Goal: Information Seeking & Learning: Learn about a topic

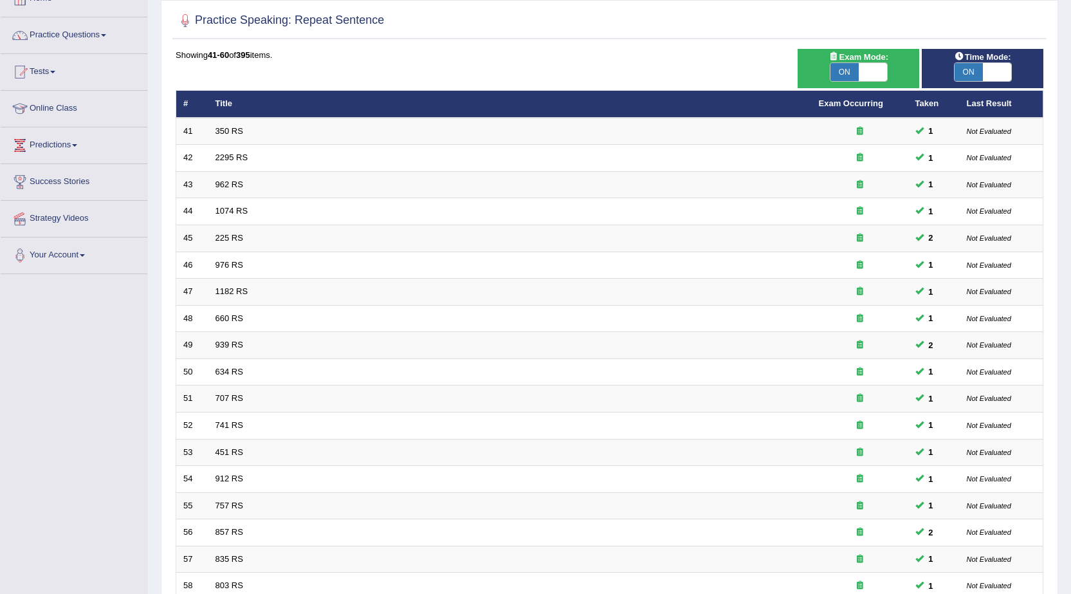
scroll to position [258, 0]
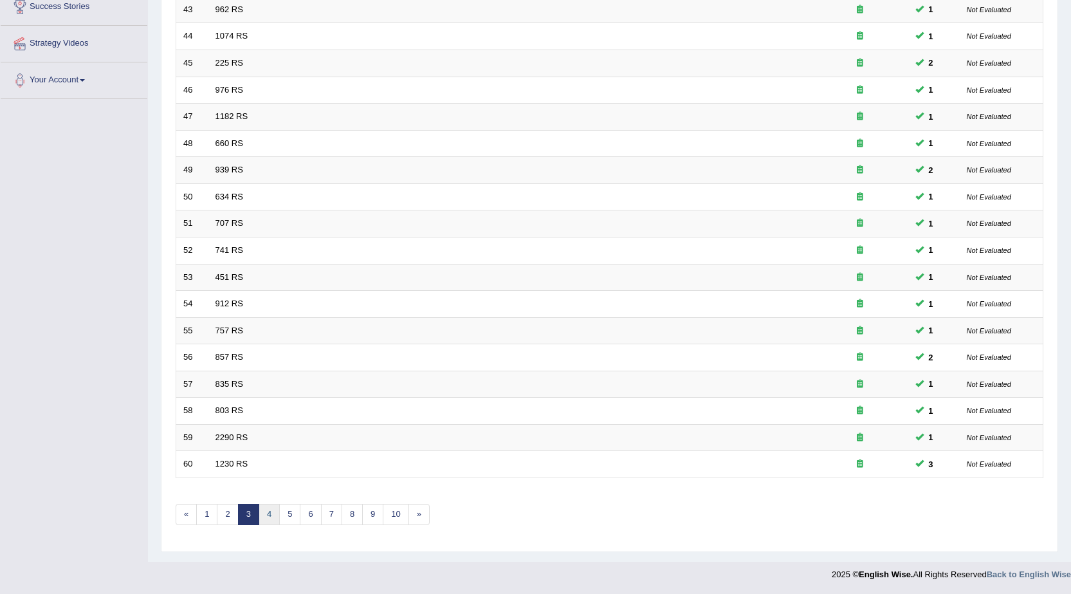
click at [266, 510] on link "4" at bounding box center [269, 514] width 21 height 21
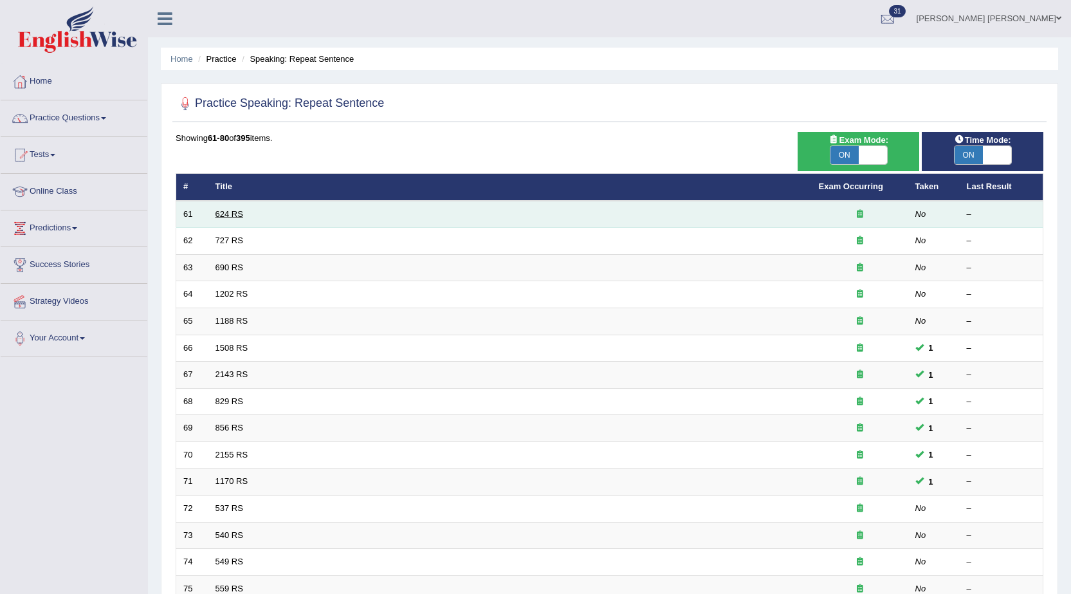
click at [232, 213] on link "624 RS" at bounding box center [230, 214] width 28 height 10
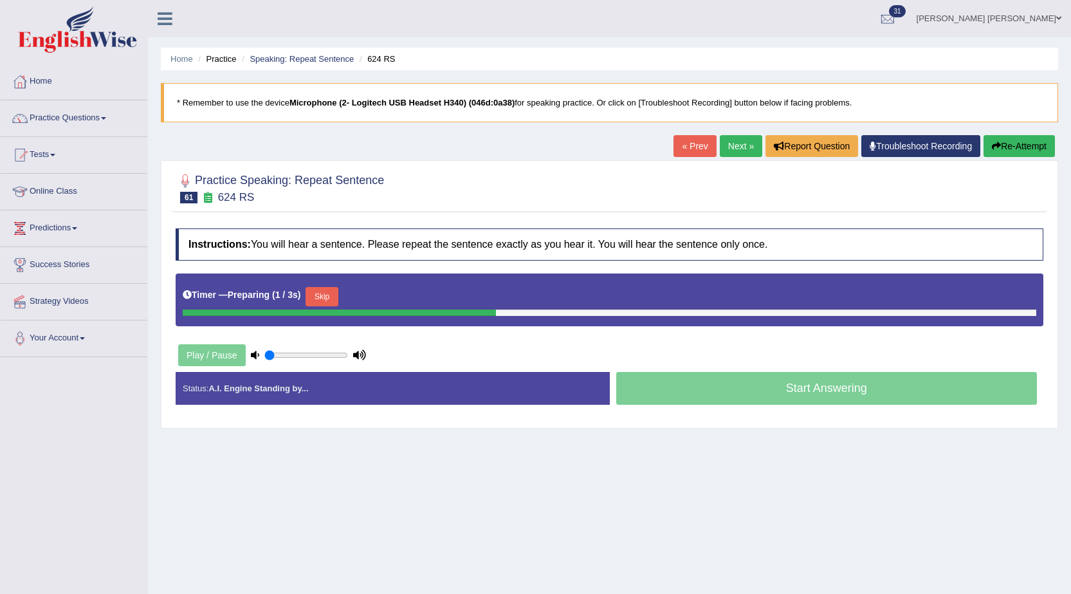
click at [325, 299] on button "Skip" at bounding box center [322, 296] width 32 height 19
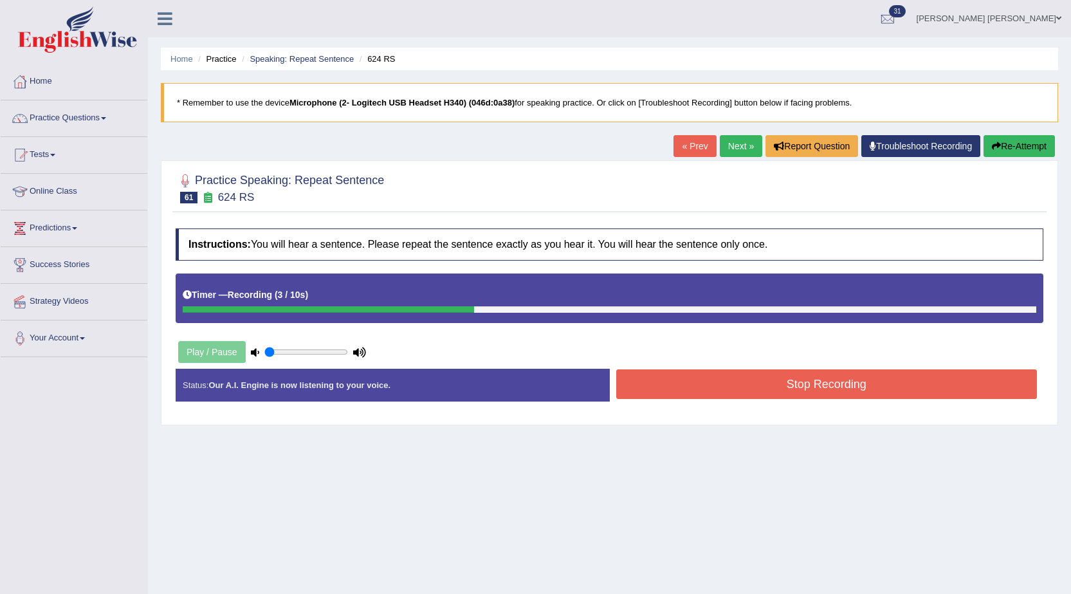
click at [642, 384] on button "Stop Recording" at bounding box center [828, 384] width 422 height 30
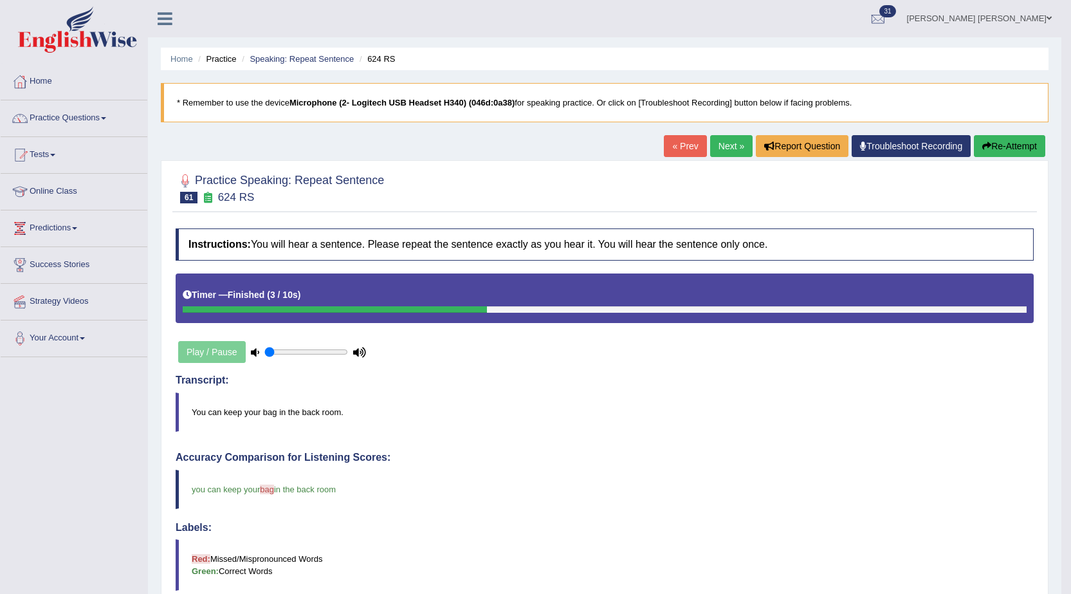
click at [731, 153] on link "Next »" at bounding box center [731, 146] width 42 height 22
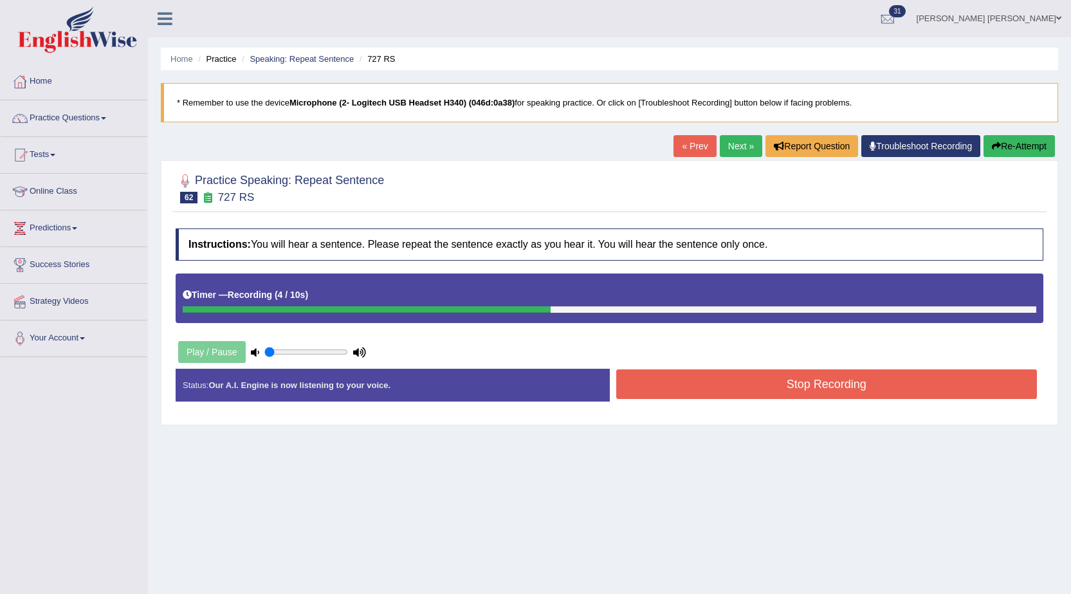
click at [674, 384] on button "Stop Recording" at bounding box center [828, 384] width 422 height 30
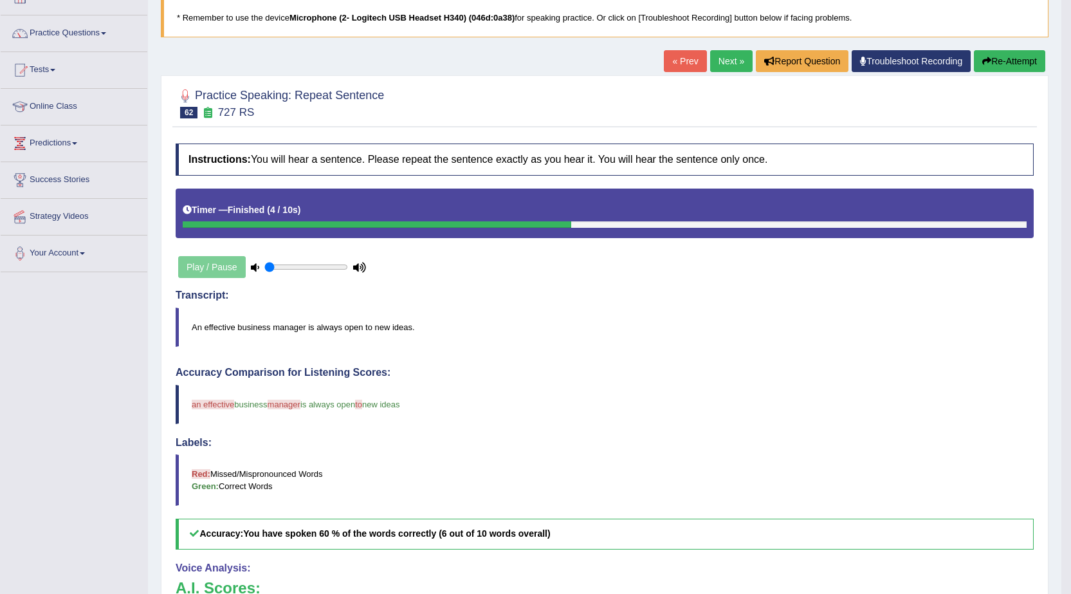
scroll to position [72, 0]
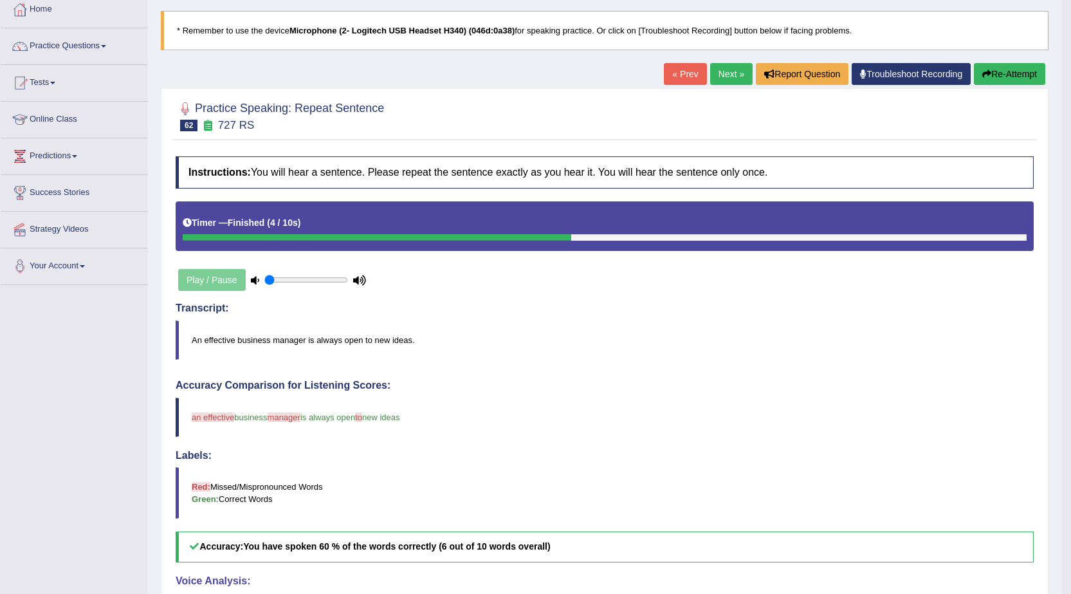
click at [993, 75] on button "Re-Attempt" at bounding box center [1009, 74] width 71 height 22
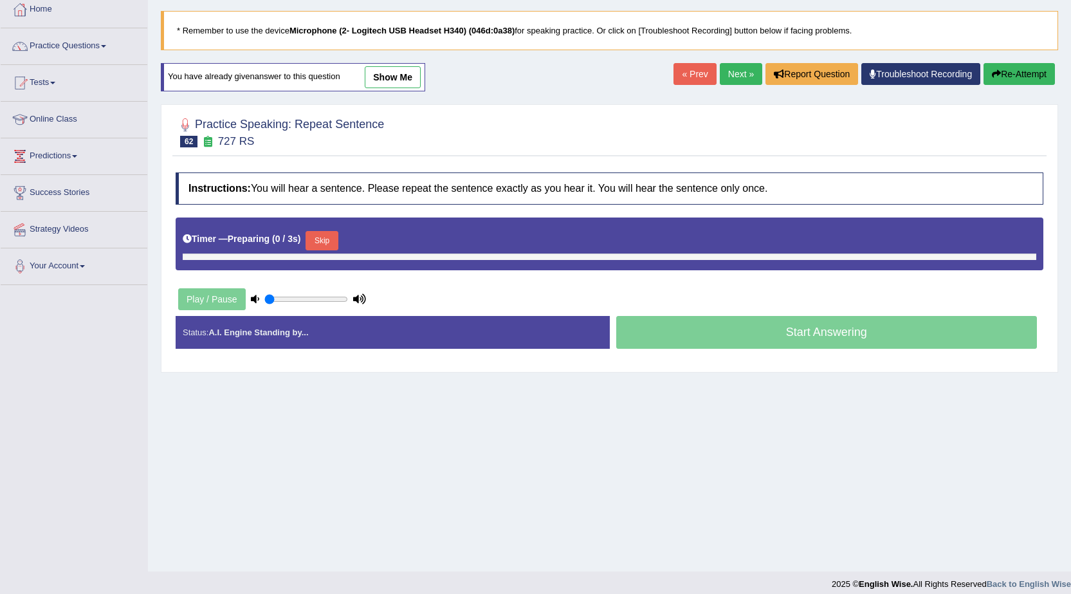
scroll to position [72, 0]
click at [335, 238] on button "Skip" at bounding box center [322, 240] width 32 height 19
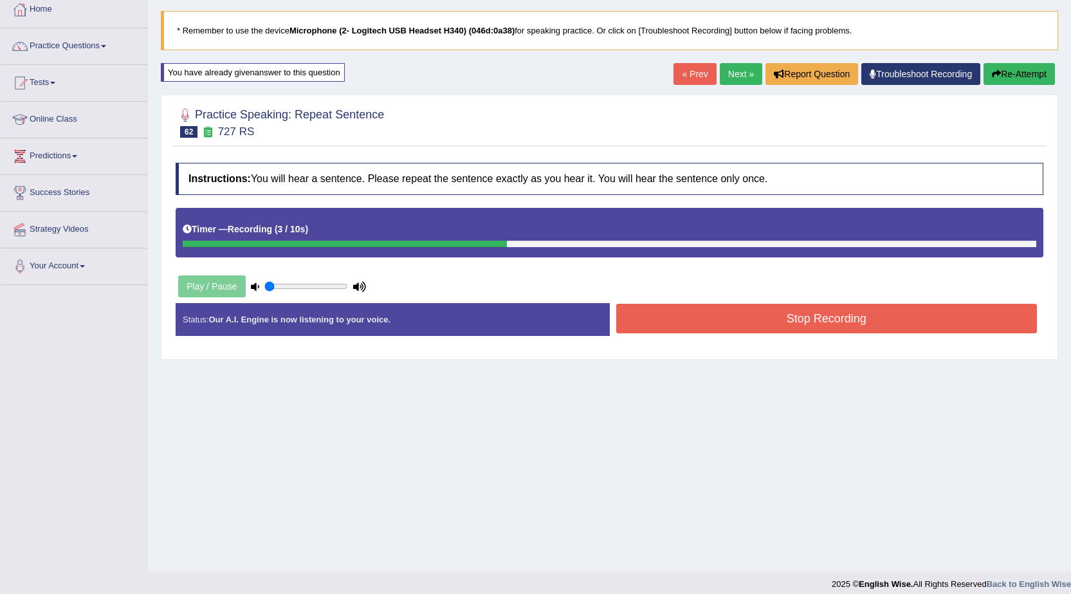
click at [664, 328] on button "Stop Recording" at bounding box center [828, 319] width 422 height 30
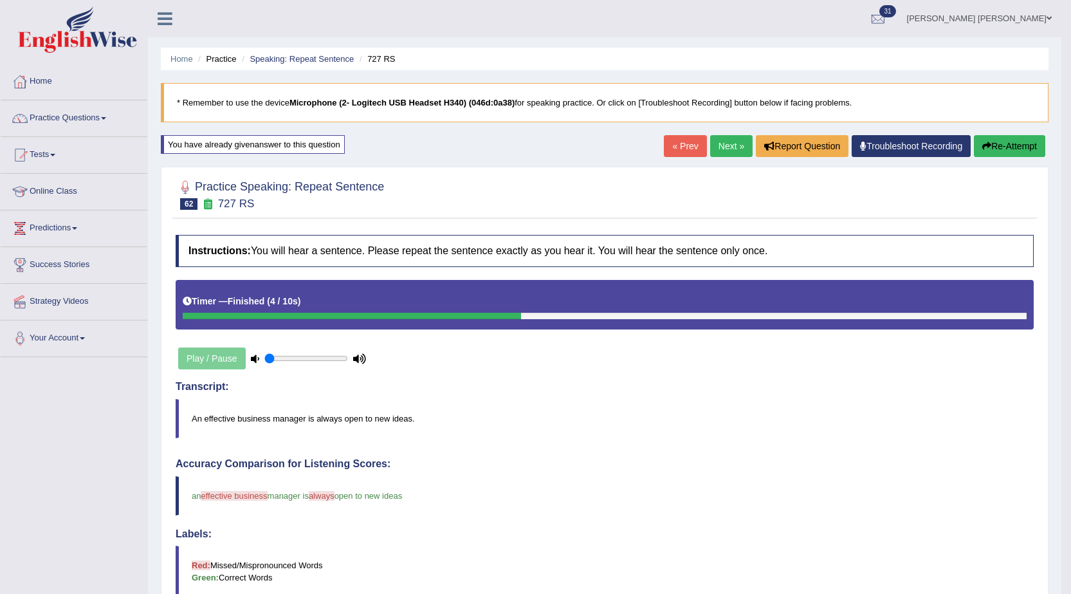
click at [716, 144] on link "Next »" at bounding box center [731, 146] width 42 height 22
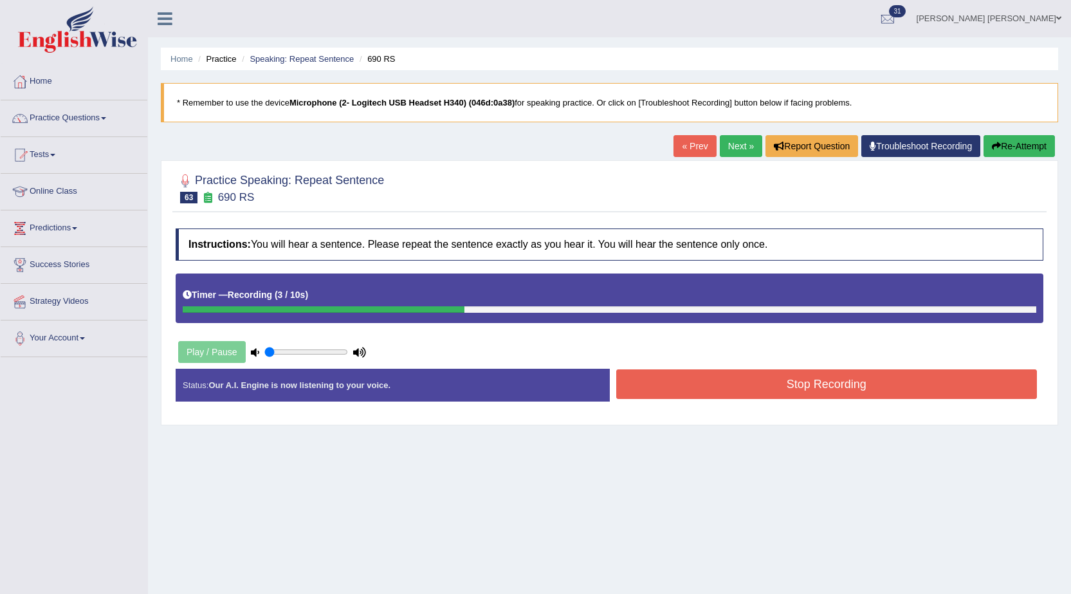
click at [776, 382] on button "Stop Recording" at bounding box center [828, 384] width 422 height 30
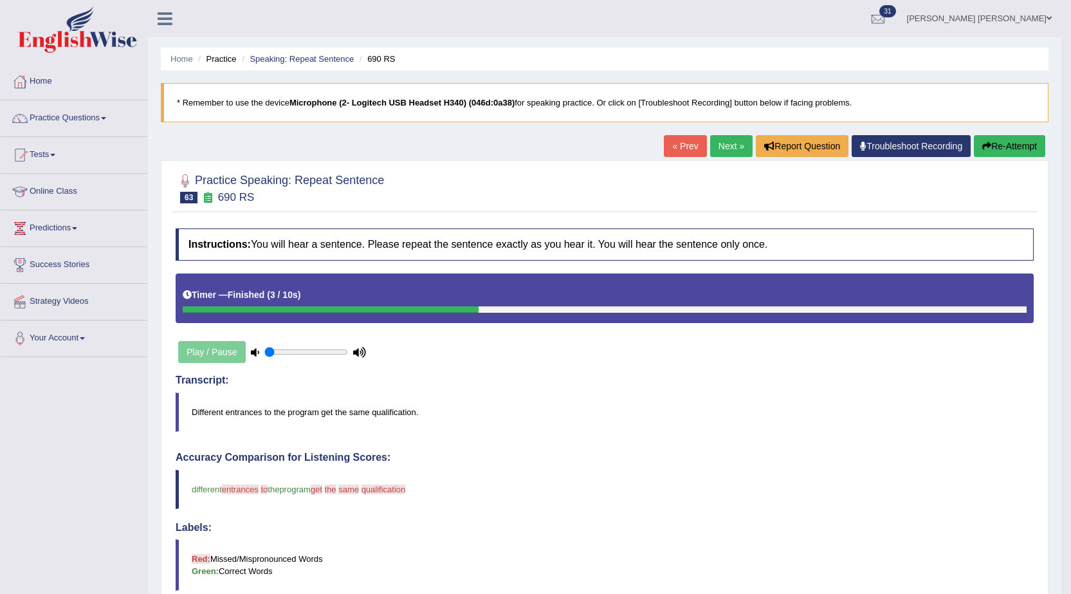
click at [732, 149] on link "Next »" at bounding box center [731, 146] width 42 height 22
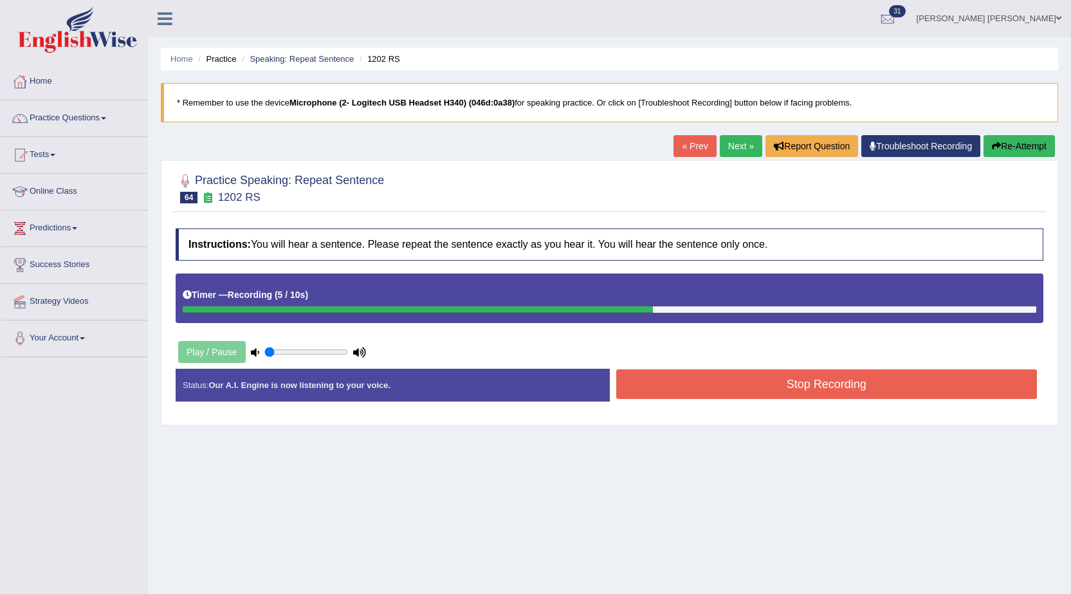
click at [666, 385] on button "Stop Recording" at bounding box center [828, 384] width 422 height 30
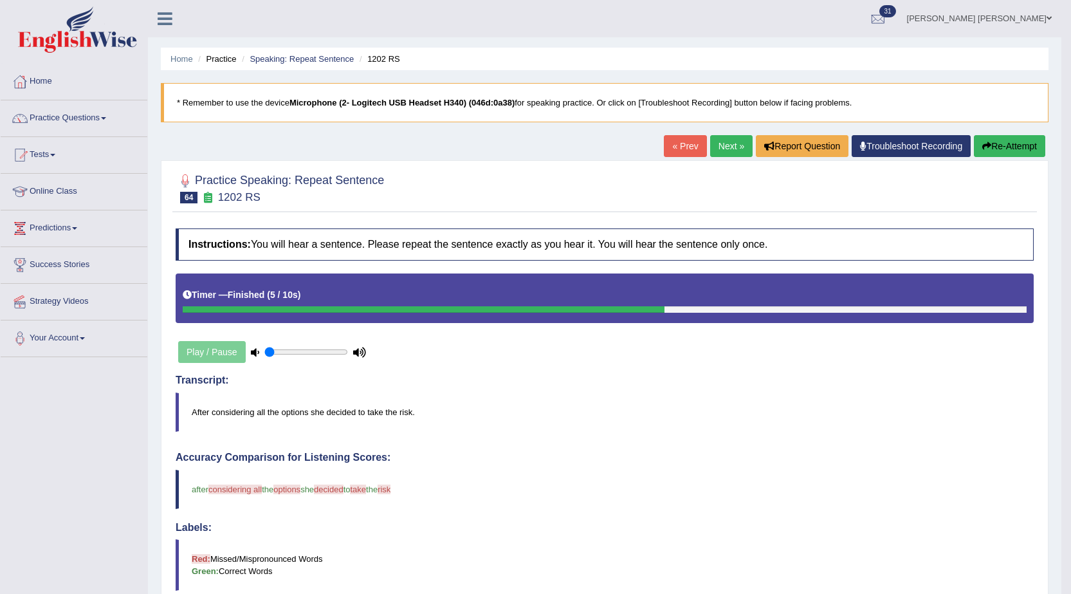
click at [1001, 144] on button "Re-Attempt" at bounding box center [1009, 146] width 71 height 22
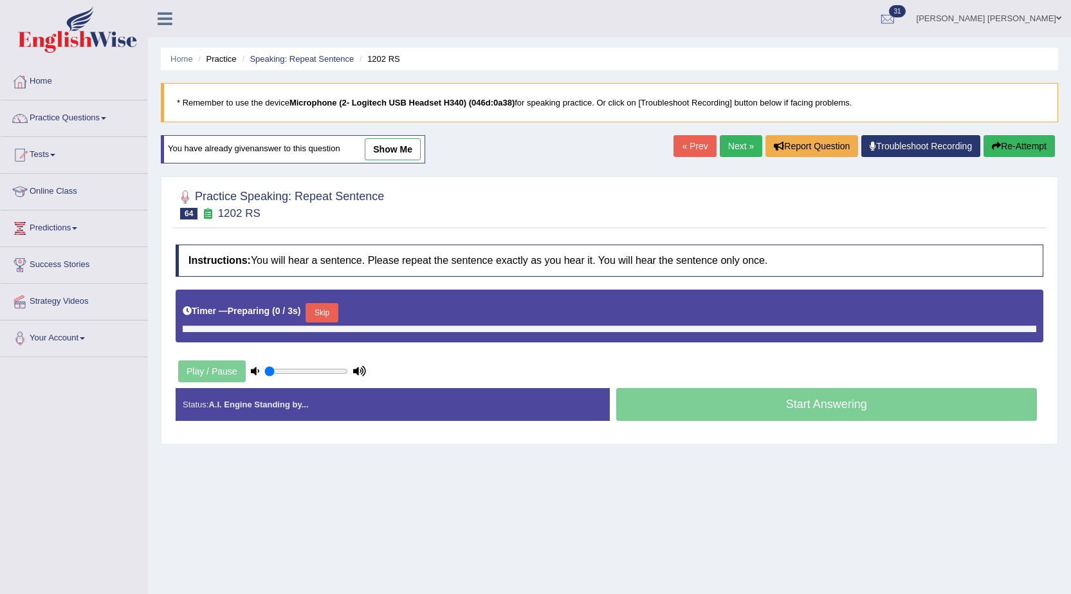
click at [311, 315] on button "Skip" at bounding box center [322, 312] width 32 height 19
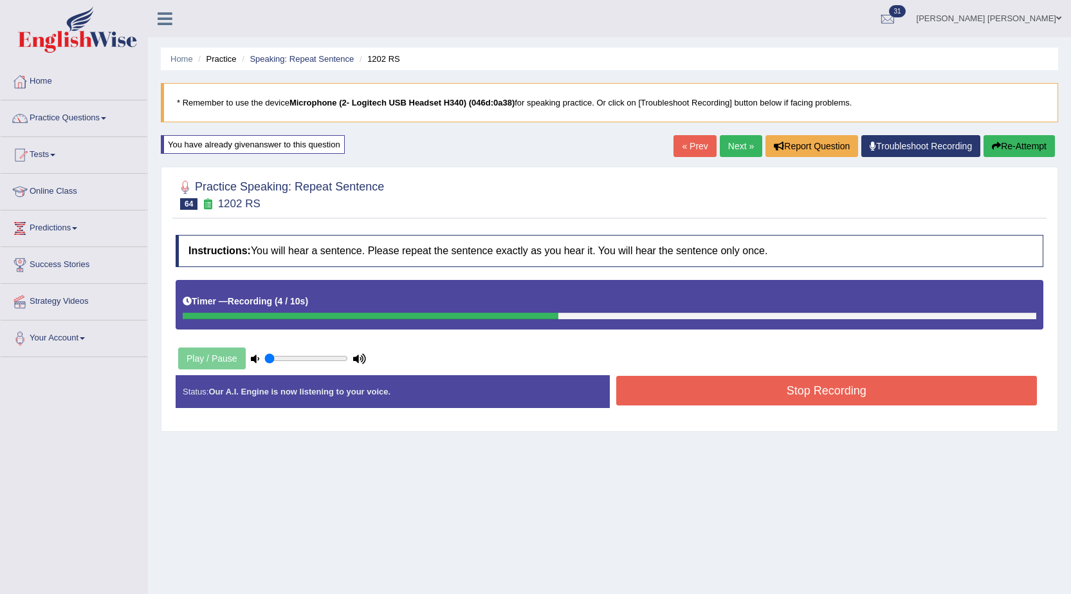
click at [674, 399] on button "Stop Recording" at bounding box center [828, 391] width 422 height 30
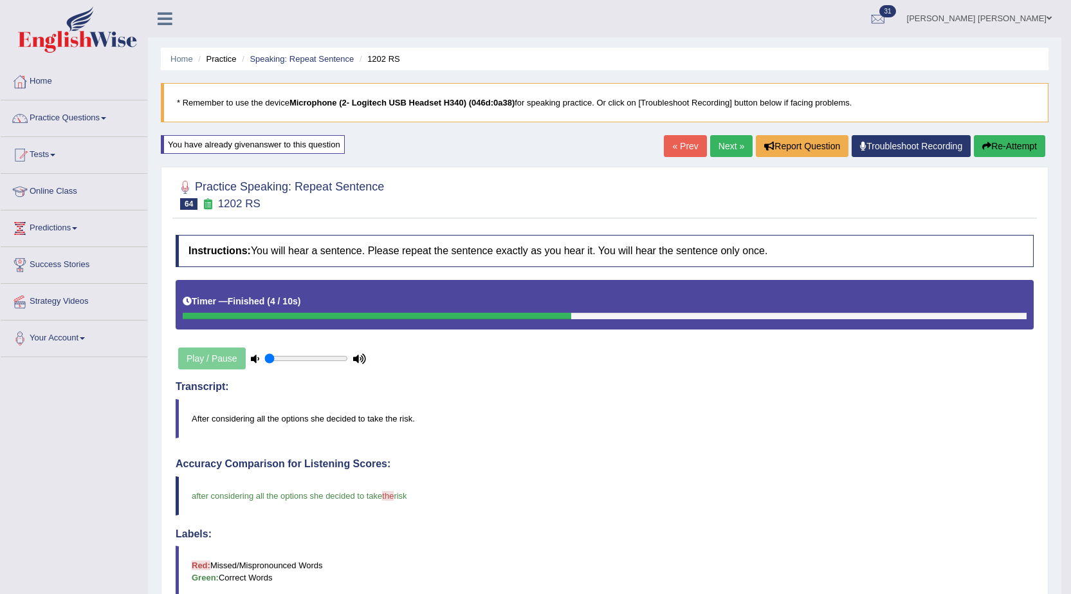
click at [716, 151] on link "Next »" at bounding box center [731, 146] width 42 height 22
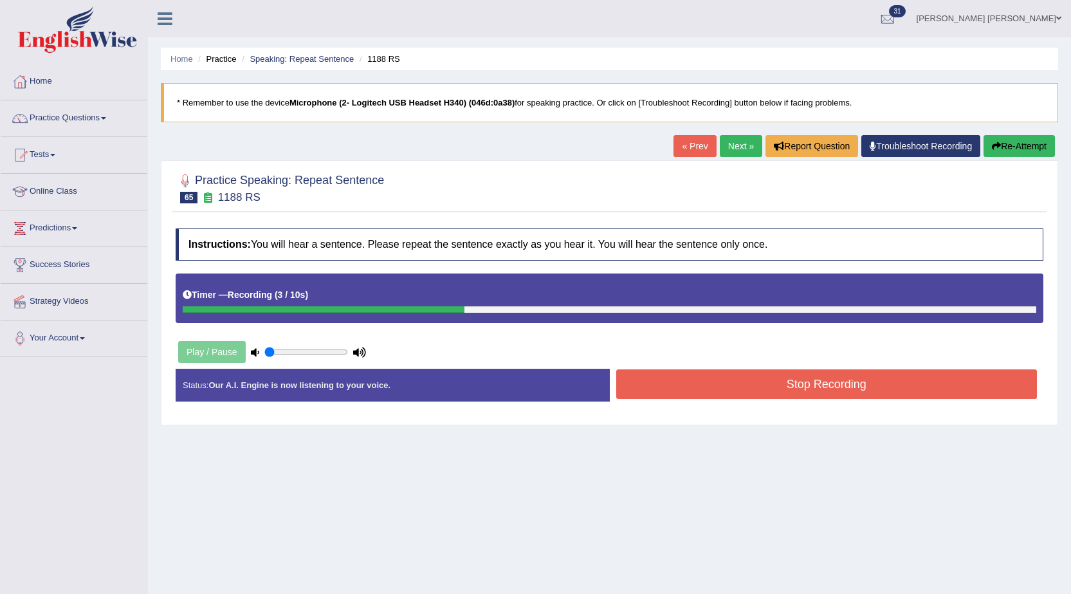
click at [681, 378] on button "Stop Recording" at bounding box center [828, 384] width 422 height 30
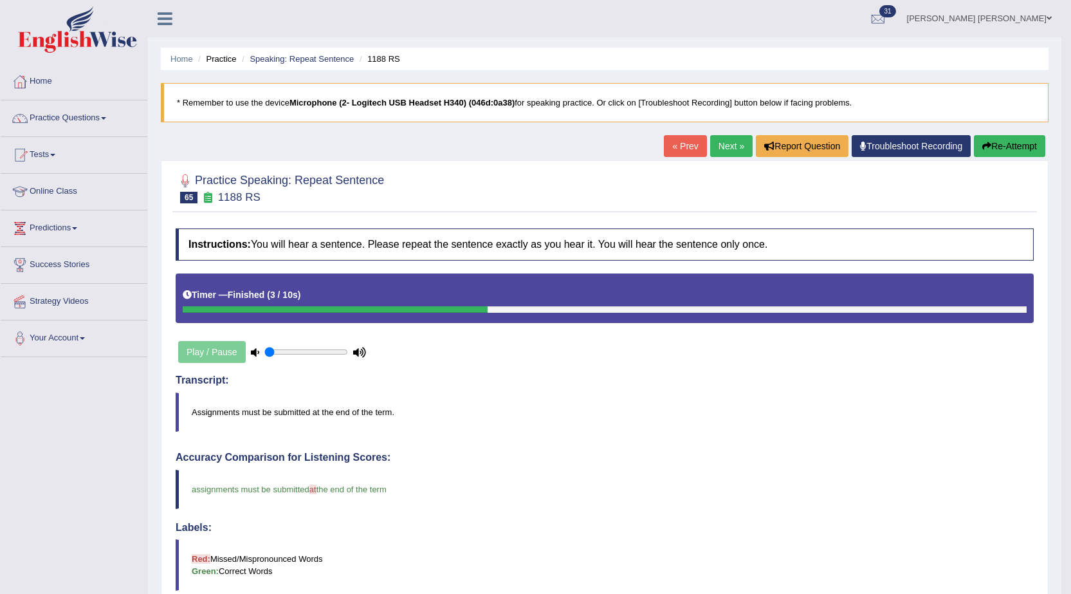
click at [713, 153] on link "Next »" at bounding box center [731, 146] width 42 height 22
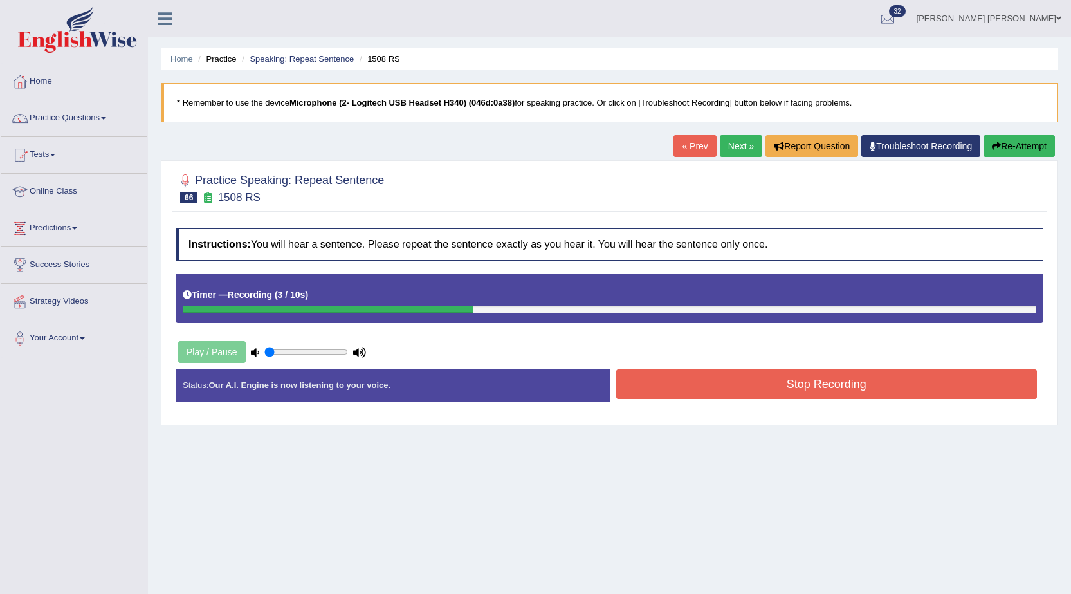
click at [710, 385] on button "Stop Recording" at bounding box center [828, 384] width 422 height 30
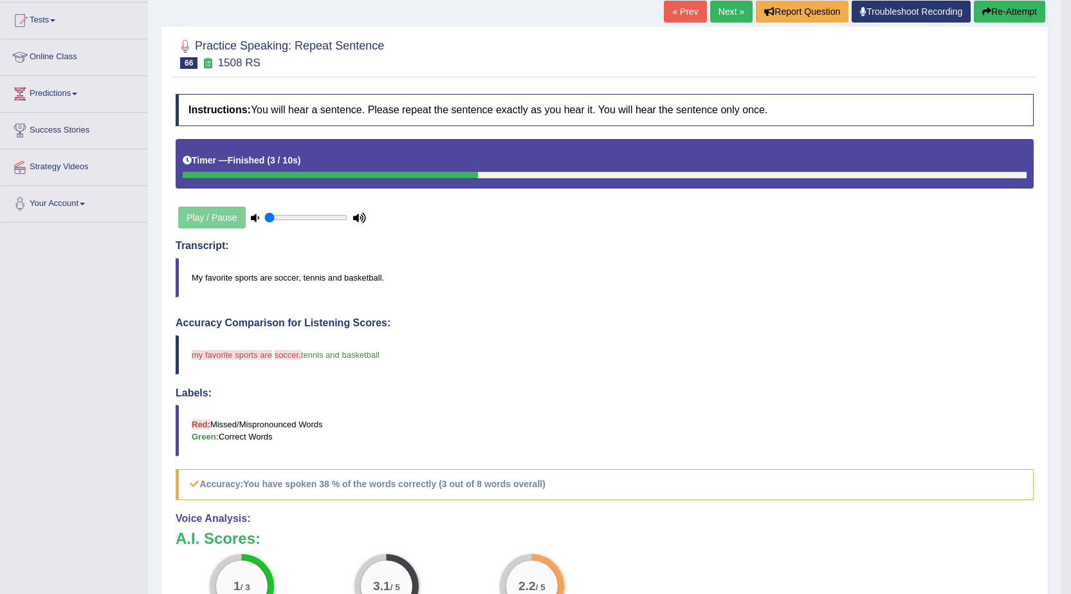
scroll to position [64, 0]
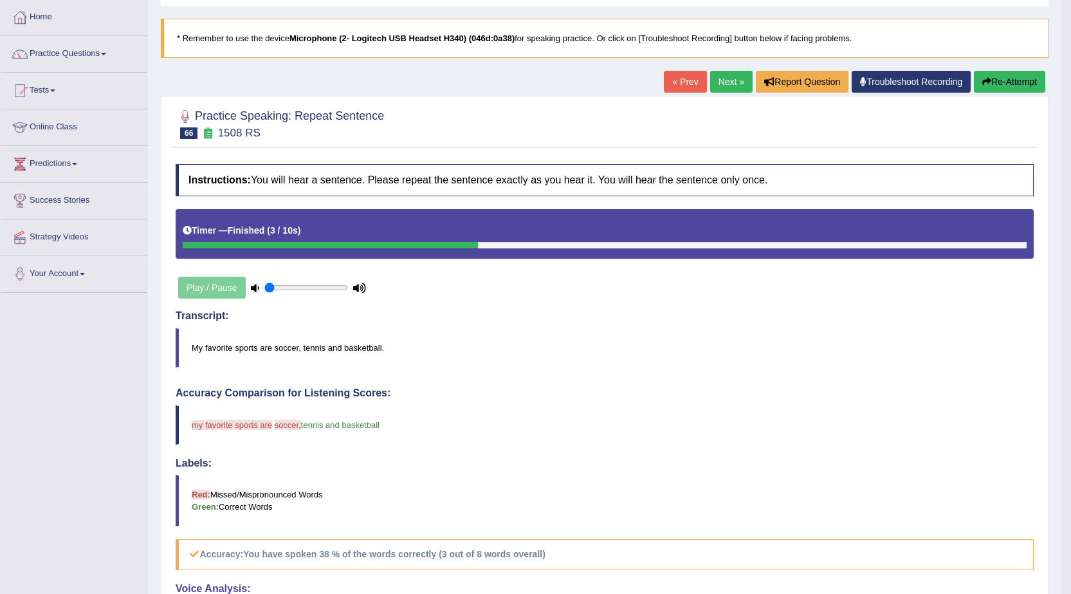
click at [998, 80] on button "Re-Attempt" at bounding box center [1009, 82] width 71 height 22
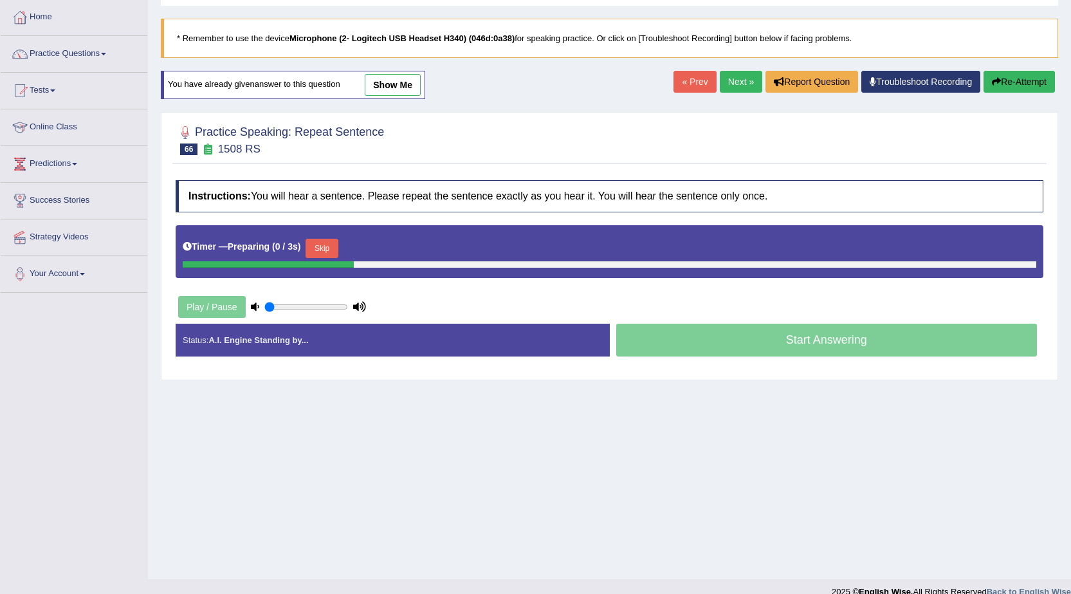
scroll to position [64, 0]
click at [328, 252] on button "Skip" at bounding box center [322, 248] width 32 height 19
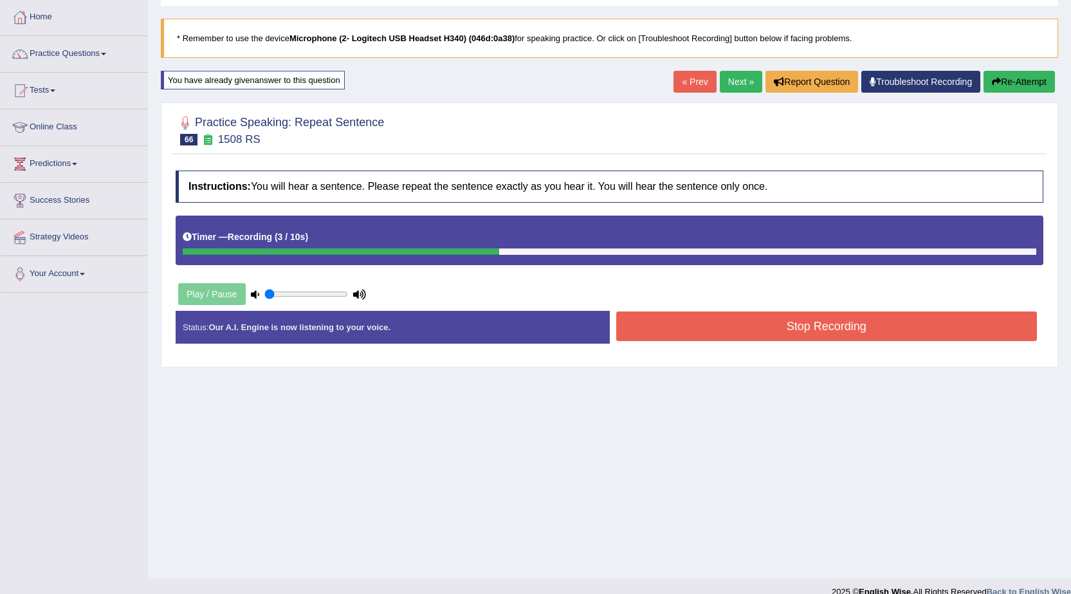
click at [752, 319] on button "Stop Recording" at bounding box center [828, 326] width 422 height 30
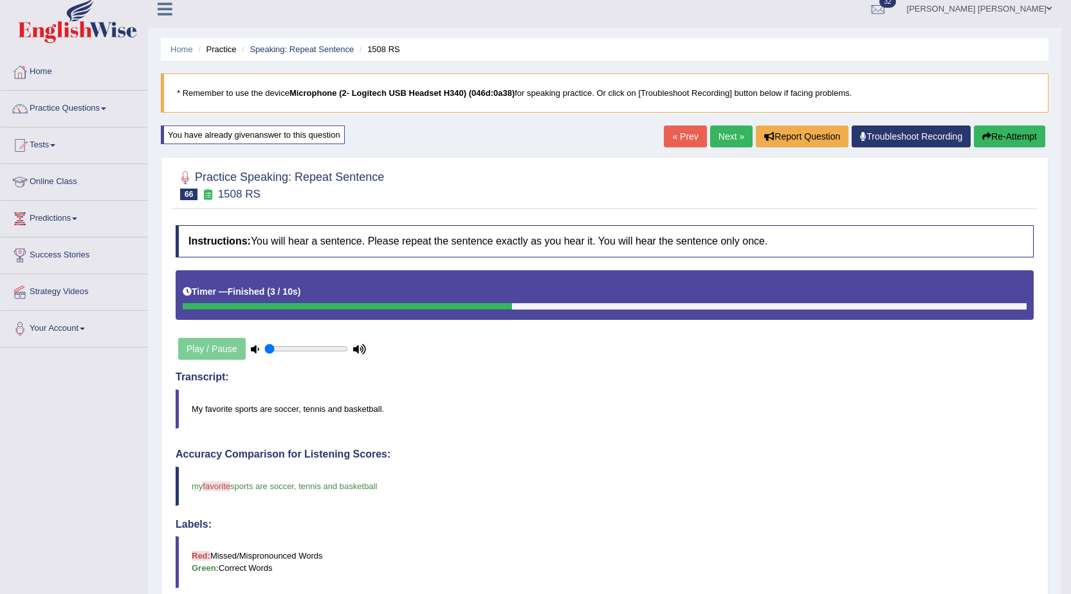
scroll to position [0, 0]
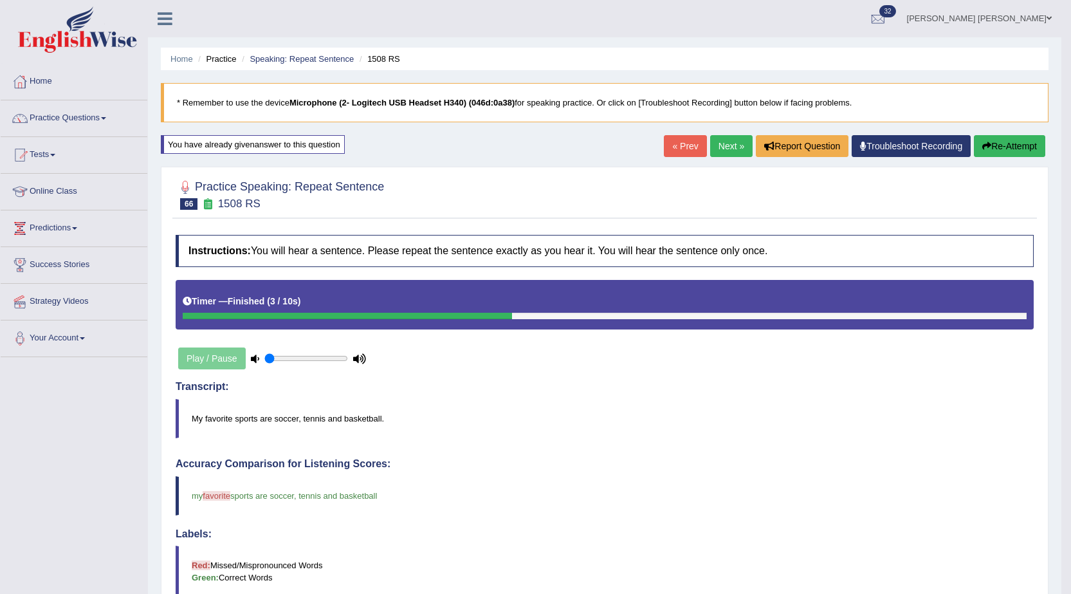
click at [725, 140] on link "Next »" at bounding box center [731, 146] width 42 height 22
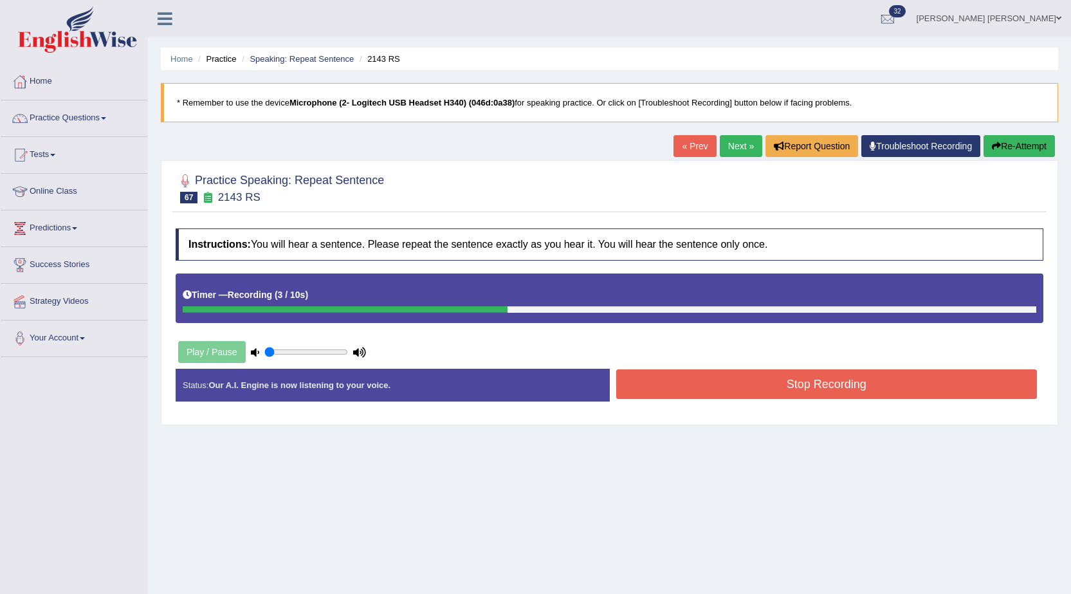
click at [756, 381] on button "Stop Recording" at bounding box center [828, 384] width 422 height 30
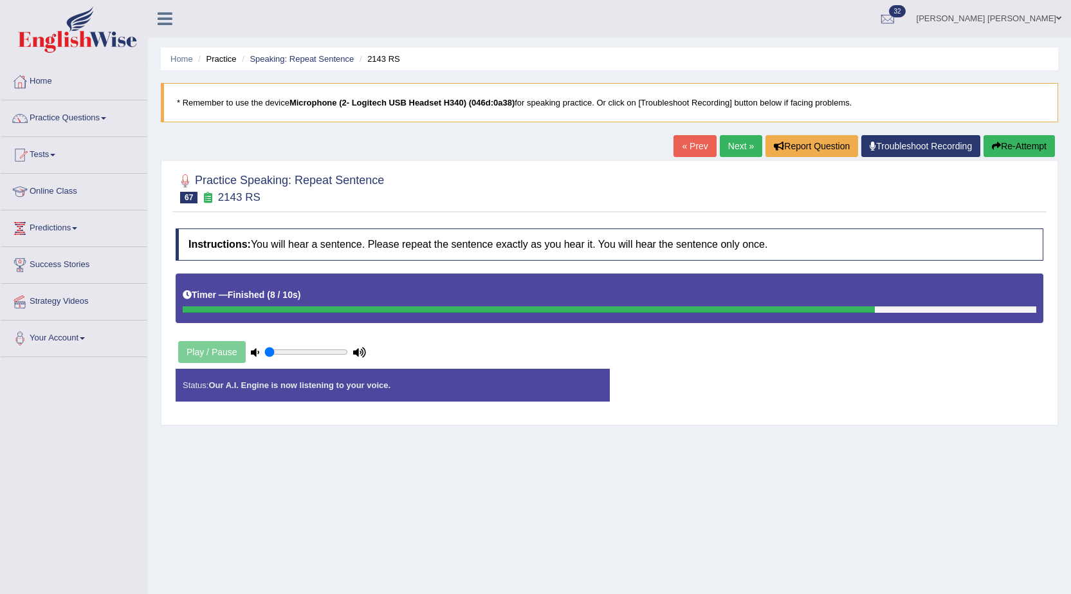
click at [763, 402] on div "Status: Our A.I. Engine is now listening to your voice. Start Answering Stop Re…" at bounding box center [610, 392] width 868 height 46
click at [1009, 144] on button "Re-Attempt" at bounding box center [1019, 146] width 71 height 22
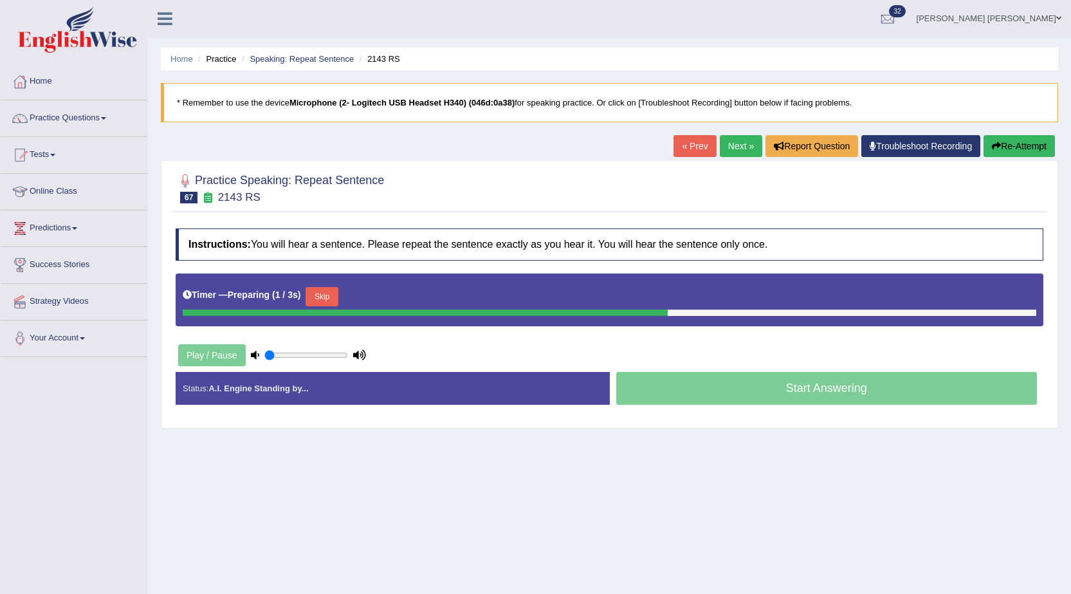
click at [338, 304] on button "Skip" at bounding box center [322, 296] width 32 height 19
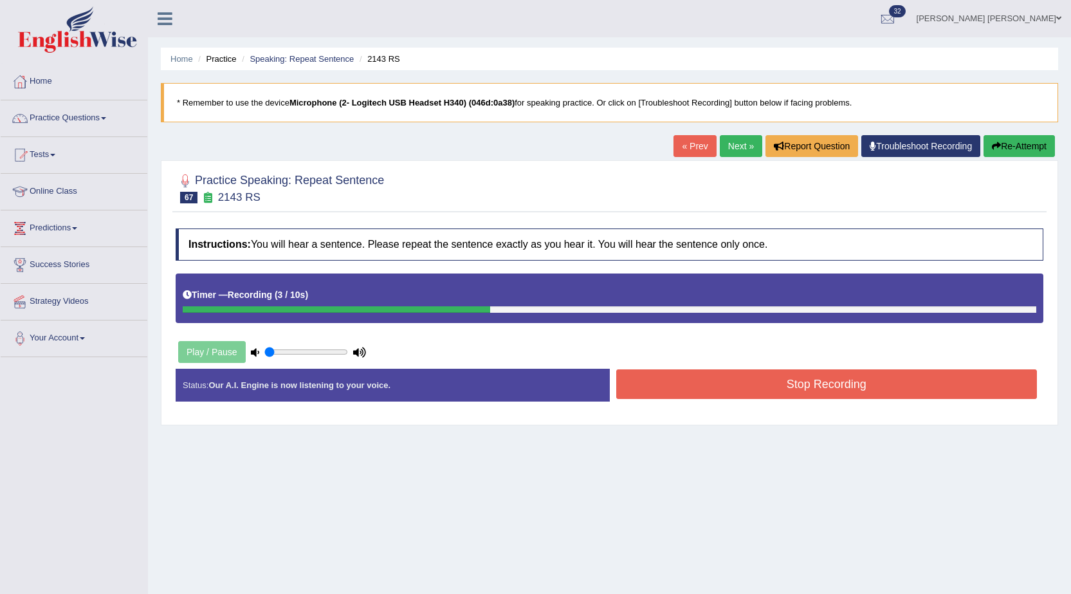
click at [700, 394] on button "Stop Recording" at bounding box center [828, 384] width 422 height 30
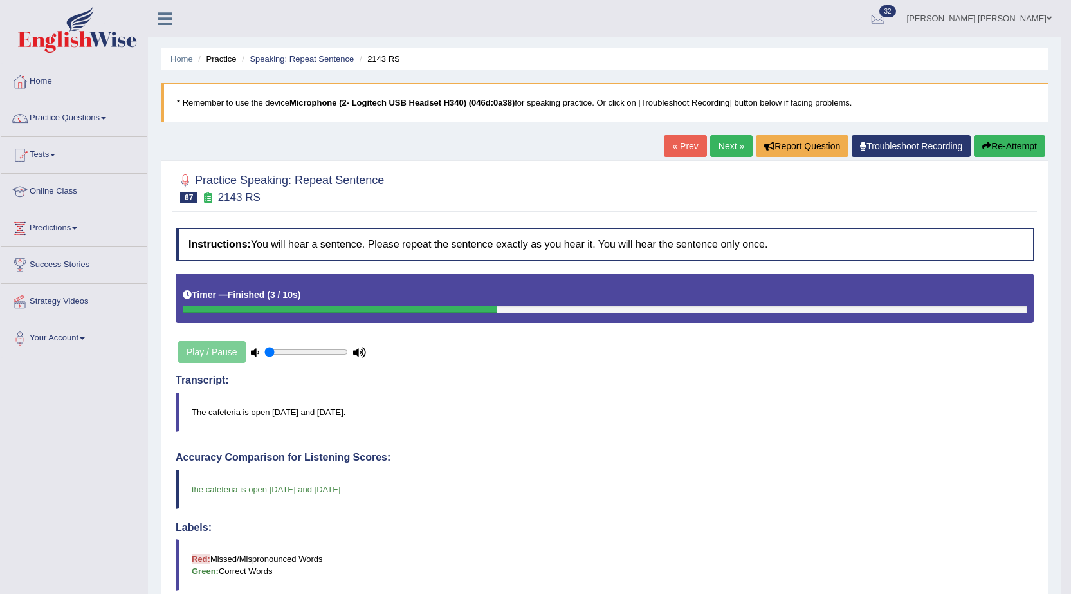
click at [726, 142] on link "Next »" at bounding box center [731, 146] width 42 height 22
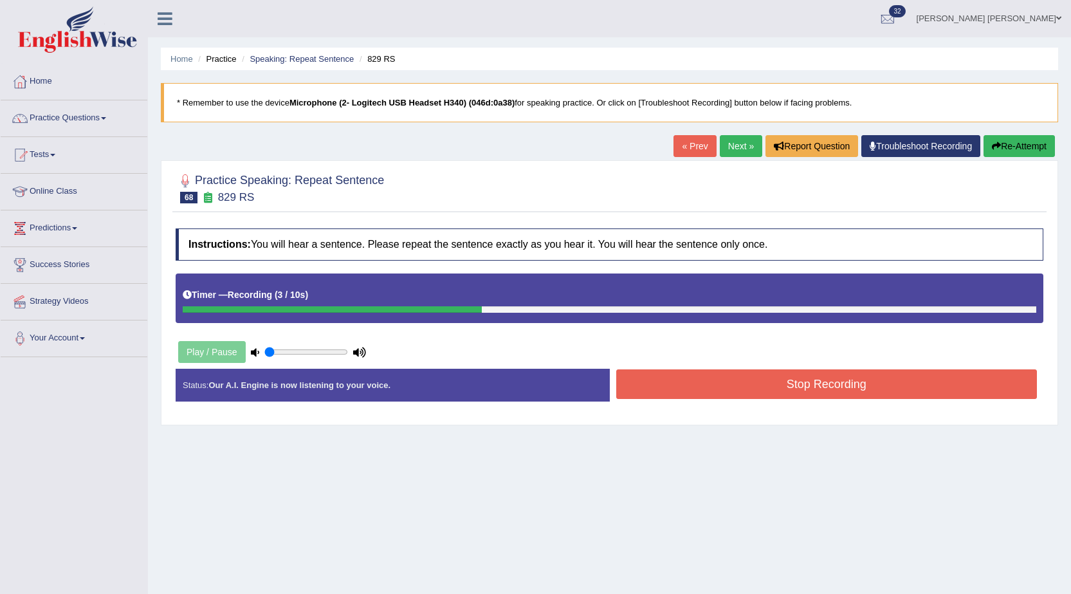
click at [707, 397] on button "Stop Recording" at bounding box center [828, 384] width 422 height 30
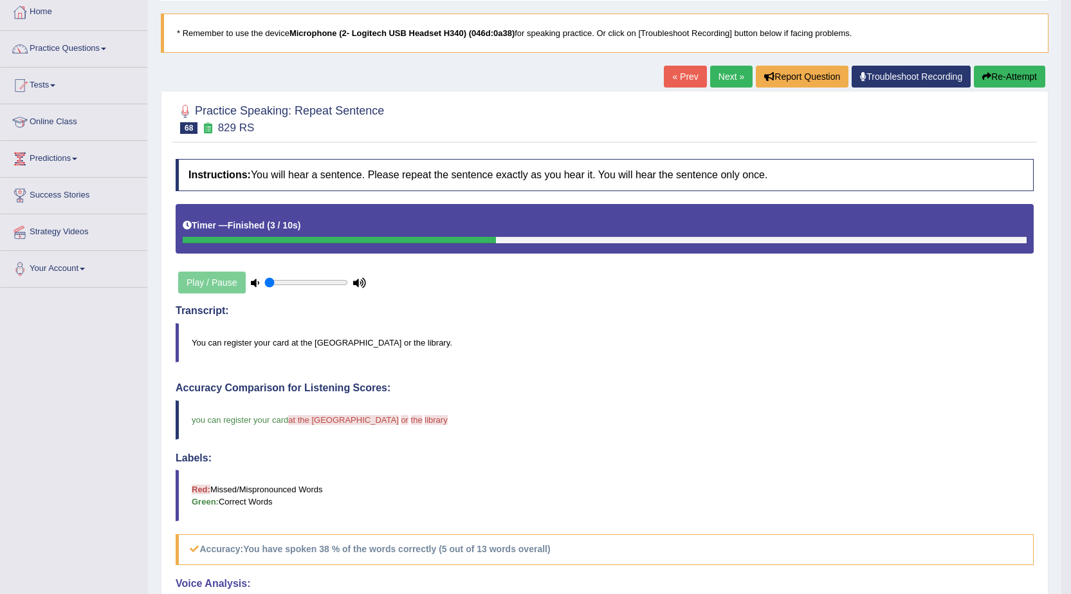
scroll to position [64, 0]
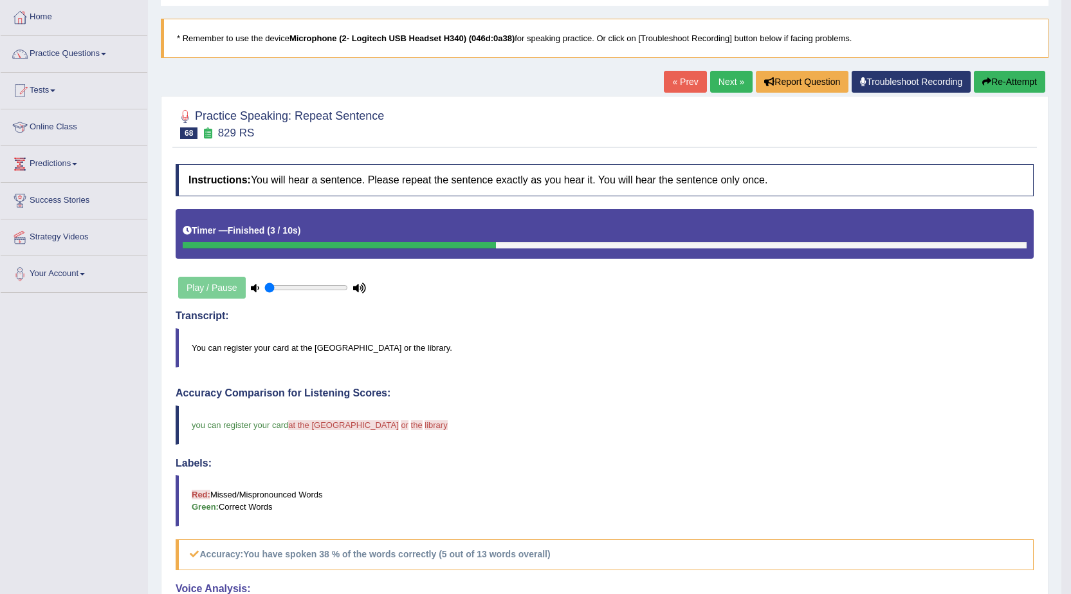
click at [716, 84] on link "Next »" at bounding box center [731, 82] width 42 height 22
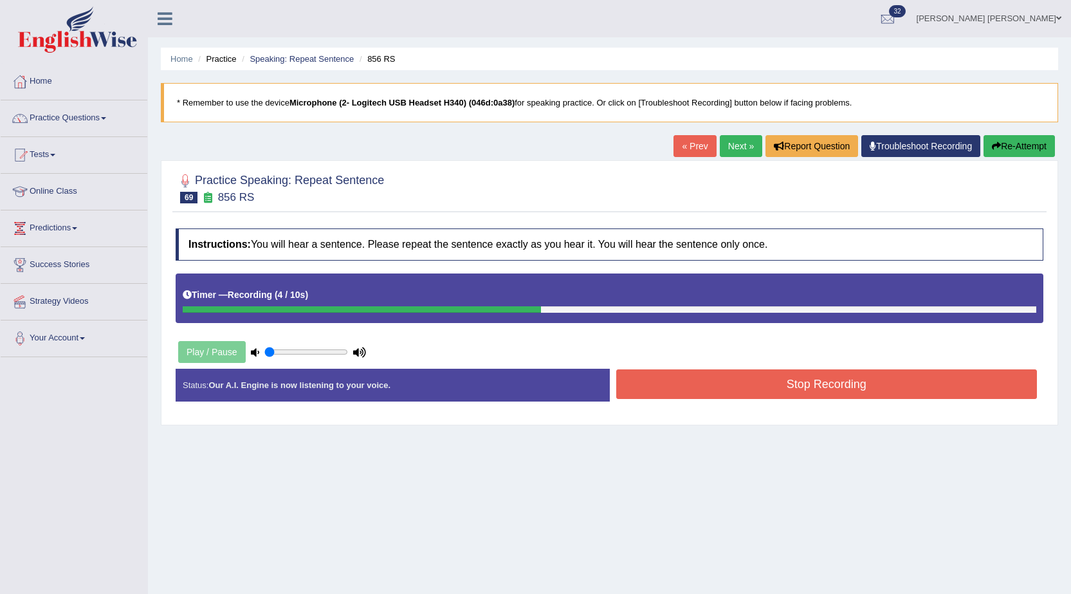
click at [667, 382] on button "Stop Recording" at bounding box center [828, 384] width 422 height 30
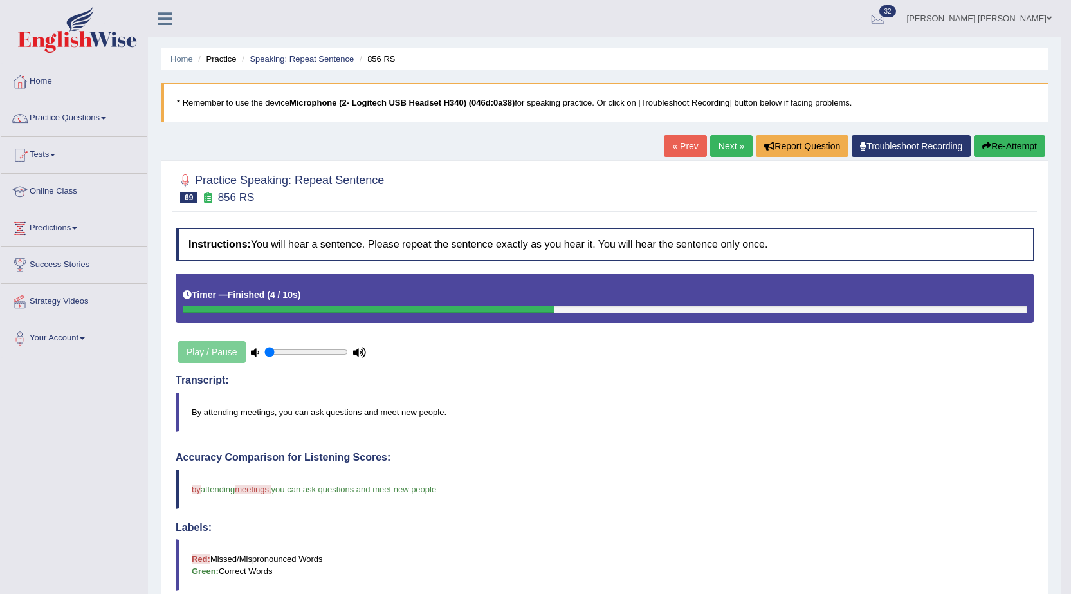
click at [721, 153] on link "Next »" at bounding box center [731, 146] width 42 height 22
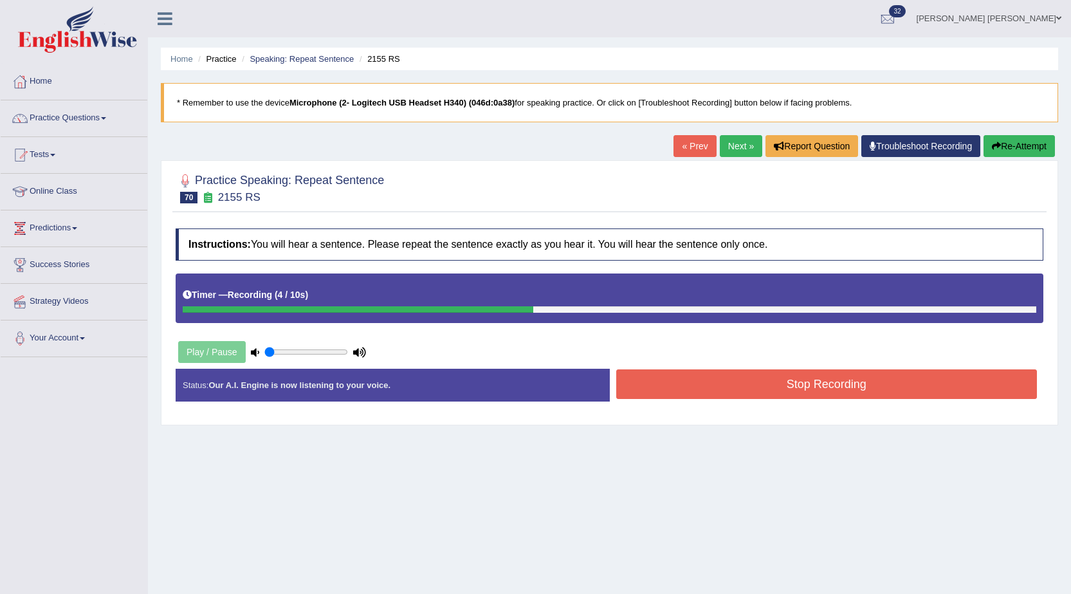
click at [798, 393] on button "Stop Recording" at bounding box center [828, 384] width 422 height 30
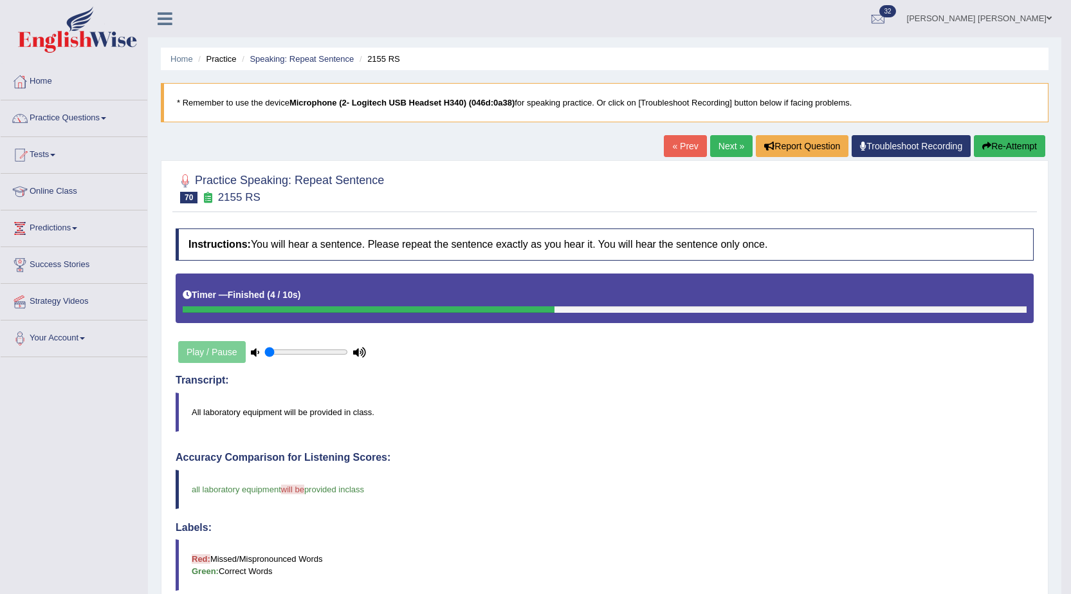
click at [721, 149] on link "Next »" at bounding box center [731, 146] width 42 height 22
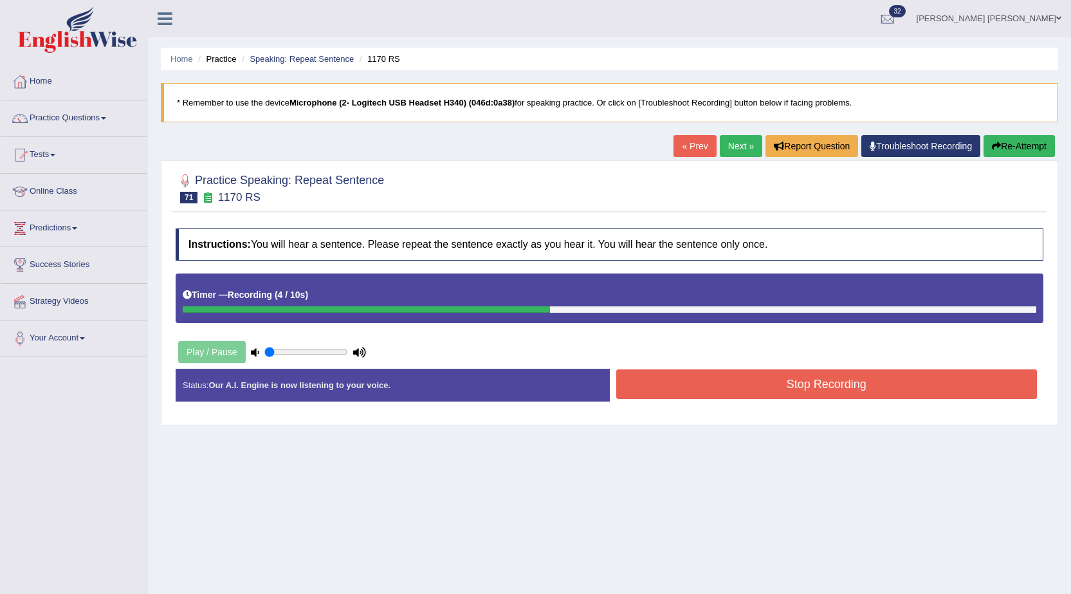
click at [698, 380] on button "Stop Recording" at bounding box center [828, 384] width 422 height 30
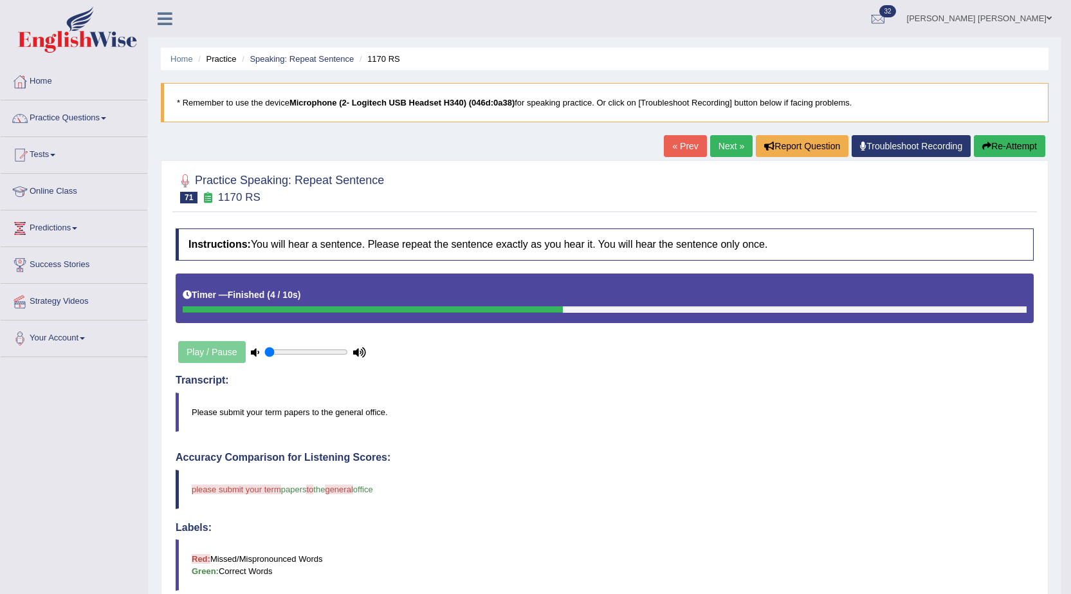
click at [983, 147] on icon "button" at bounding box center [987, 146] width 9 height 9
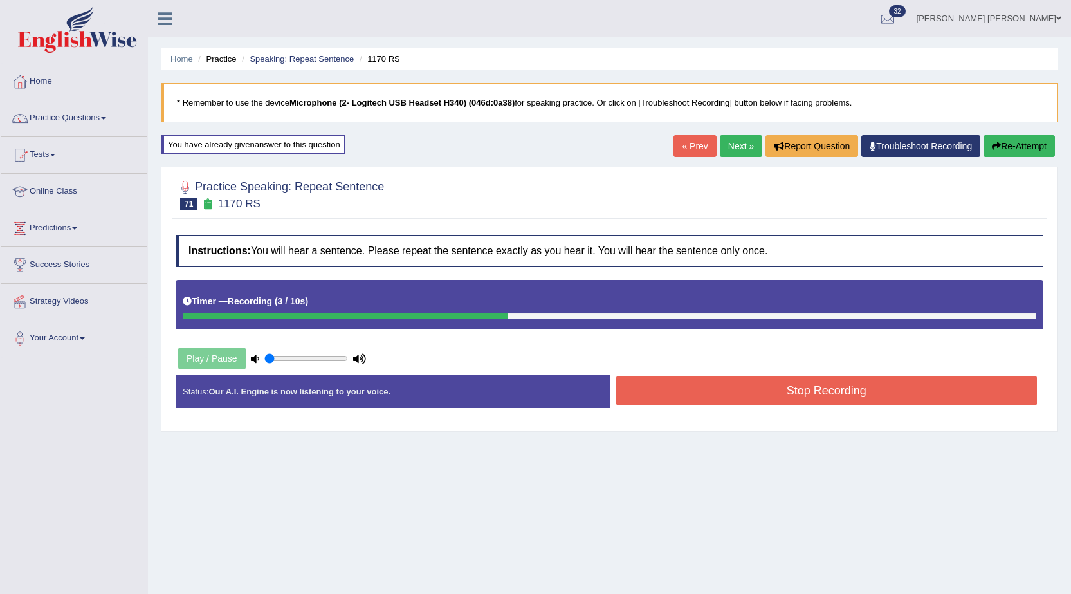
click at [732, 384] on button "Stop Recording" at bounding box center [828, 391] width 422 height 30
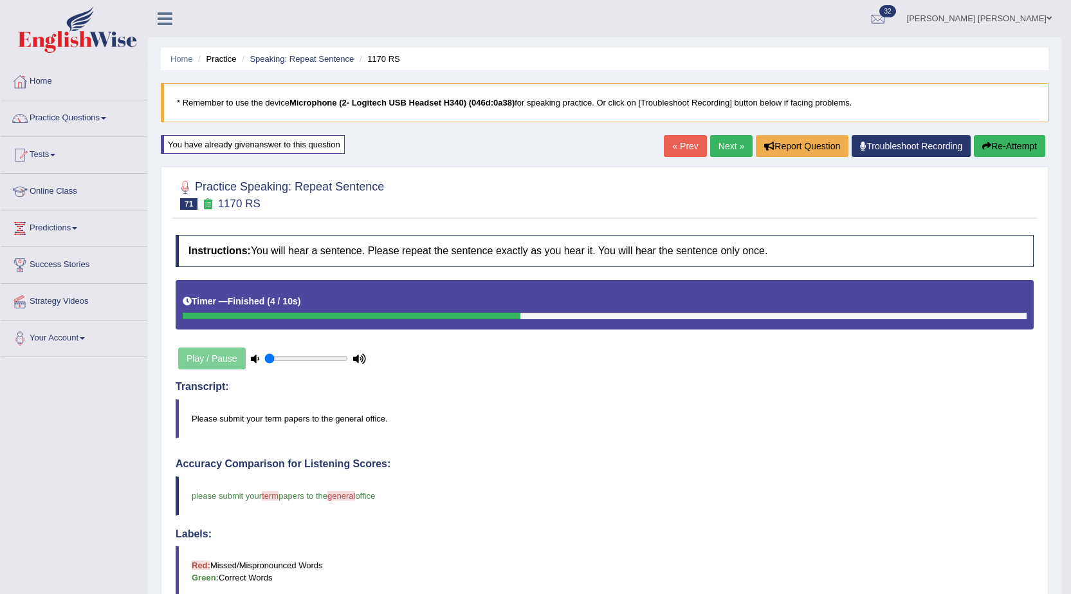
click at [711, 144] on link "Next »" at bounding box center [731, 146] width 42 height 22
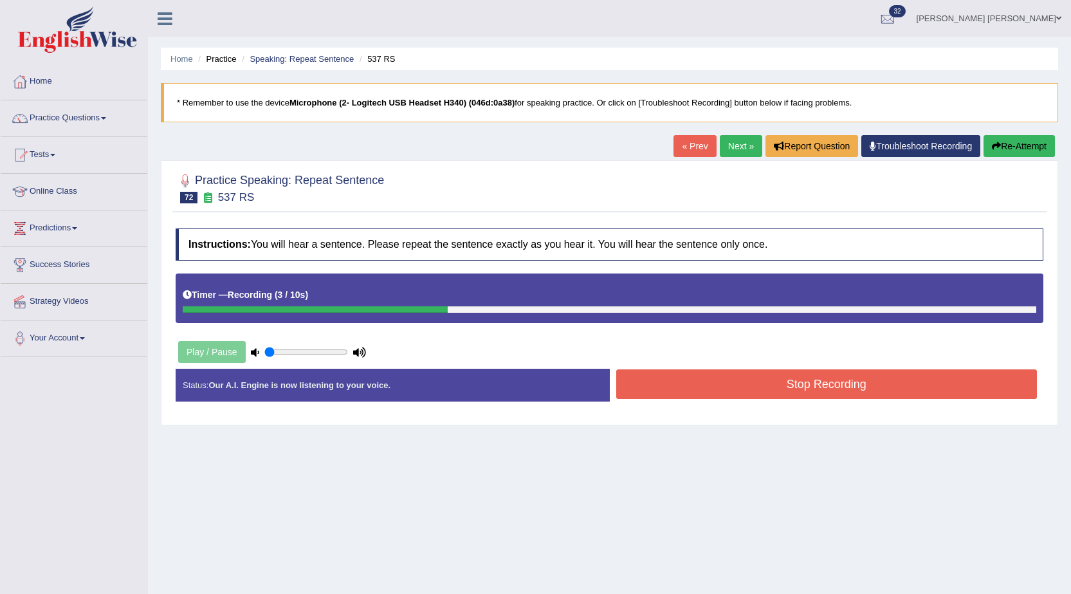
click at [728, 392] on button "Stop Recording" at bounding box center [828, 384] width 422 height 30
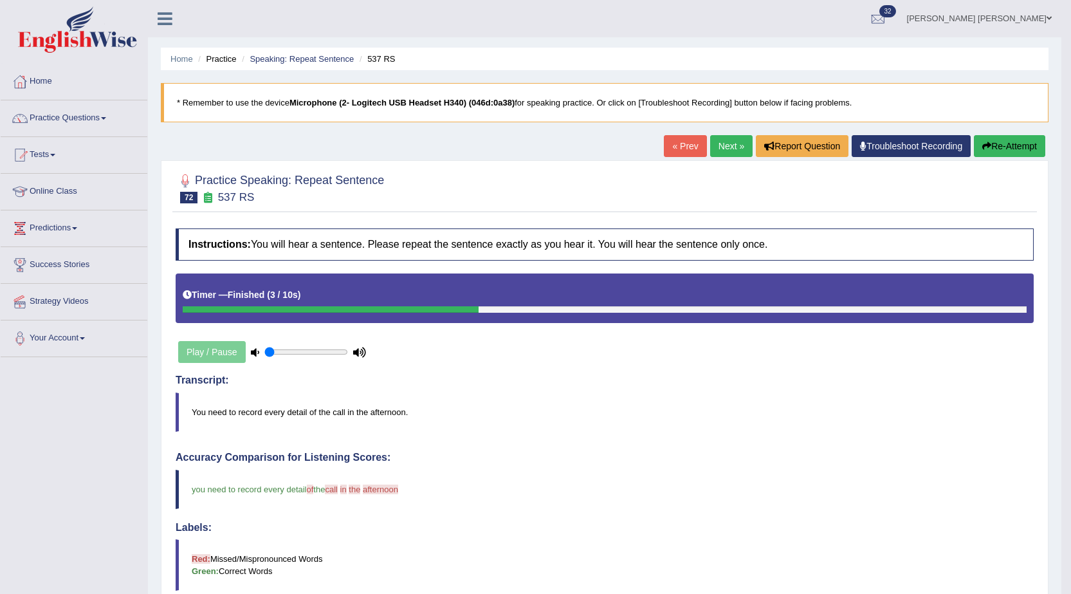
click at [717, 150] on link "Next »" at bounding box center [731, 146] width 42 height 22
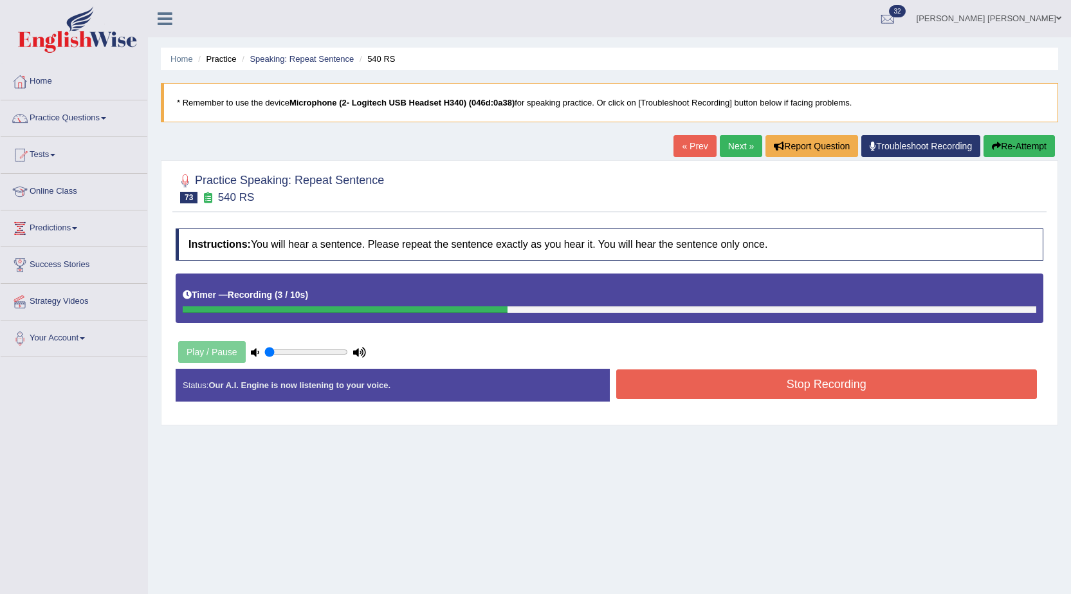
click at [674, 380] on button "Stop Recording" at bounding box center [828, 384] width 422 height 30
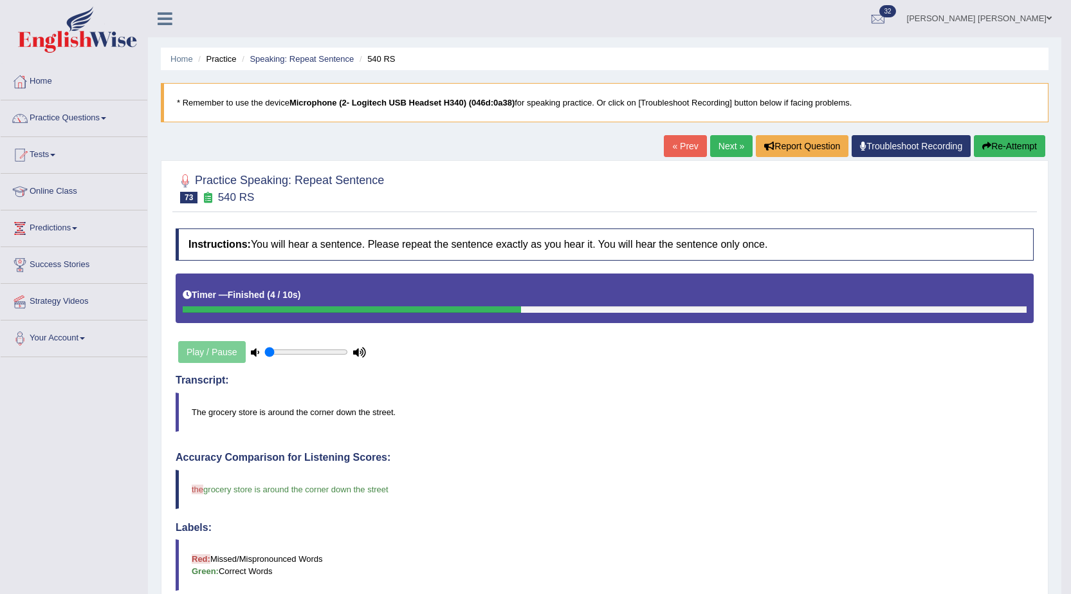
click at [727, 154] on link "Next »" at bounding box center [731, 146] width 42 height 22
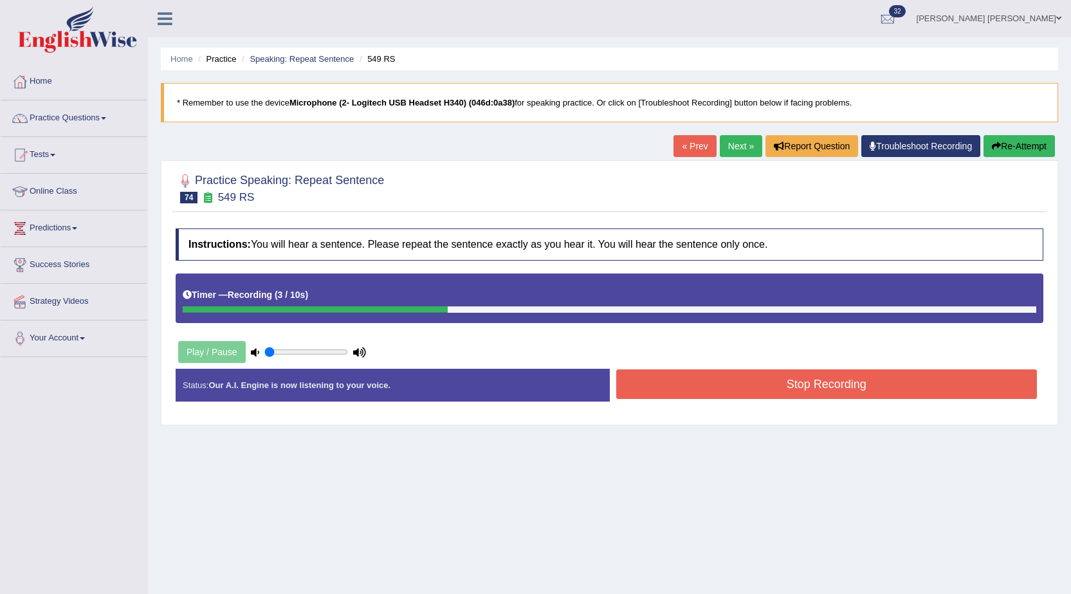
click at [764, 396] on button "Stop Recording" at bounding box center [828, 384] width 422 height 30
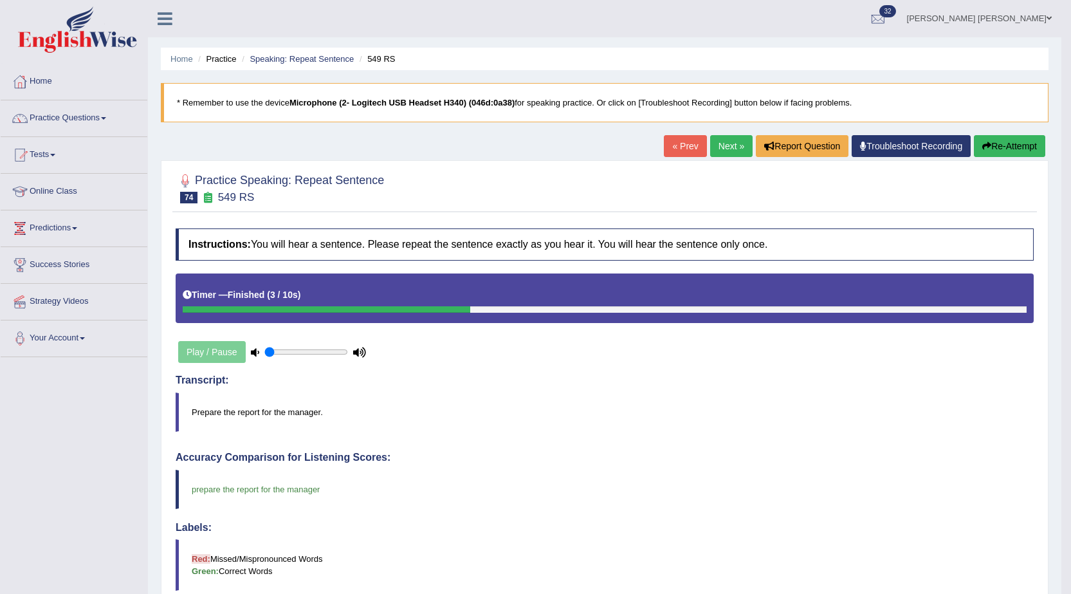
click at [717, 144] on link "Next »" at bounding box center [731, 146] width 42 height 22
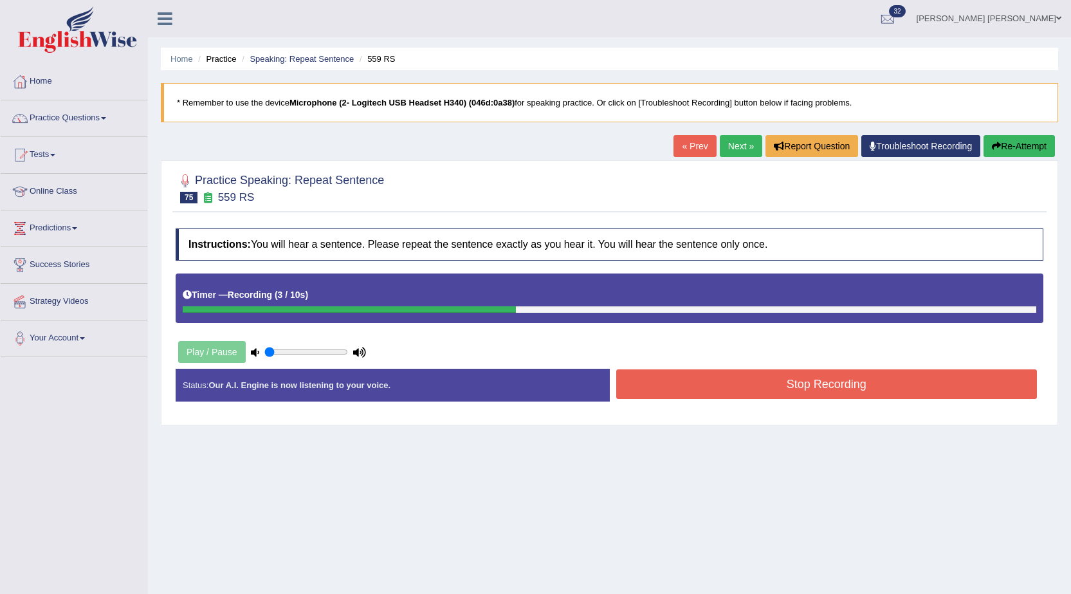
click at [742, 384] on button "Stop Recording" at bounding box center [828, 384] width 422 height 30
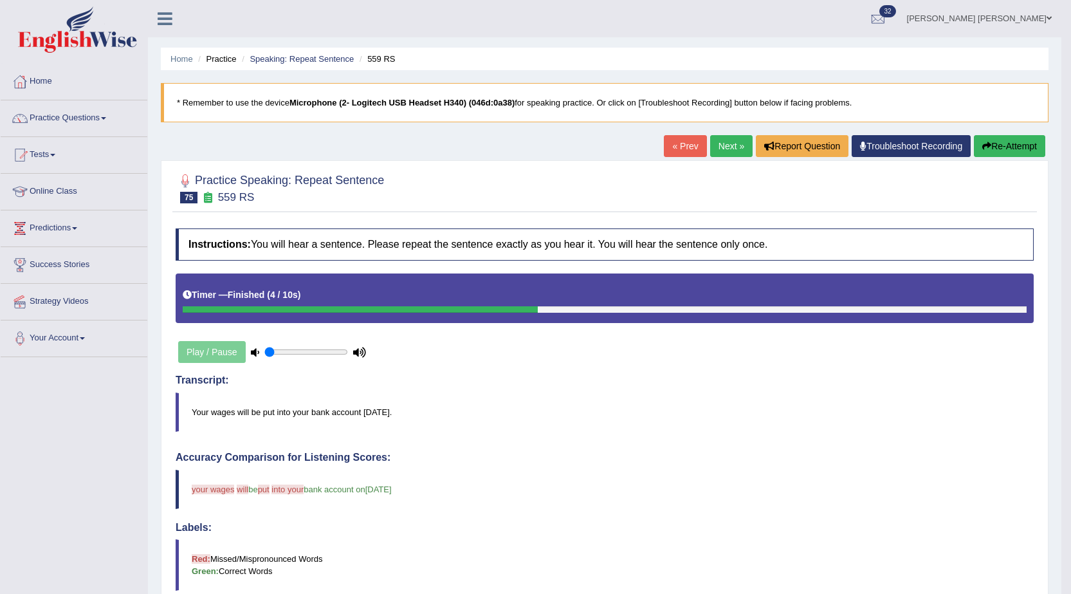
click at [989, 153] on button "Re-Attempt" at bounding box center [1009, 146] width 71 height 22
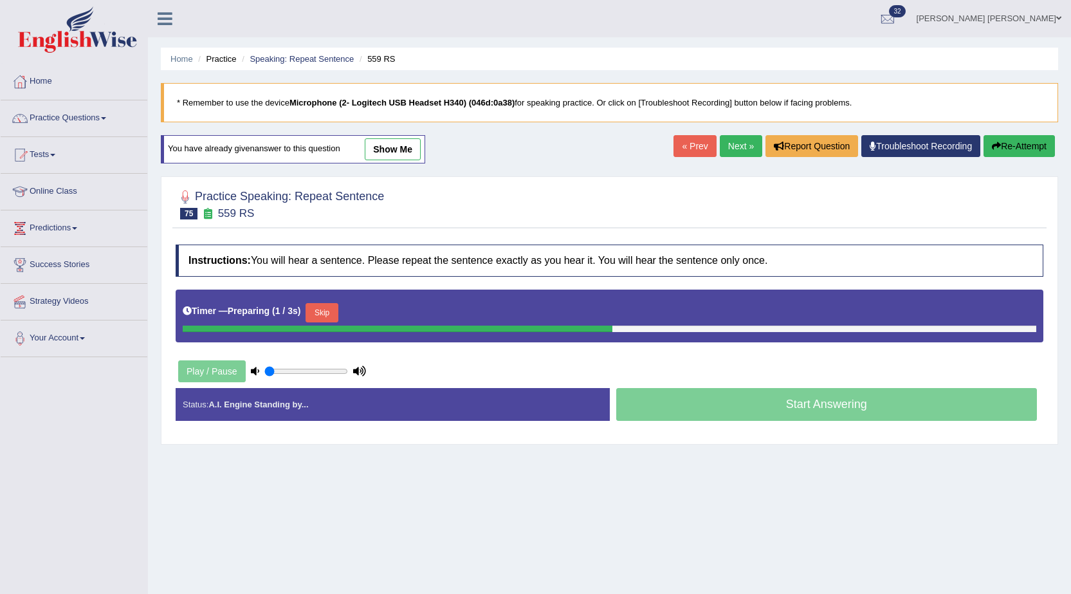
click at [334, 317] on button "Skip" at bounding box center [322, 312] width 32 height 19
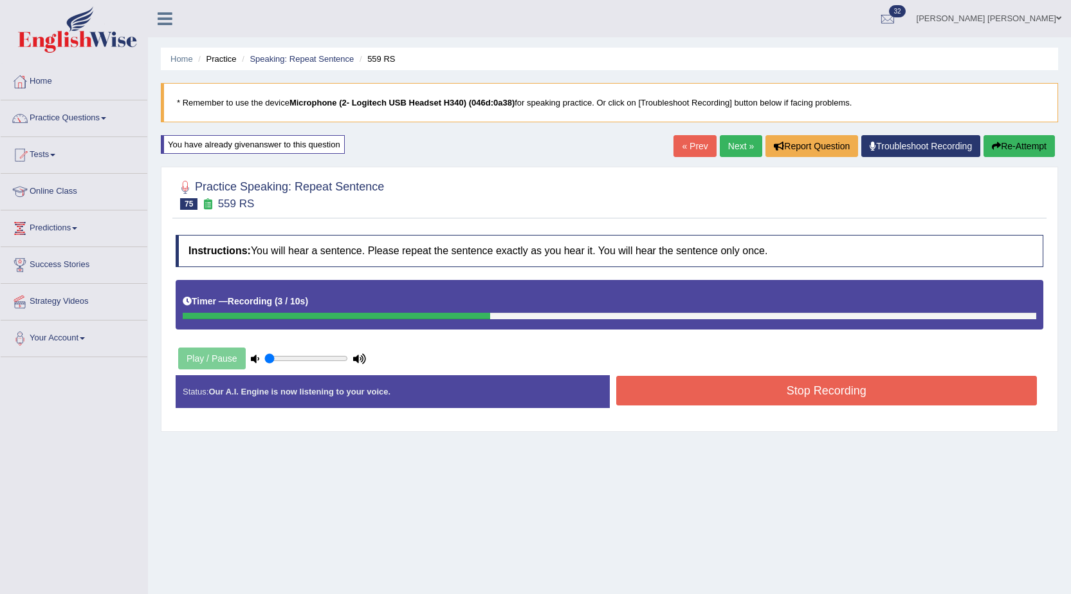
click at [737, 385] on button "Stop Recording" at bounding box center [828, 391] width 422 height 30
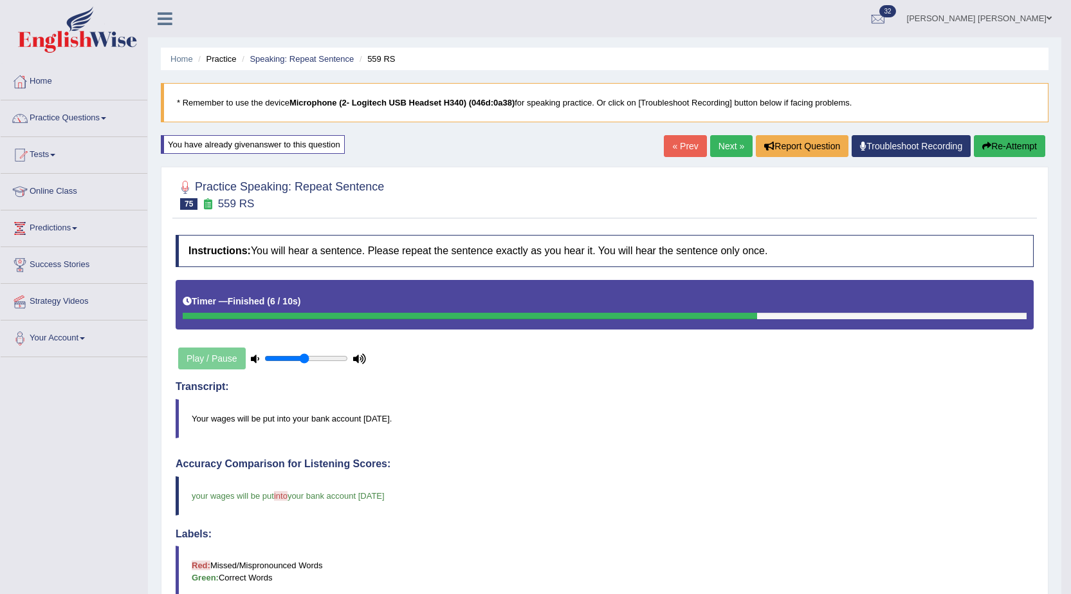
type input "0.5"
click at [304, 358] on input "range" at bounding box center [306, 358] width 84 height 10
click at [727, 142] on link "Next »" at bounding box center [731, 146] width 42 height 22
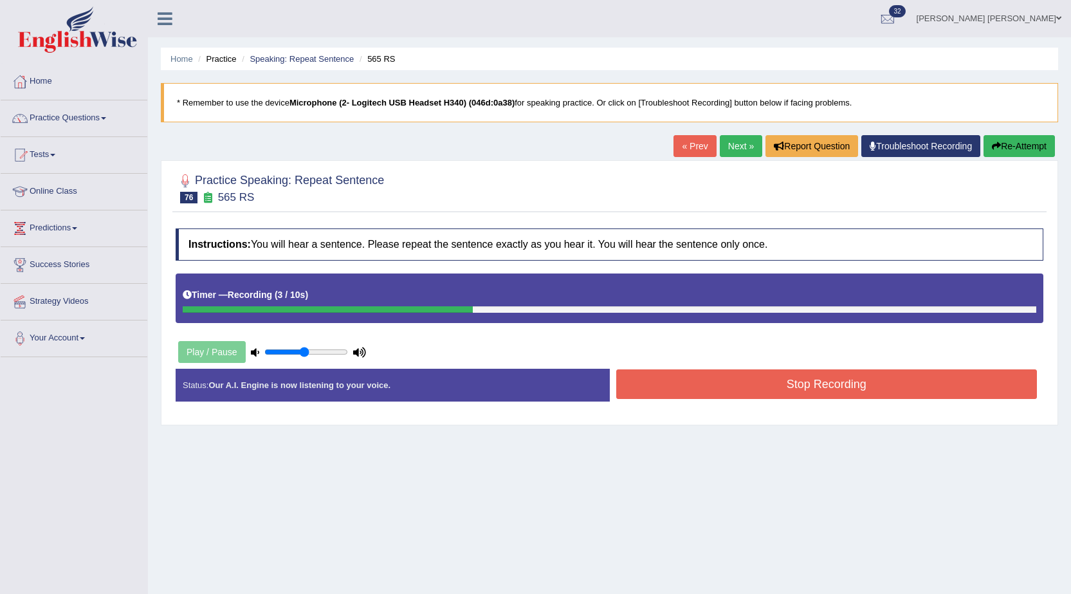
click at [657, 379] on button "Stop Recording" at bounding box center [828, 384] width 422 height 30
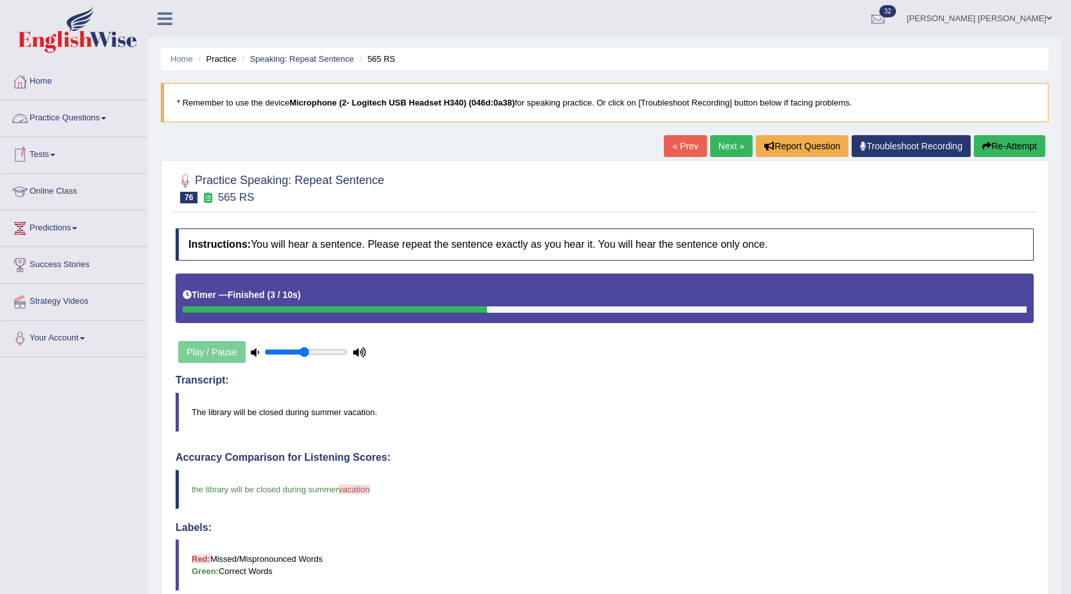
click at [37, 151] on link "Tests" at bounding box center [74, 153] width 147 height 32
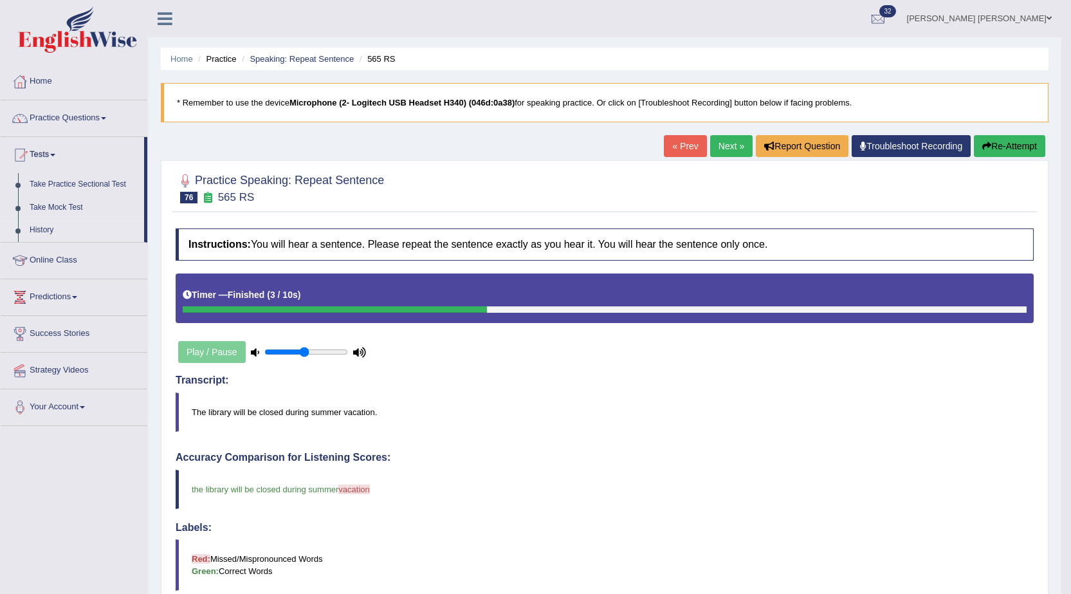
click at [45, 227] on link "History" at bounding box center [84, 230] width 120 height 23
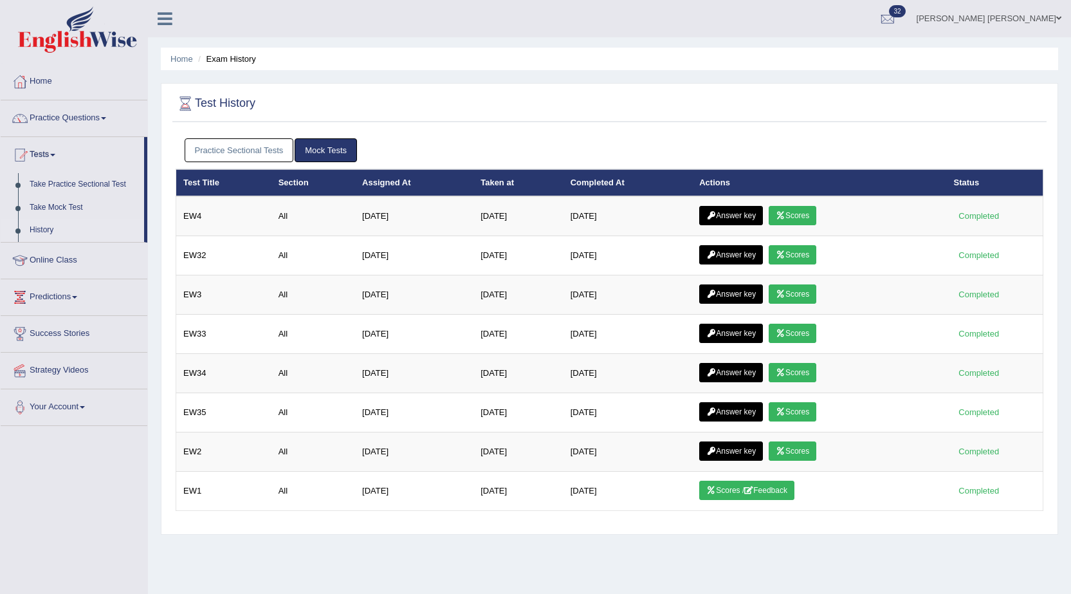
click at [284, 155] on link "Practice Sectional Tests" at bounding box center [239, 150] width 109 height 24
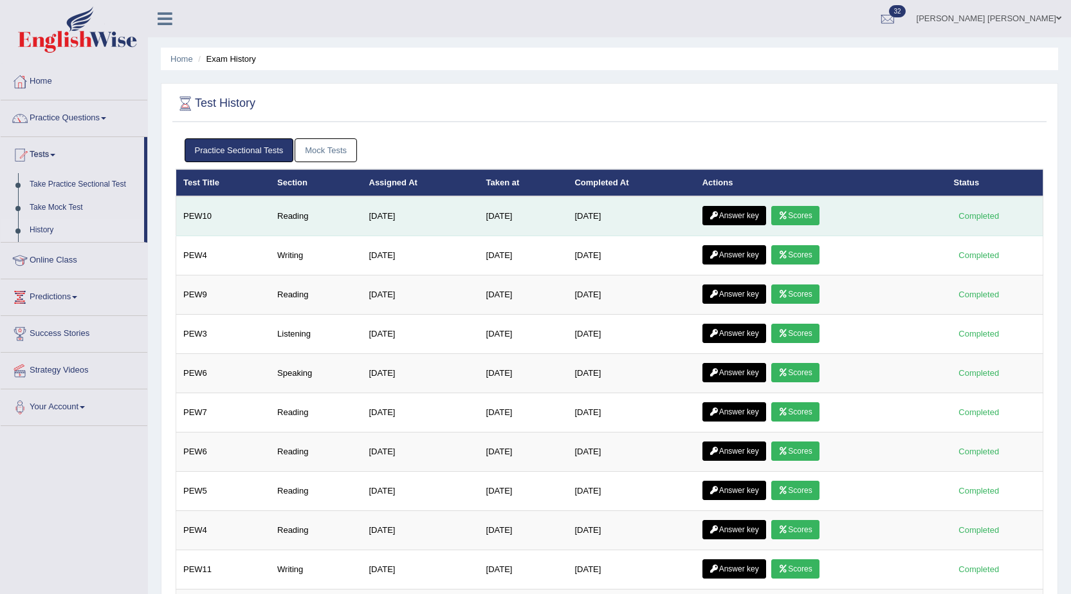
click at [788, 218] on icon at bounding box center [784, 216] width 10 height 8
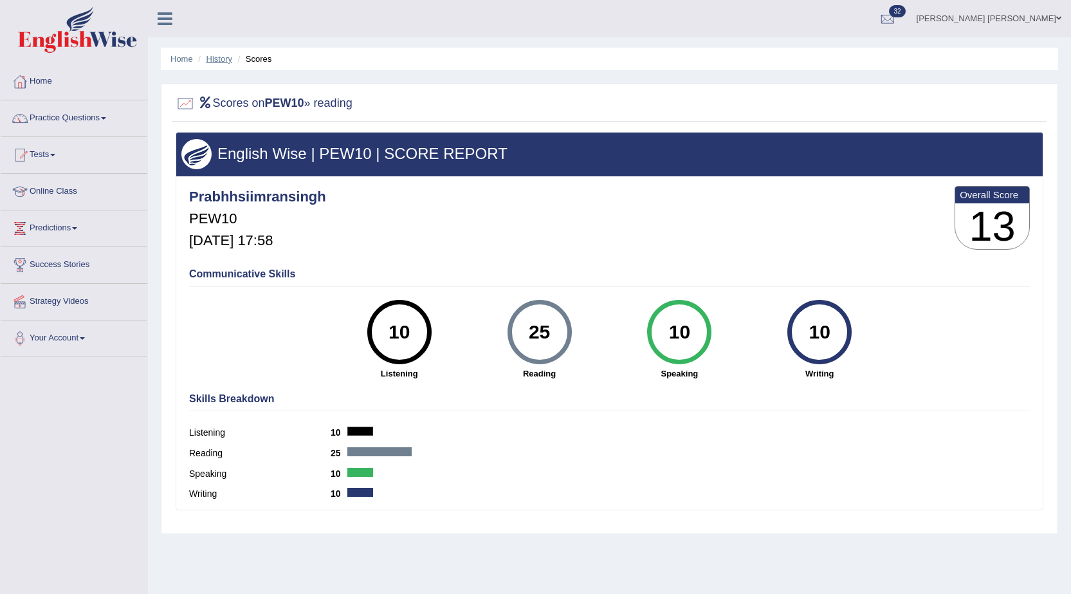
click at [213, 57] on link "History" at bounding box center [220, 59] width 26 height 10
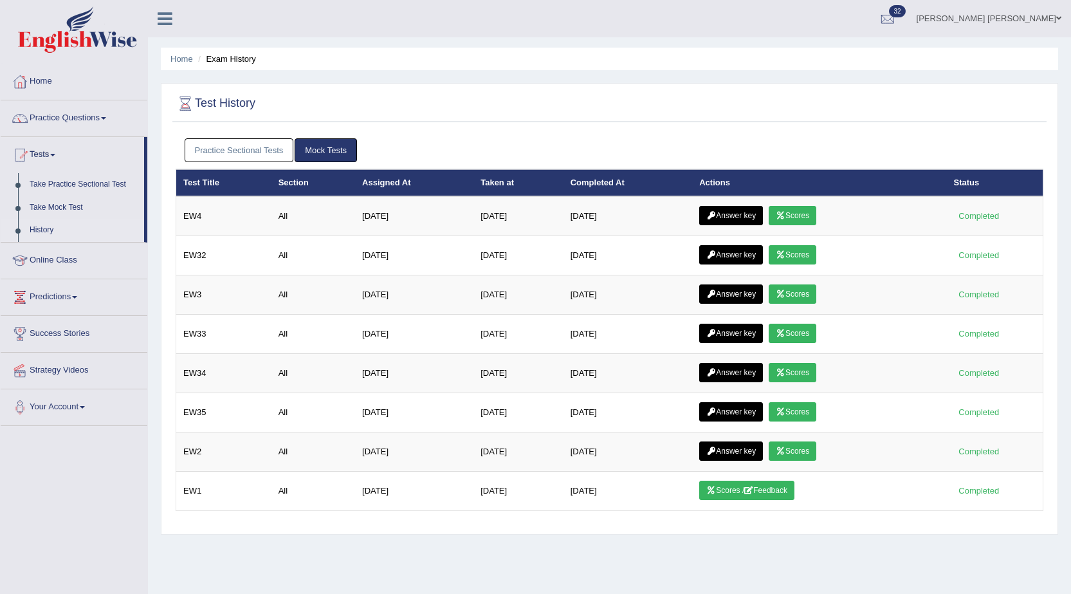
click at [219, 144] on link "Practice Sectional Tests" at bounding box center [239, 150] width 109 height 24
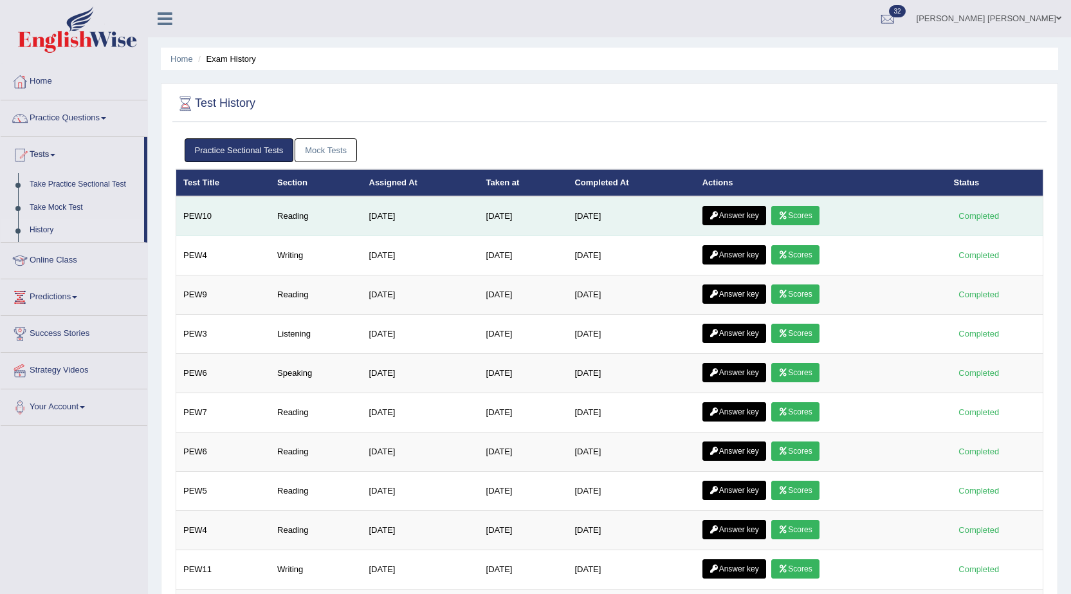
click at [732, 209] on link "Answer key" at bounding box center [735, 215] width 64 height 19
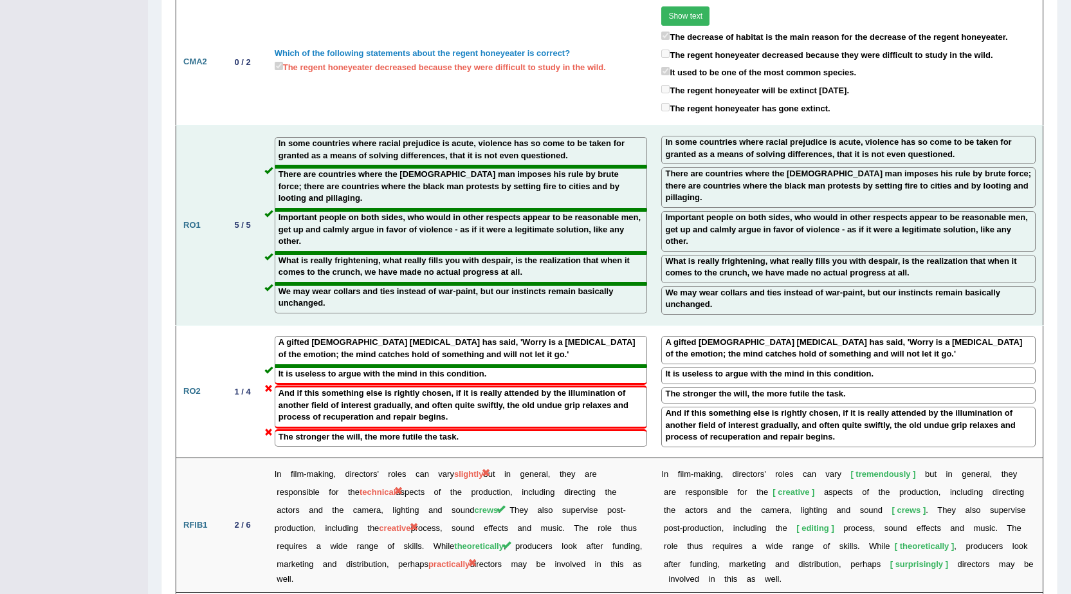
scroll to position [1158, 0]
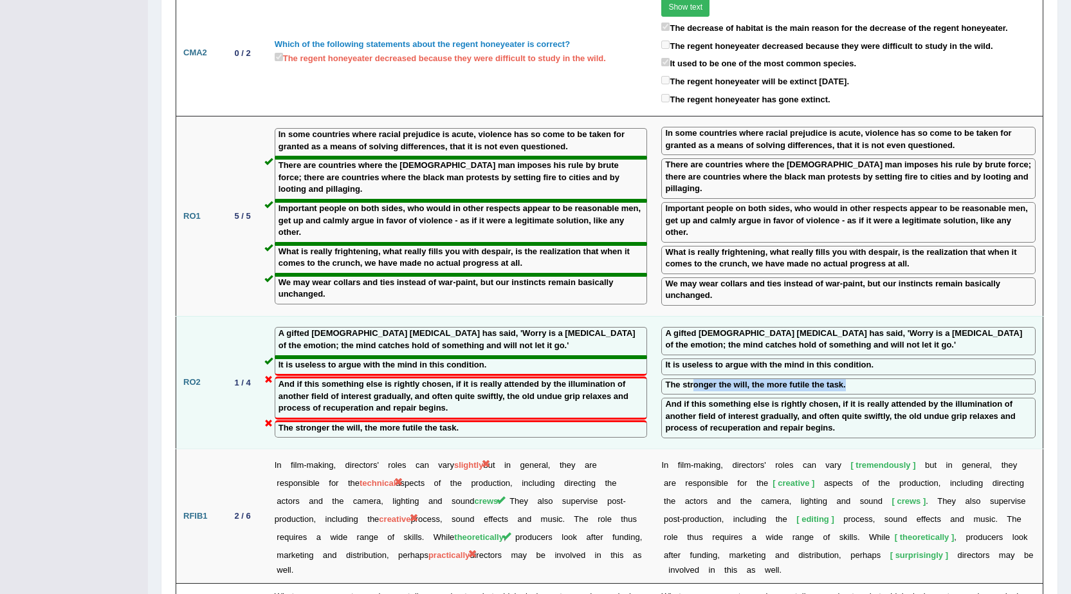
drag, startPoint x: 694, startPoint y: 366, endPoint x: 696, endPoint y: 359, distance: 6.6
click at [696, 359] on td "A gifted American psychologist has said, 'Worry is a spasm of the emotion; the …" at bounding box center [848, 382] width 389 height 133
click at [690, 379] on label "The stronger the will, the more futile the task." at bounding box center [755, 385] width 180 height 12
click at [696, 385] on td "A gifted American psychologist has said, 'Worry is a spasm of the emotion; the …" at bounding box center [848, 382] width 389 height 133
click at [695, 379] on label "The stronger the will, the more futile the task." at bounding box center [755, 385] width 180 height 12
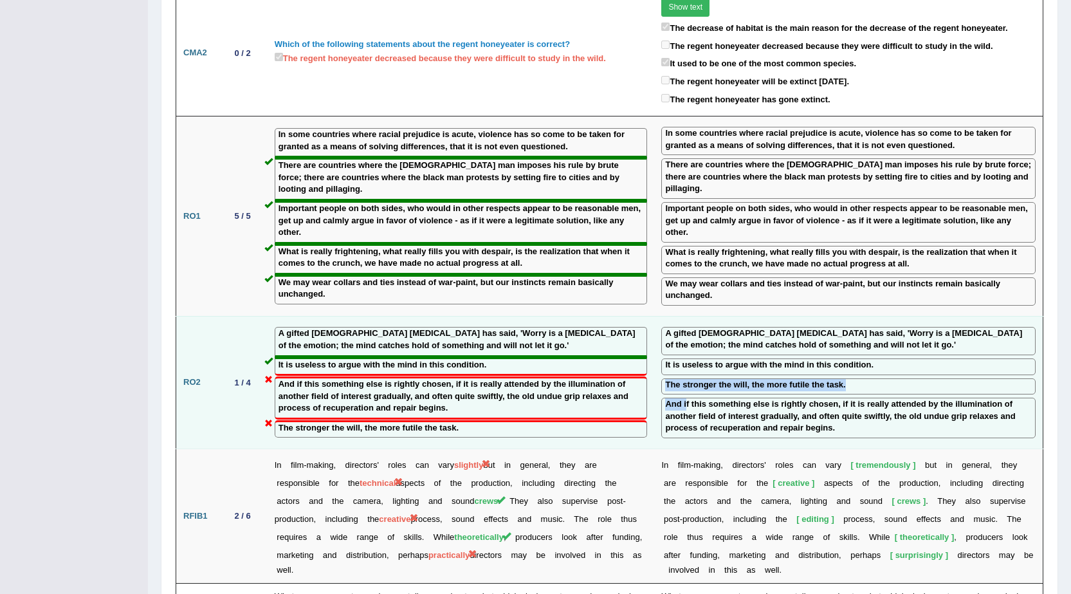
drag, startPoint x: 689, startPoint y: 353, endPoint x: 689, endPoint y: 385, distance: 32.2
click at [689, 385] on td "A gifted American psychologist has said, 'Worry is a spasm of the emotion; the …" at bounding box center [848, 382] width 389 height 133
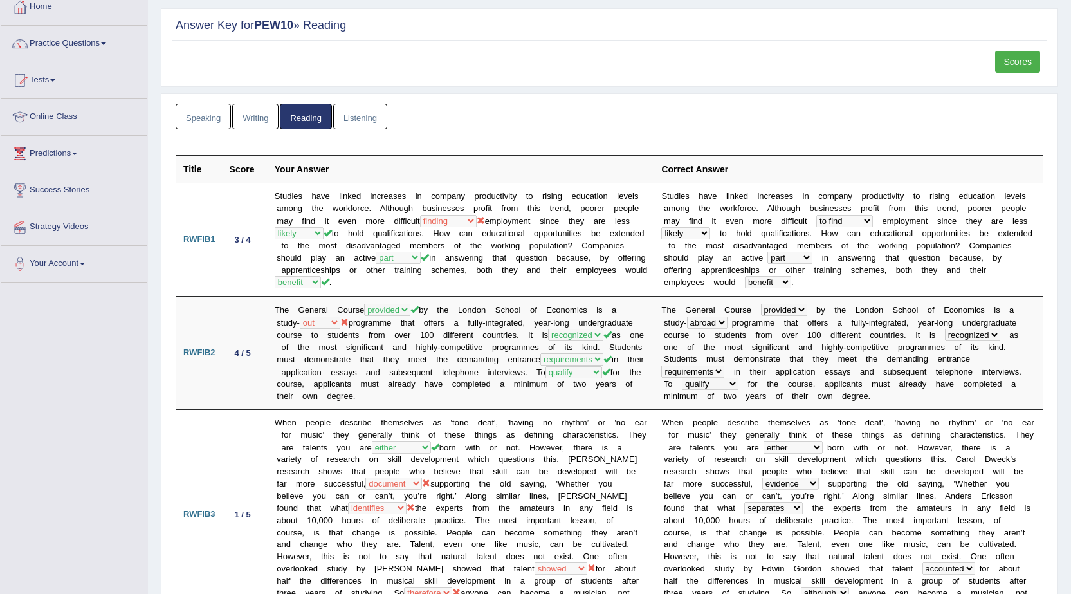
scroll to position [70, 0]
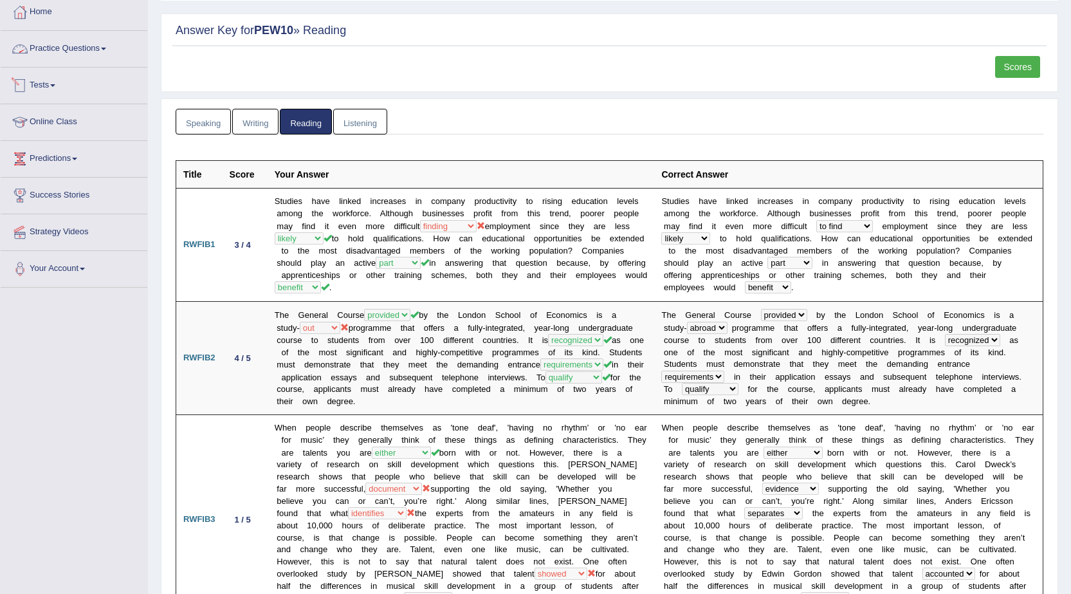
click at [99, 50] on link "Practice Questions" at bounding box center [74, 47] width 147 height 32
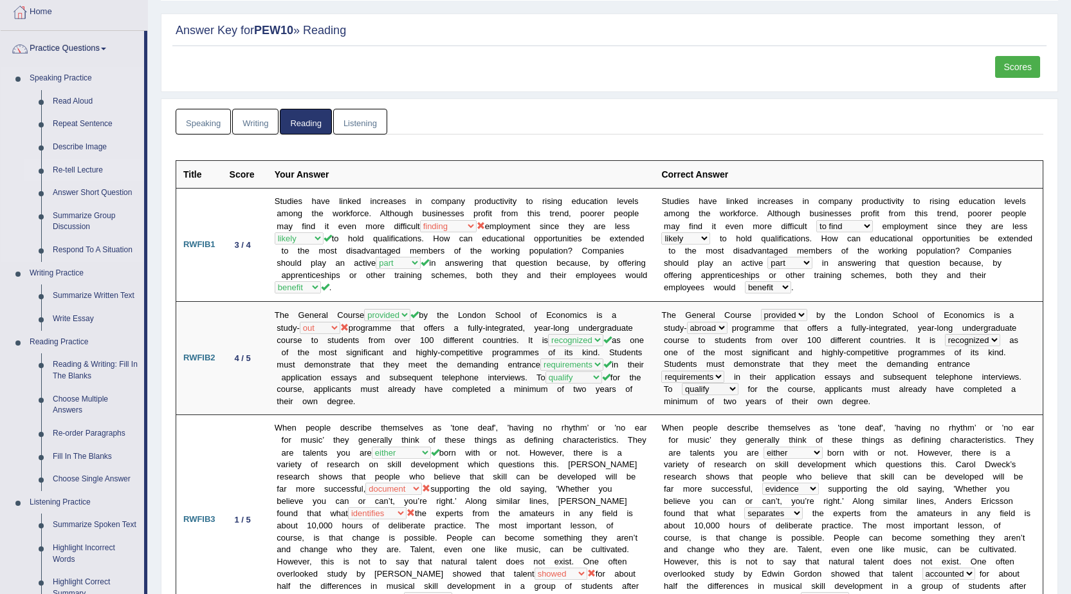
click at [84, 174] on link "Re-tell Lecture" at bounding box center [95, 170] width 97 height 23
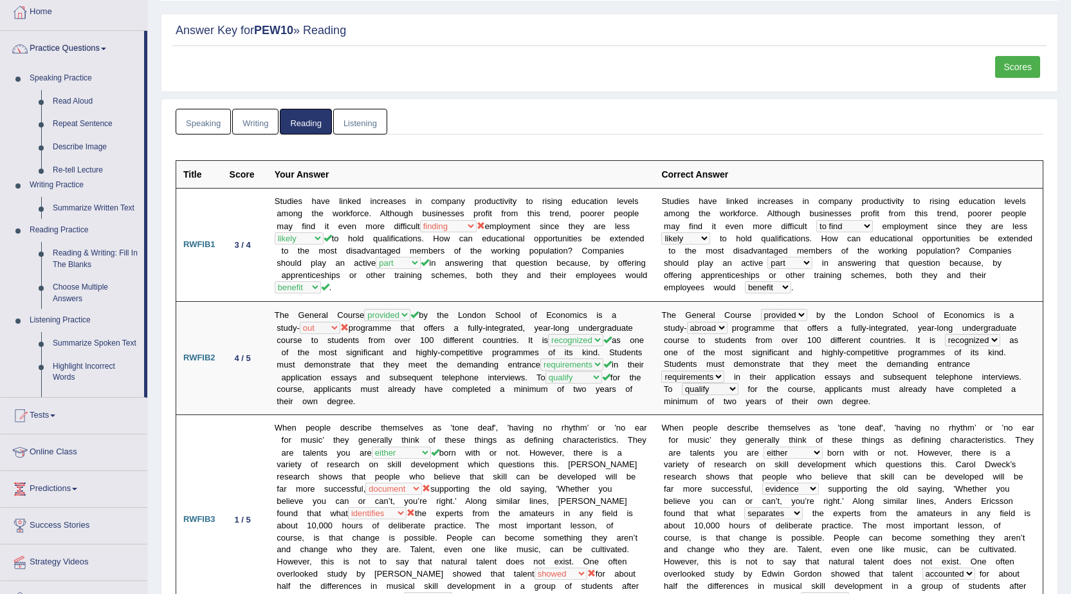
click at [84, 174] on ul "Home Practice Questions Speaking Practice Read Aloud Repeat Sentence Describe I…" at bounding box center [74, 306] width 147 height 624
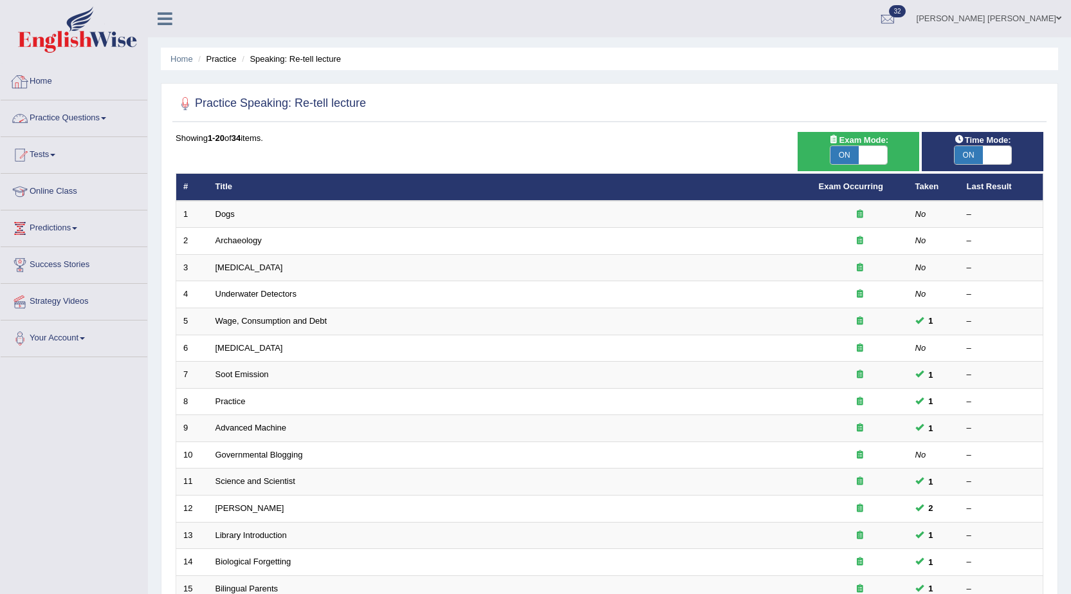
click at [48, 116] on link "Practice Questions" at bounding box center [74, 116] width 147 height 32
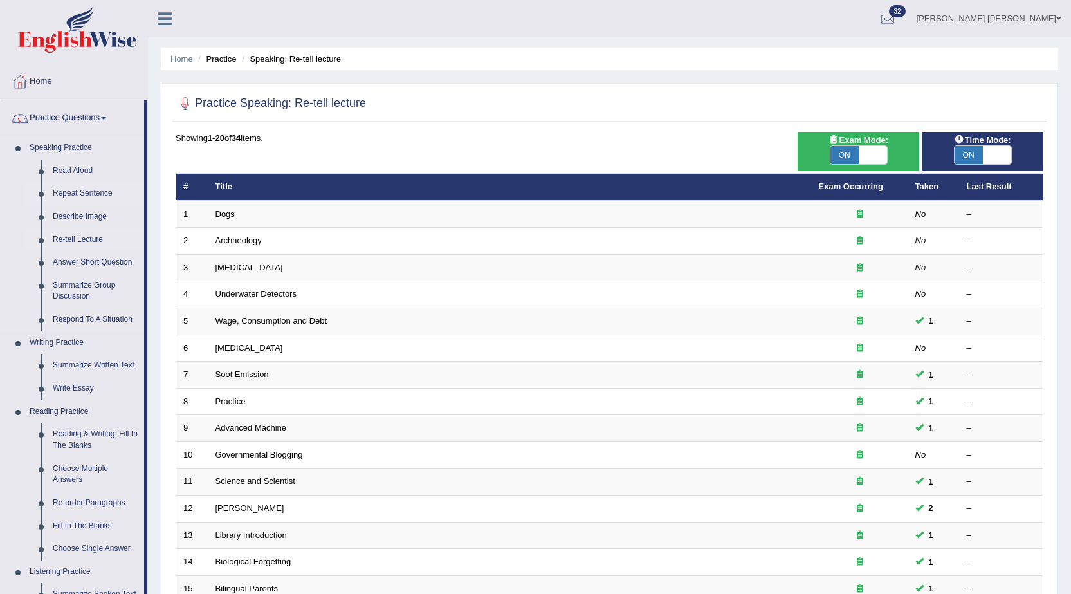
click at [93, 190] on link "Repeat Sentence" at bounding box center [95, 193] width 97 height 23
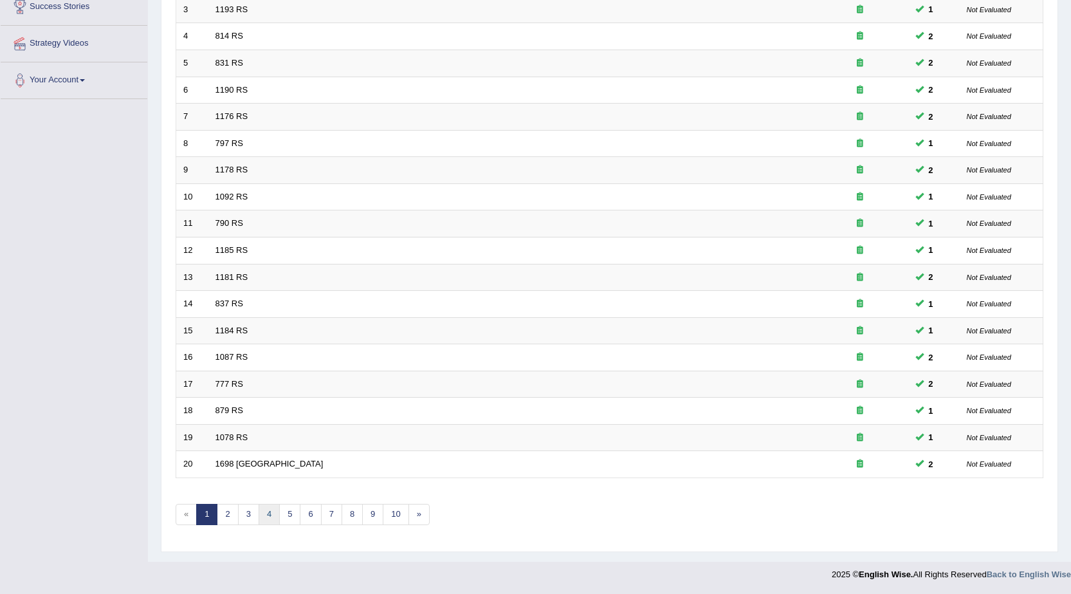
click at [272, 516] on link "4" at bounding box center [269, 514] width 21 height 21
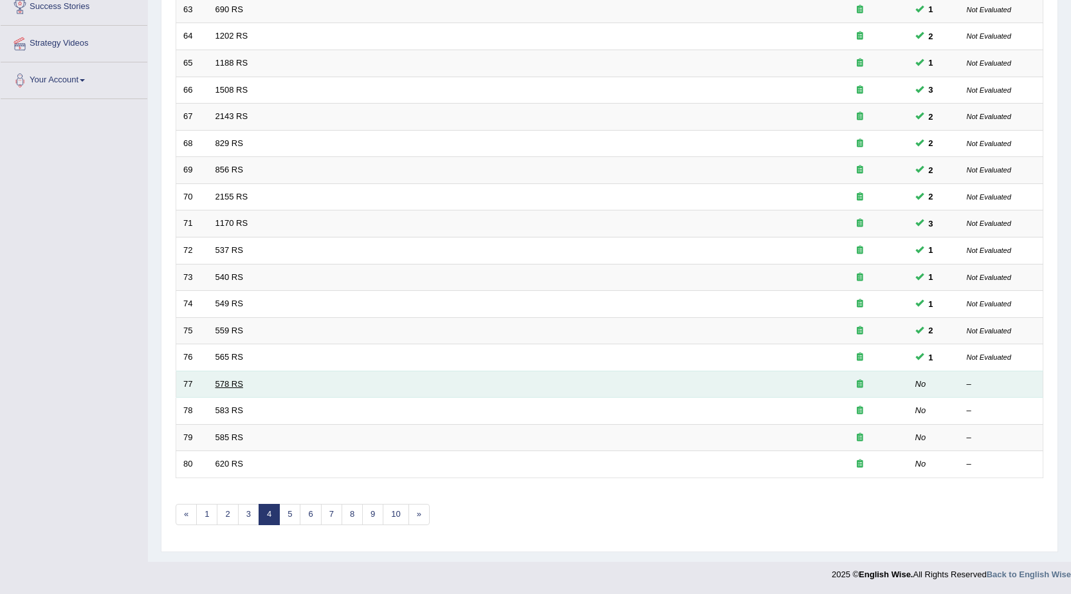
click at [219, 382] on link "578 RS" at bounding box center [230, 384] width 28 height 10
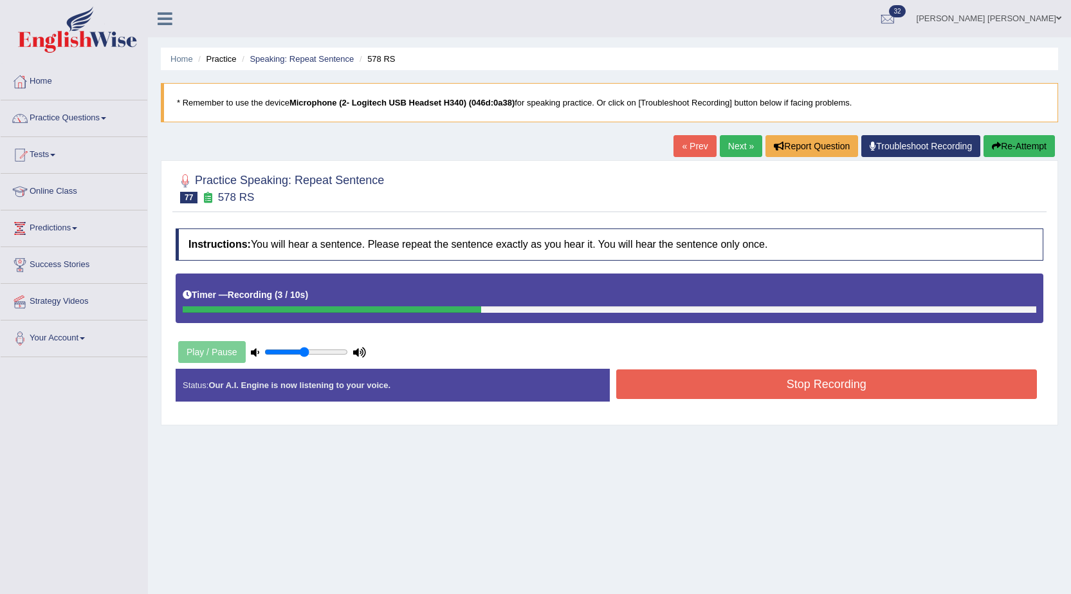
click at [724, 398] on button "Stop Recording" at bounding box center [828, 384] width 422 height 30
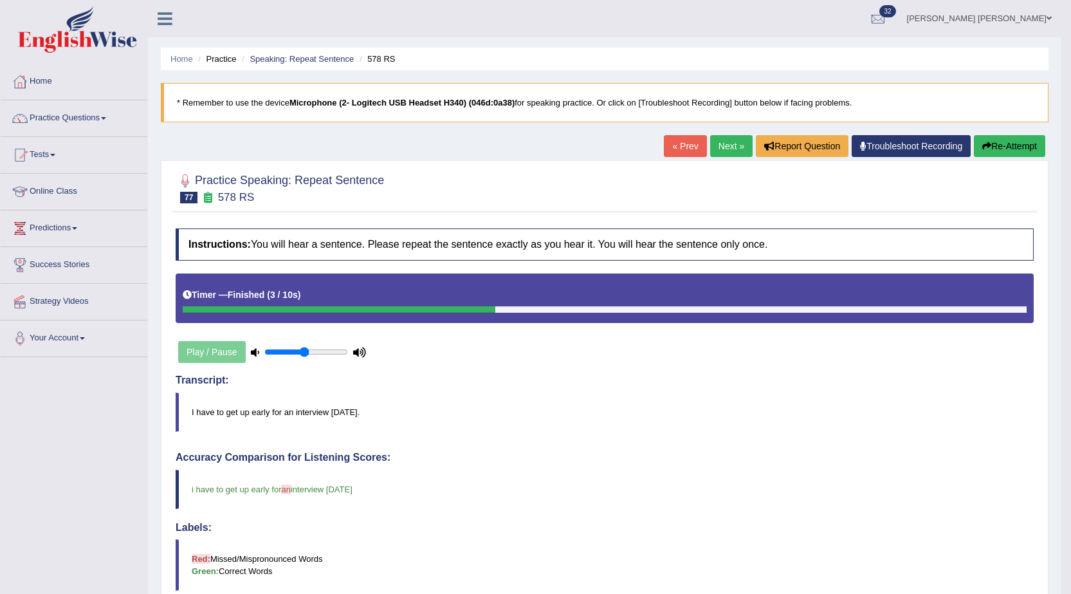
click at [718, 142] on link "Next »" at bounding box center [731, 146] width 42 height 22
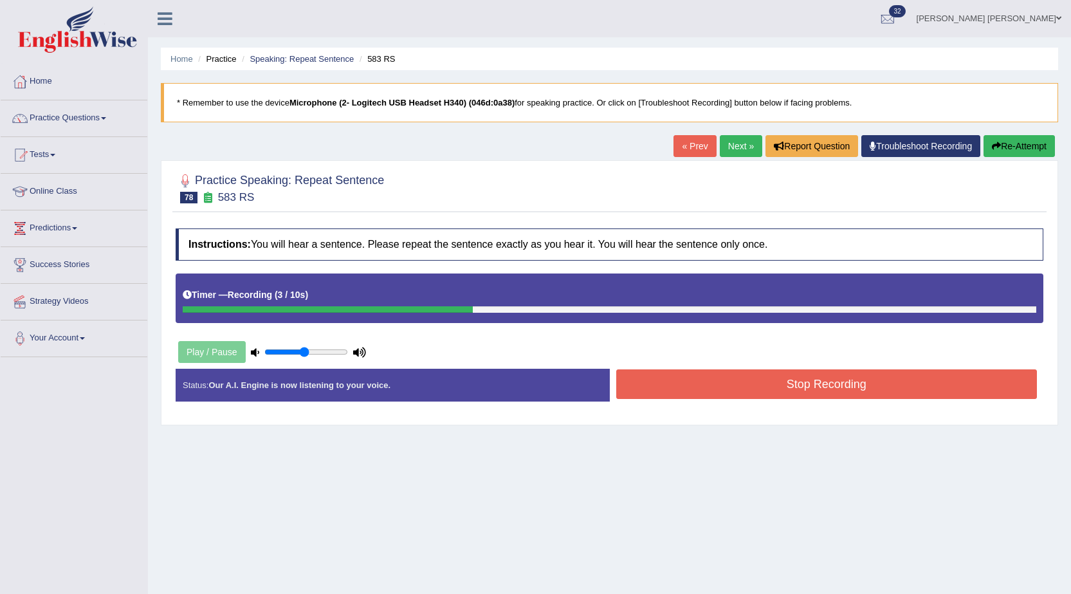
click at [678, 380] on button "Stop Recording" at bounding box center [828, 384] width 422 height 30
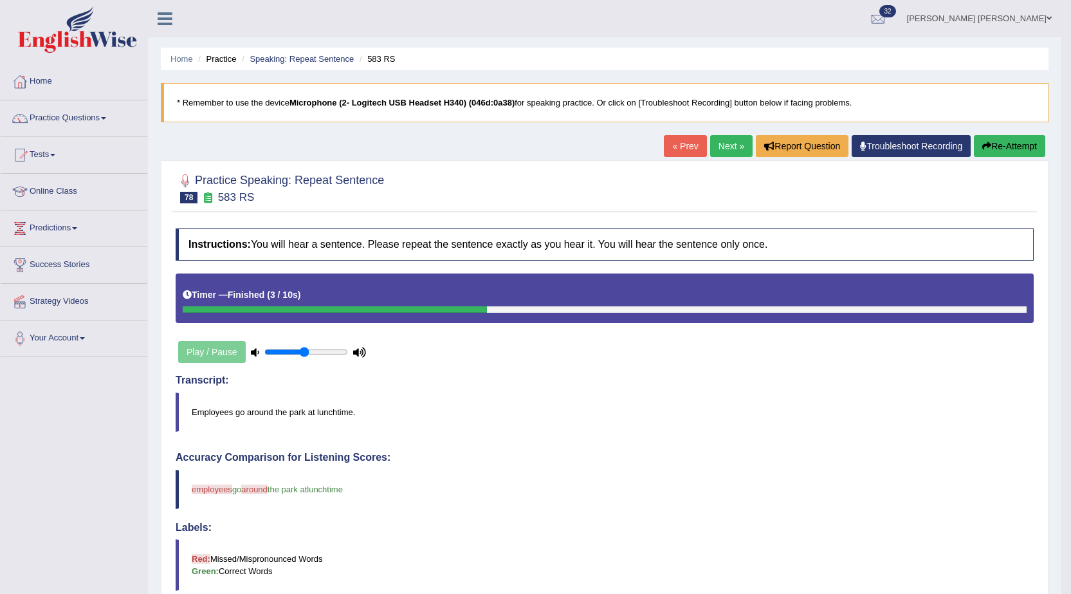
click at [734, 149] on link "Next »" at bounding box center [731, 146] width 42 height 22
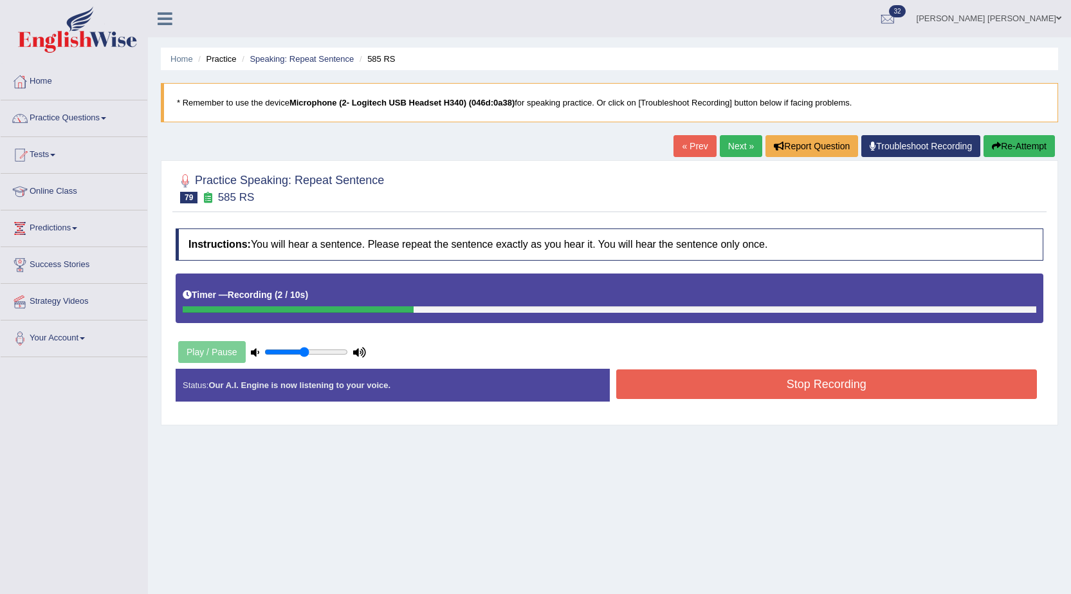
click at [690, 393] on button "Stop Recording" at bounding box center [828, 384] width 422 height 30
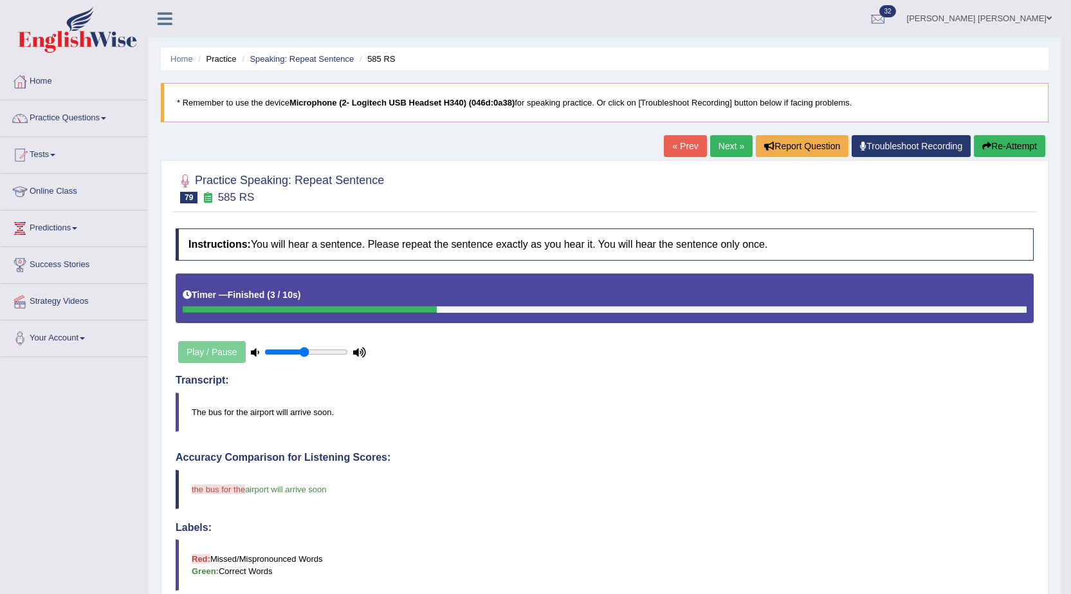
click at [730, 148] on link "Next »" at bounding box center [731, 146] width 42 height 22
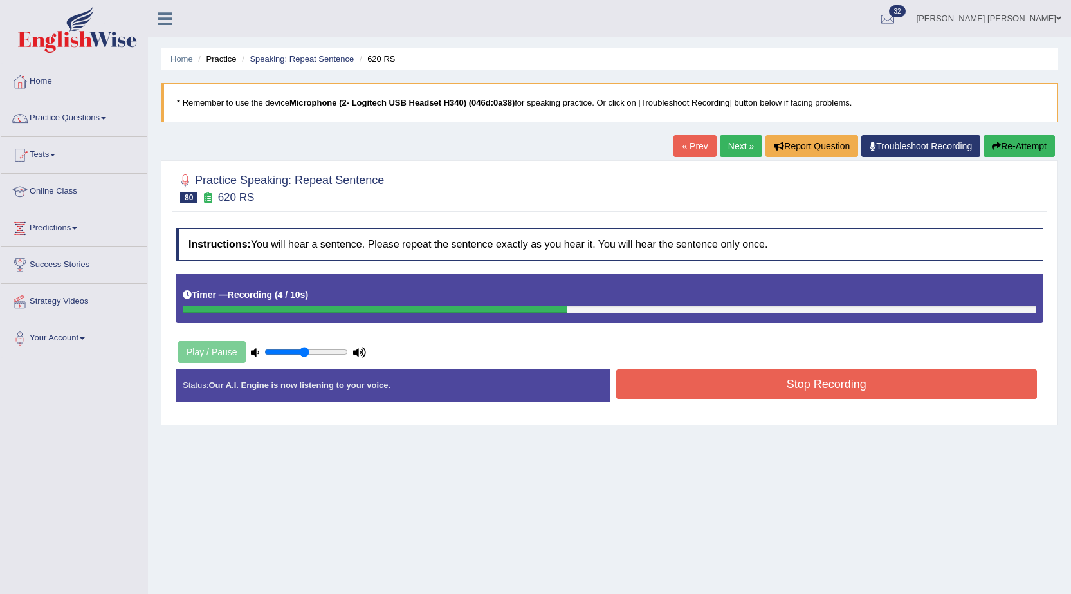
click at [689, 384] on button "Stop Recording" at bounding box center [828, 384] width 422 height 30
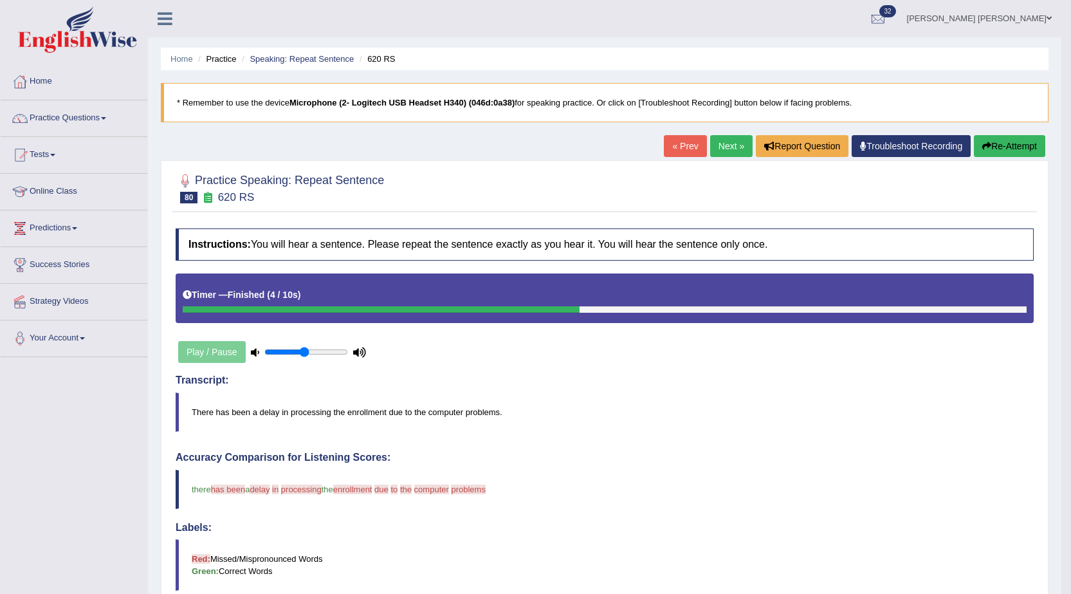
click at [991, 143] on button "Re-Attempt" at bounding box center [1009, 146] width 71 height 22
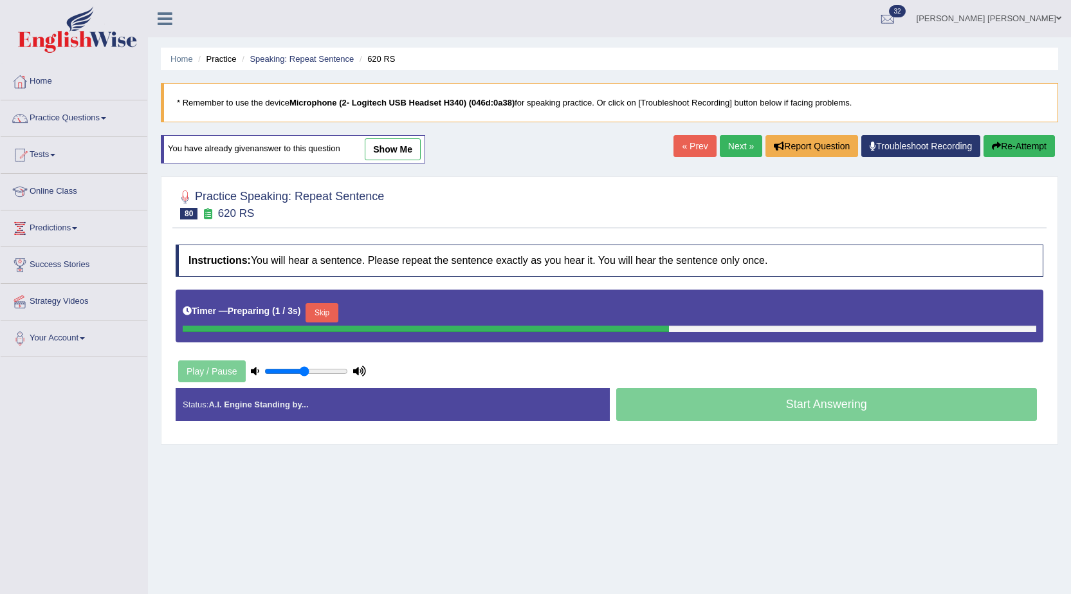
click at [328, 307] on button "Skip" at bounding box center [322, 312] width 32 height 19
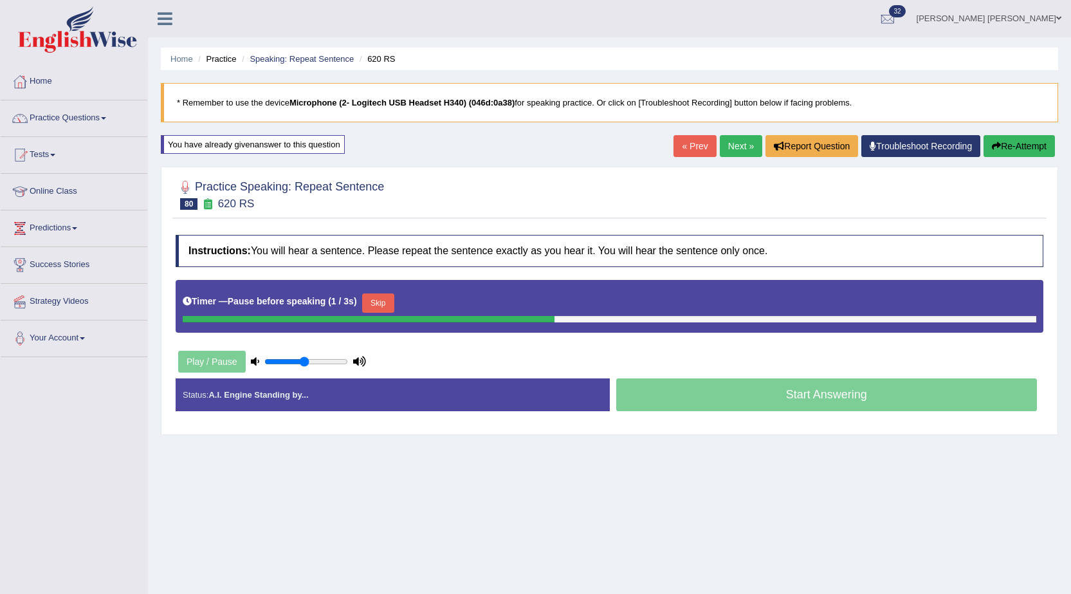
click at [370, 304] on button "Skip" at bounding box center [378, 302] width 32 height 19
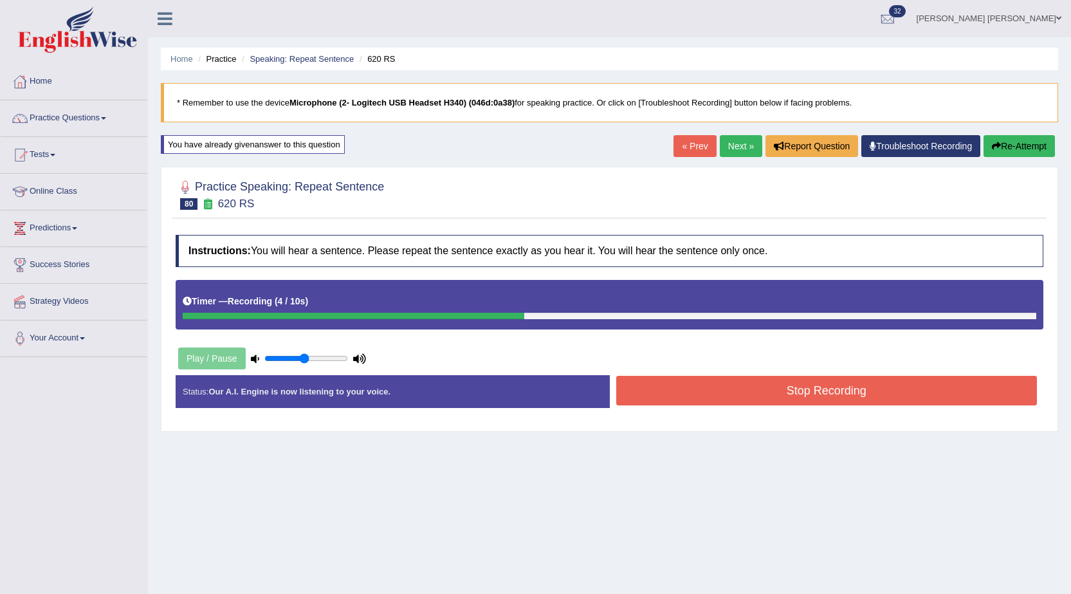
click at [664, 394] on button "Stop Recording" at bounding box center [828, 391] width 422 height 30
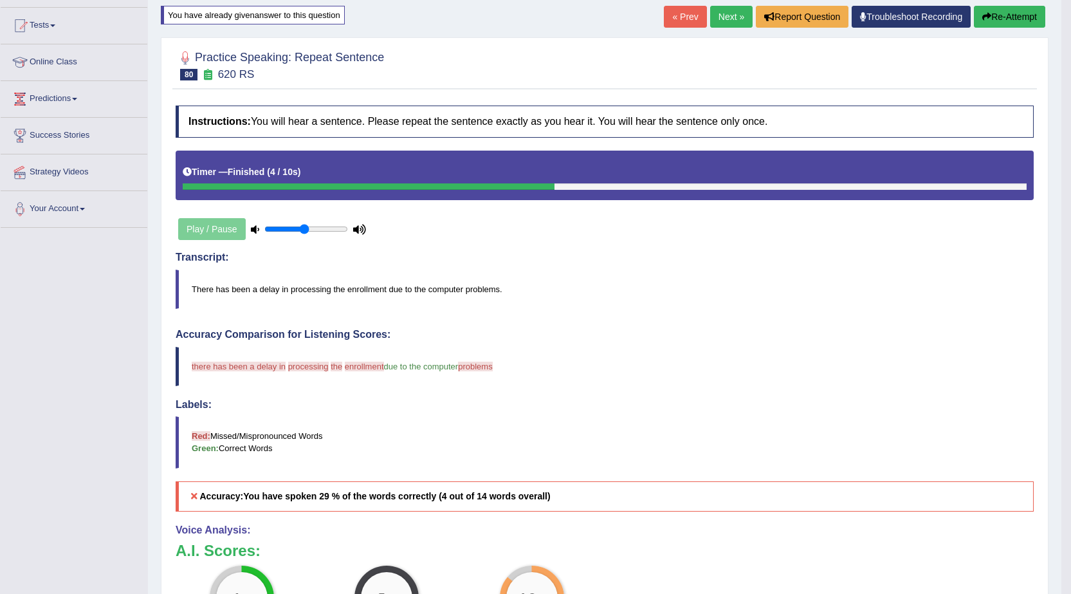
scroll to position [129, 0]
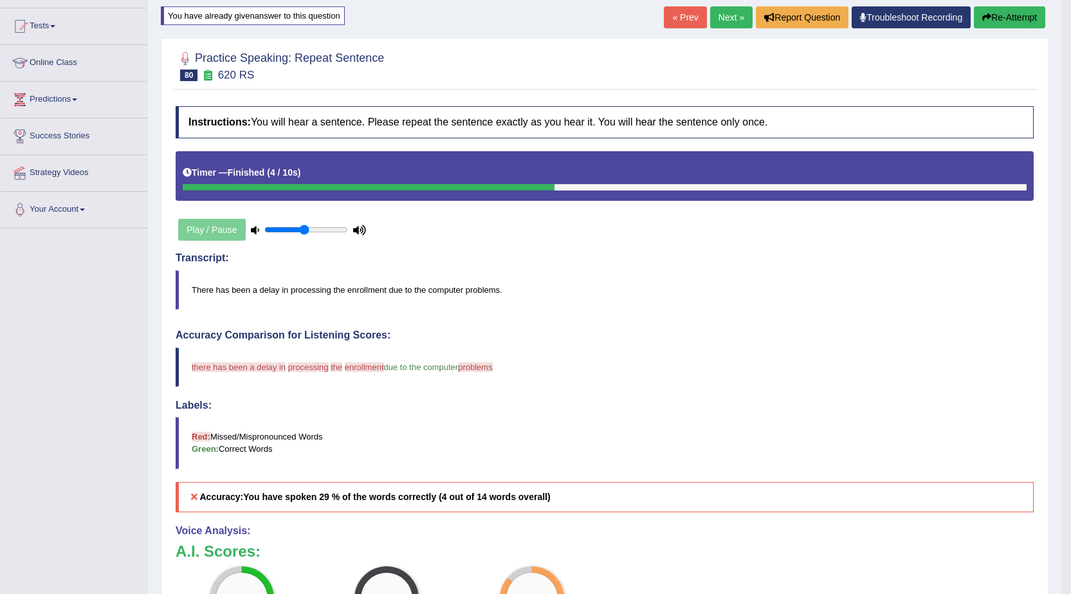
click at [726, 14] on link "Next »" at bounding box center [731, 17] width 42 height 22
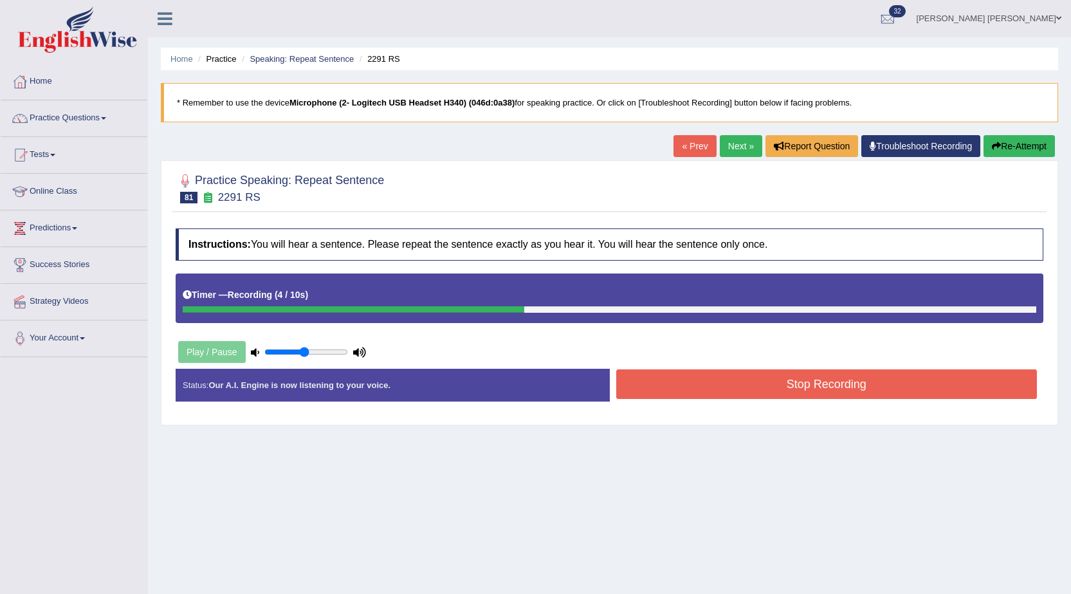
click at [636, 382] on button "Stop Recording" at bounding box center [828, 384] width 422 height 30
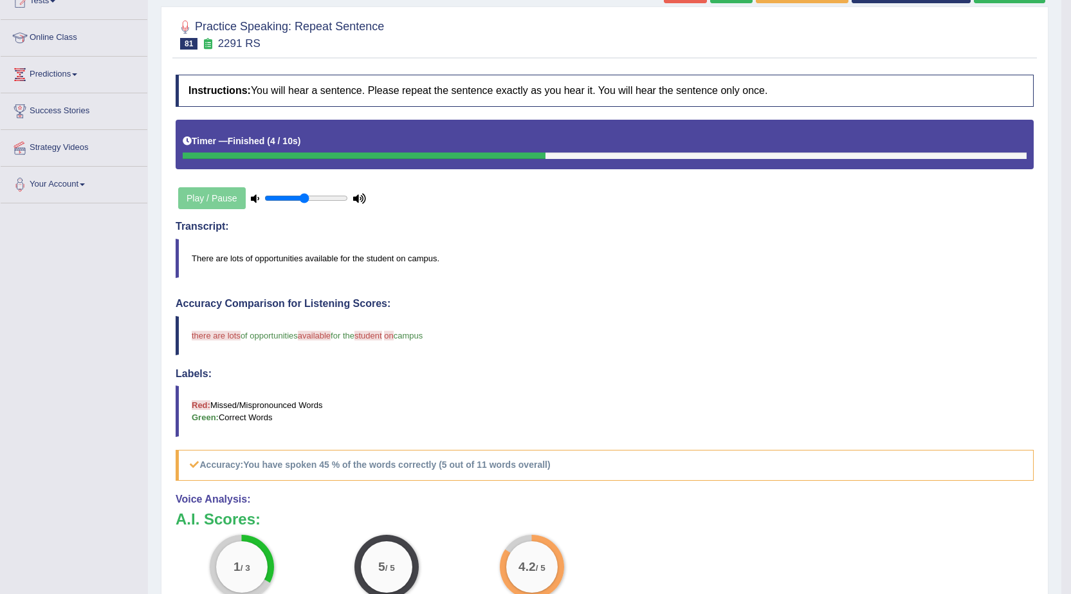
scroll to position [8, 0]
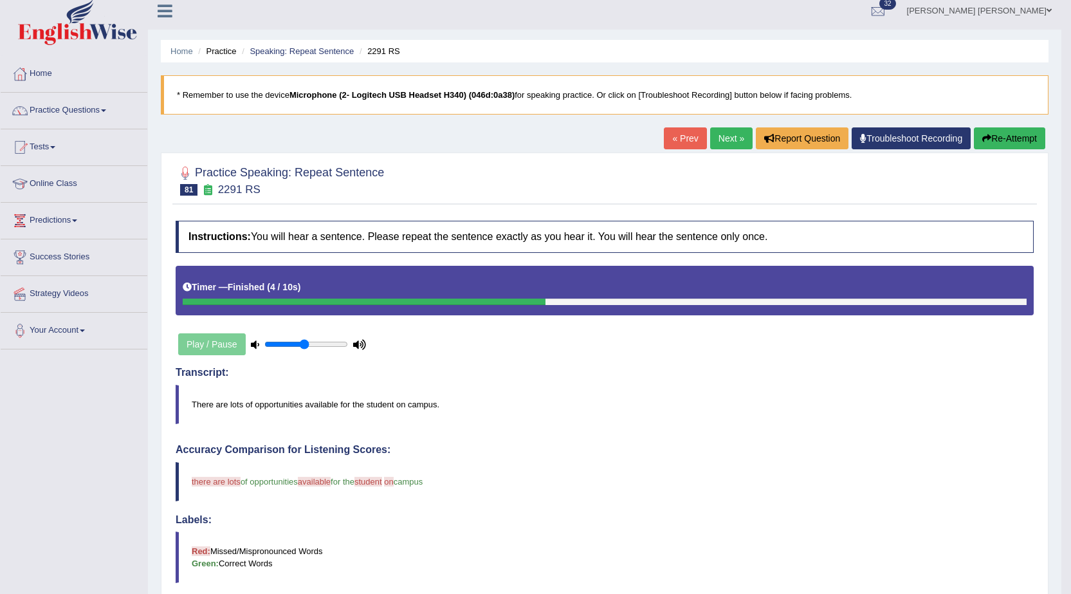
click at [1017, 141] on button "Re-Attempt" at bounding box center [1009, 138] width 71 height 22
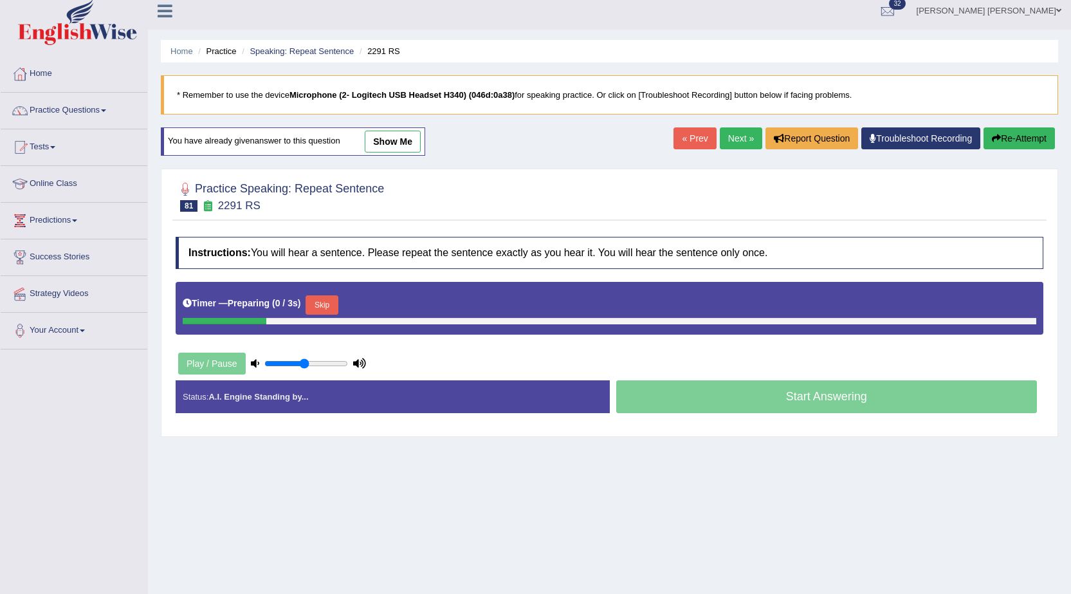
click at [315, 313] on button "Skip" at bounding box center [322, 304] width 32 height 19
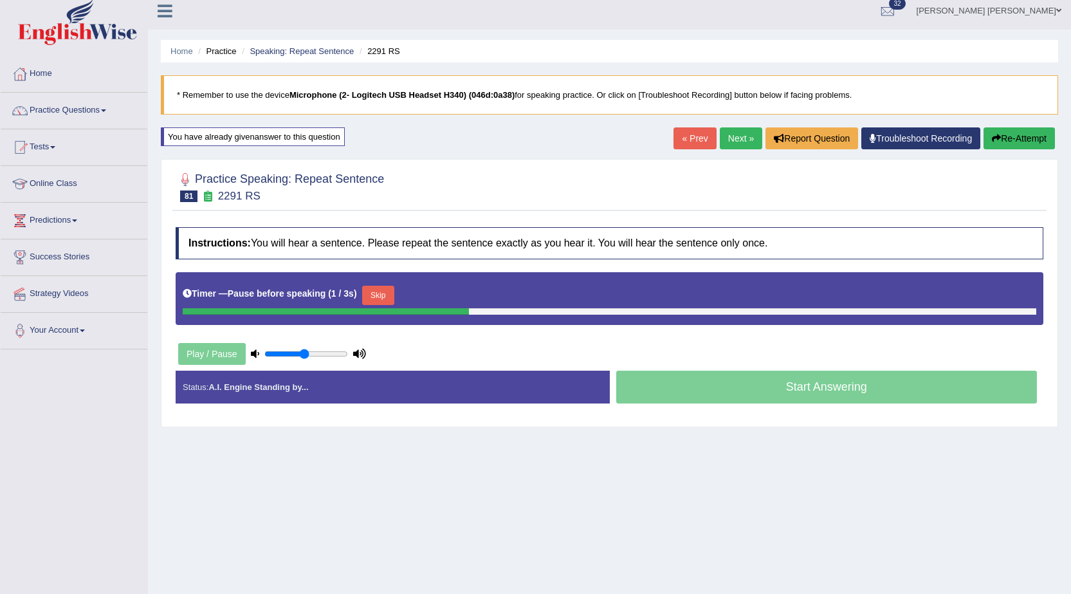
click at [373, 297] on button "Skip" at bounding box center [378, 295] width 32 height 19
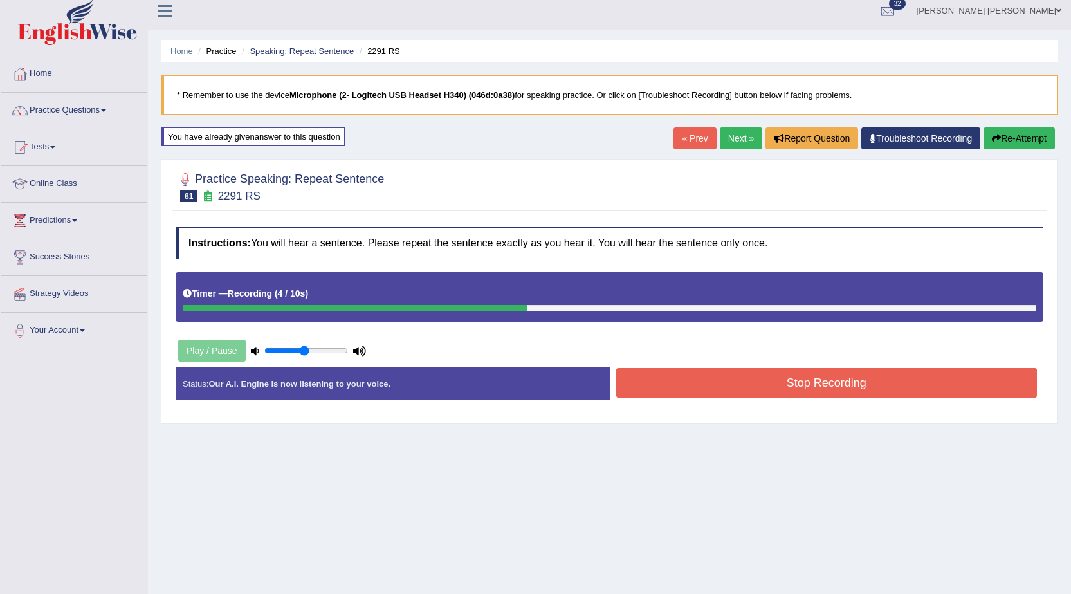
click at [653, 385] on button "Stop Recording" at bounding box center [828, 383] width 422 height 30
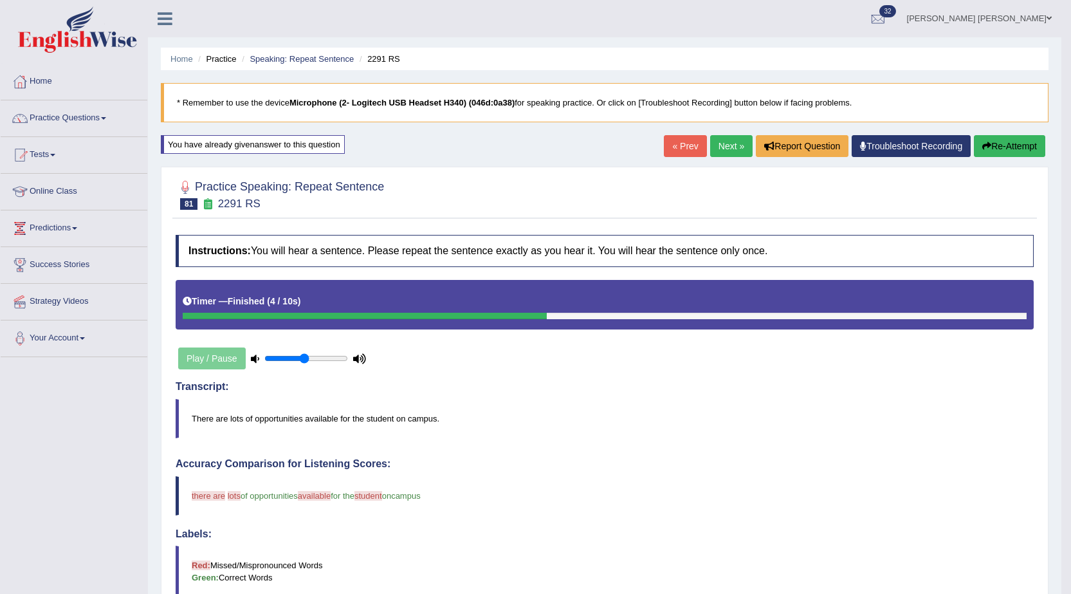
click at [729, 147] on link "Next »" at bounding box center [731, 146] width 42 height 22
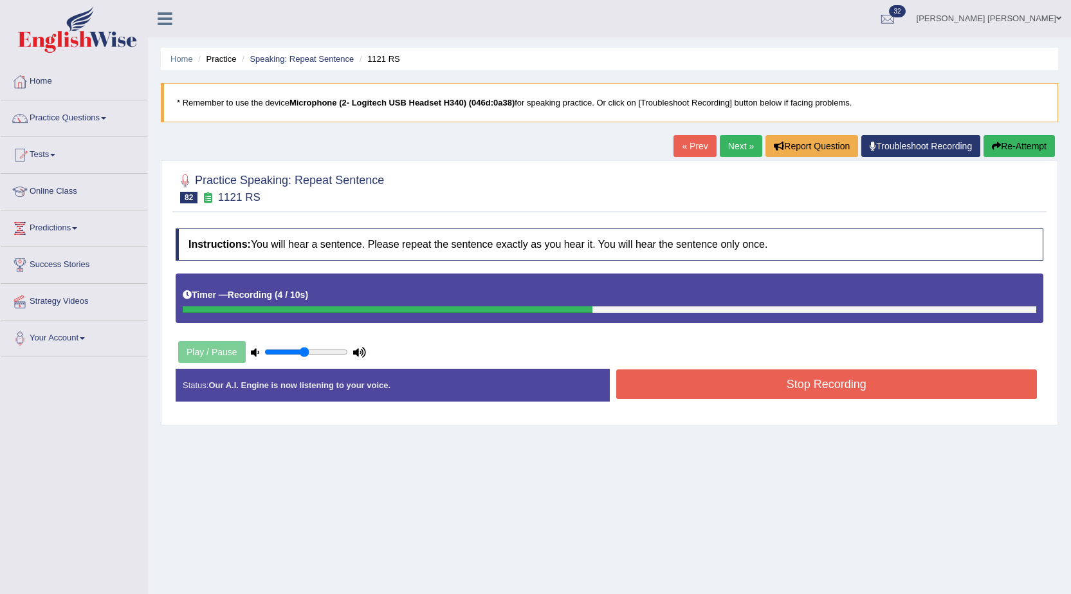
click at [671, 384] on button "Stop Recording" at bounding box center [828, 384] width 422 height 30
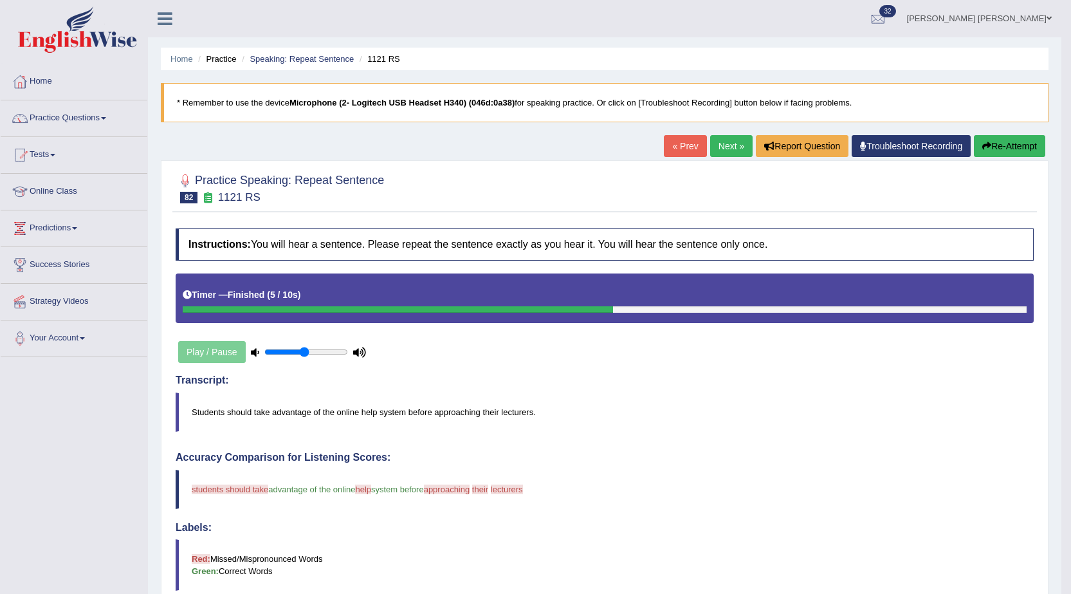
click at [718, 148] on link "Next »" at bounding box center [731, 146] width 42 height 22
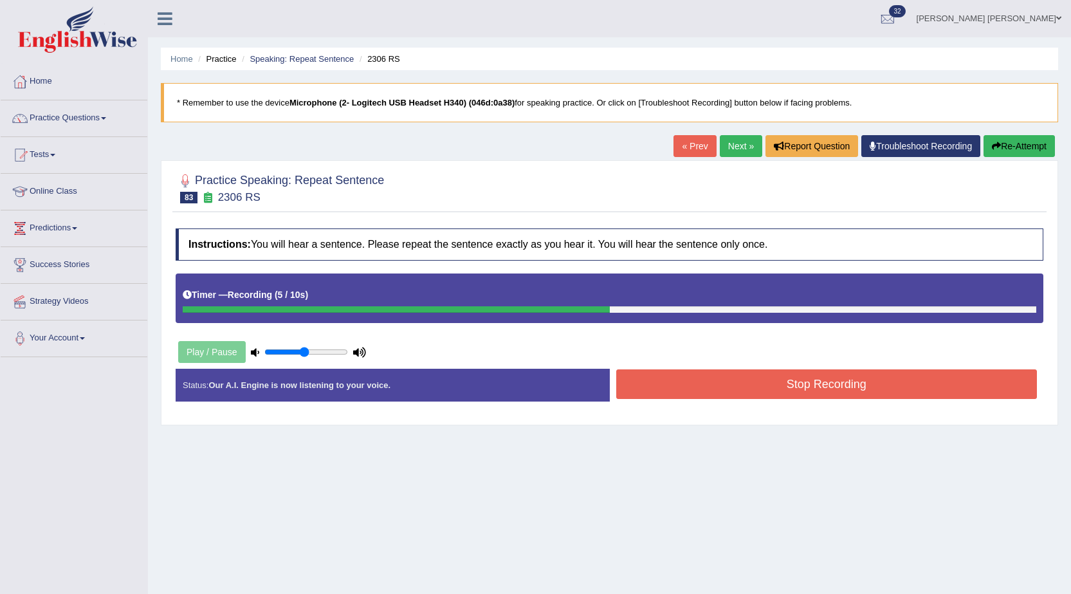
click at [669, 393] on button "Stop Recording" at bounding box center [828, 384] width 422 height 30
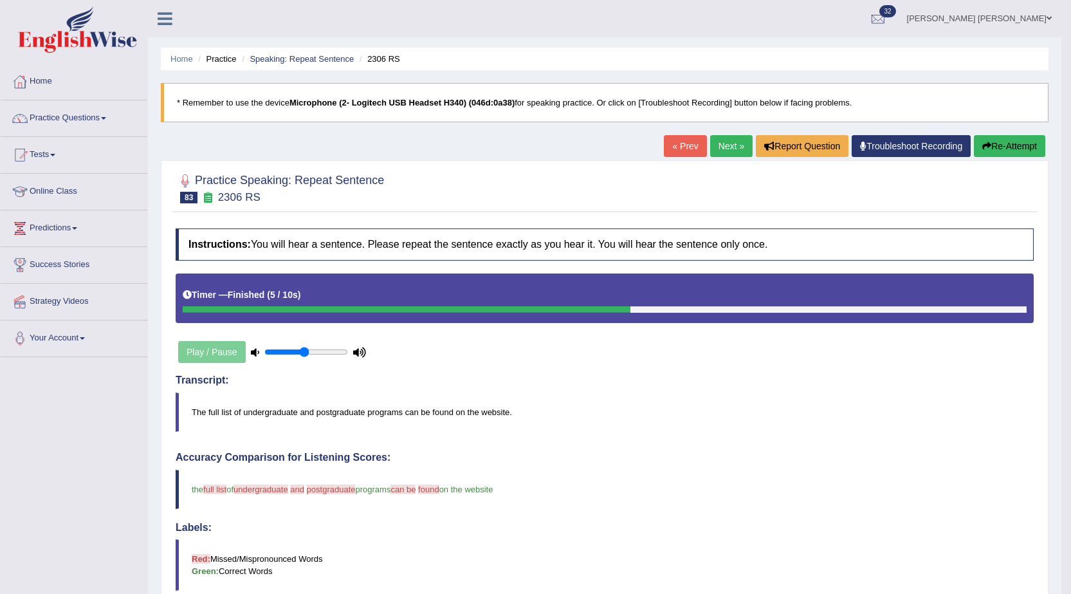
click at [732, 154] on link "Next »" at bounding box center [731, 146] width 42 height 22
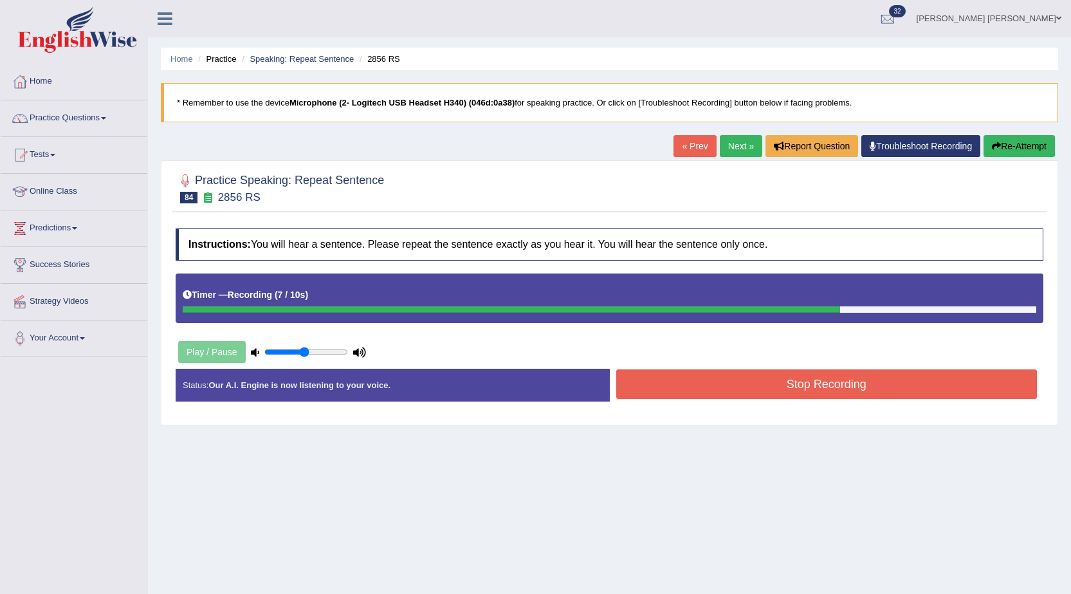
click at [635, 376] on button "Stop Recording" at bounding box center [828, 384] width 422 height 30
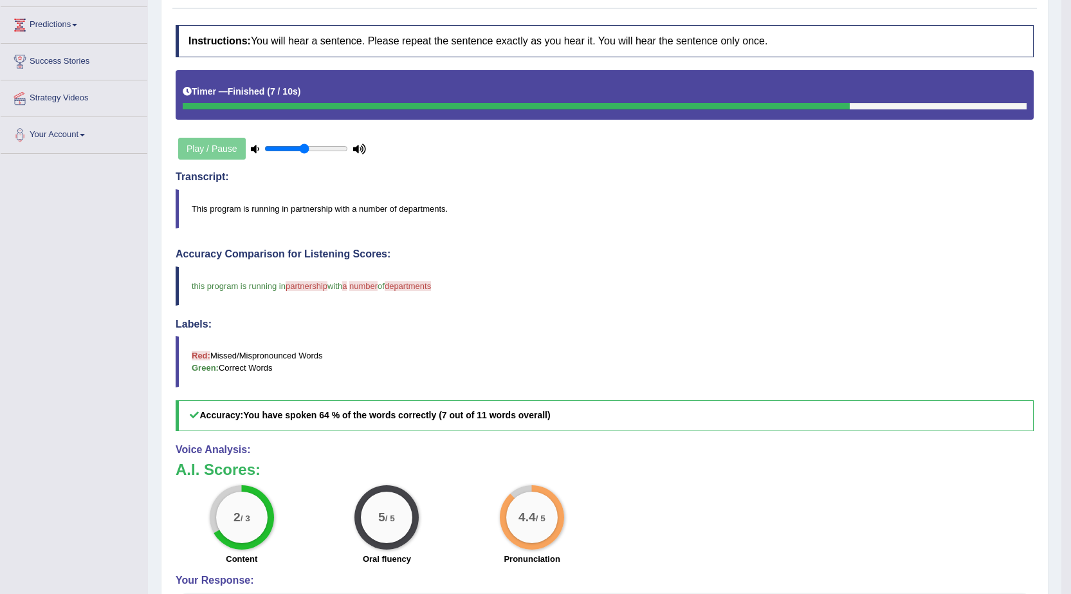
scroll to position [129, 0]
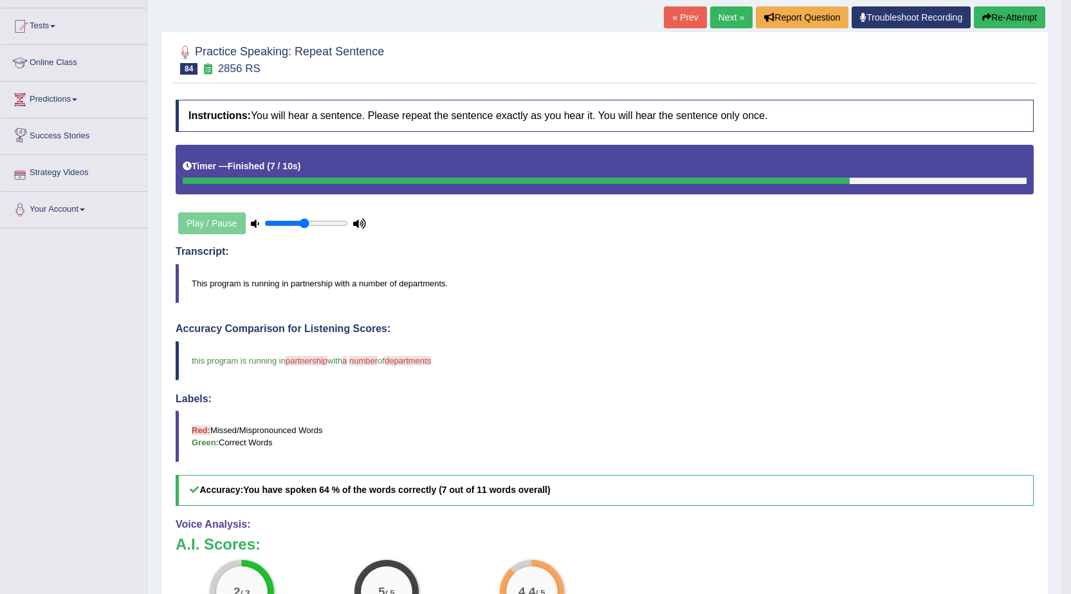
click at [983, 21] on icon "button" at bounding box center [987, 17] width 9 height 9
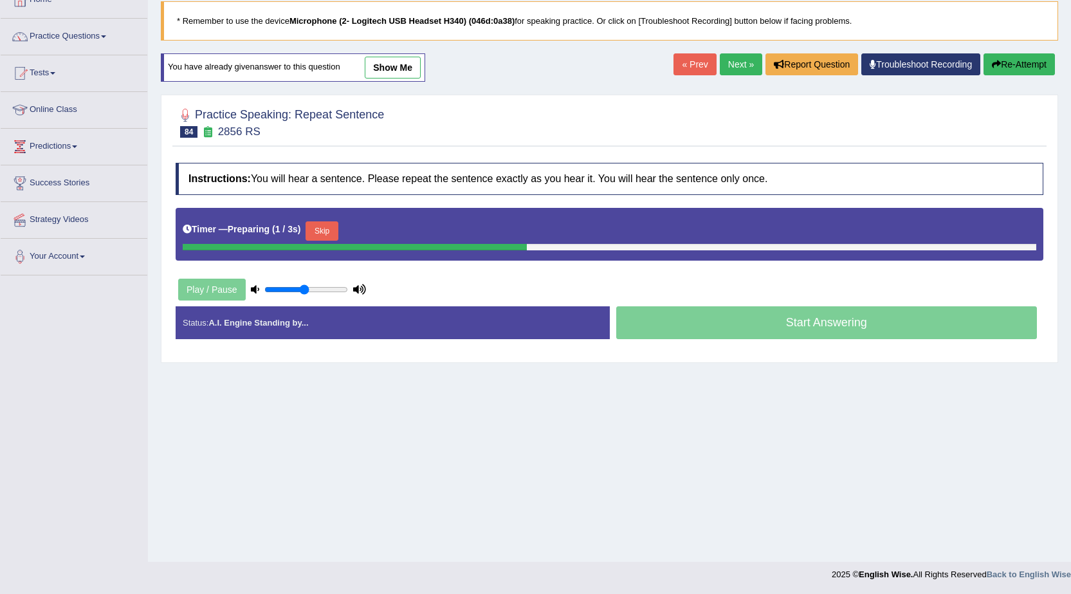
click at [319, 232] on button "Skip" at bounding box center [322, 230] width 32 height 19
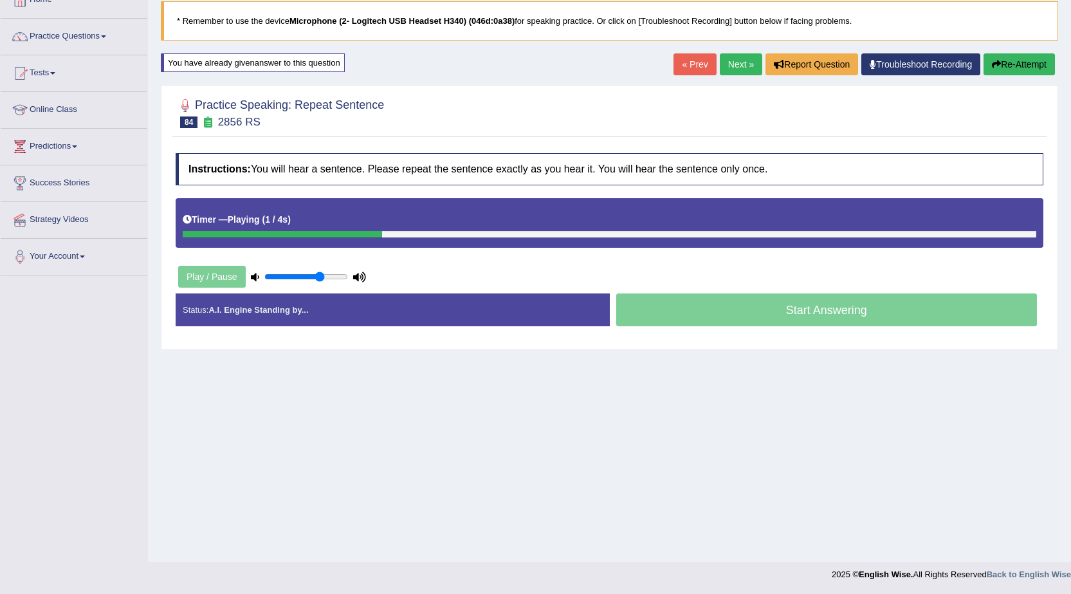
type input "0.7"
click at [320, 273] on input "range" at bounding box center [306, 277] width 84 height 10
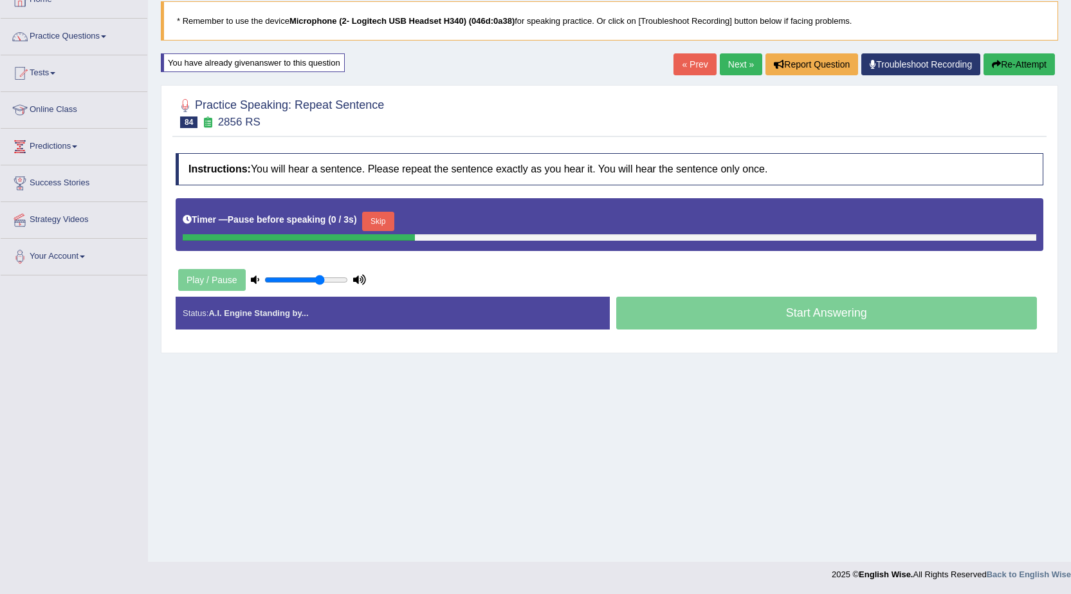
click at [384, 221] on button "Skip" at bounding box center [378, 221] width 32 height 19
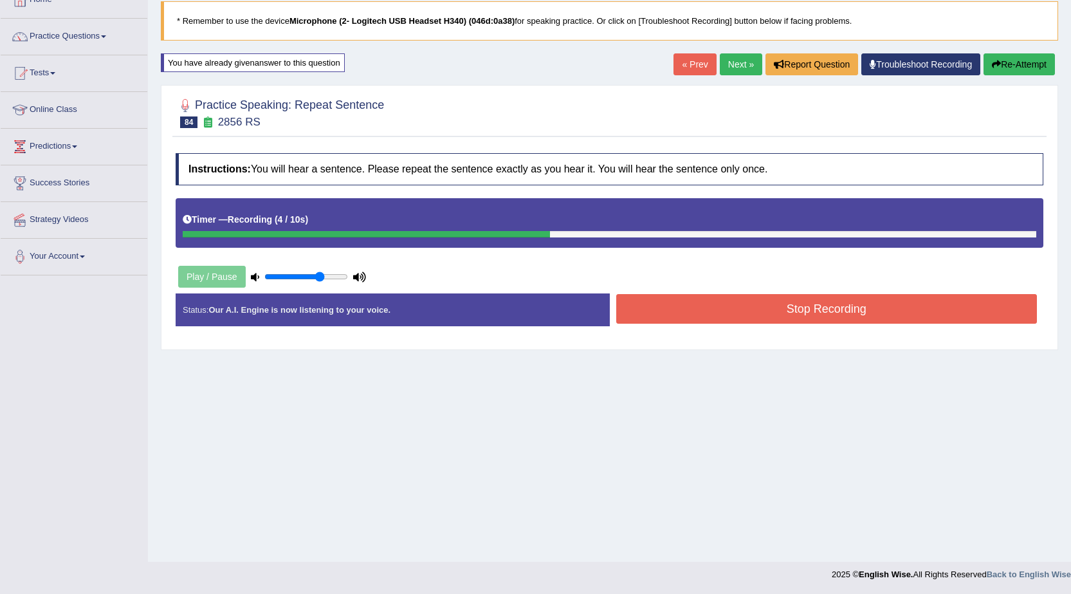
click at [694, 321] on button "Stop Recording" at bounding box center [828, 309] width 422 height 30
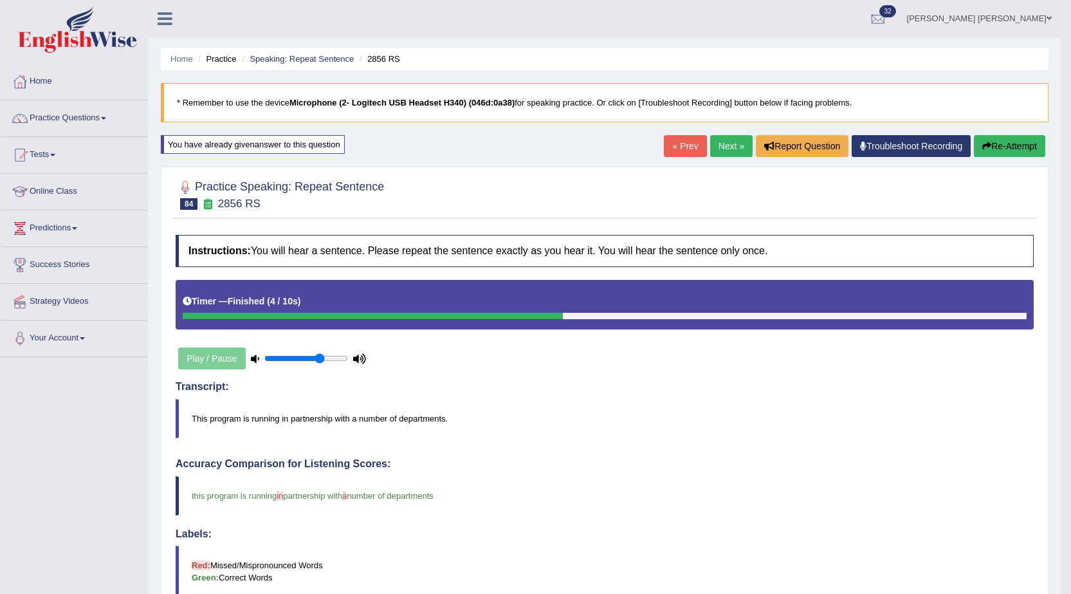
click at [712, 143] on link "Next »" at bounding box center [731, 146] width 42 height 22
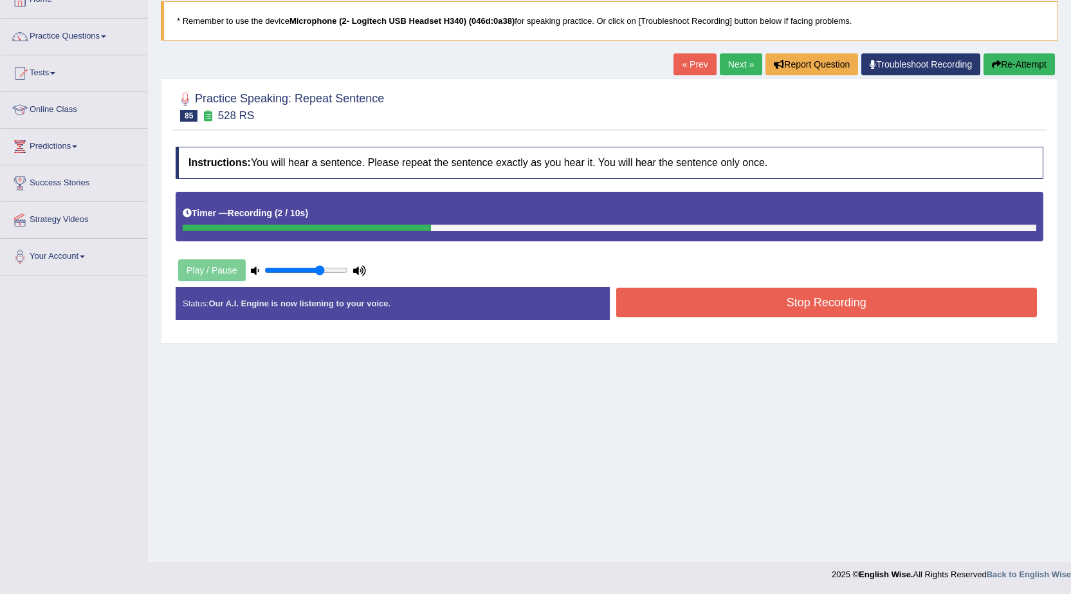
click at [701, 314] on button "Stop Recording" at bounding box center [828, 303] width 422 height 30
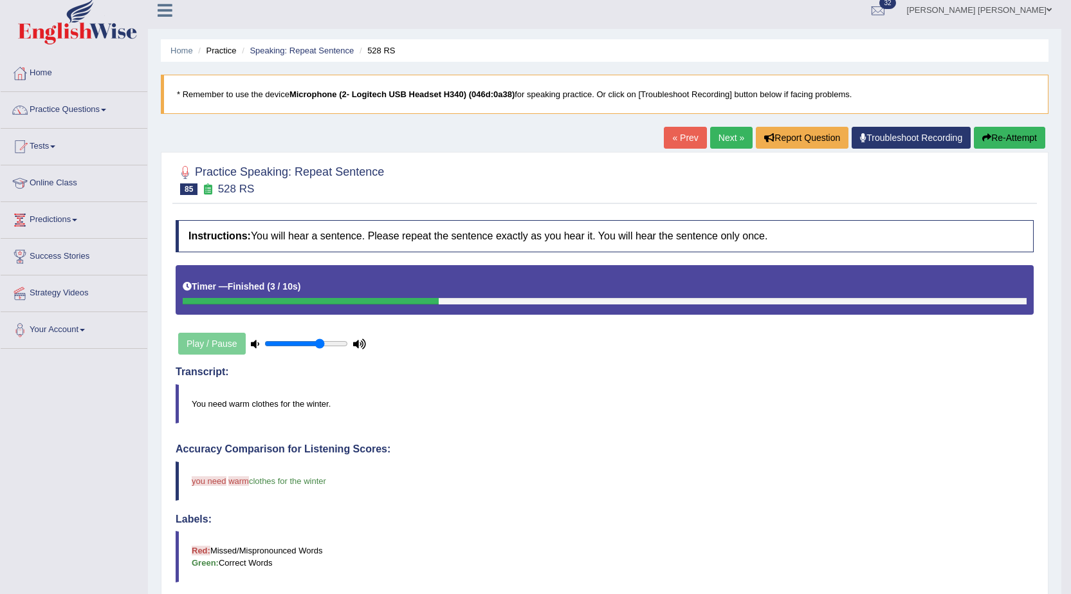
scroll to position [8, 0]
click at [998, 145] on button "Re-Attempt" at bounding box center [1009, 138] width 71 height 22
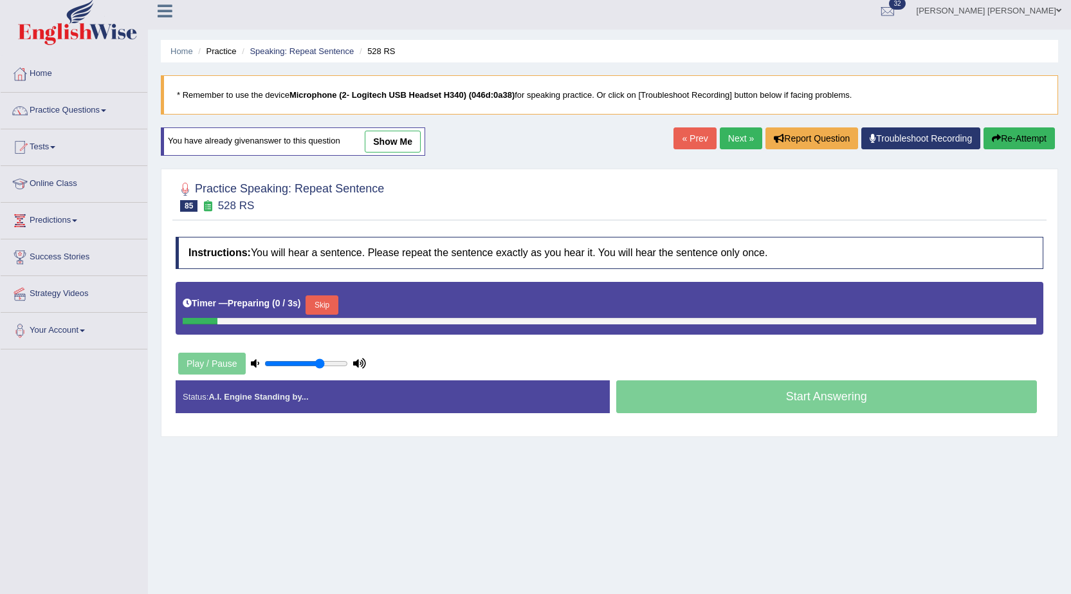
scroll to position [8, 0]
click at [338, 305] on button "Skip" at bounding box center [322, 304] width 32 height 19
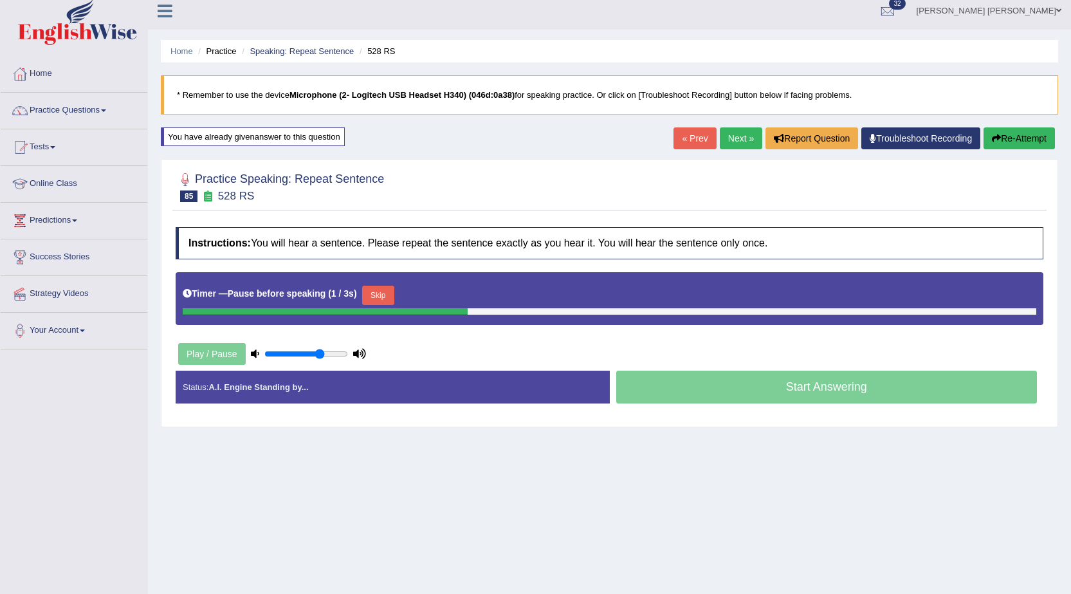
click at [383, 293] on button "Skip" at bounding box center [378, 295] width 32 height 19
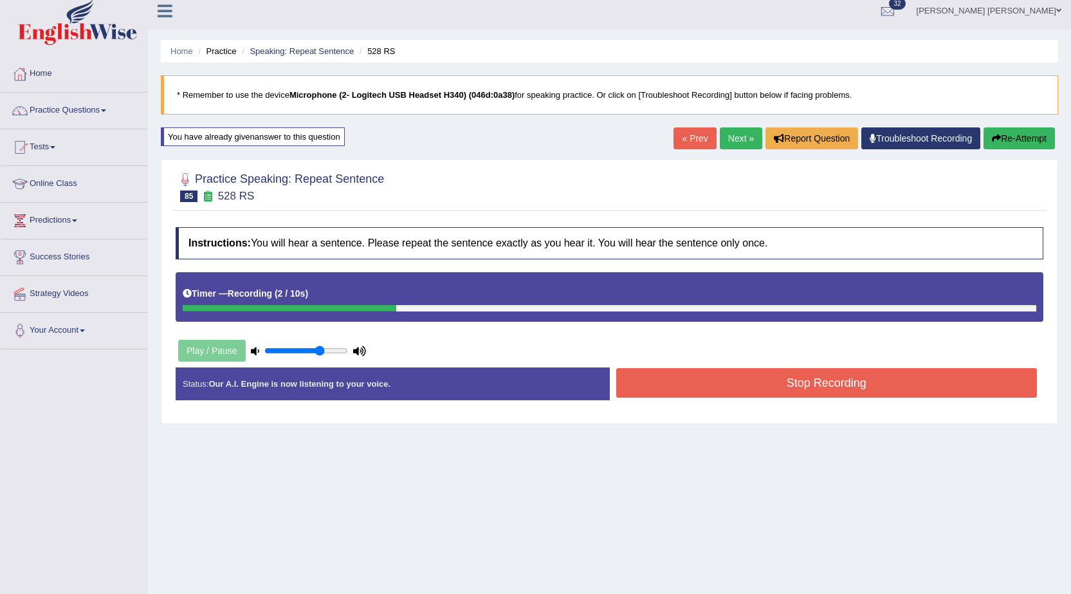
click at [725, 387] on button "Stop Recording" at bounding box center [828, 383] width 422 height 30
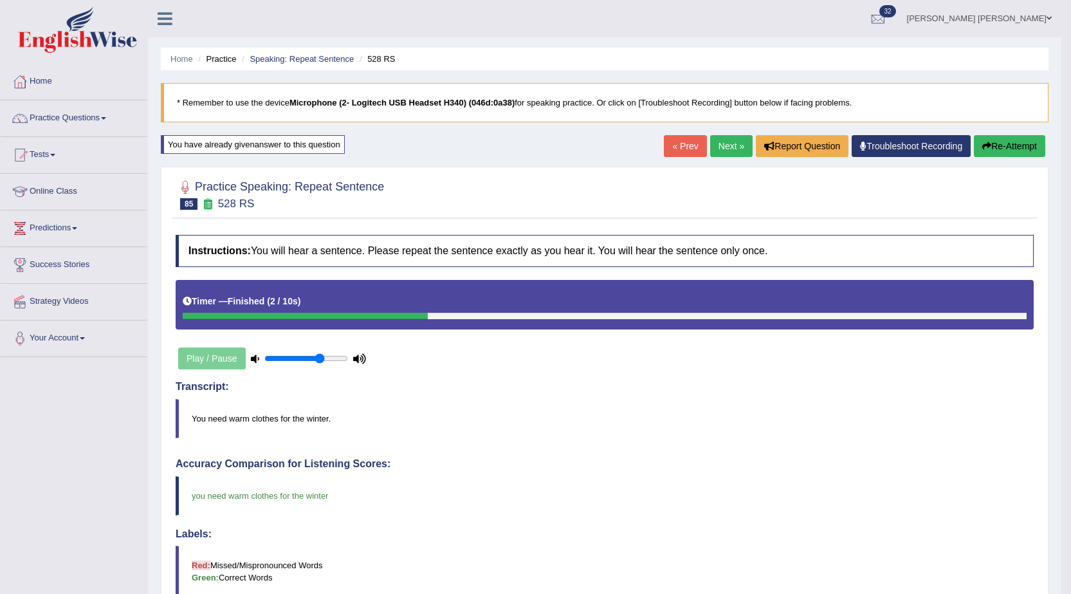
click at [727, 144] on link "Next »" at bounding box center [731, 146] width 42 height 22
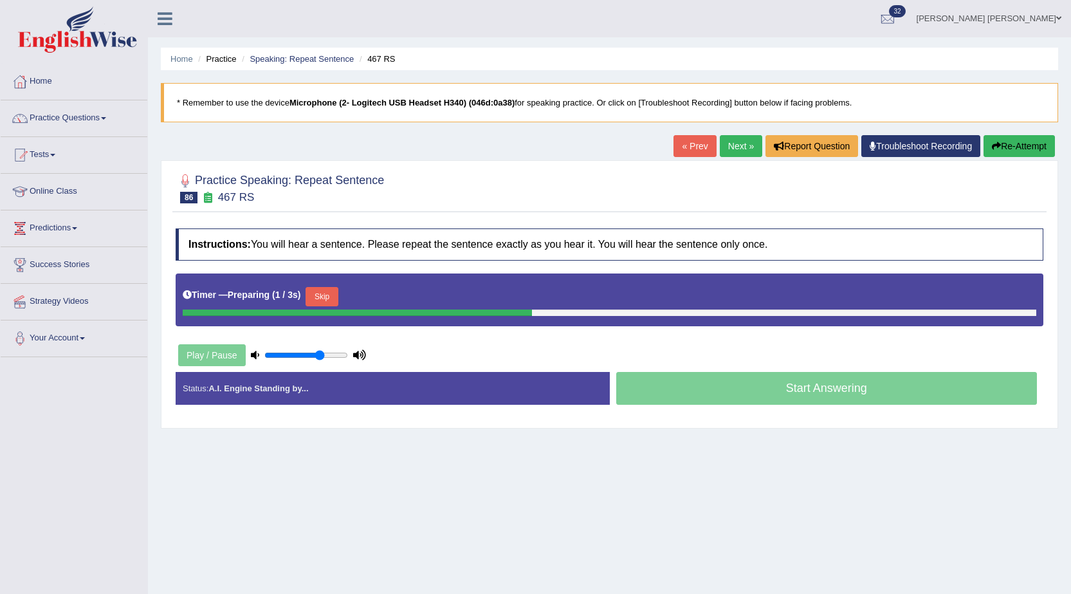
click at [319, 292] on button "Skip" at bounding box center [322, 296] width 32 height 19
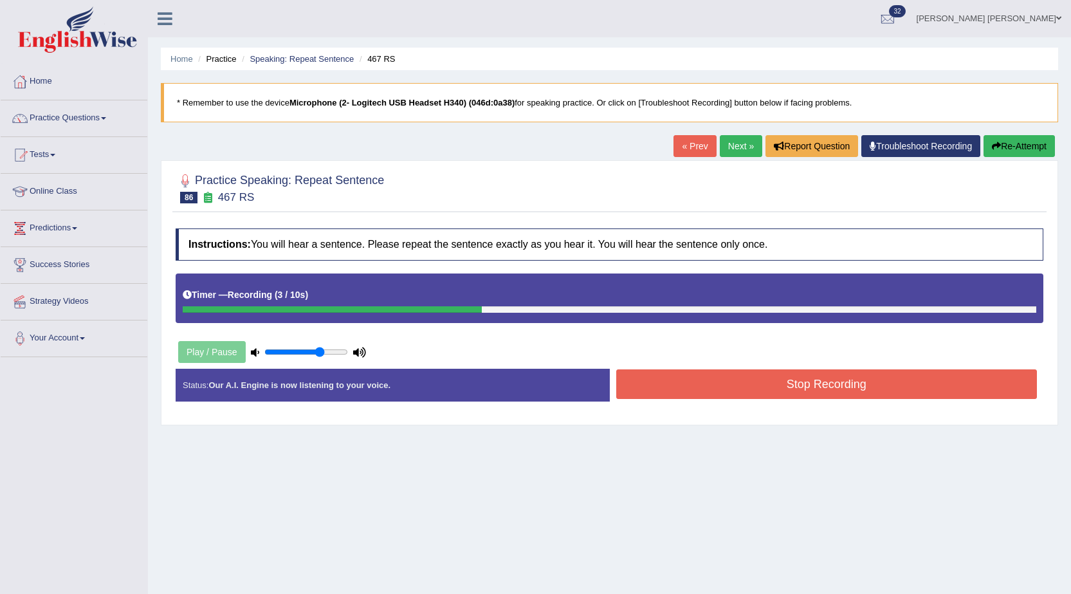
click at [654, 386] on button "Stop Recording" at bounding box center [828, 384] width 422 height 30
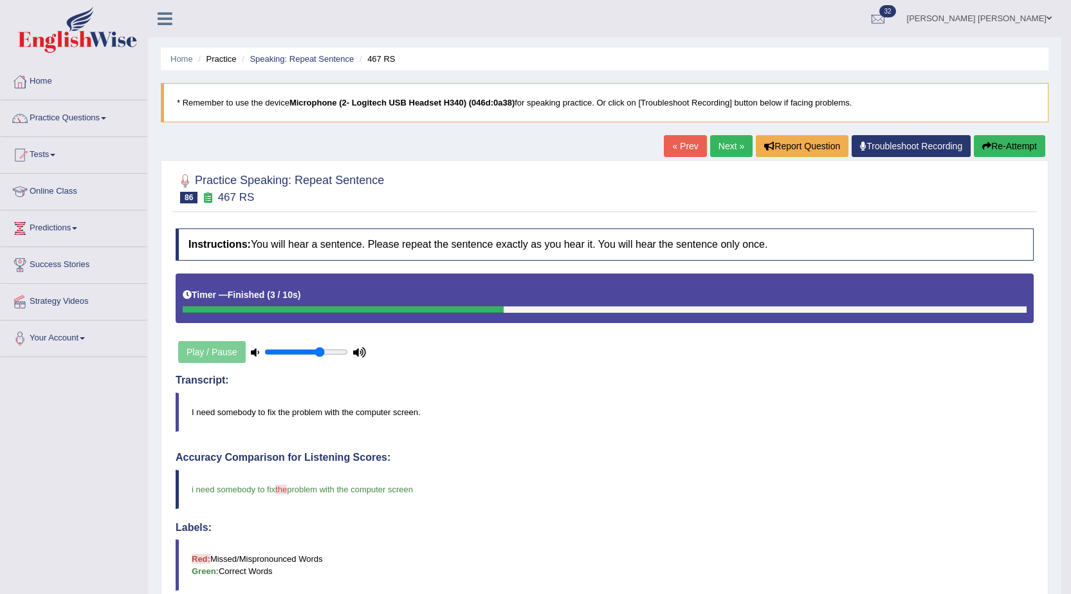
click at [729, 154] on link "Next »" at bounding box center [731, 146] width 42 height 22
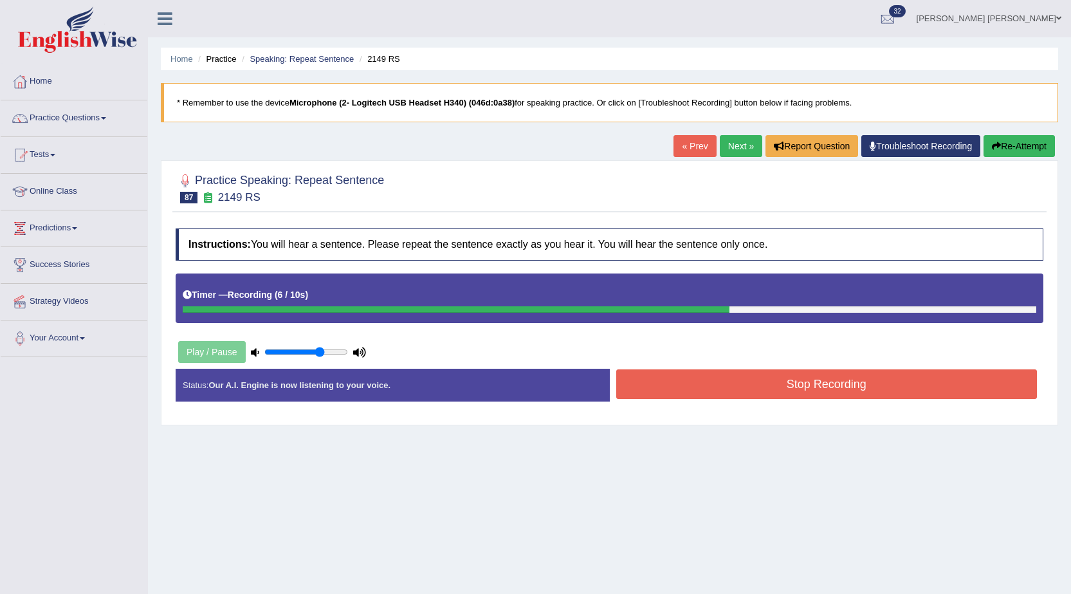
click at [707, 396] on button "Stop Recording" at bounding box center [828, 384] width 422 height 30
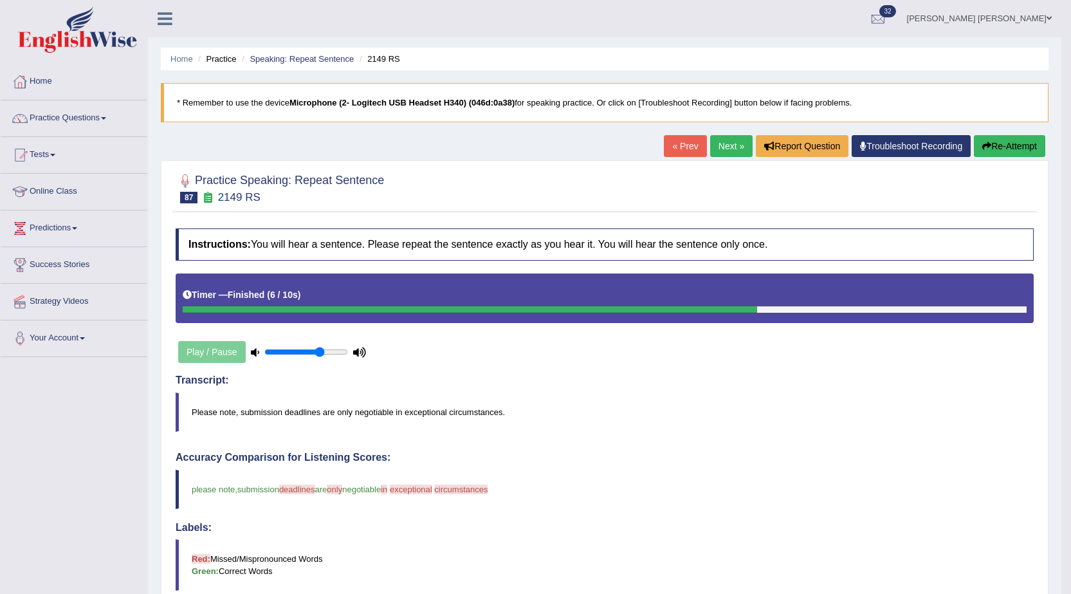
click at [717, 147] on link "Next »" at bounding box center [731, 146] width 42 height 22
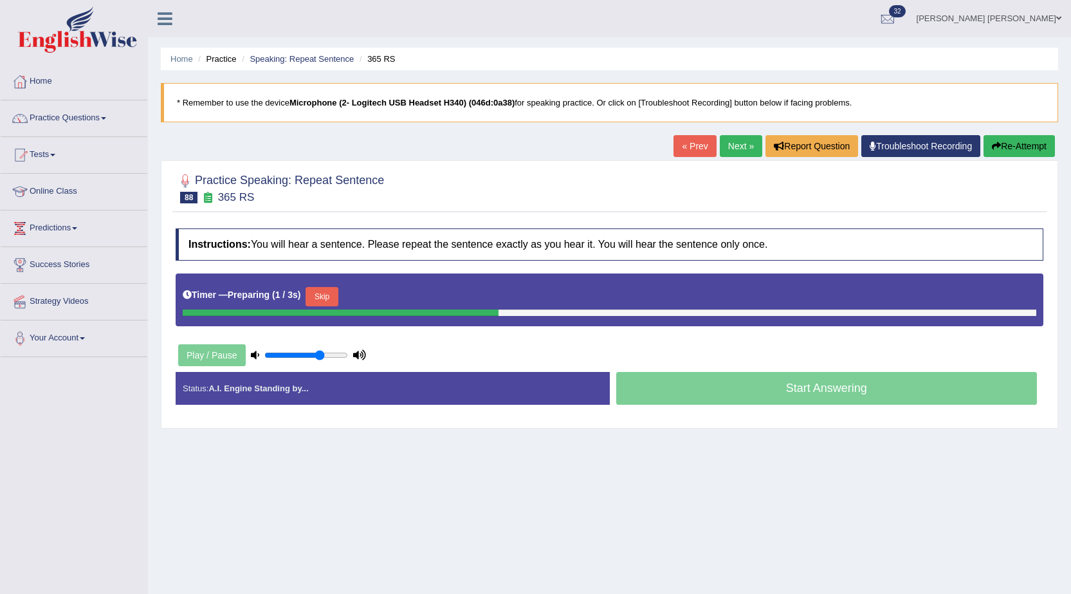
click at [325, 296] on button "Skip" at bounding box center [322, 296] width 32 height 19
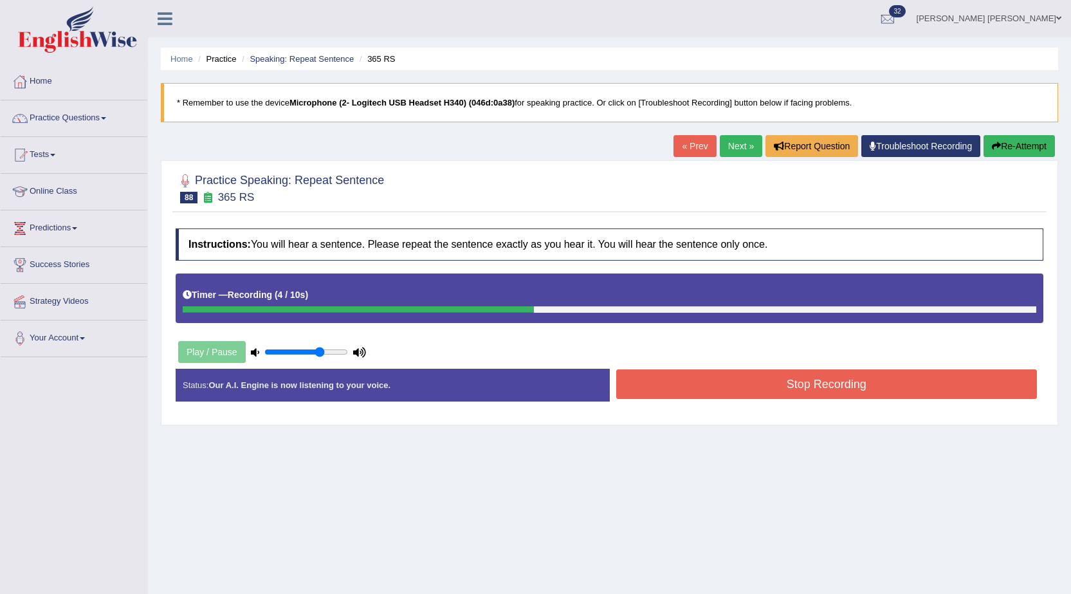
click at [655, 382] on button "Stop Recording" at bounding box center [828, 384] width 422 height 30
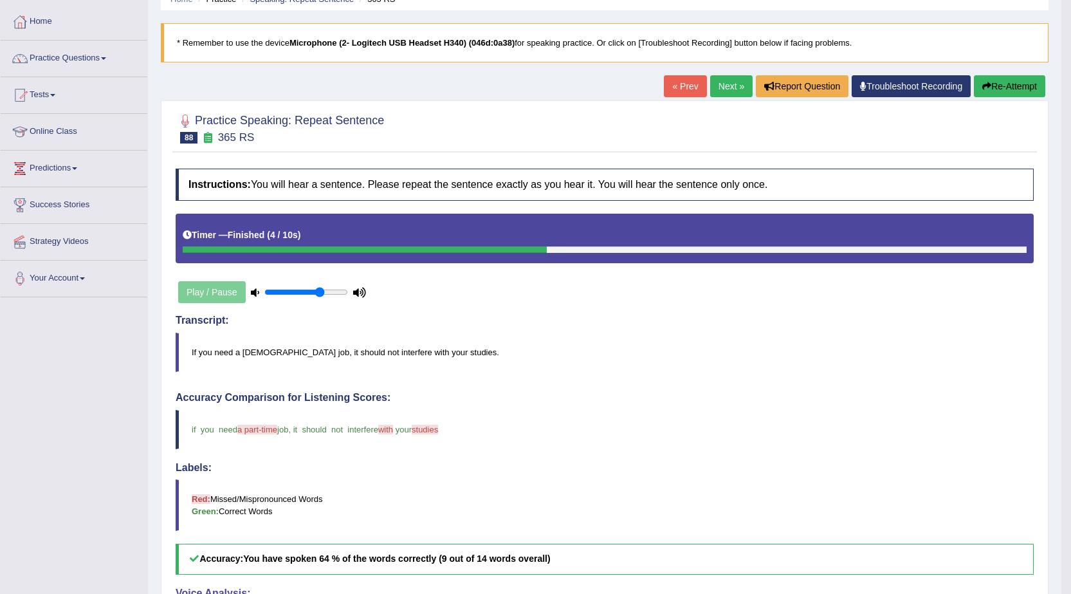
scroll to position [8, 0]
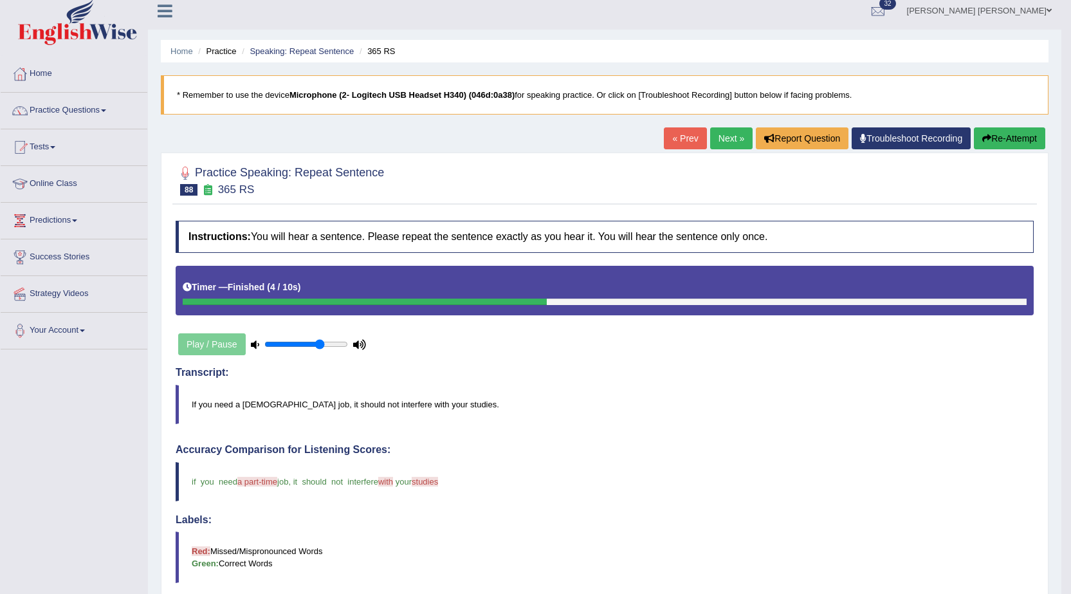
click at [721, 142] on link "Next »" at bounding box center [731, 138] width 42 height 22
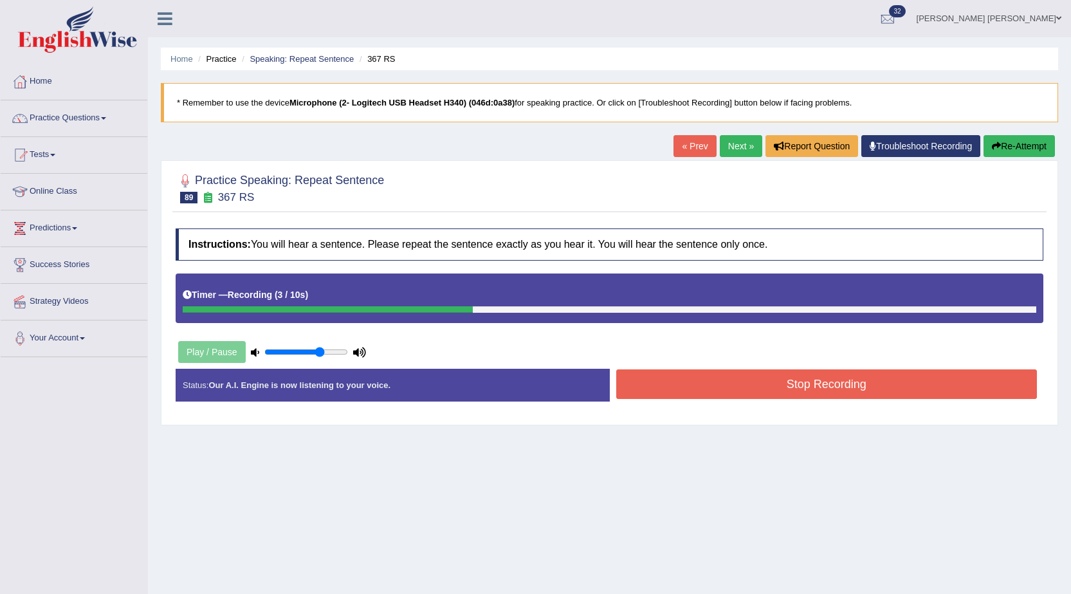
click at [724, 396] on button "Stop Recording" at bounding box center [828, 384] width 422 height 30
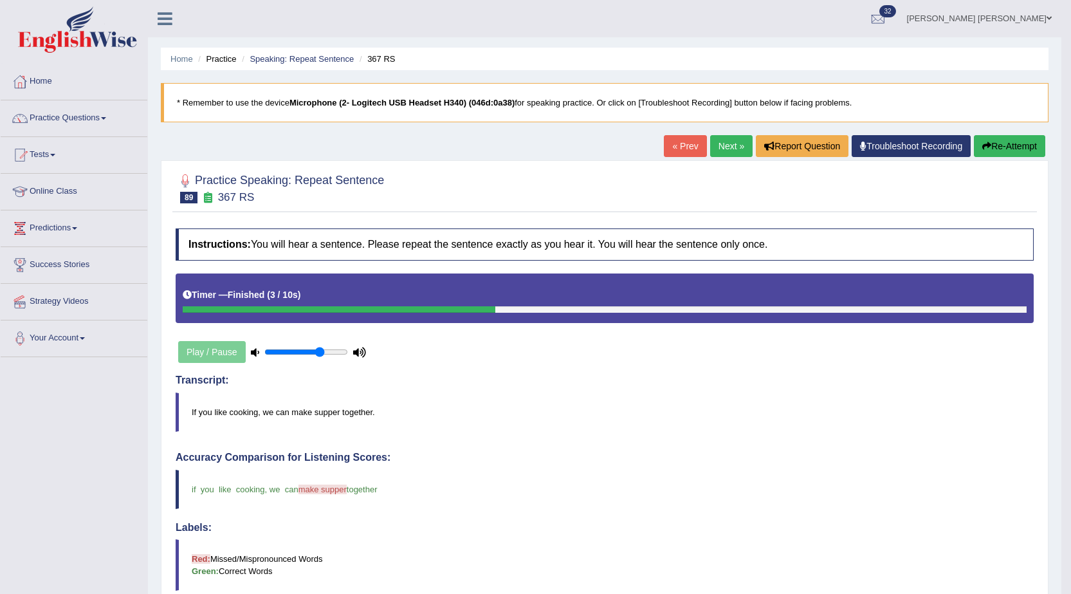
click at [732, 147] on link "Next »" at bounding box center [731, 146] width 42 height 22
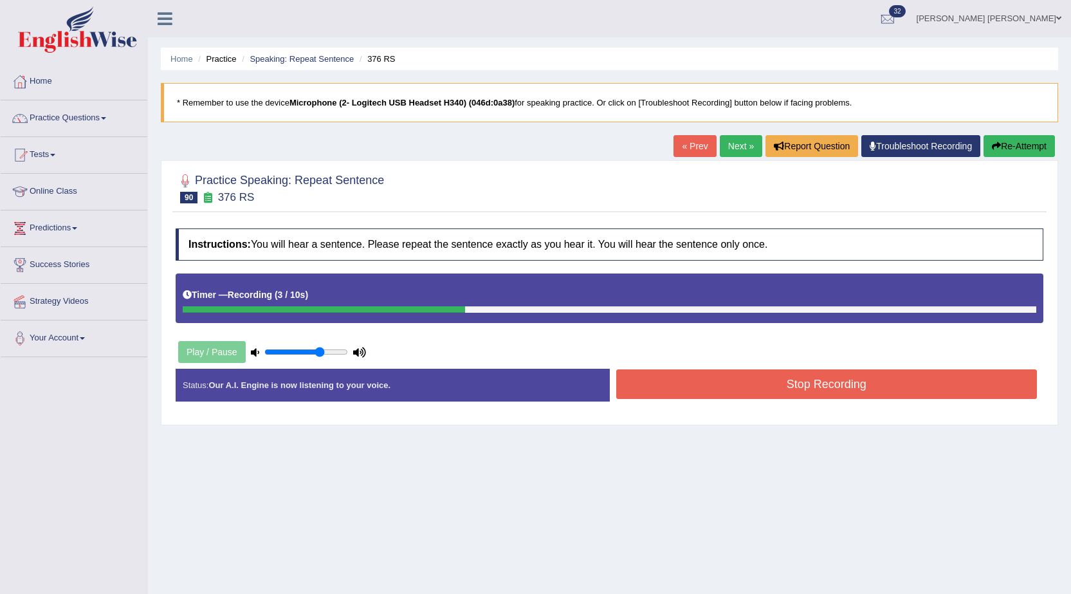
click at [782, 383] on button "Stop Recording" at bounding box center [828, 384] width 422 height 30
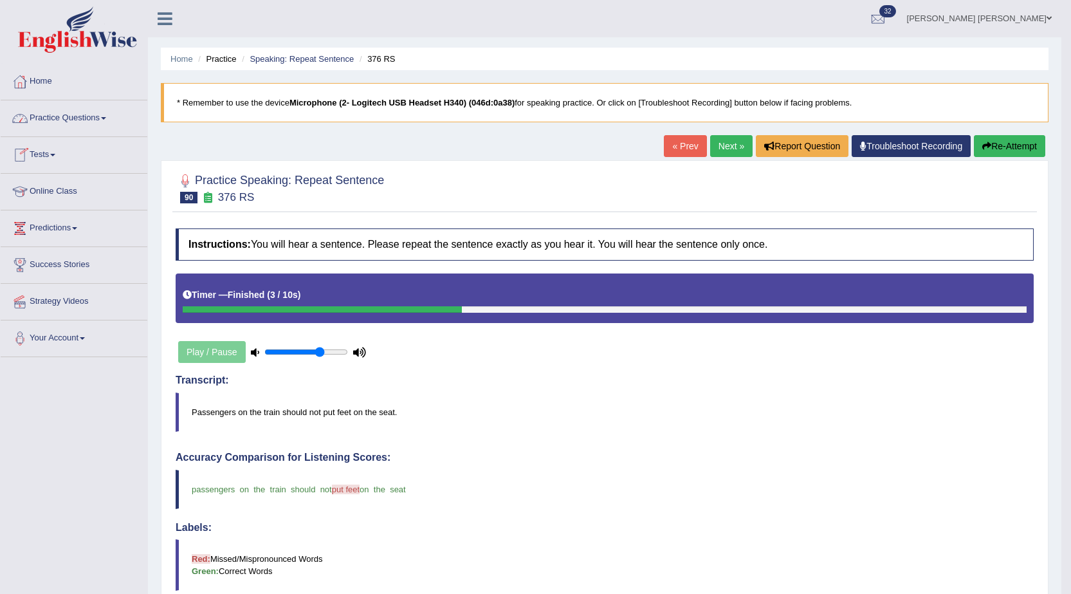
click at [53, 116] on link "Practice Questions" at bounding box center [74, 116] width 147 height 32
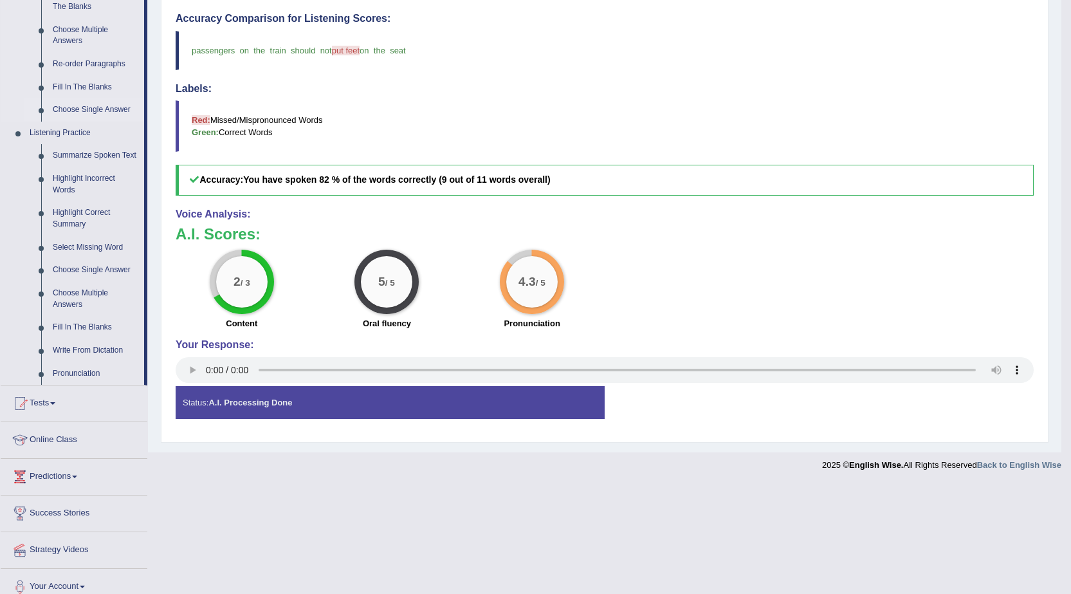
scroll to position [450, 0]
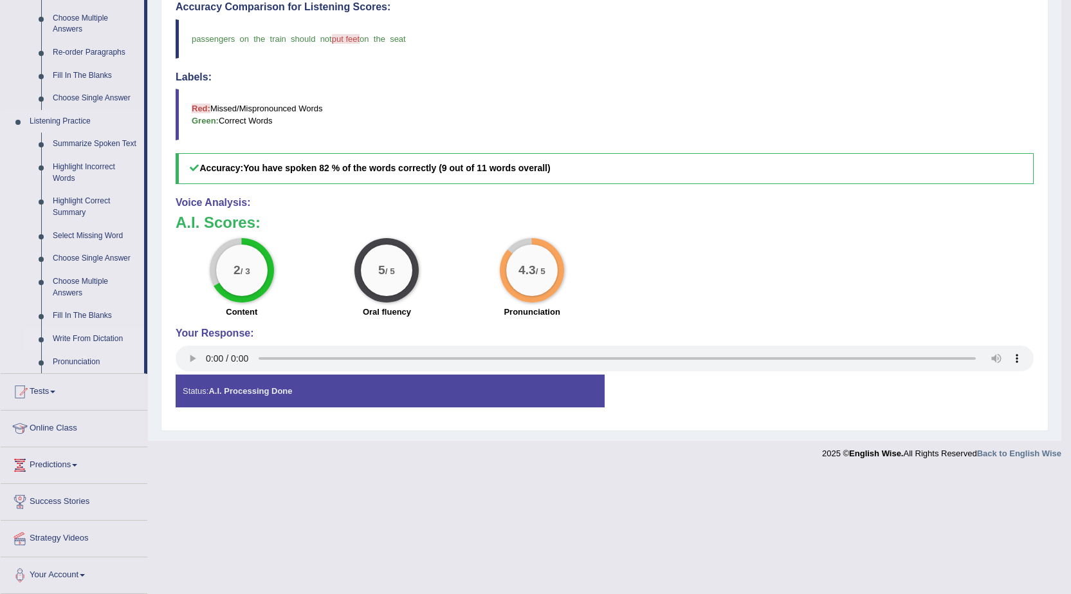
click at [75, 340] on link "Write From Dictation" at bounding box center [95, 339] width 97 height 23
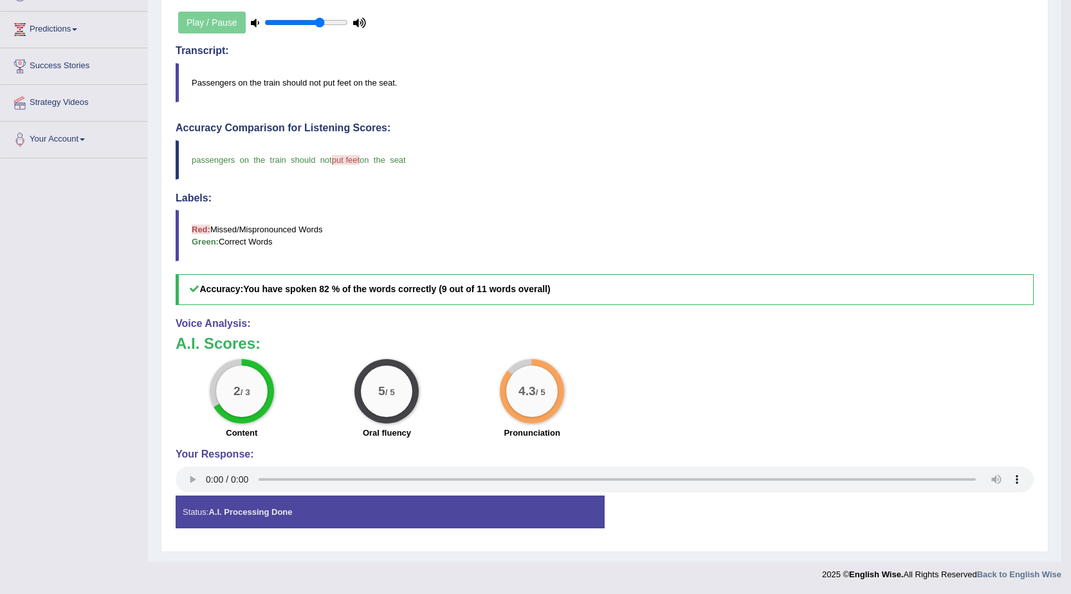
scroll to position [163, 0]
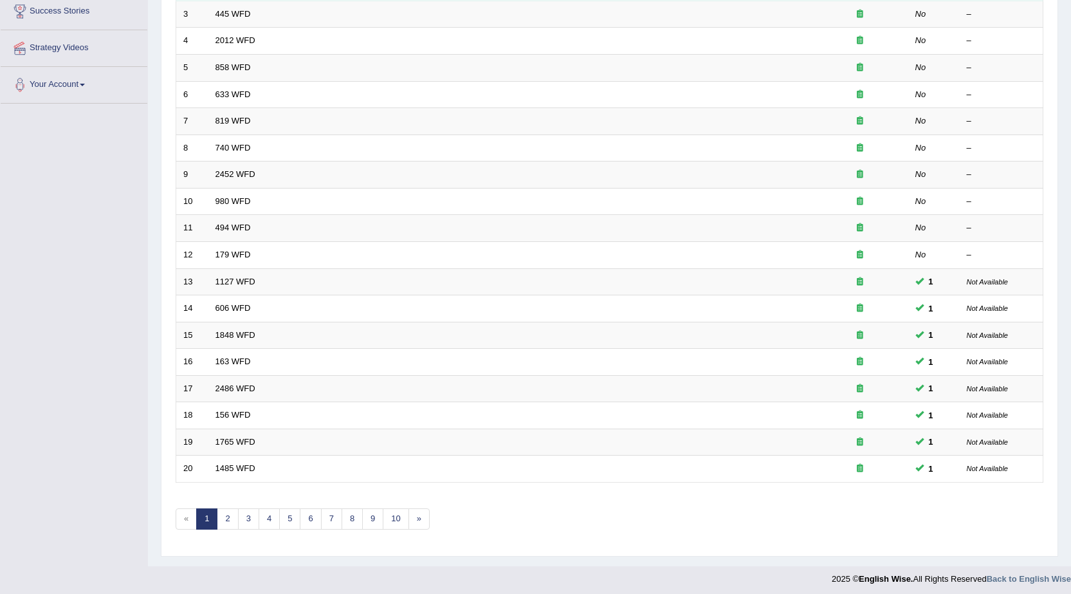
scroll to position [258, 0]
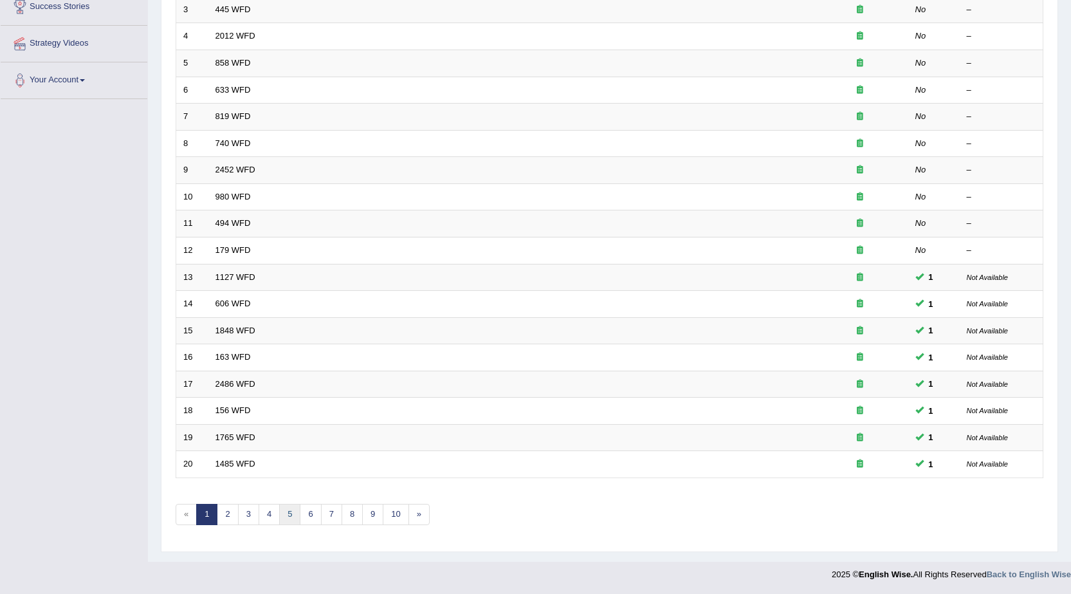
click at [281, 514] on link "5" at bounding box center [289, 514] width 21 height 21
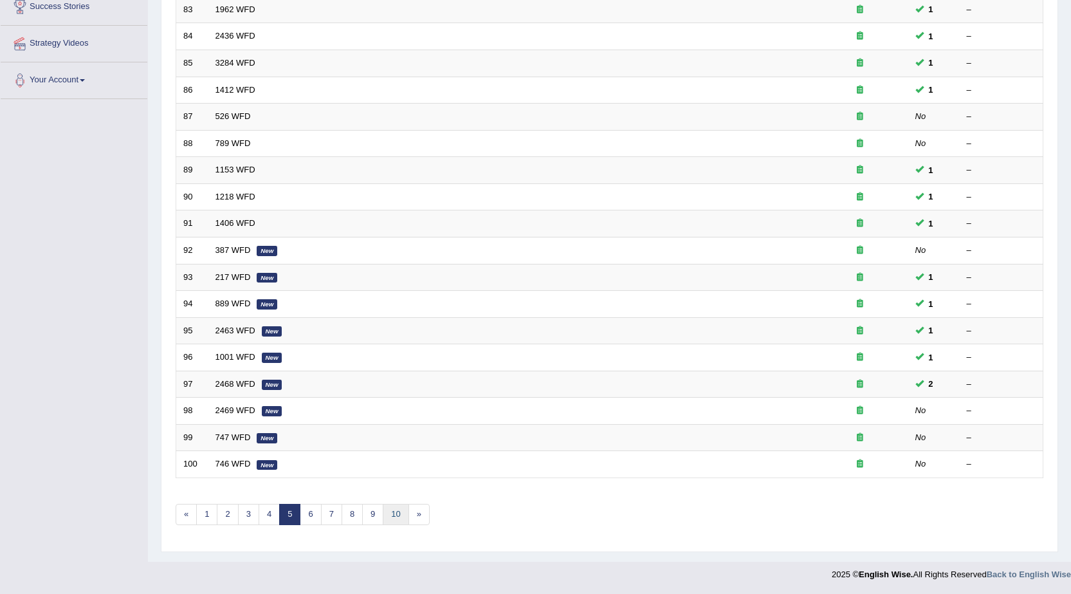
click at [383, 519] on link "10" at bounding box center [396, 514] width 26 height 21
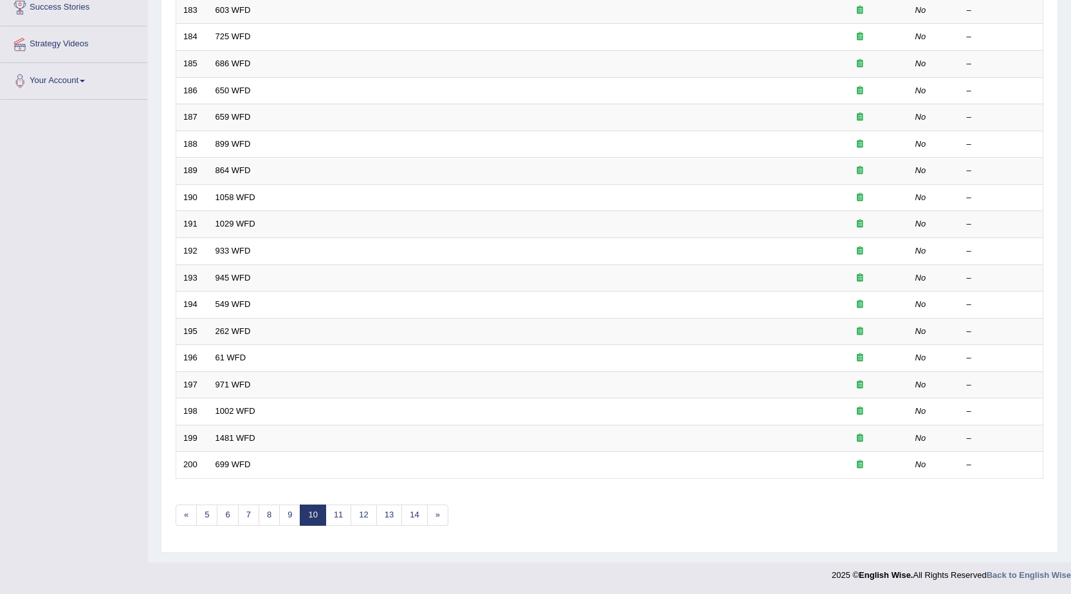
scroll to position [258, 0]
click at [293, 520] on link "9" at bounding box center [289, 514] width 21 height 21
click at [276, 514] on link "7" at bounding box center [269, 515] width 21 height 21
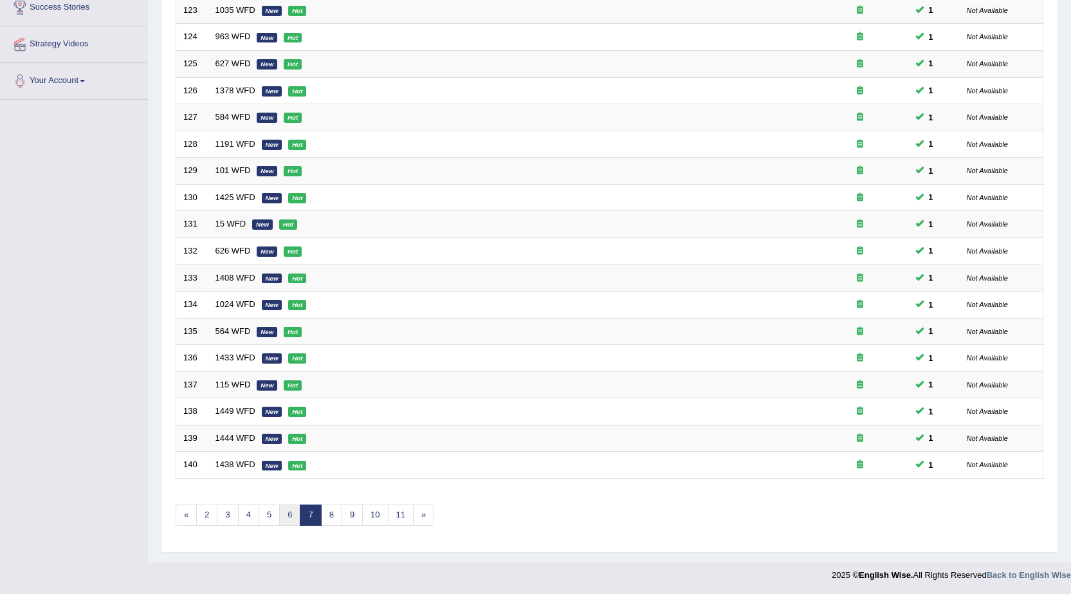
click at [290, 518] on link "6" at bounding box center [289, 515] width 21 height 21
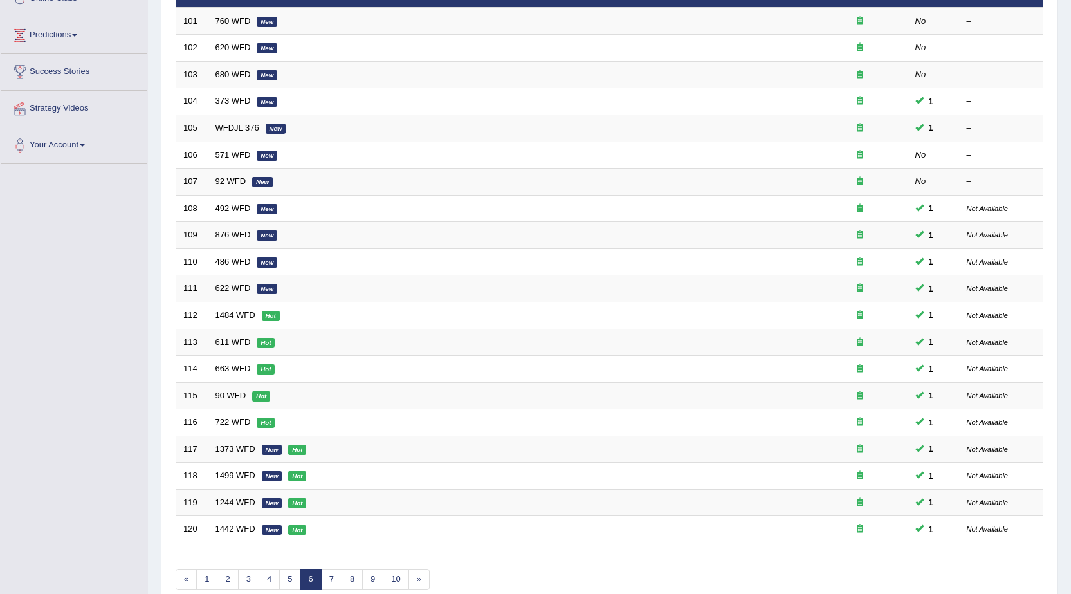
scroll to position [258, 0]
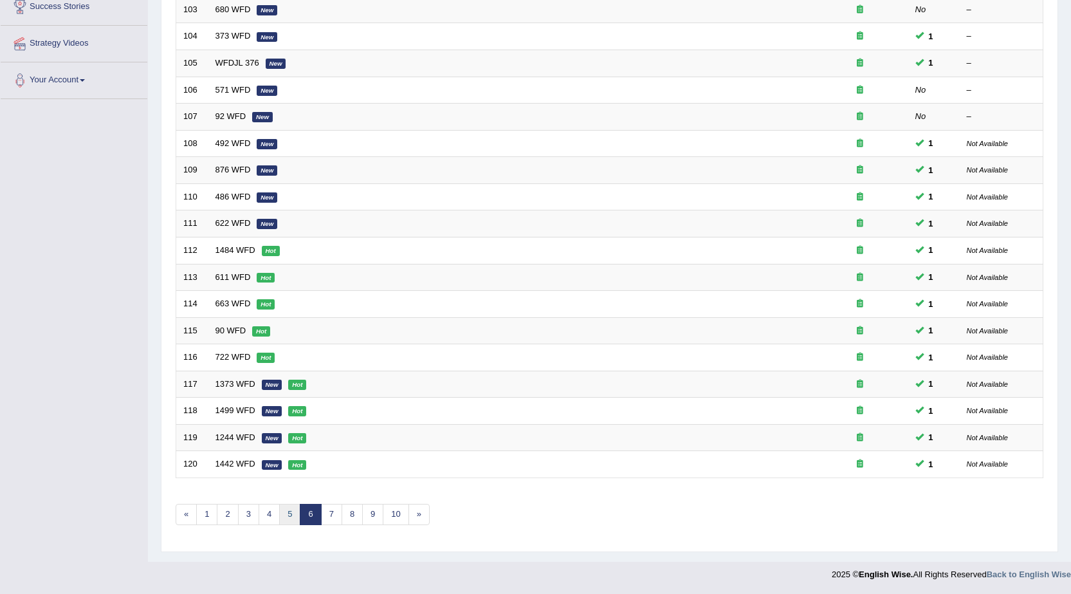
click at [293, 515] on link "5" at bounding box center [289, 514] width 21 height 21
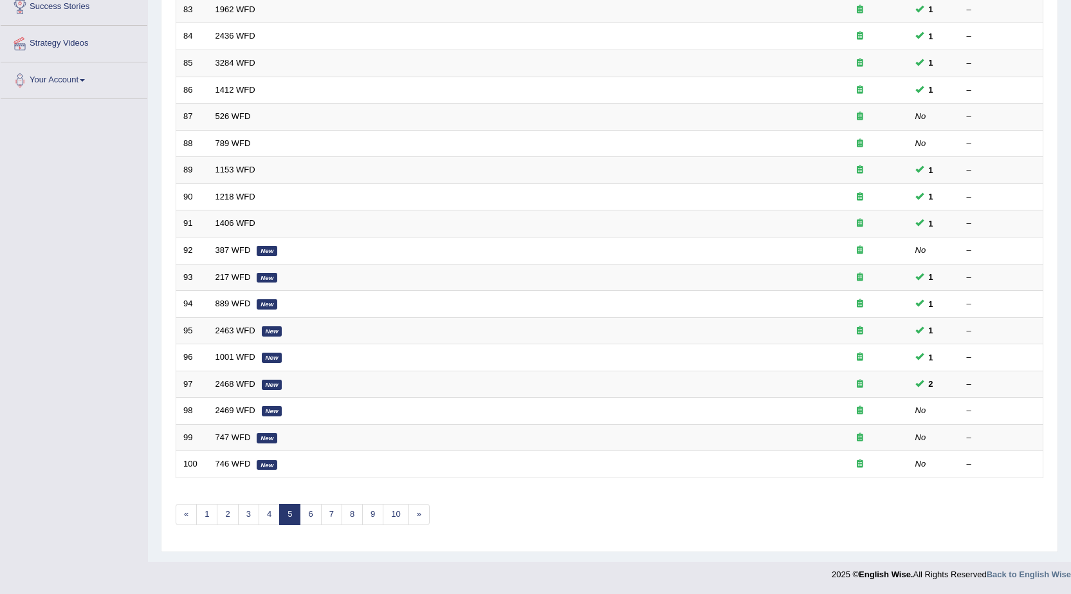
scroll to position [258, 0]
click at [325, 513] on link "7" at bounding box center [331, 514] width 21 height 21
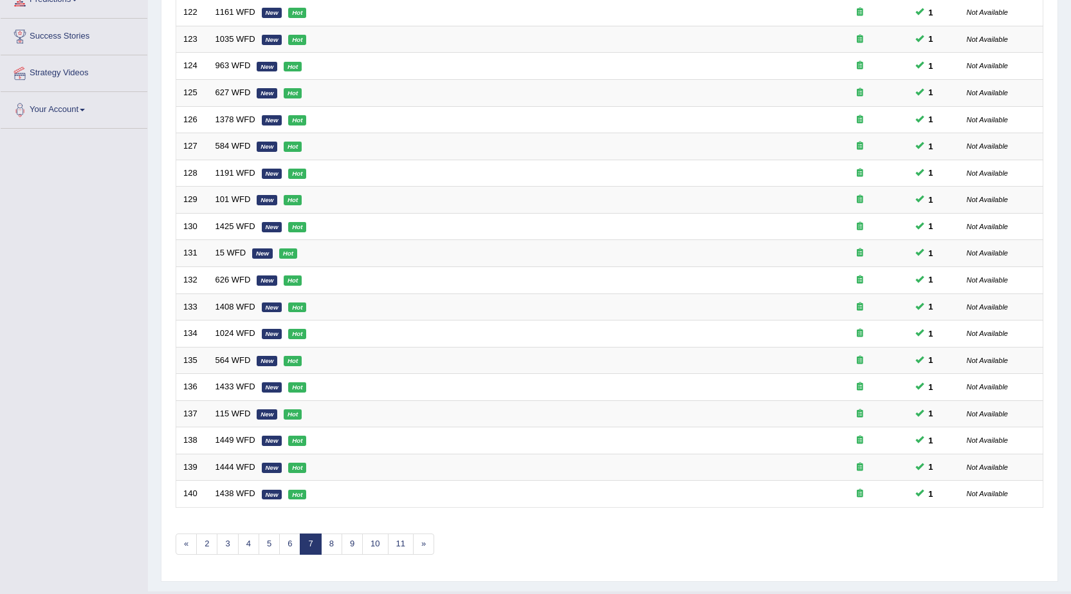
scroll to position [258, 0]
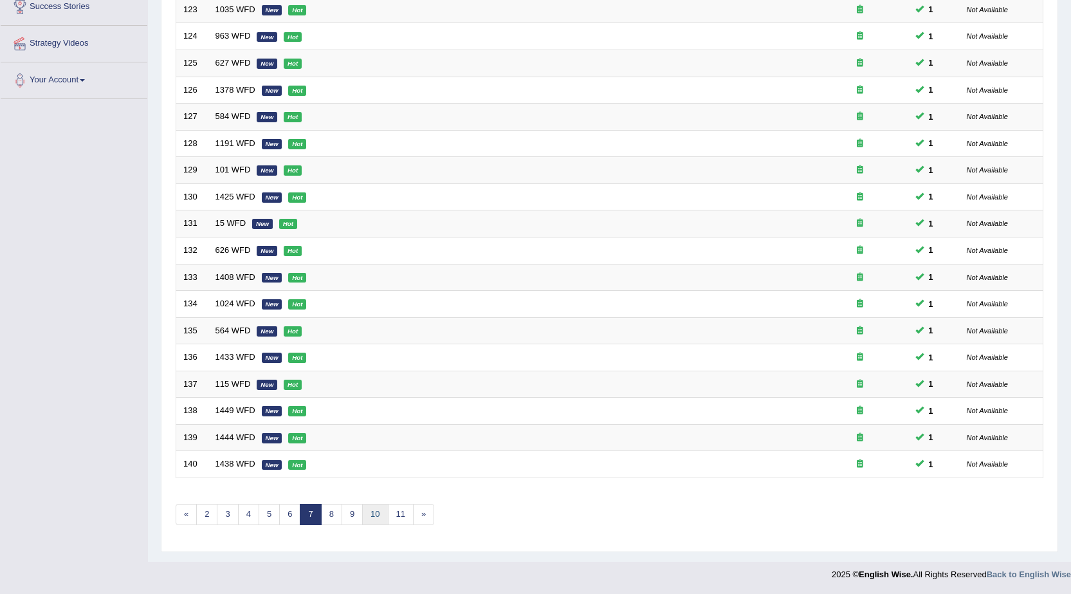
click at [368, 519] on link "10" at bounding box center [375, 514] width 26 height 21
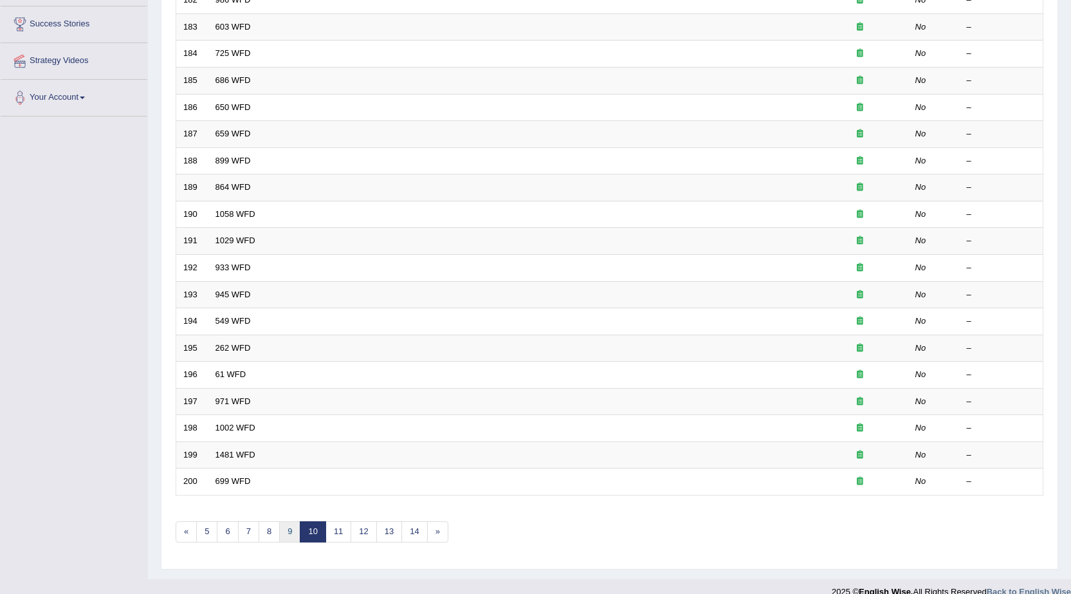
scroll to position [257, 0]
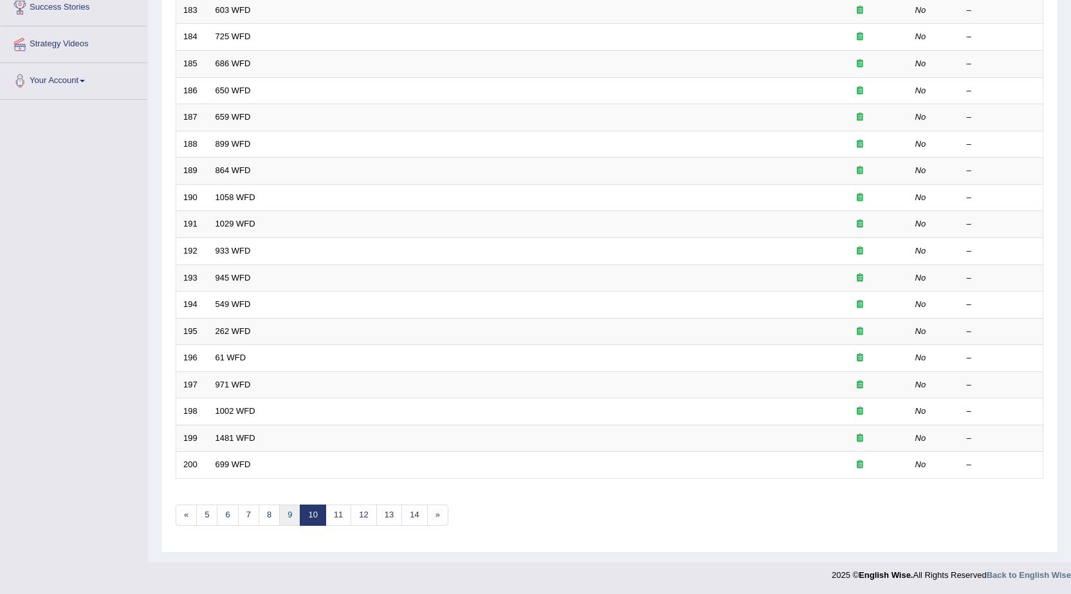
click at [299, 518] on link "9" at bounding box center [289, 515] width 21 height 21
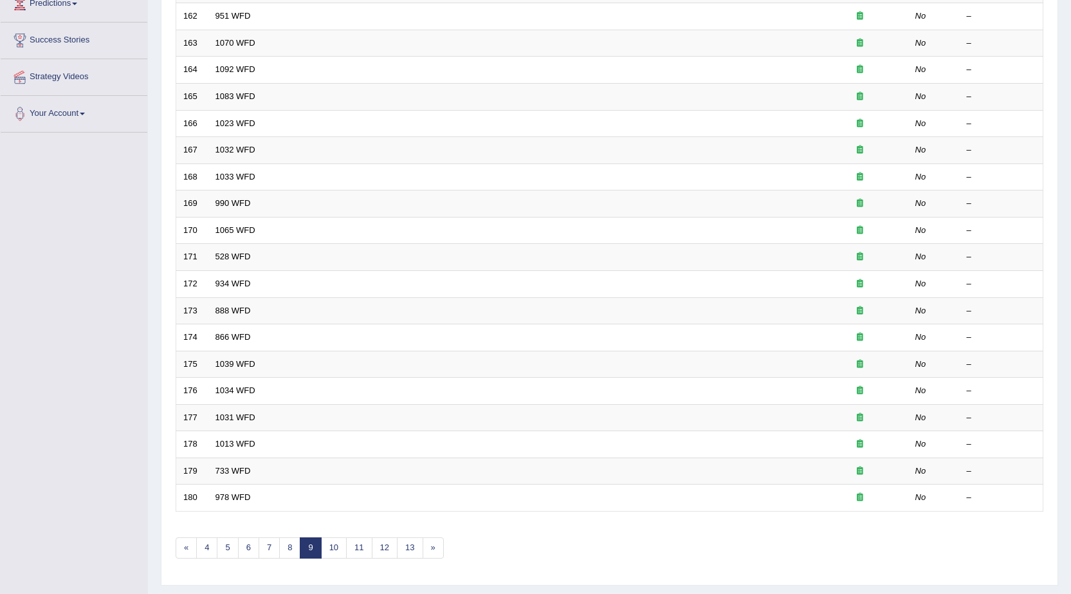
scroll to position [258, 0]
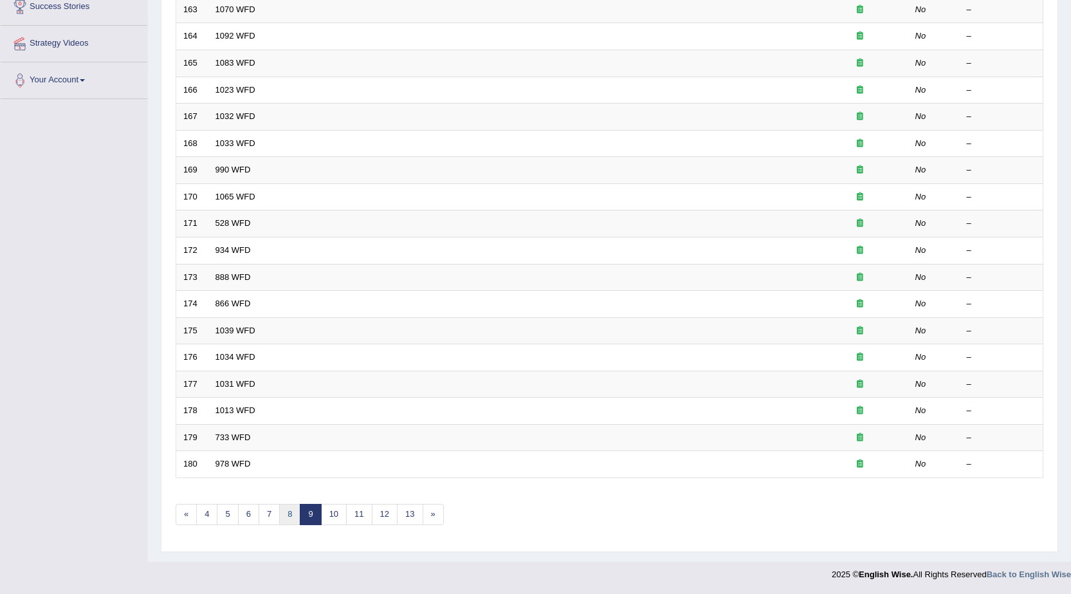
click at [283, 517] on link "8" at bounding box center [289, 514] width 21 height 21
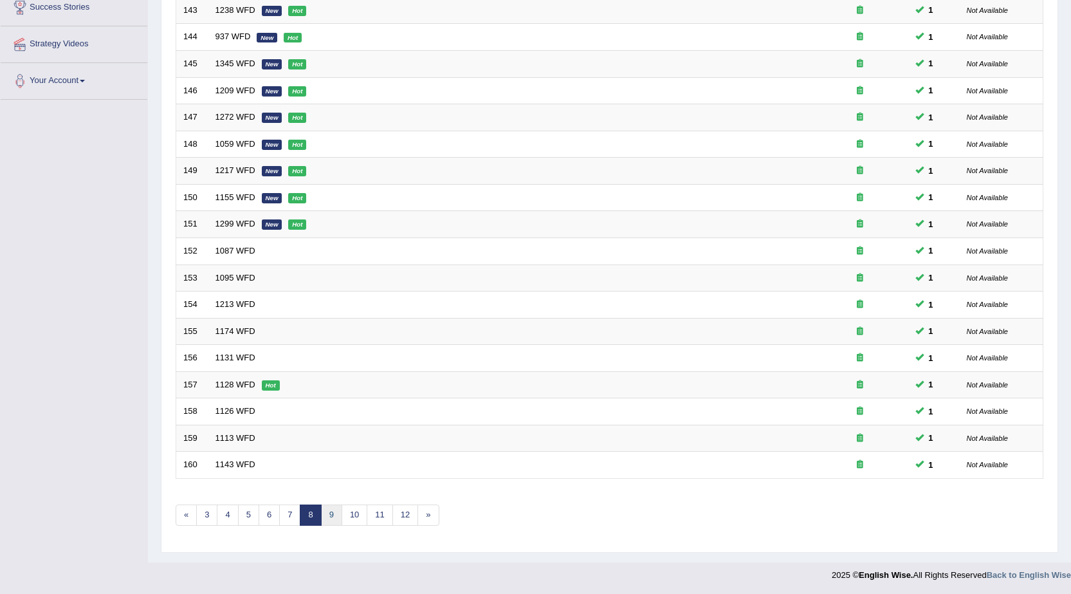
click at [325, 515] on link "9" at bounding box center [331, 515] width 21 height 21
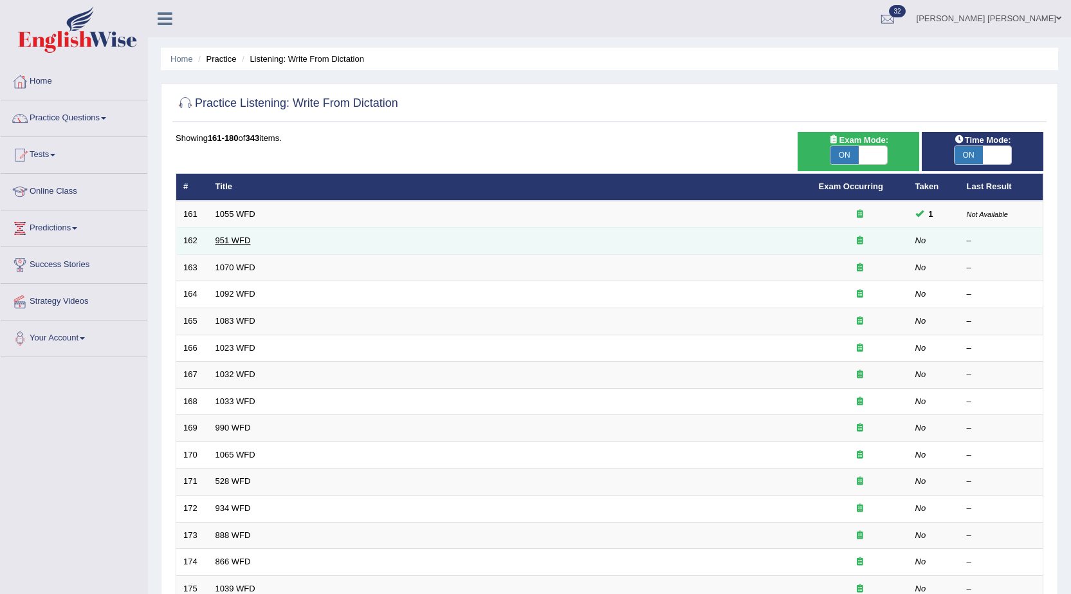
click at [223, 240] on link "951 WFD" at bounding box center [233, 241] width 35 height 10
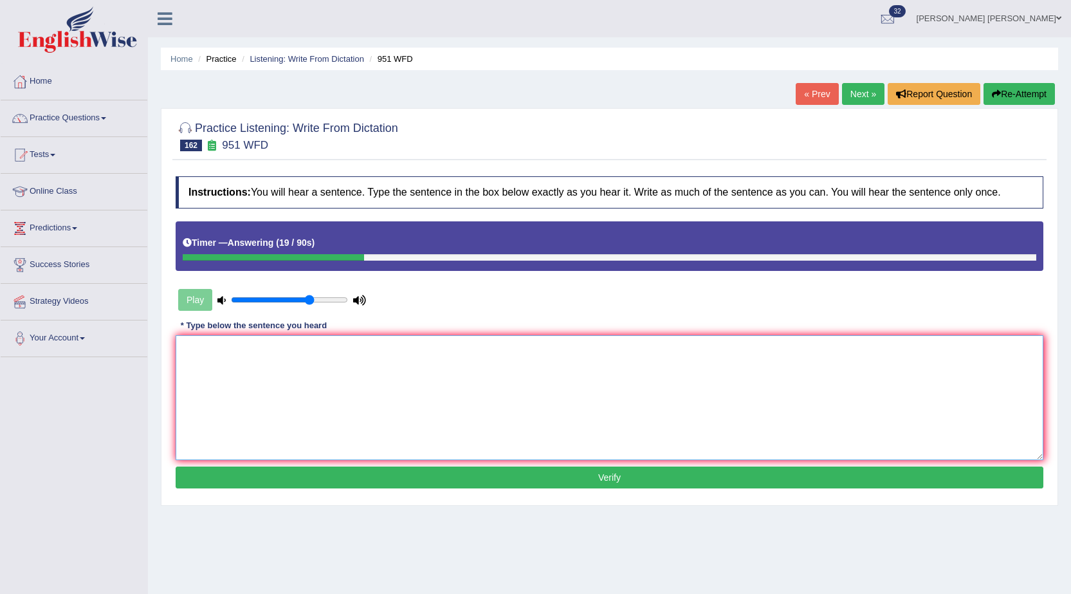
click at [232, 355] on textarea at bounding box center [610, 397] width 868 height 125
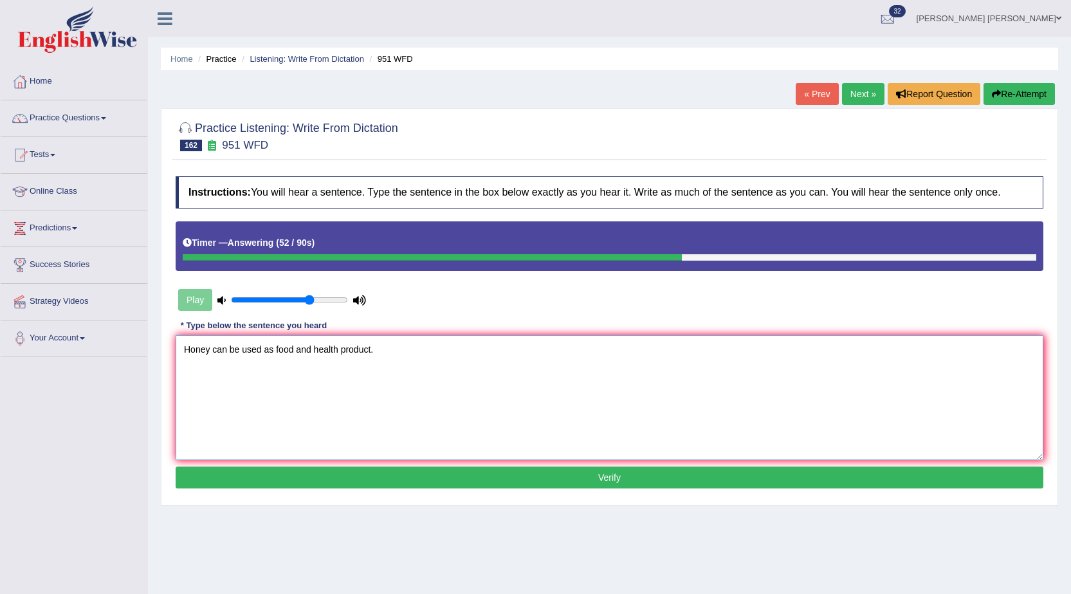
type textarea "Honey can be used as food and health product."
click at [344, 473] on button "Verify" at bounding box center [610, 478] width 868 height 22
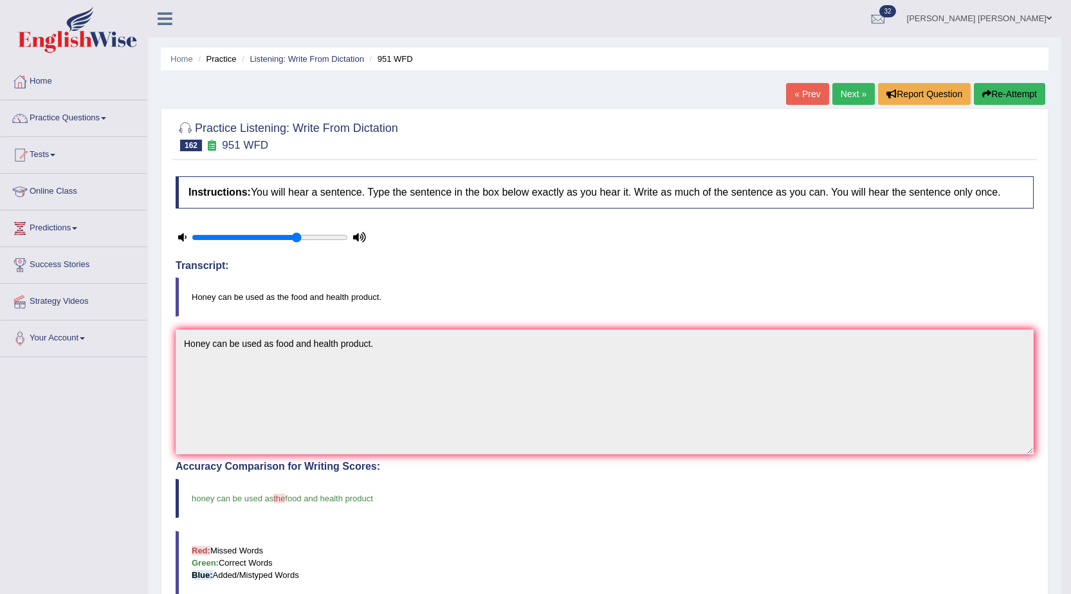
click at [846, 96] on link "Next »" at bounding box center [854, 94] width 42 height 22
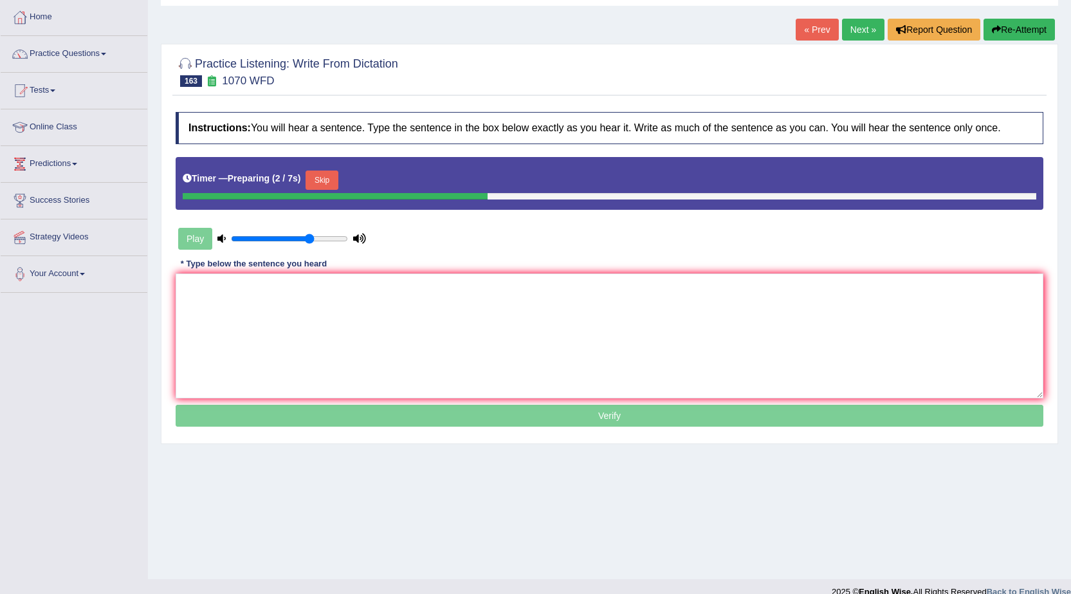
click at [330, 180] on button "Skip" at bounding box center [322, 180] width 32 height 19
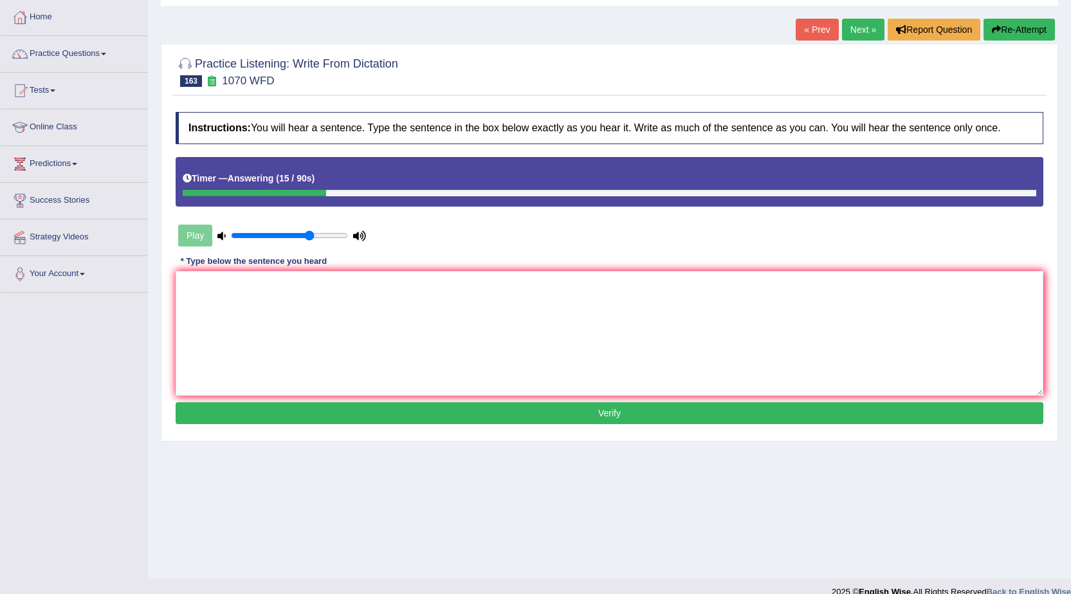
click at [998, 24] on button "Re-Attempt" at bounding box center [1019, 30] width 71 height 22
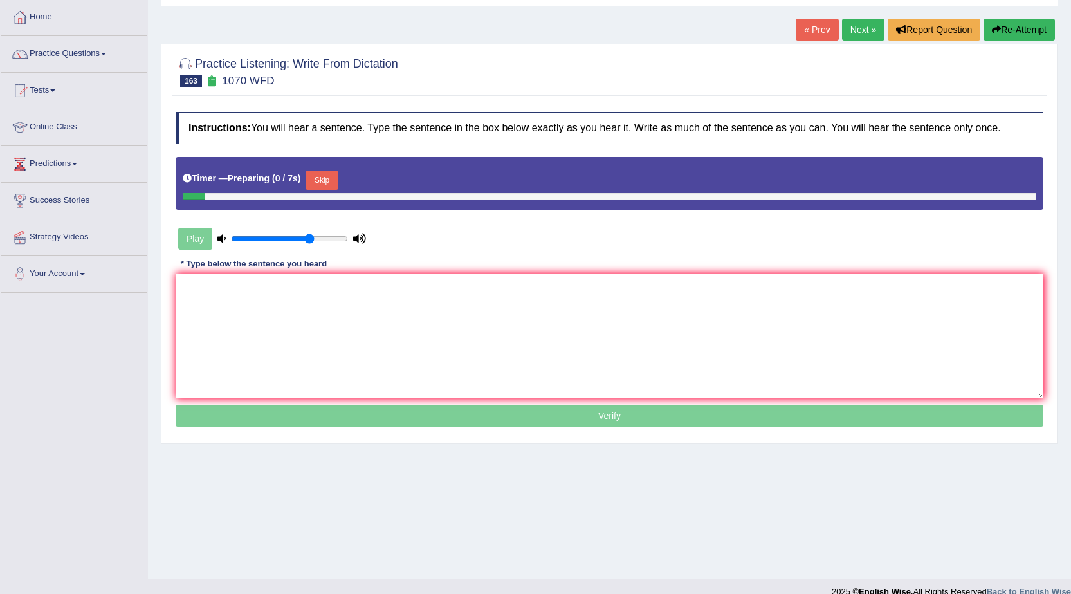
scroll to position [64, 0]
click at [325, 182] on button "Skip" at bounding box center [322, 180] width 32 height 19
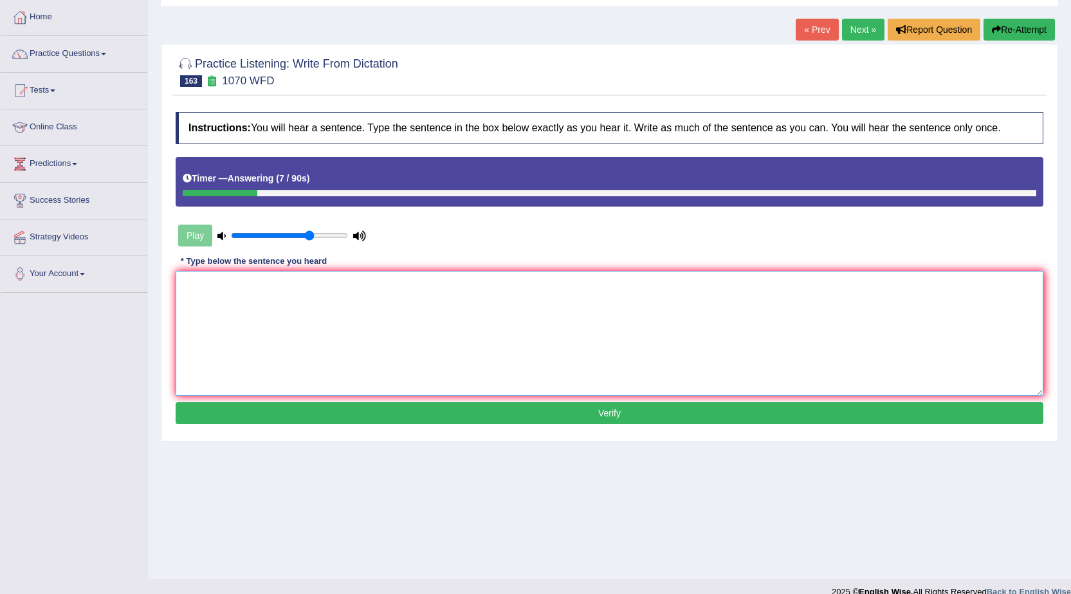
click at [327, 297] on textarea at bounding box center [610, 333] width 868 height 125
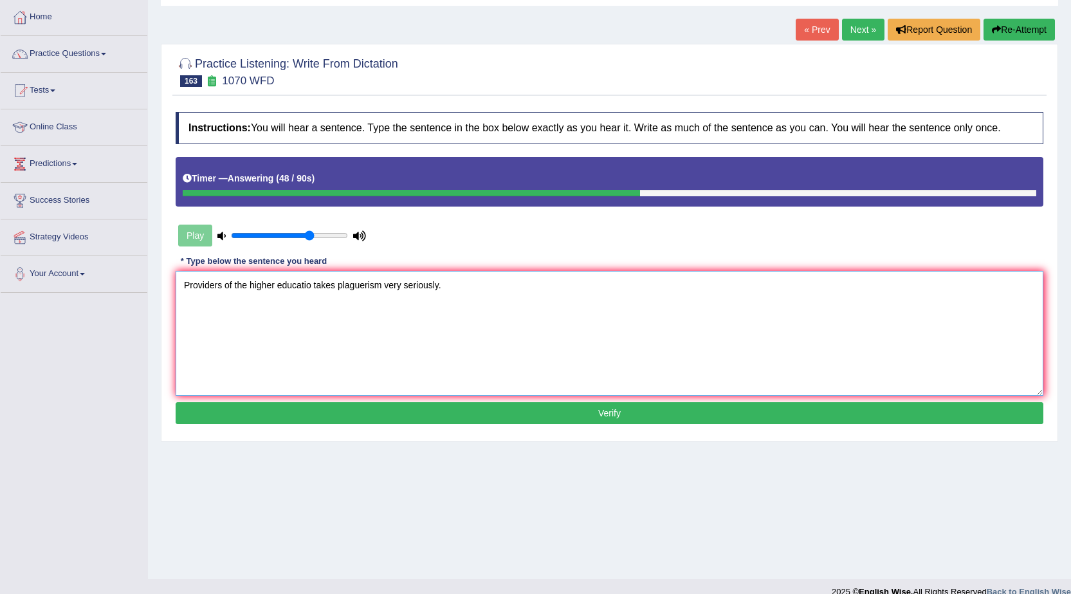
type textarea "Providers of the higher educatio takes plaguerism very seriously."
click at [575, 421] on button "Verify" at bounding box center [610, 413] width 868 height 22
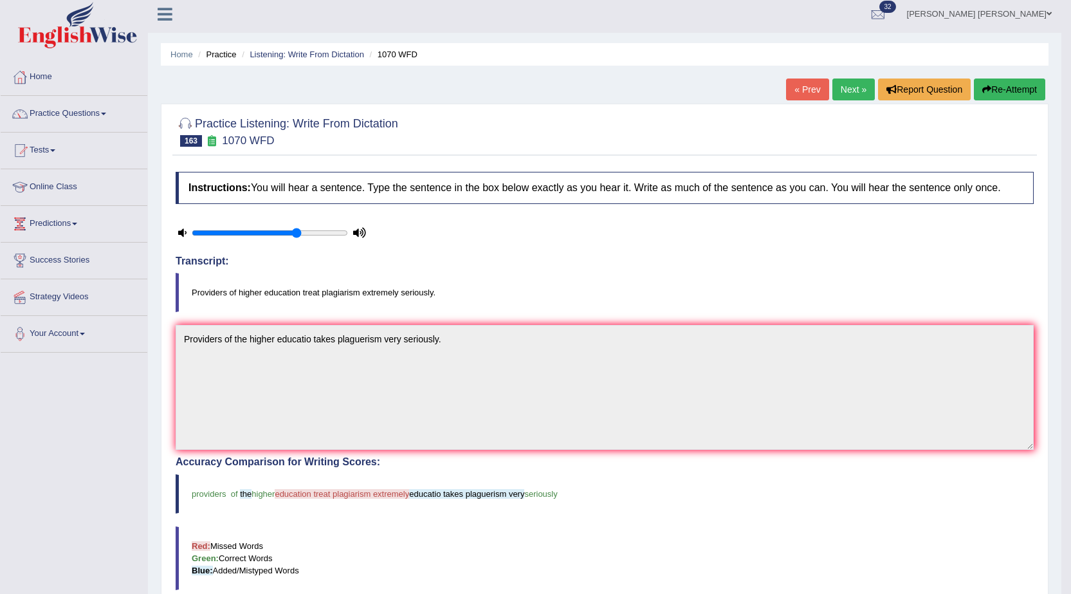
scroll to position [0, 0]
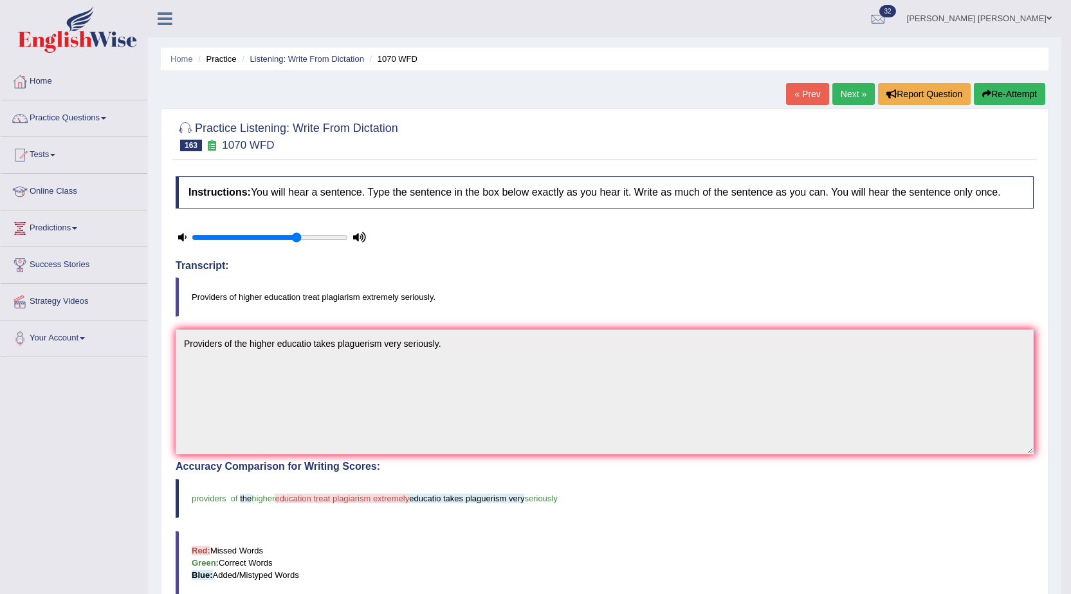
click at [842, 92] on link "Next »" at bounding box center [854, 94] width 42 height 22
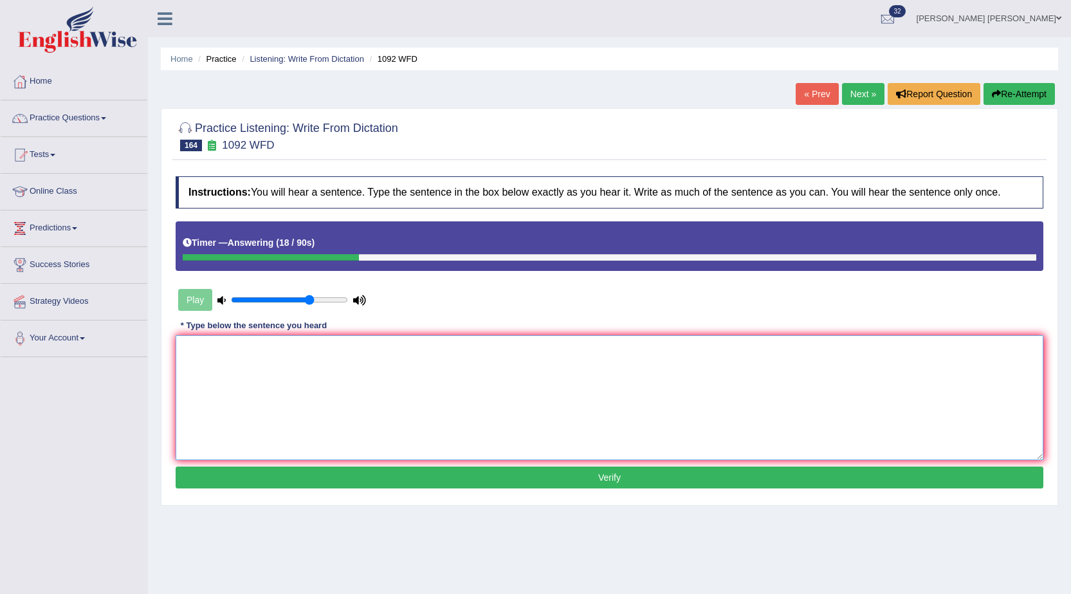
click at [624, 355] on textarea at bounding box center [610, 397] width 868 height 125
type textarea "E"
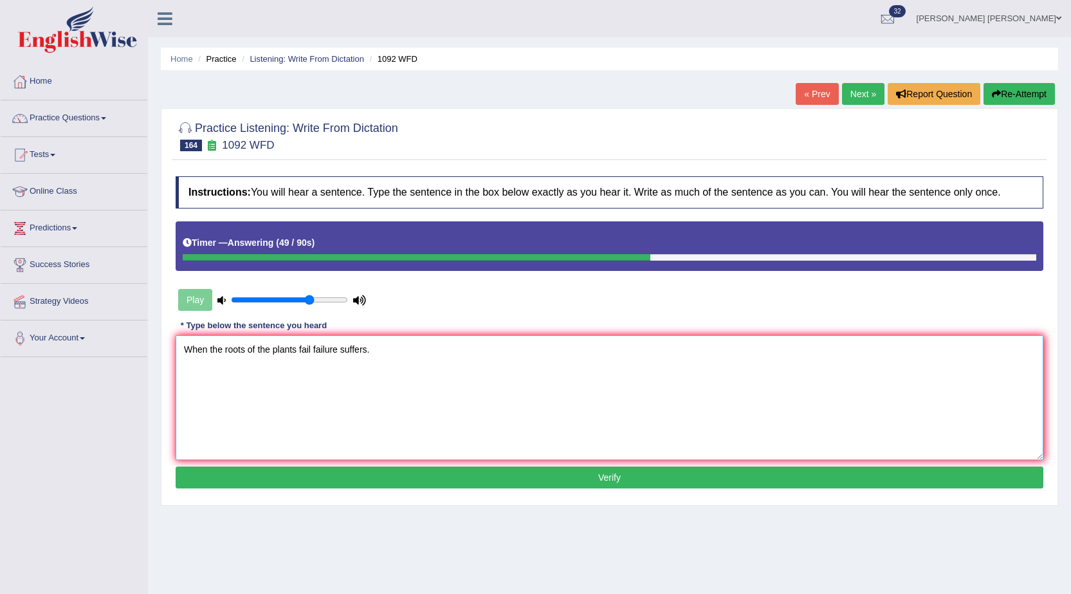
type textarea "When the roots of the plants fail failure suffers."
click at [649, 481] on button "Verify" at bounding box center [610, 478] width 868 height 22
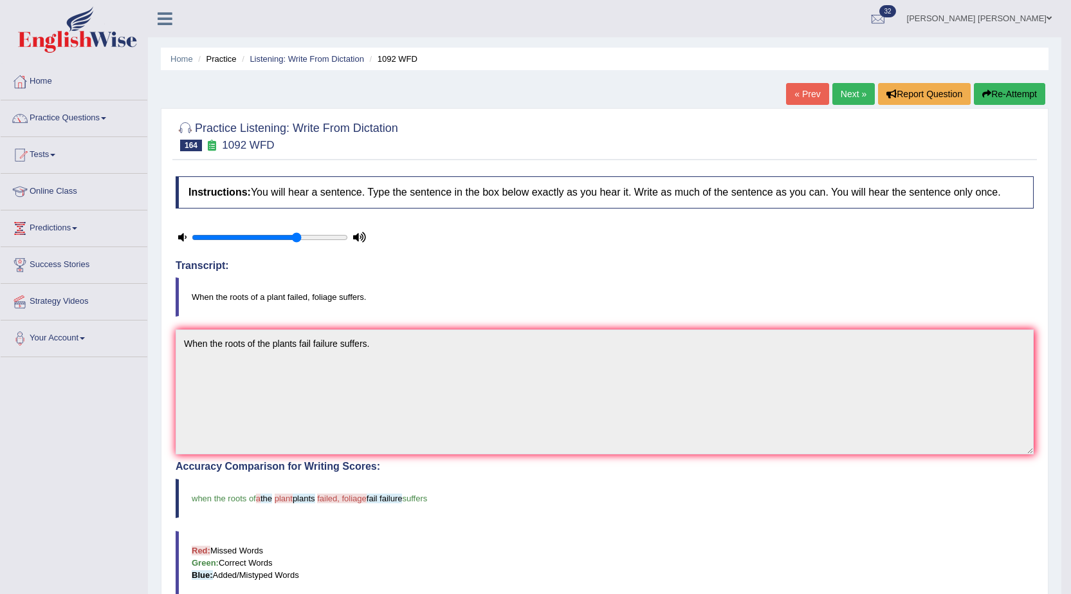
click at [849, 97] on link "Next »" at bounding box center [854, 94] width 42 height 22
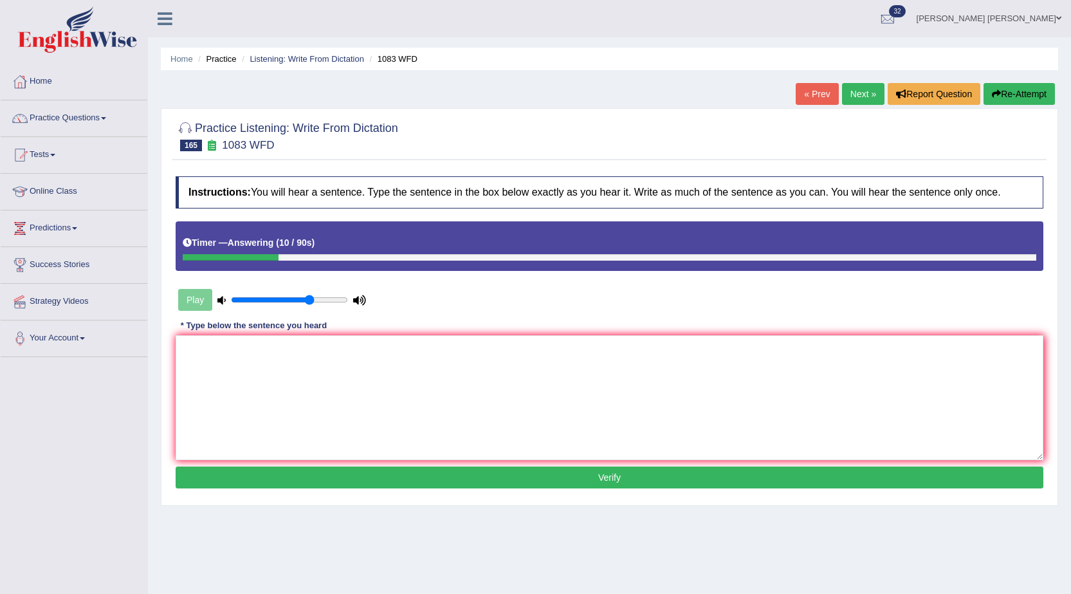
click at [1015, 98] on button "Re-Attempt" at bounding box center [1019, 94] width 71 height 22
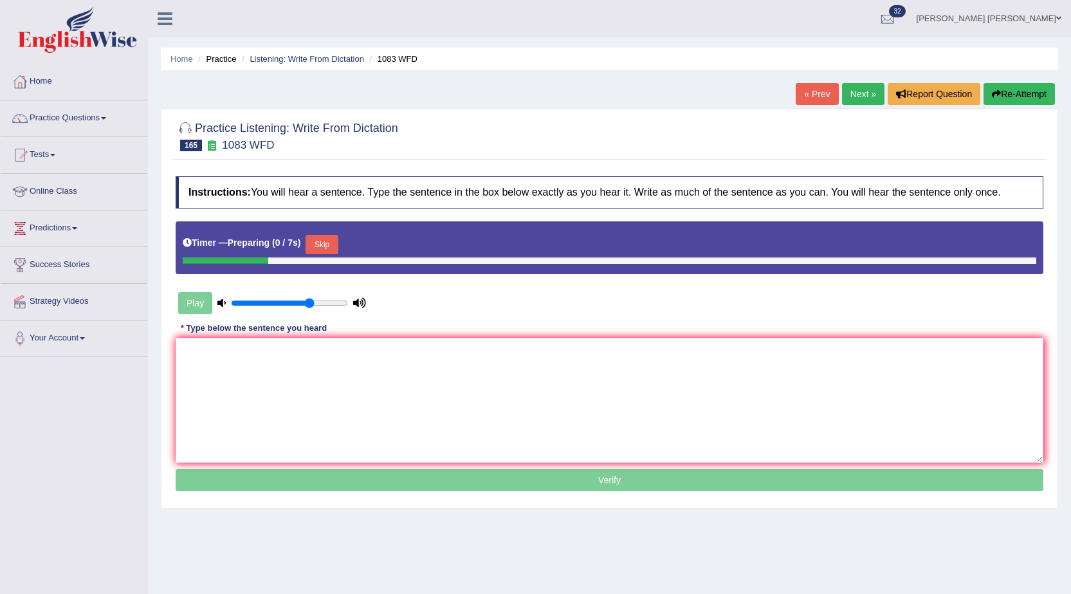
click at [328, 250] on button "Skip" at bounding box center [322, 244] width 32 height 19
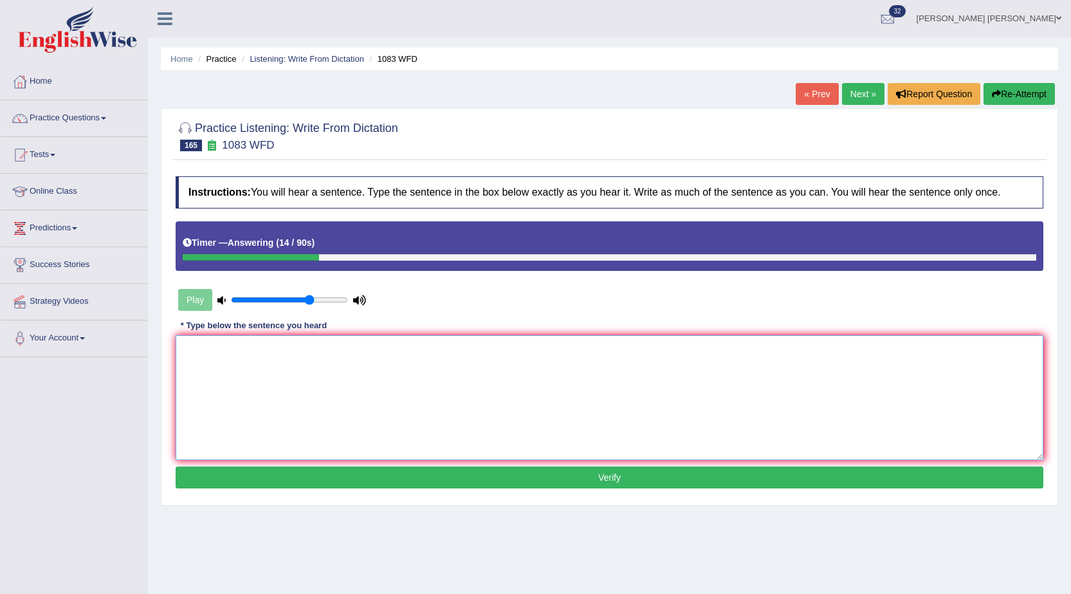
click at [319, 357] on textarea at bounding box center [610, 397] width 868 height 125
click at [238, 346] on textarea "We are reseaching" at bounding box center [610, 397] width 868 height 125
click at [272, 351] on textarea "We are researching" at bounding box center [610, 397] width 868 height 125
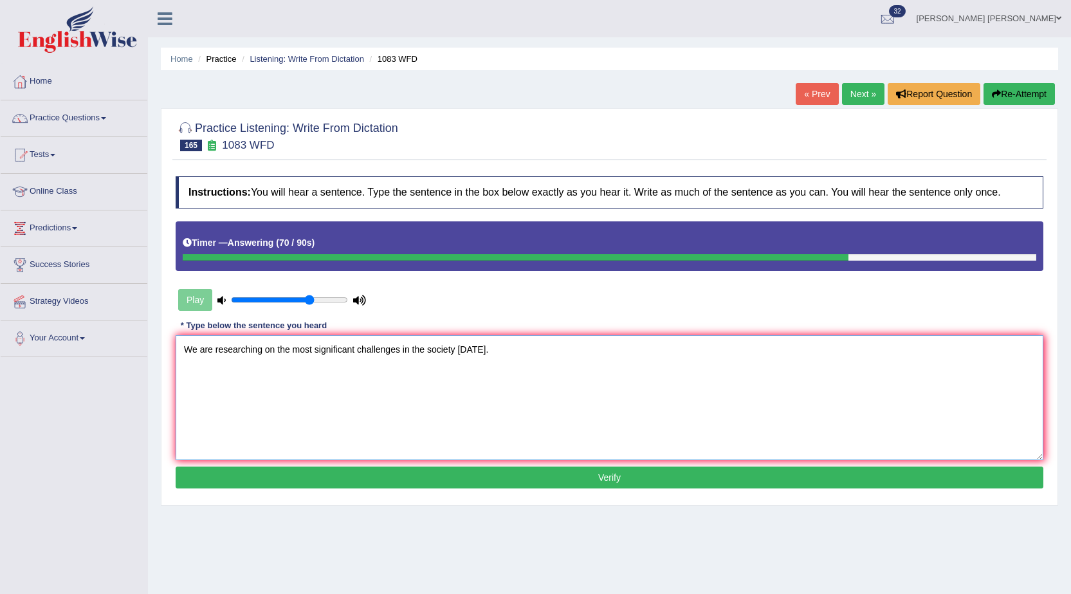
type textarea "We are researching on the most significant challenges in the society today."
click at [387, 484] on button "Verify" at bounding box center [610, 478] width 868 height 22
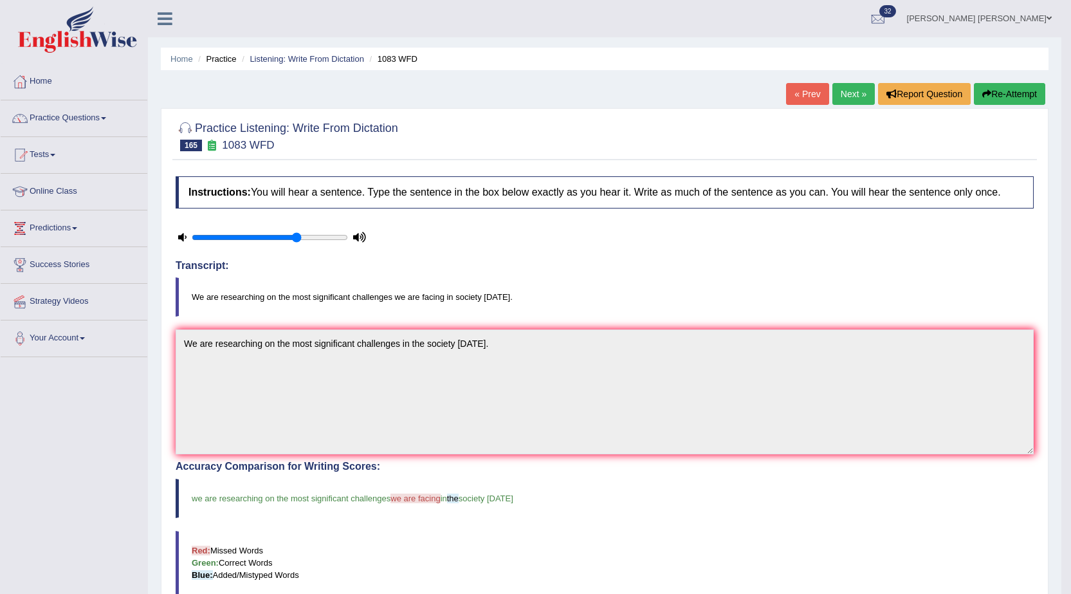
click at [866, 98] on link "Next »" at bounding box center [854, 94] width 42 height 22
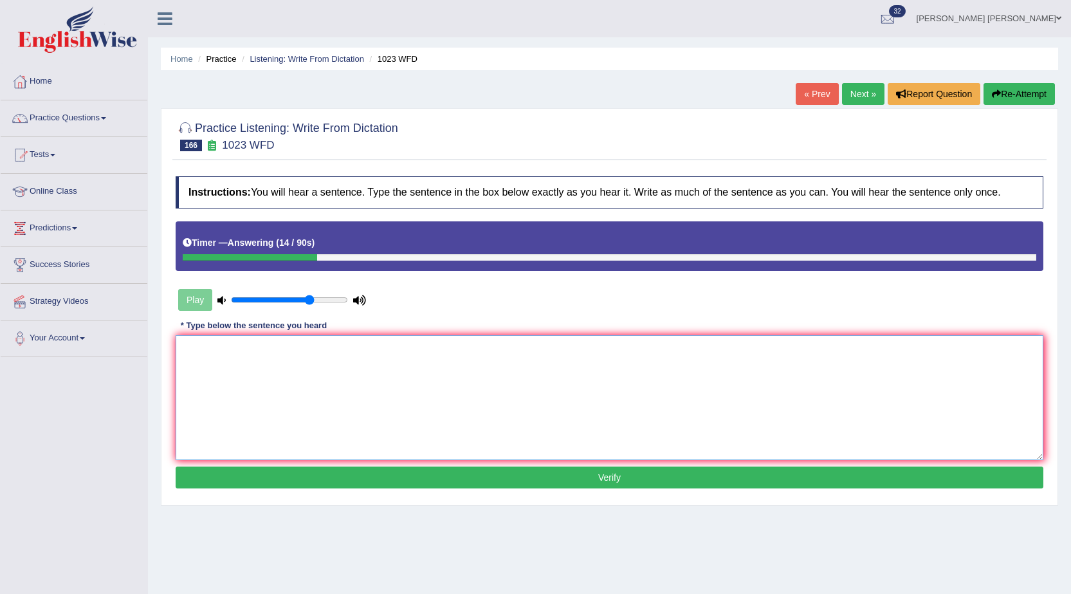
click at [278, 346] on textarea at bounding box center [610, 397] width 868 height 125
type textarea "a"
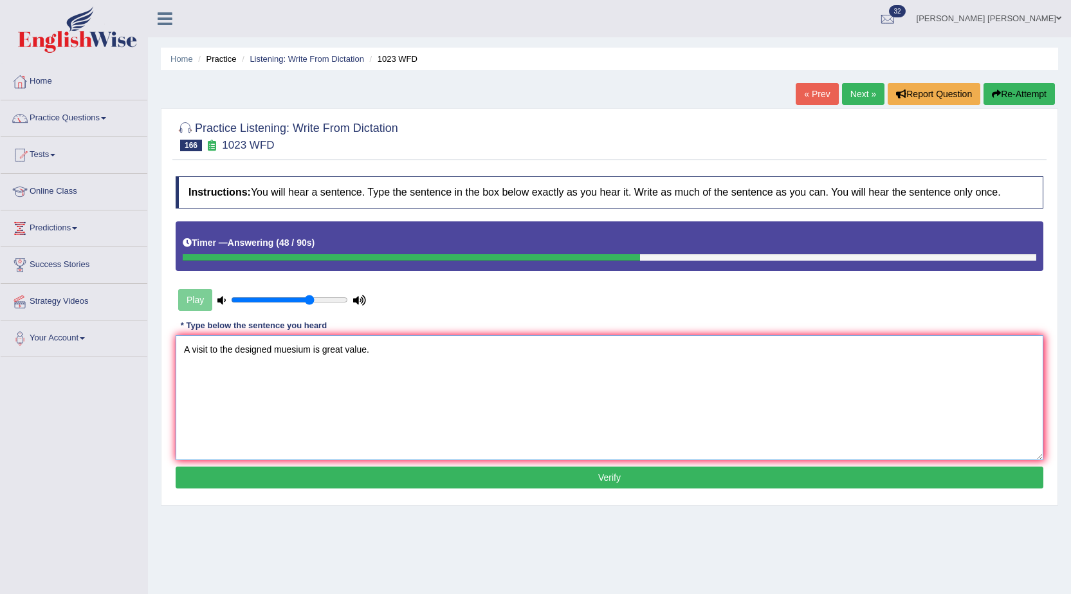
type textarea "A visit to the designed muesium is great value."
click at [370, 465] on div "Instructions: You will hear a sentence. Type the sentence in the box below exac…" at bounding box center [609, 334] width 875 height 328
click at [373, 478] on button "Verify" at bounding box center [610, 478] width 868 height 22
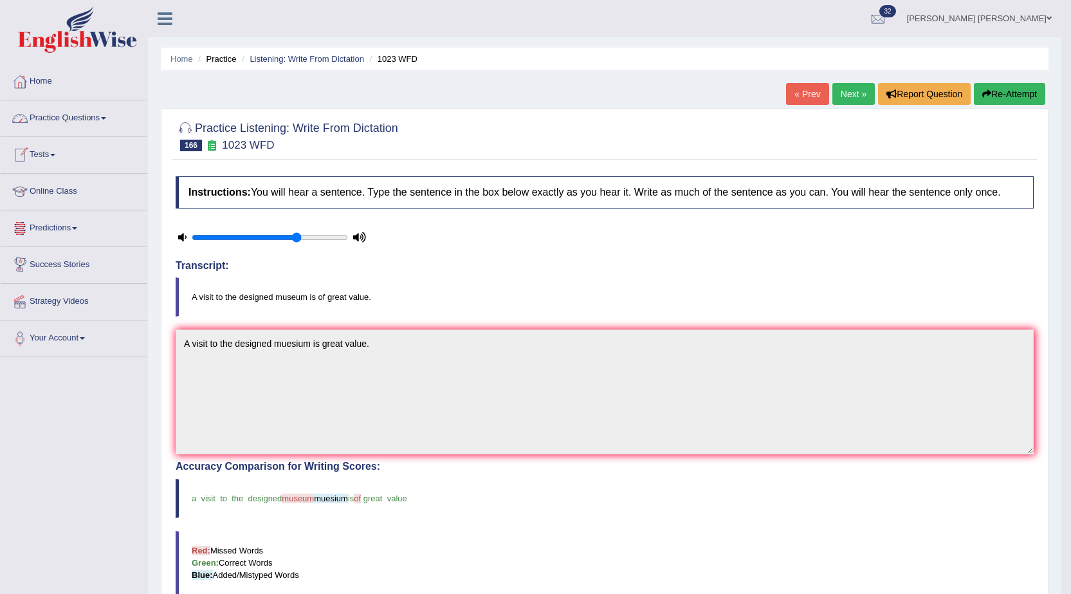
click at [97, 126] on link "Practice Questions" at bounding box center [74, 116] width 147 height 32
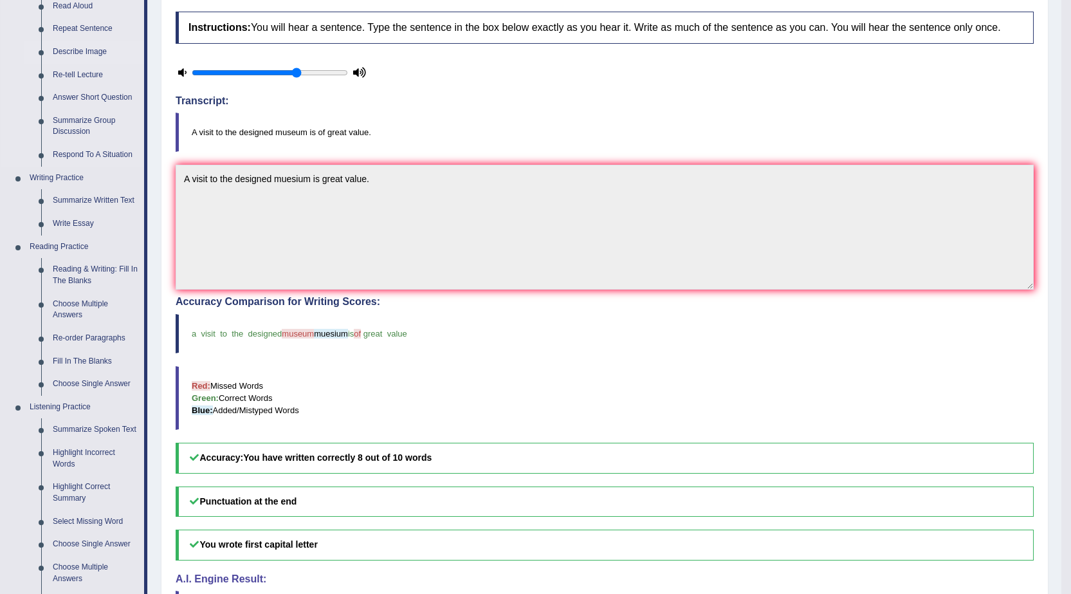
scroll to position [193, 0]
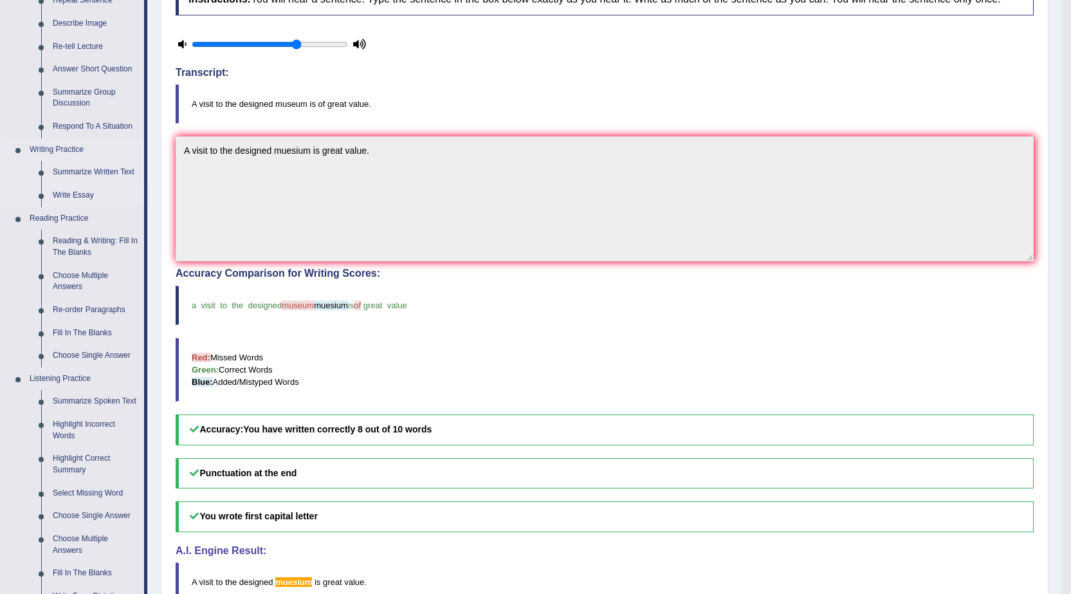
click at [79, 195] on link "Write Essay" at bounding box center [95, 195] width 97 height 23
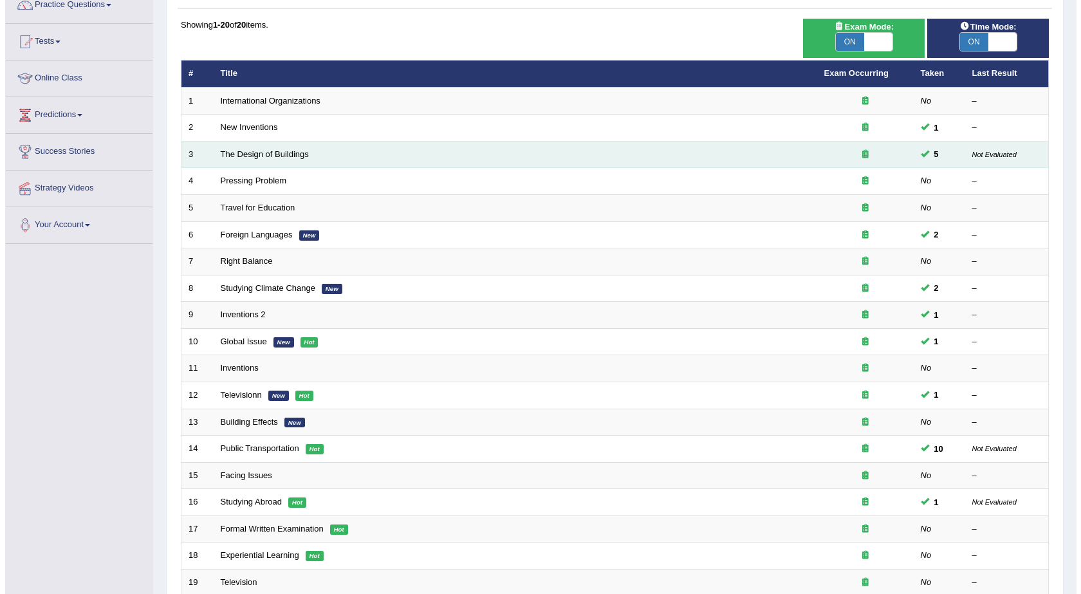
scroll to position [79, 0]
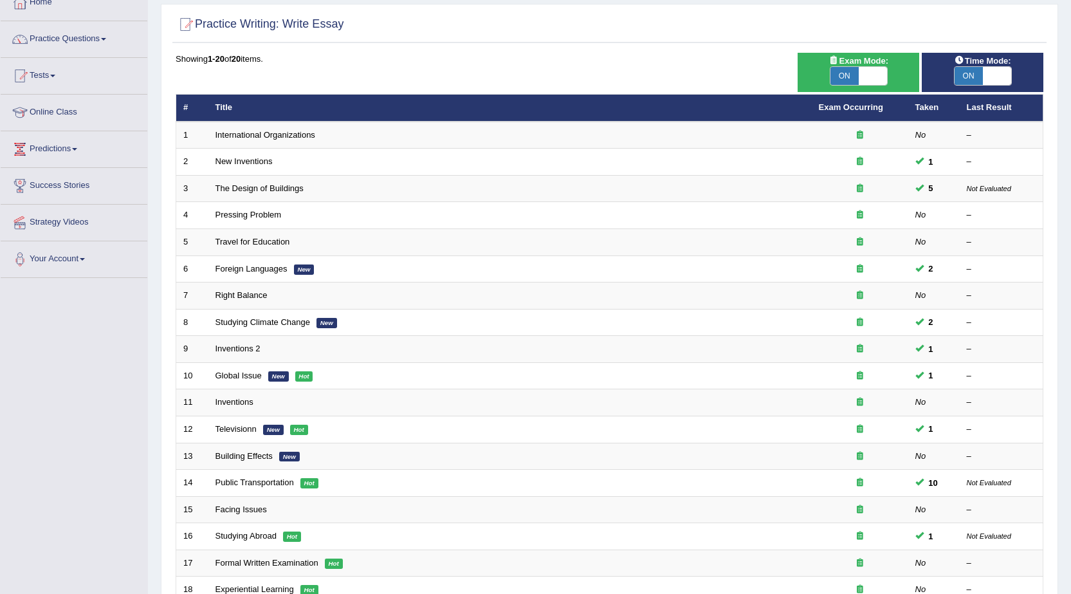
click at [840, 77] on span "ON" at bounding box center [845, 76] width 28 height 18
checkbox input "false"
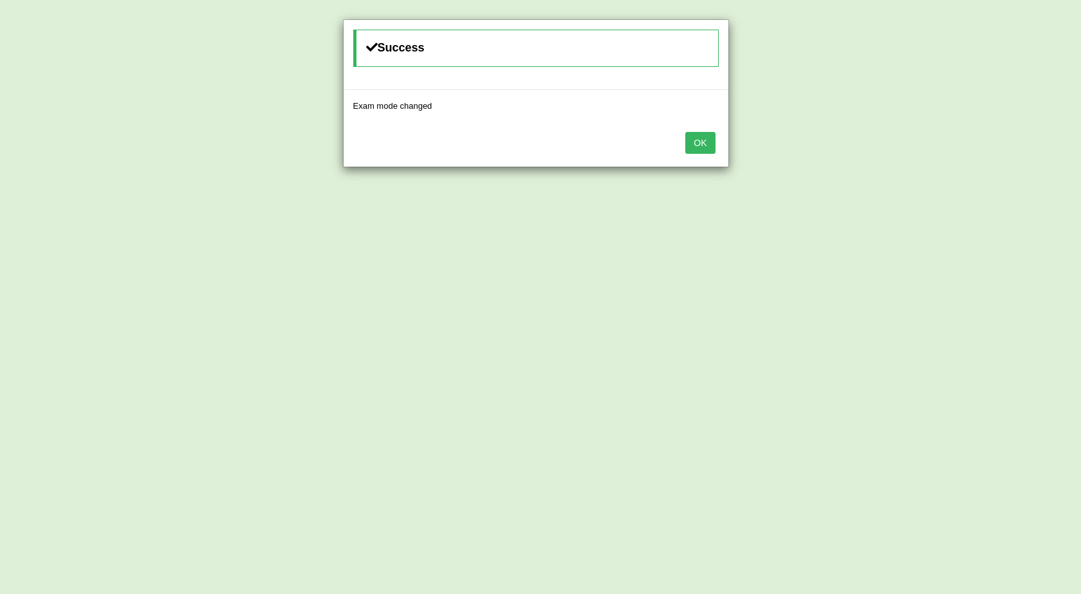
click at [692, 144] on button "OK" at bounding box center [700, 143] width 30 height 22
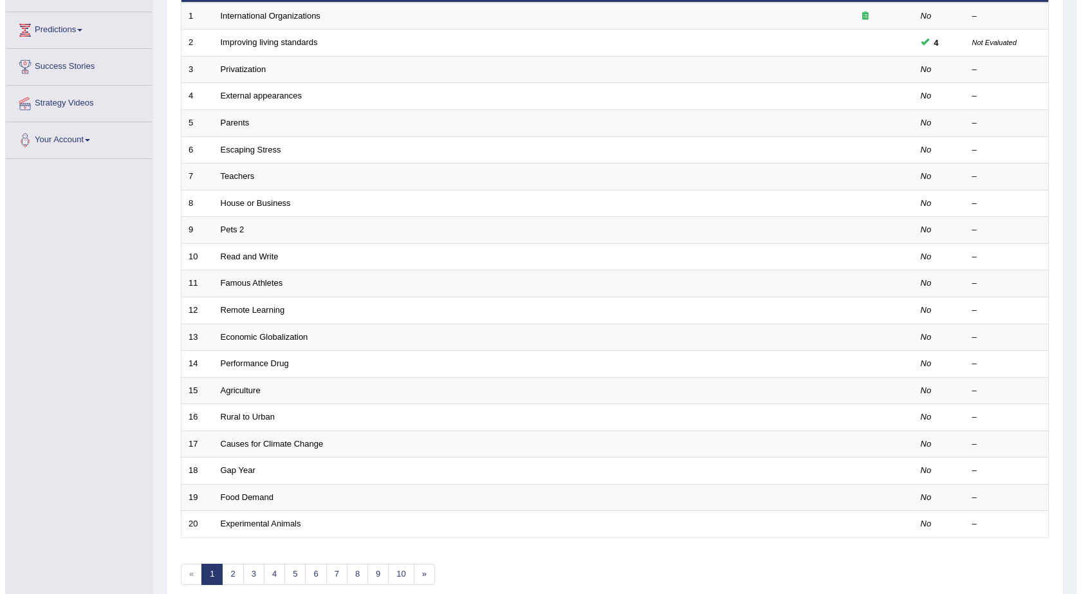
scroll to position [65, 0]
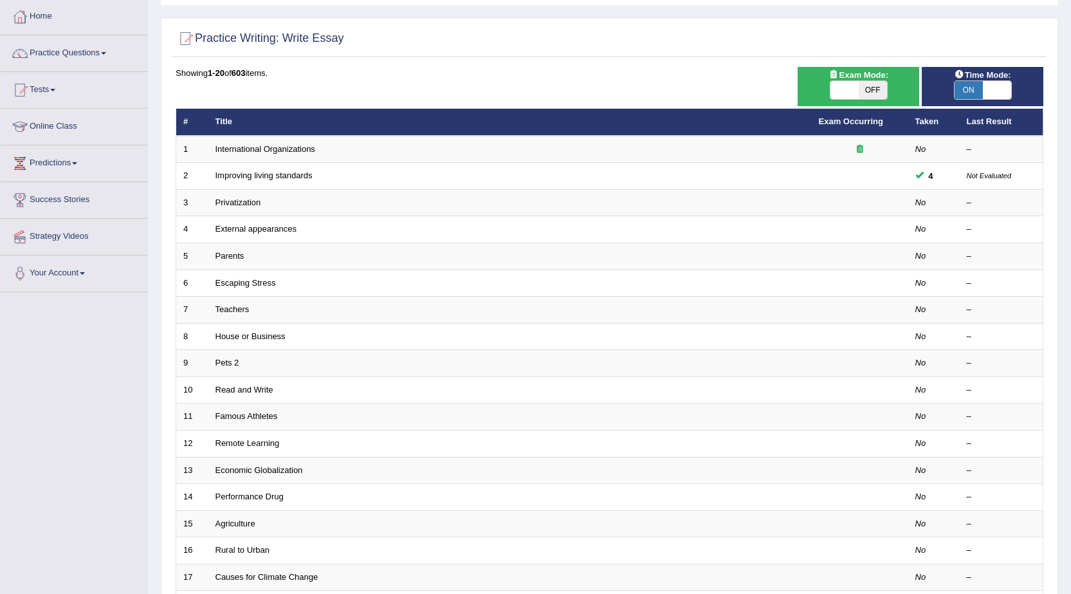
click at [869, 93] on span "OFF" at bounding box center [873, 90] width 28 height 18
checkbox input "true"
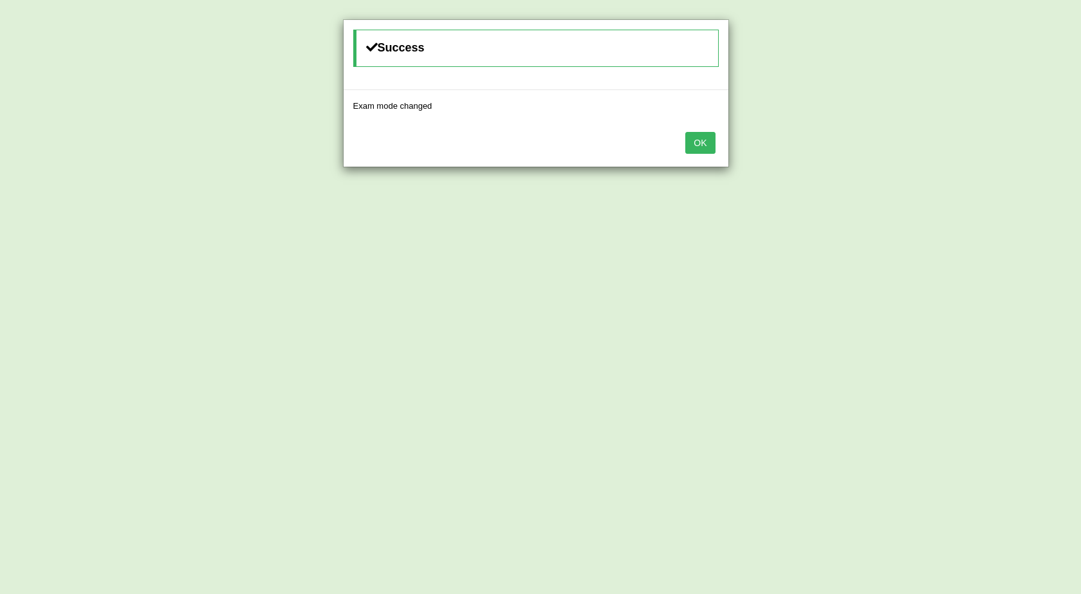
click at [701, 141] on button "OK" at bounding box center [700, 143] width 30 height 22
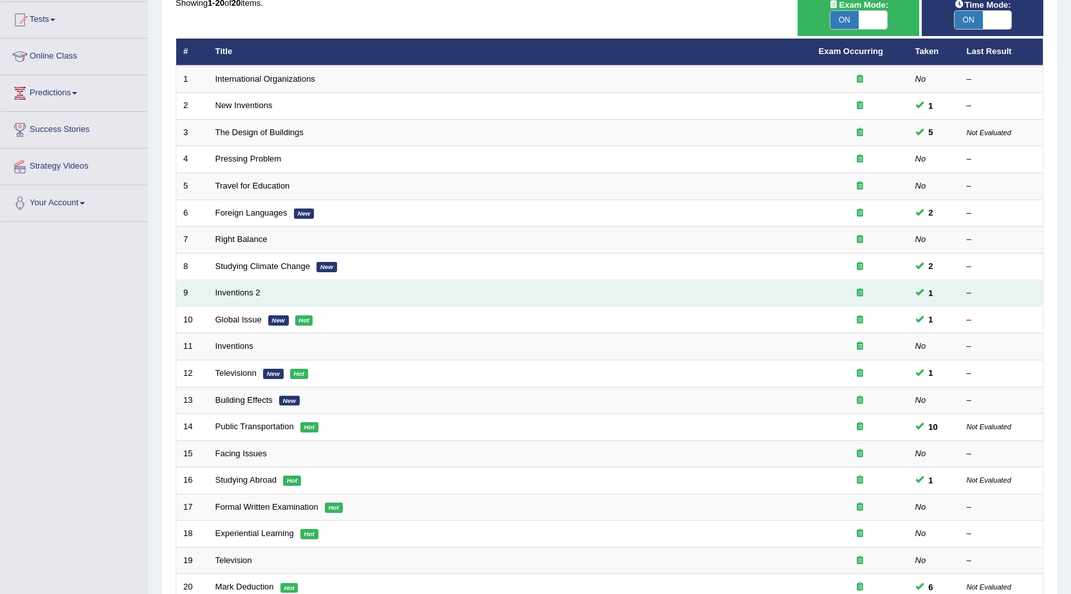
scroll to position [144, 0]
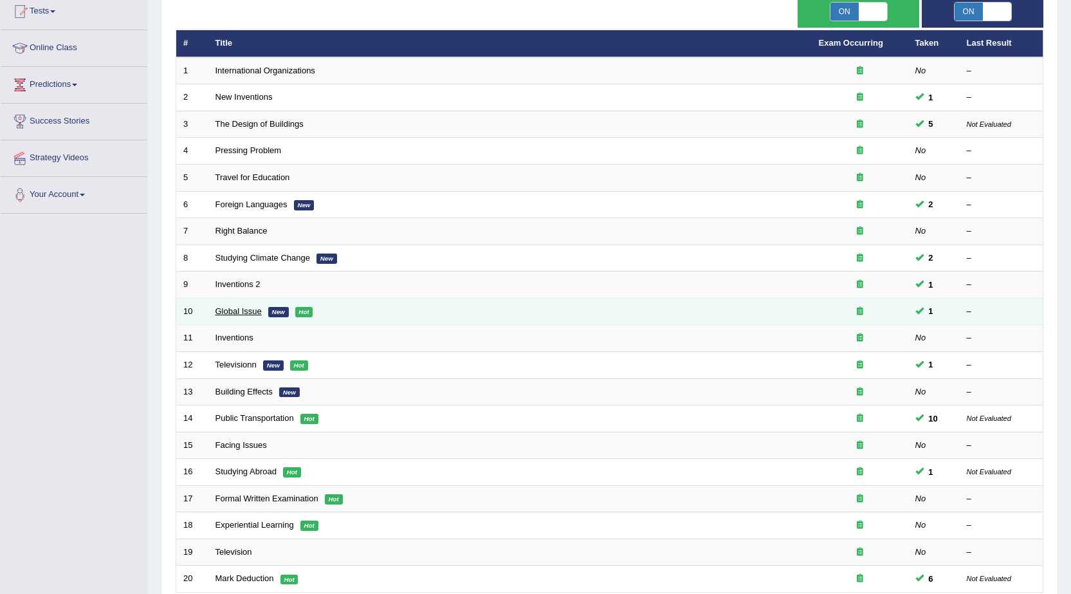
click at [242, 315] on link "Global Issue" at bounding box center [239, 311] width 46 height 10
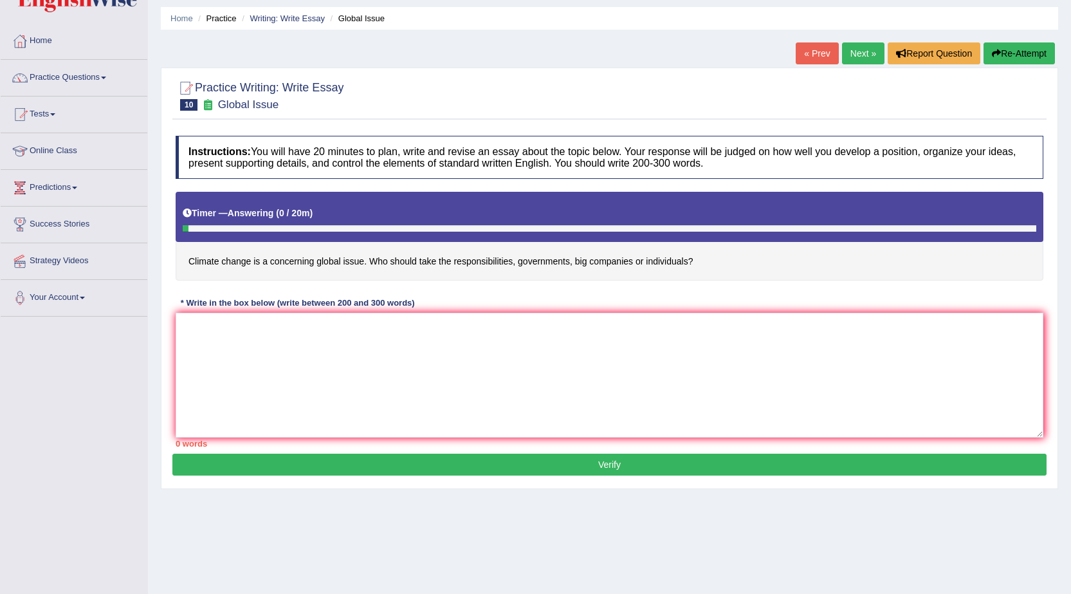
scroll to position [17, 0]
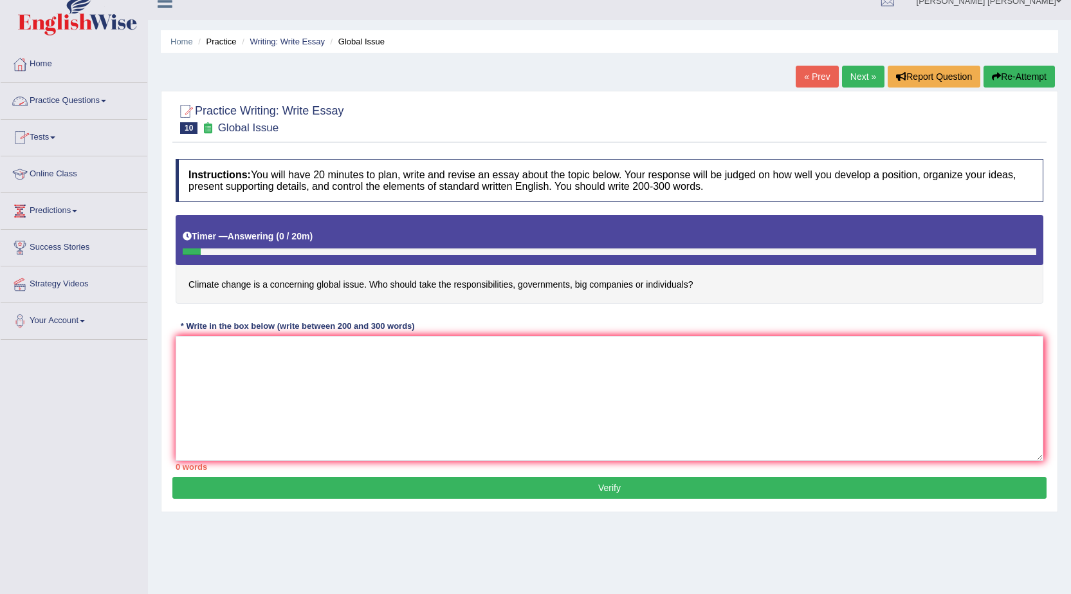
click at [42, 136] on link "Tests" at bounding box center [74, 136] width 147 height 32
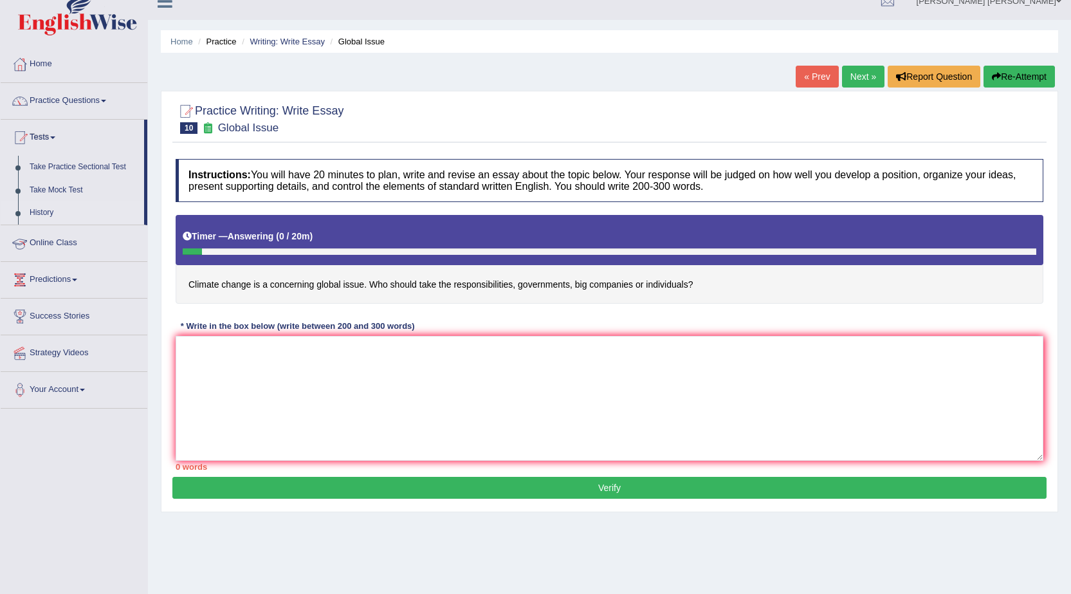
click at [45, 212] on link "History" at bounding box center [84, 212] width 120 height 23
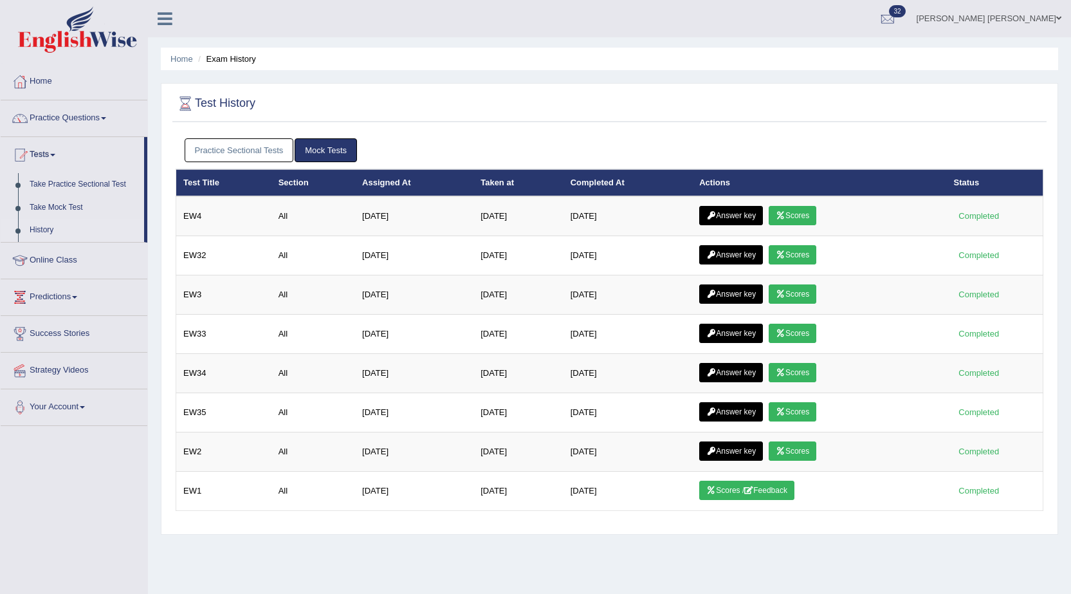
click at [270, 153] on link "Practice Sectional Tests" at bounding box center [239, 150] width 109 height 24
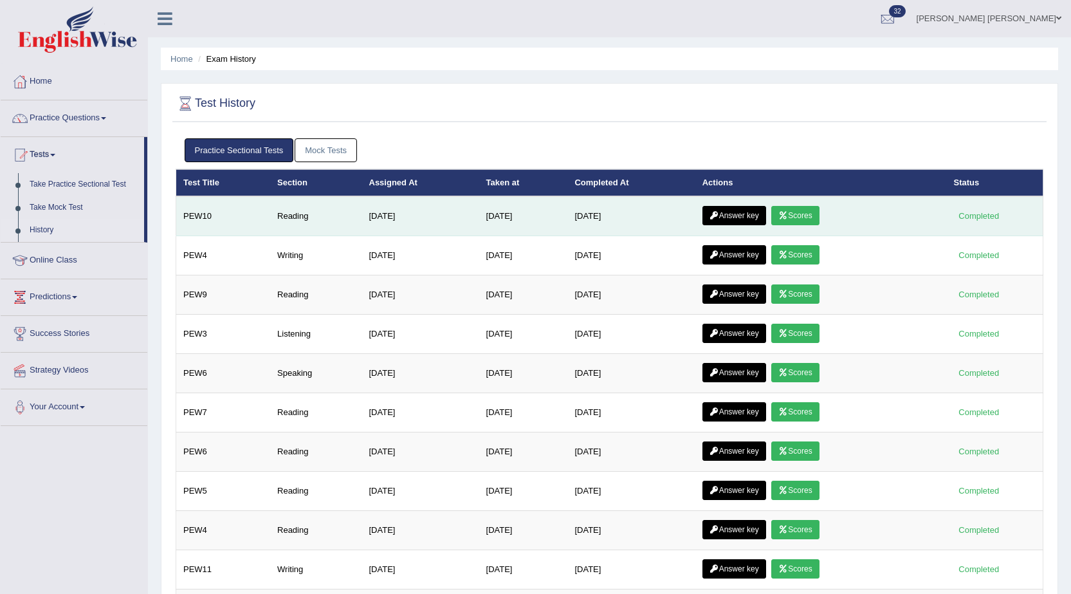
click at [719, 217] on icon at bounding box center [715, 216] width 10 height 8
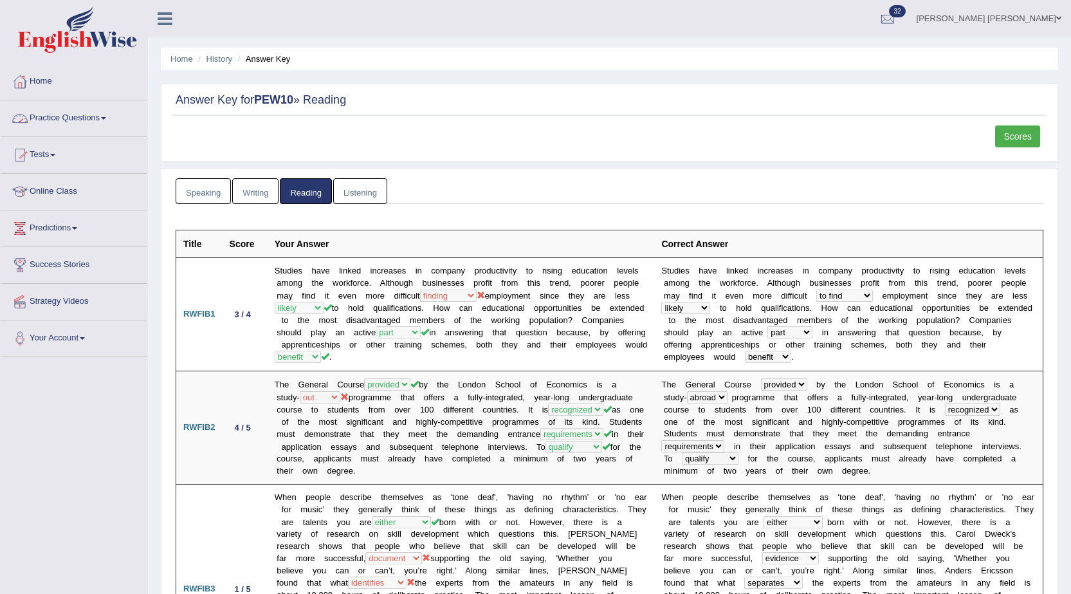
click at [77, 116] on link "Practice Questions" at bounding box center [74, 116] width 147 height 32
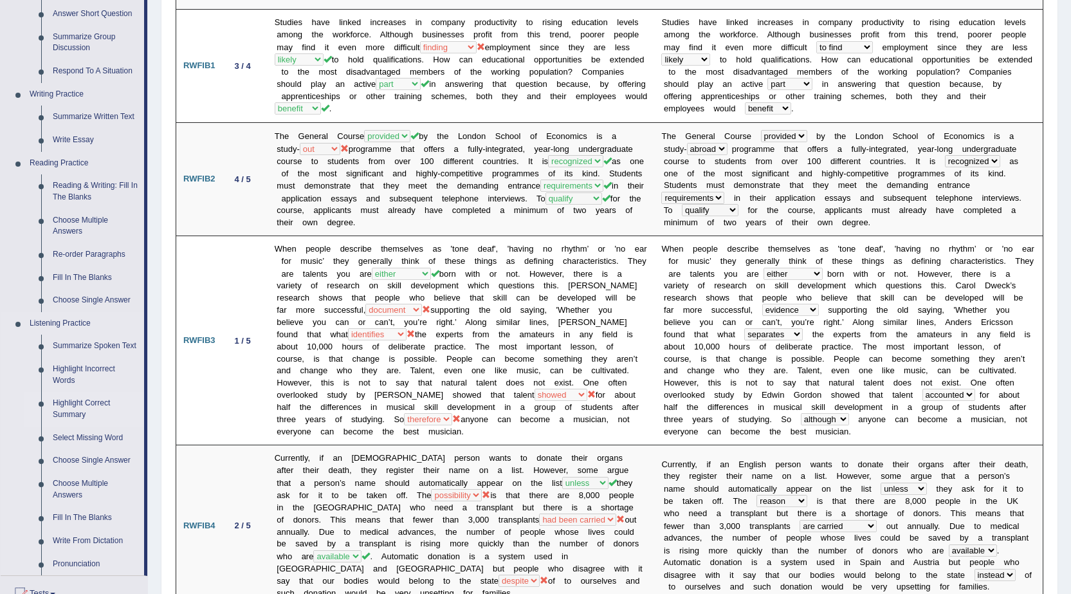
scroll to position [322, 0]
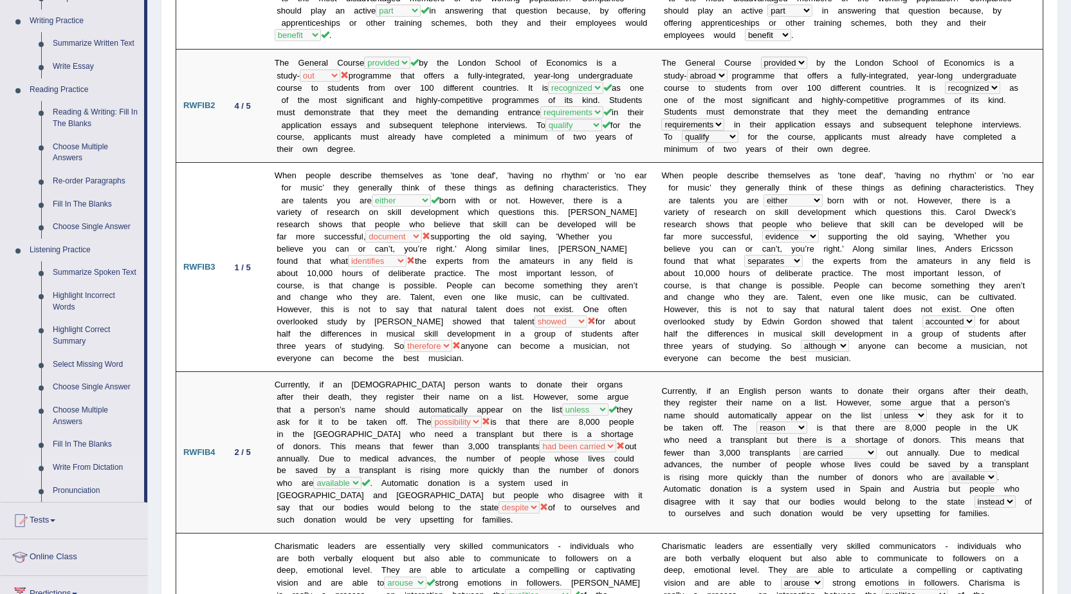
click at [83, 463] on link "Write From Dictation" at bounding box center [95, 467] width 97 height 23
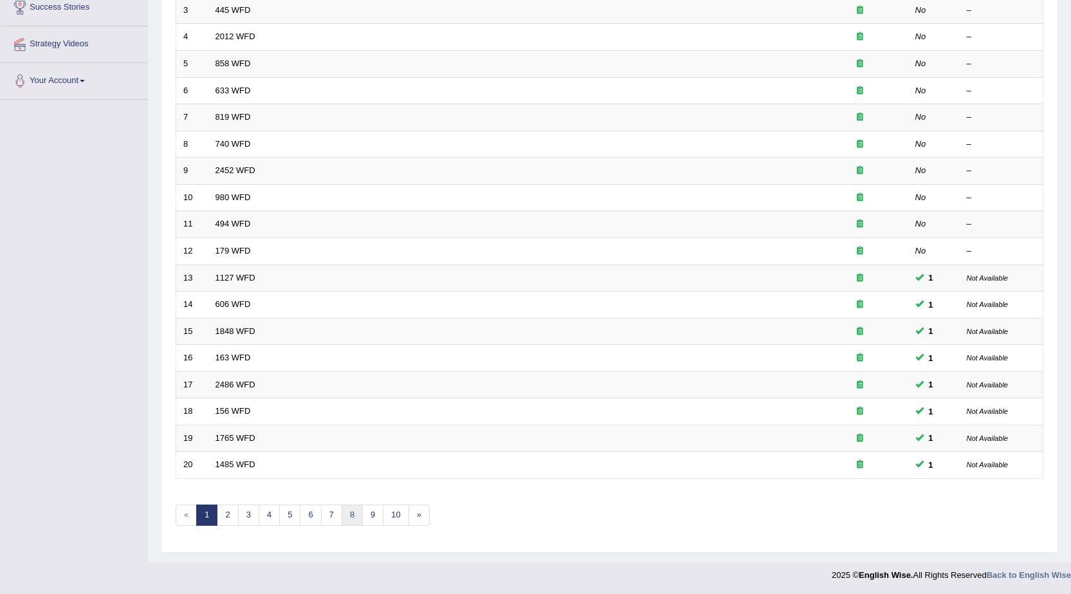
click at [352, 513] on link "8" at bounding box center [352, 515] width 21 height 21
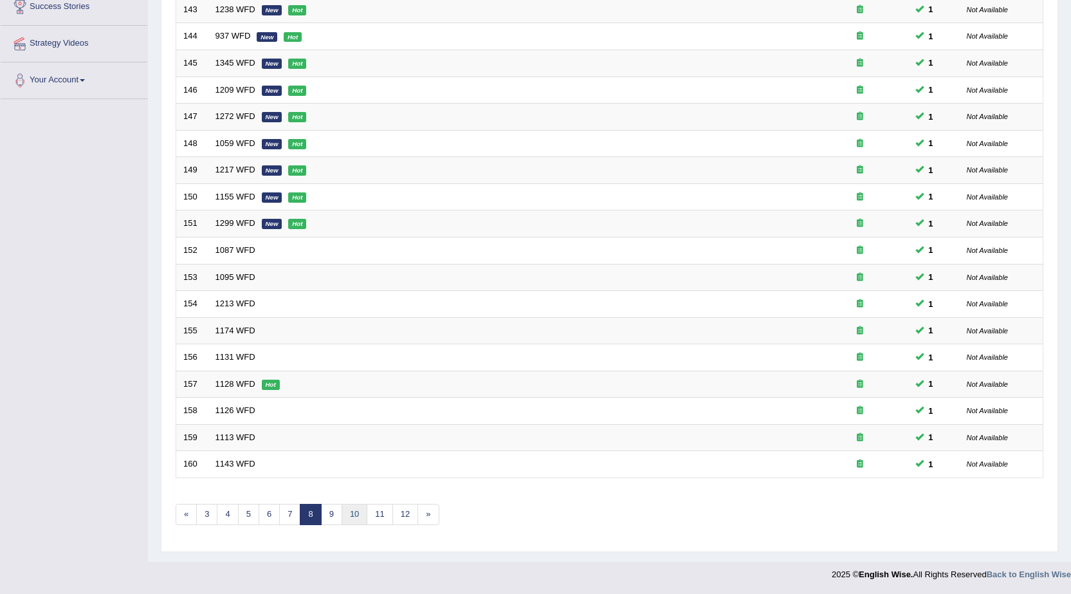
click at [354, 509] on link "10" at bounding box center [355, 514] width 26 height 21
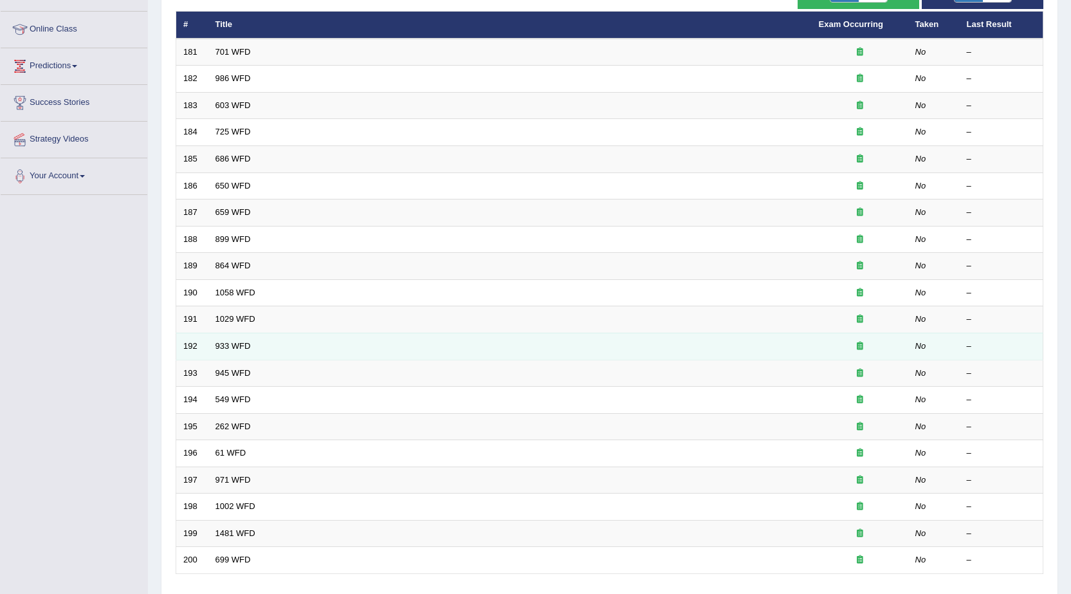
scroll to position [257, 0]
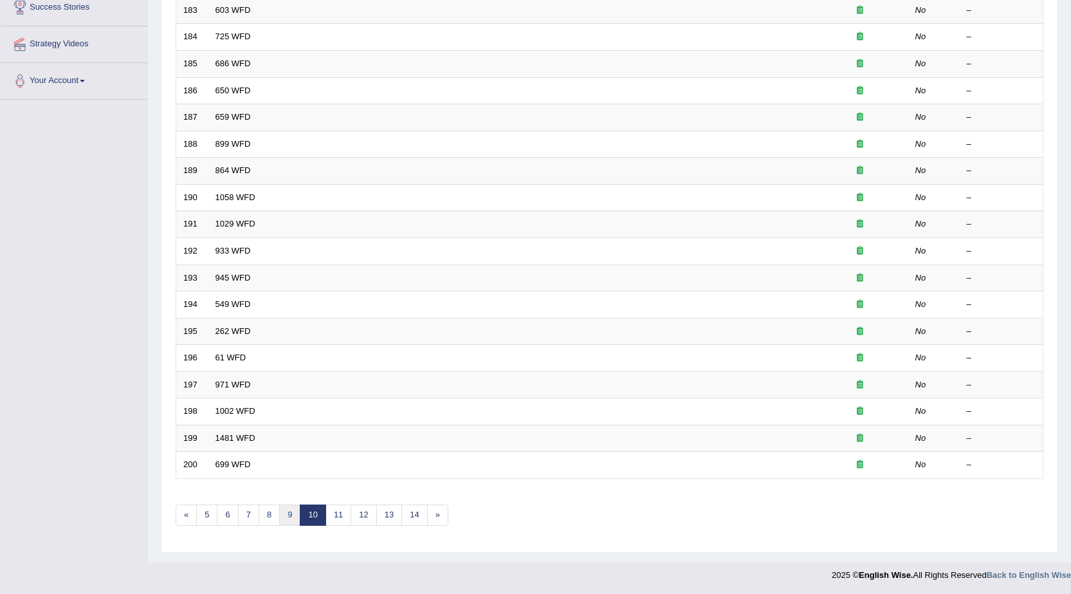
click at [297, 512] on link "9" at bounding box center [289, 515] width 21 height 21
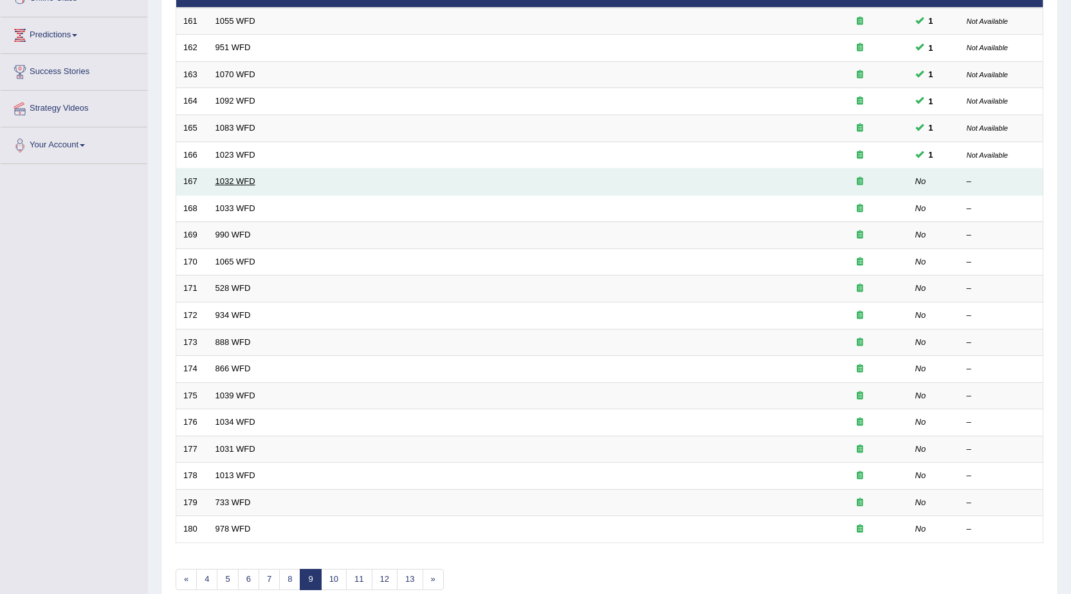
click at [223, 181] on link "1032 WFD" at bounding box center [236, 181] width 40 height 10
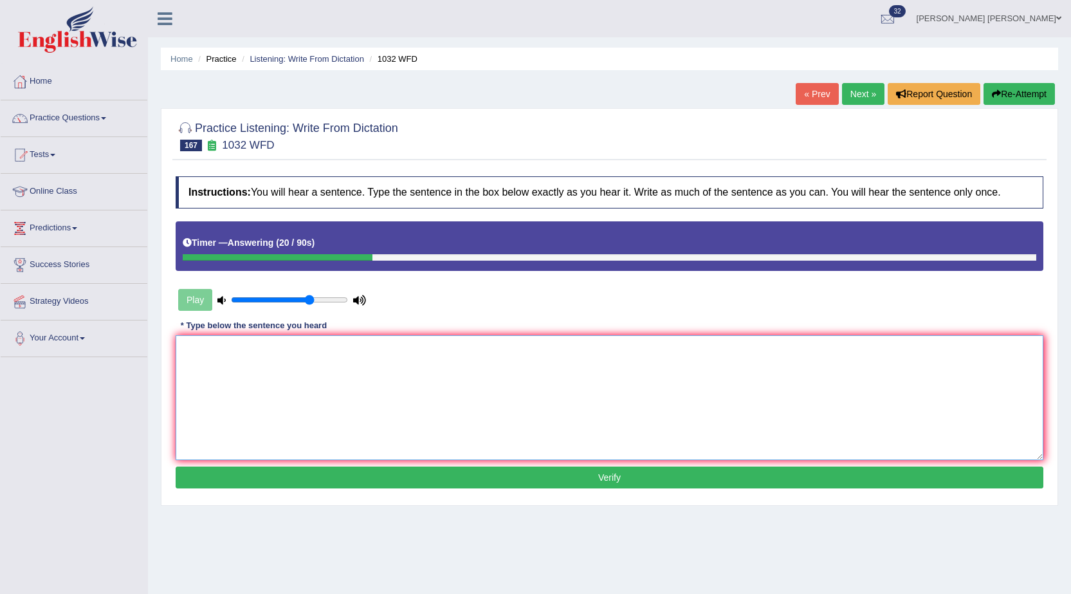
click at [237, 373] on textarea at bounding box center [610, 397] width 868 height 125
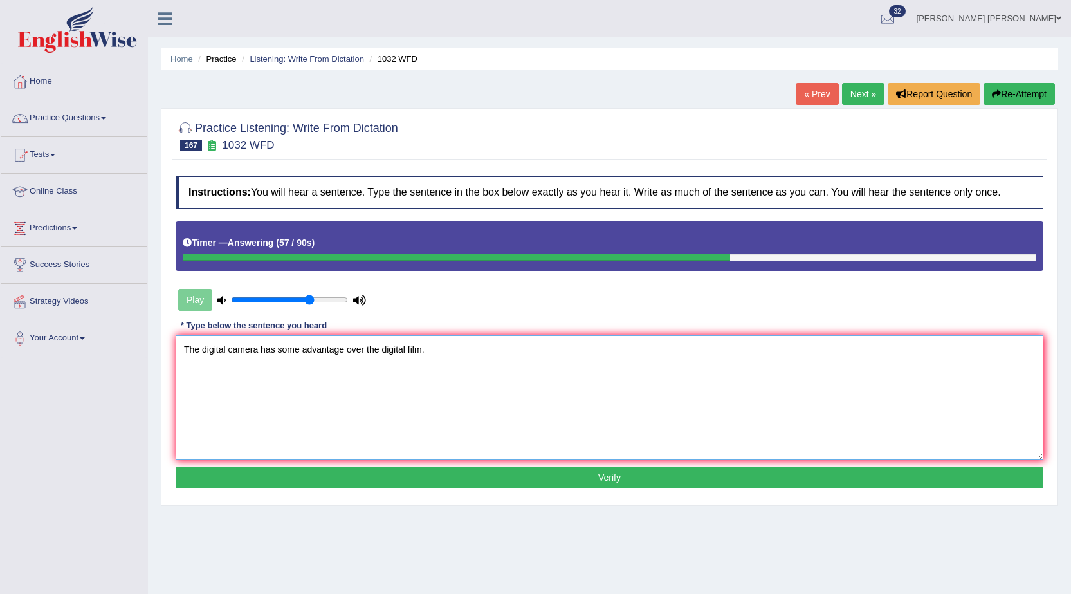
type textarea "The digital camera has some advantage over the digital film."
click at [412, 479] on button "Verify" at bounding box center [610, 478] width 868 height 22
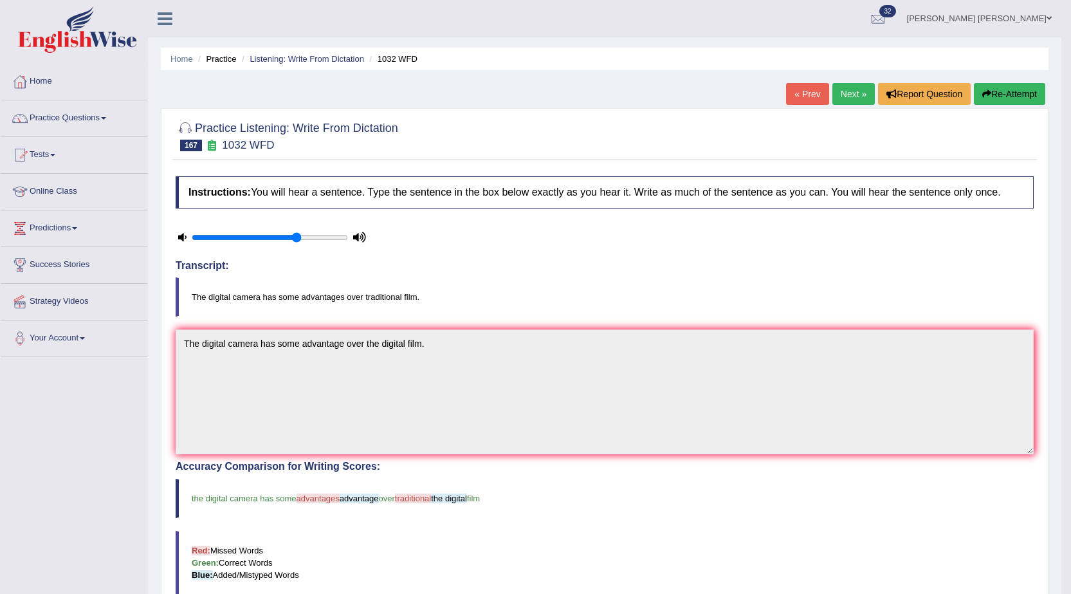
click at [842, 97] on link "Next »" at bounding box center [854, 94] width 42 height 22
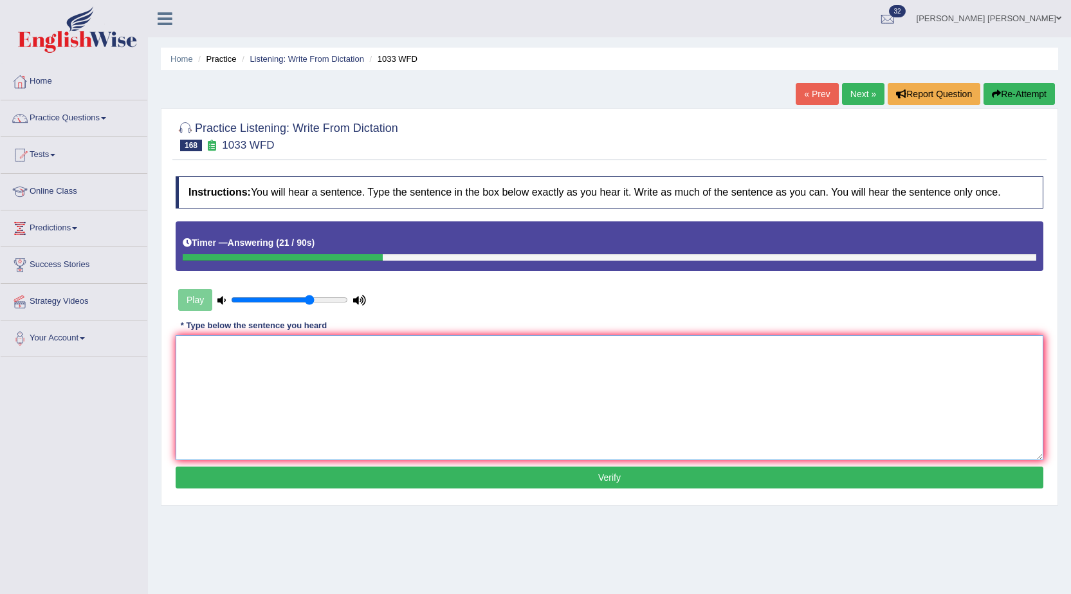
click at [654, 354] on textarea at bounding box center [610, 397] width 868 height 125
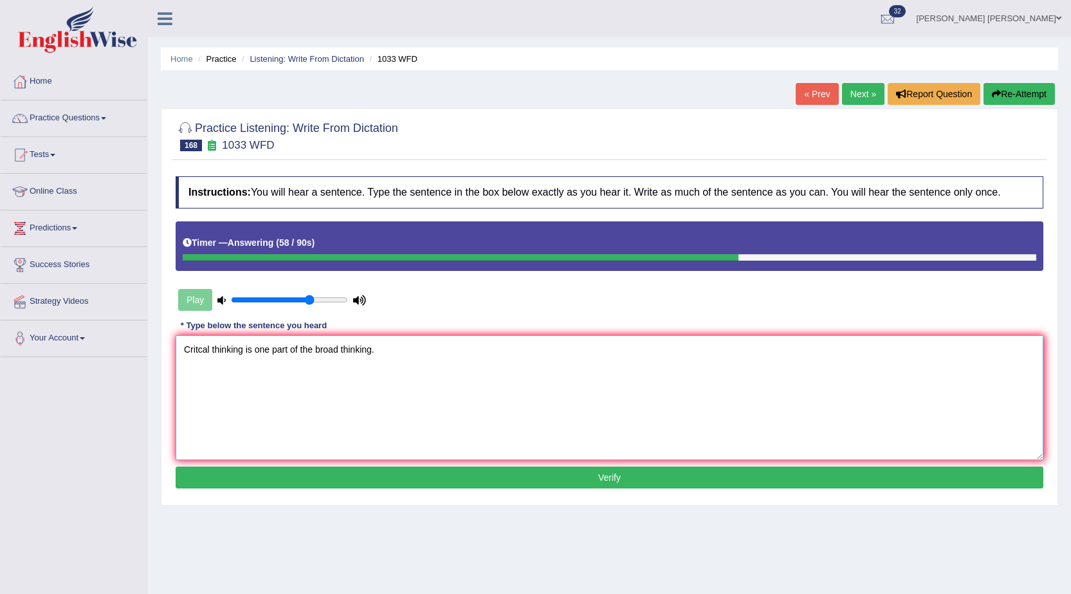
type textarea "Critcal thinking is one part of the broad thinking."
click at [649, 490] on div "Instructions: You will hear a sentence. Type the sentence in the box below exac…" at bounding box center [609, 334] width 875 height 328
click at [649, 488] on div "Instructions: You will hear a sentence. Type the sentence in the box below exac…" at bounding box center [609, 334] width 875 height 328
click at [649, 479] on button "Verify" at bounding box center [610, 478] width 868 height 22
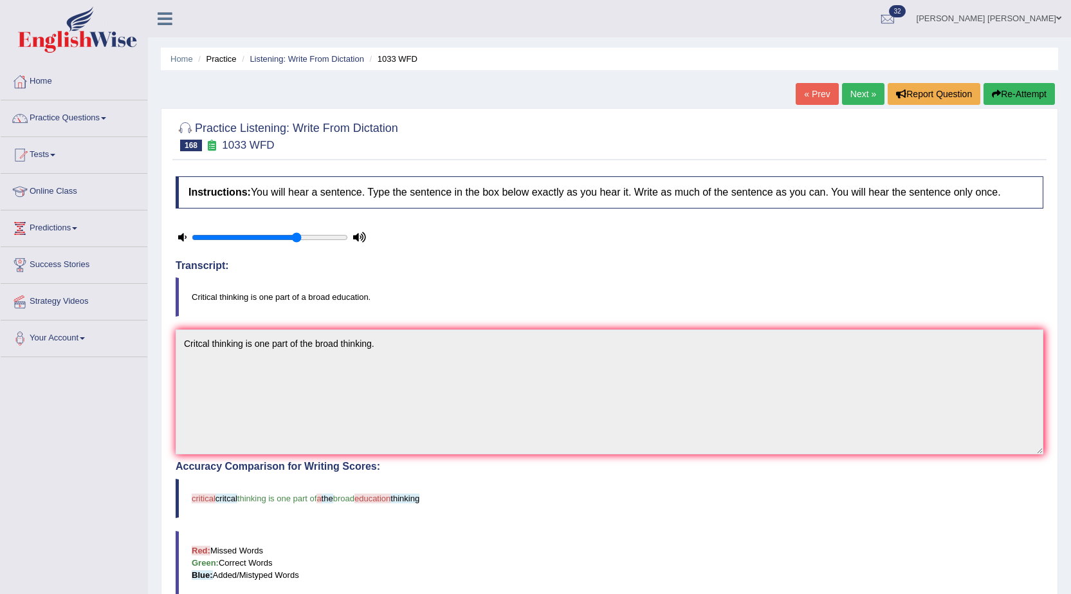
click at [849, 95] on link "Next »" at bounding box center [863, 94] width 42 height 22
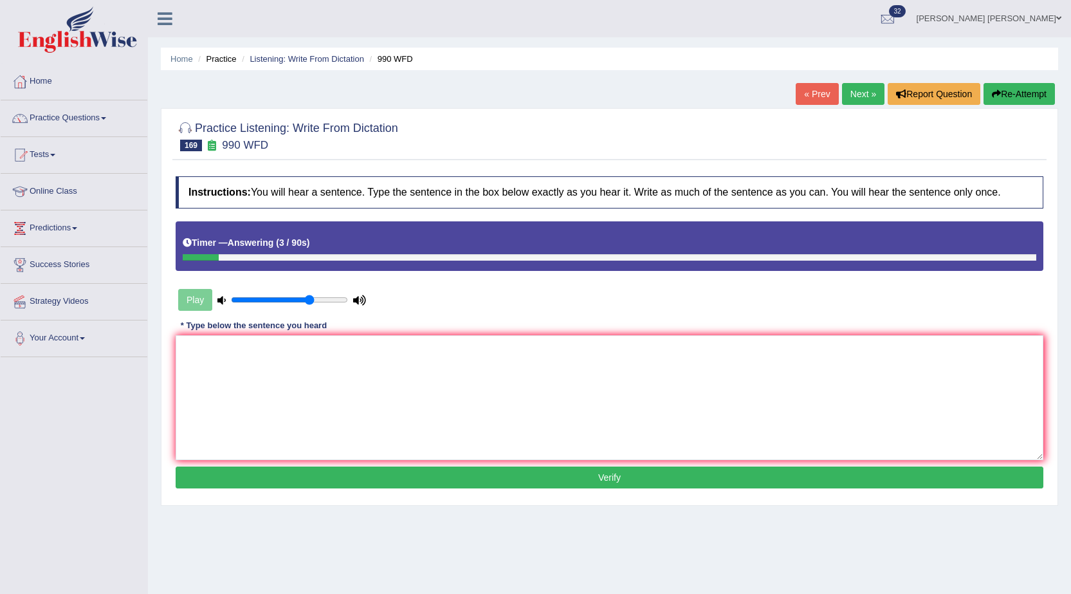
click at [1004, 93] on button "Re-Attempt" at bounding box center [1019, 94] width 71 height 22
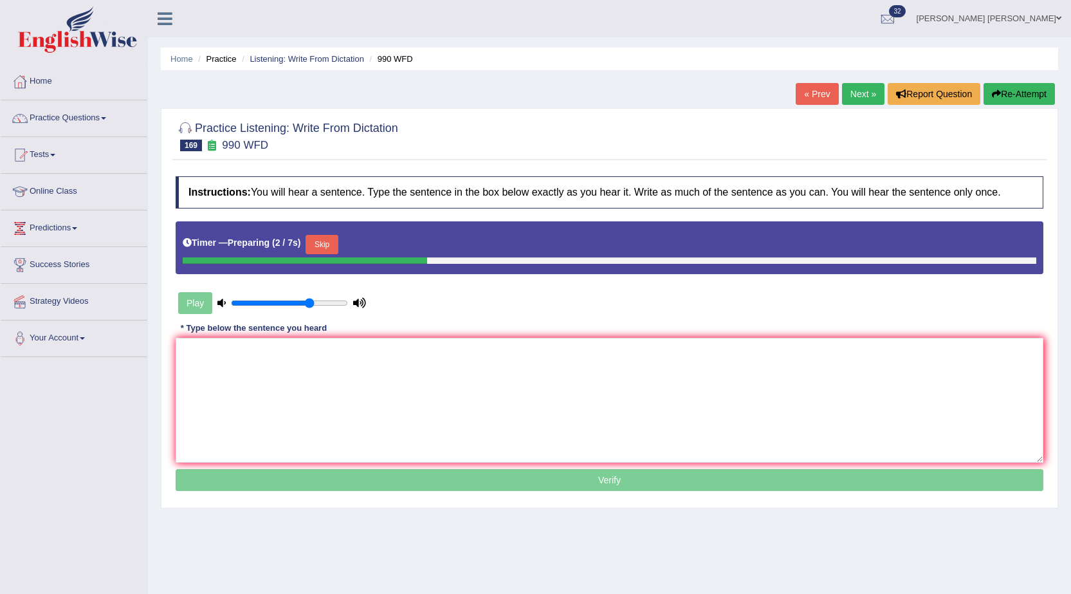
click at [338, 248] on button "Skip" at bounding box center [322, 244] width 32 height 19
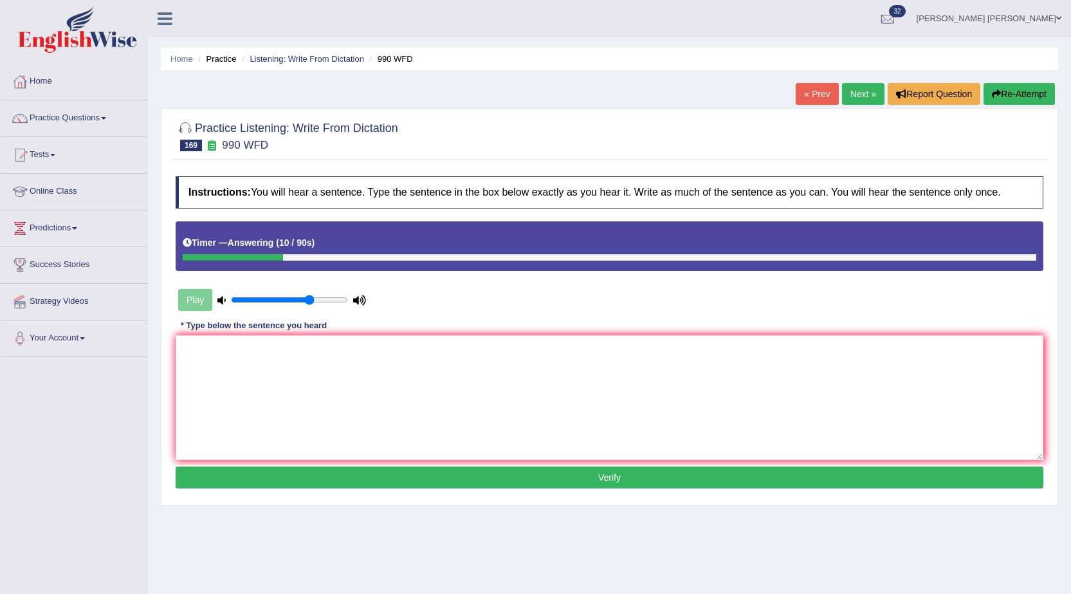
click at [1028, 97] on button "Re-Attempt" at bounding box center [1019, 94] width 71 height 22
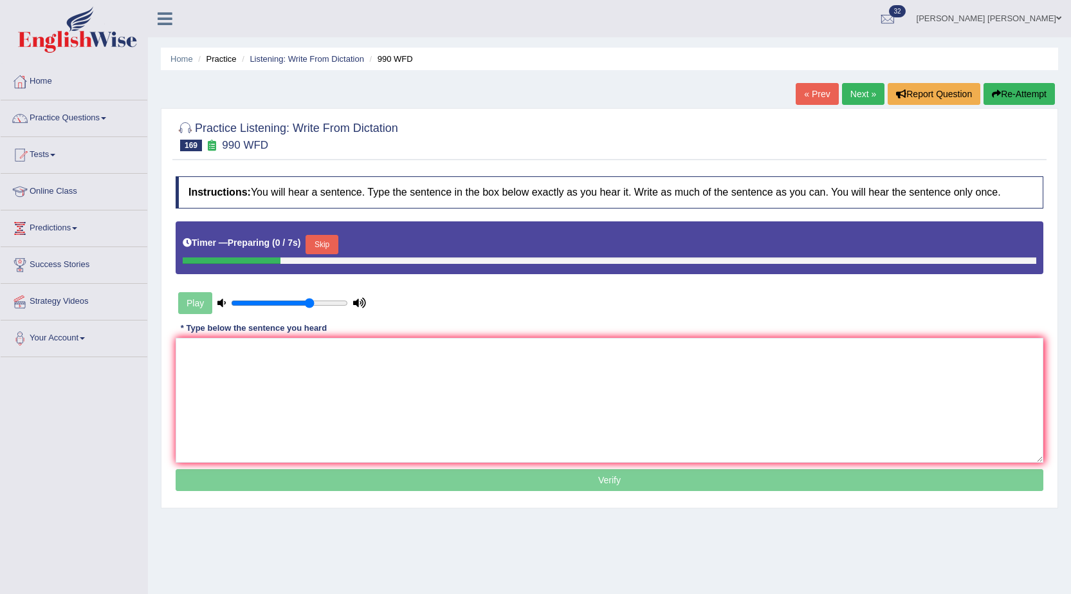
click at [317, 245] on button "Skip" at bounding box center [322, 244] width 32 height 19
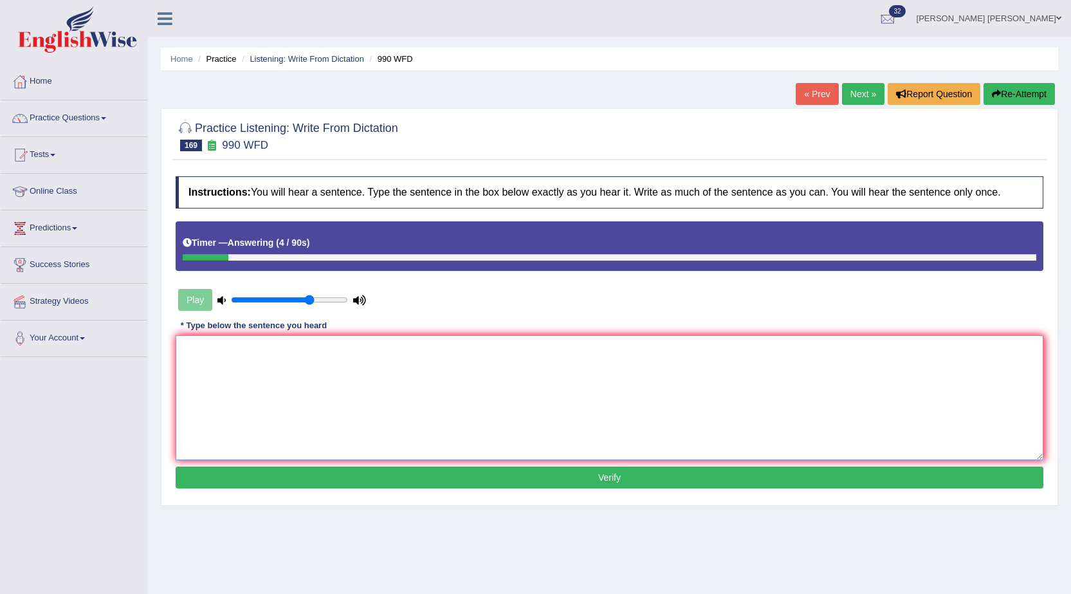
click at [254, 375] on textarea at bounding box center [610, 397] width 868 height 125
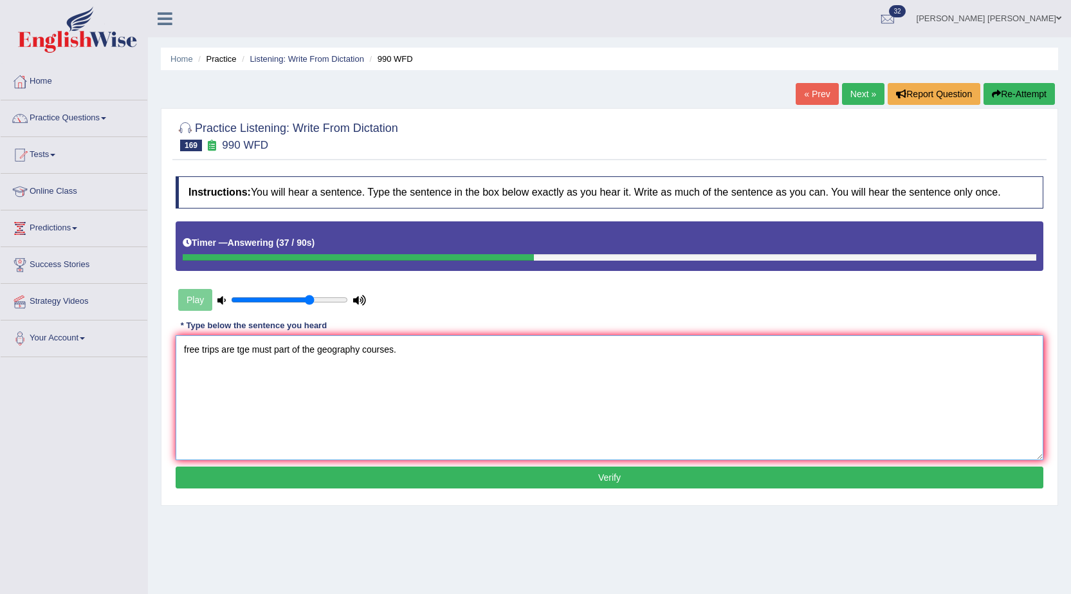
click at [245, 346] on textarea "free trips are tge must part of the geography courses." at bounding box center [610, 397] width 868 height 125
click at [189, 349] on textarea "free trips are the must part of the geography courses." at bounding box center [610, 397] width 868 height 125
click at [187, 349] on textarea "free trips are the must part of the geography courses." at bounding box center [610, 397] width 868 height 125
click at [274, 348] on textarea "Free trips are the must part of the geography courses." at bounding box center [610, 397] width 868 height 125
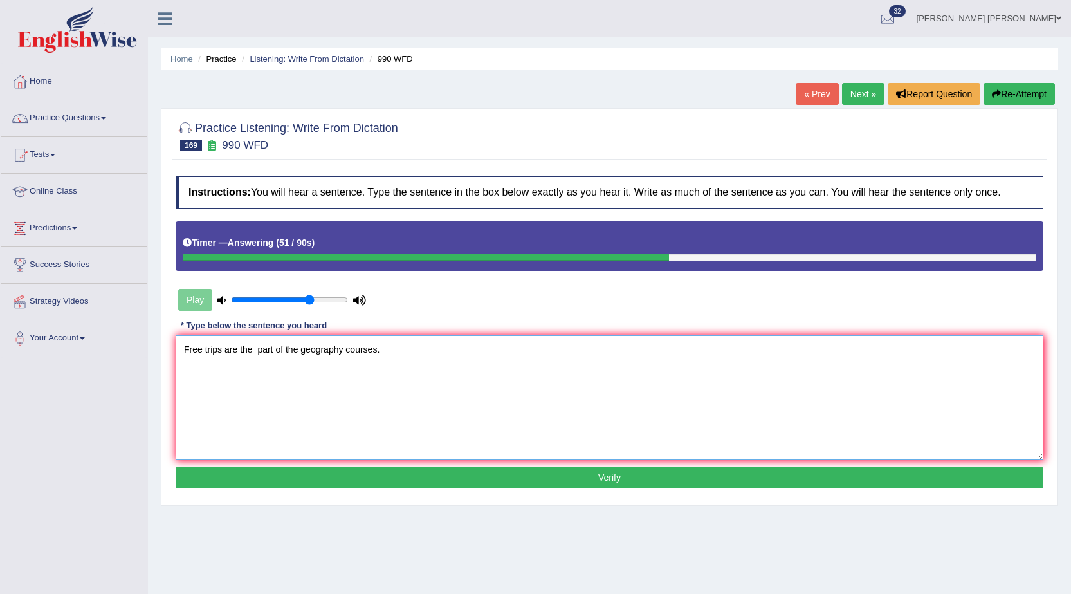
type textarea "Free trips are the part of the geography courses."
click at [385, 484] on button "Verify" at bounding box center [610, 478] width 868 height 22
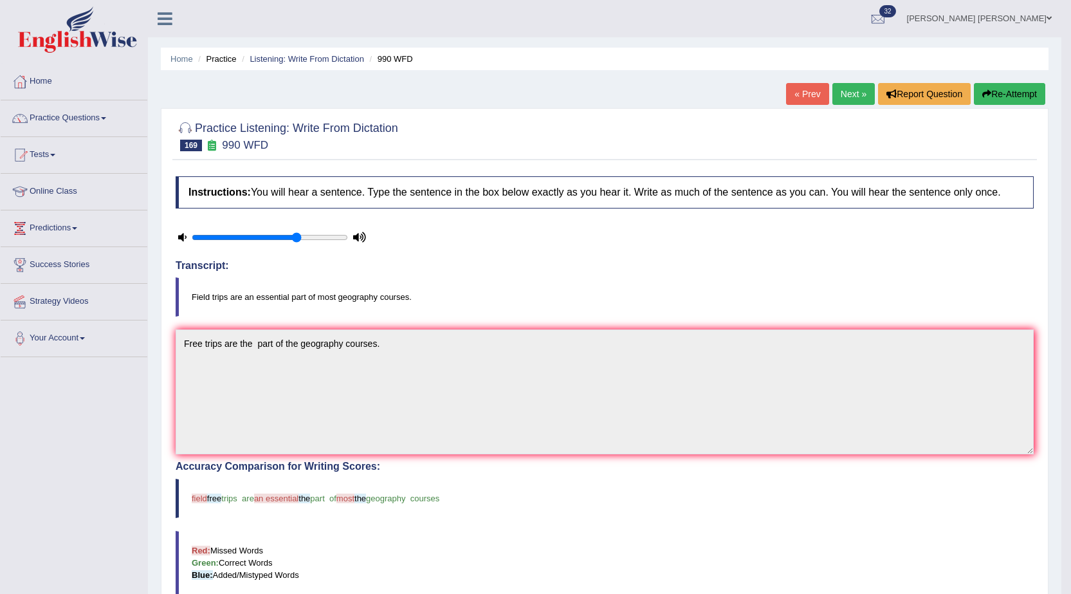
click at [842, 93] on link "Next »" at bounding box center [854, 94] width 42 height 22
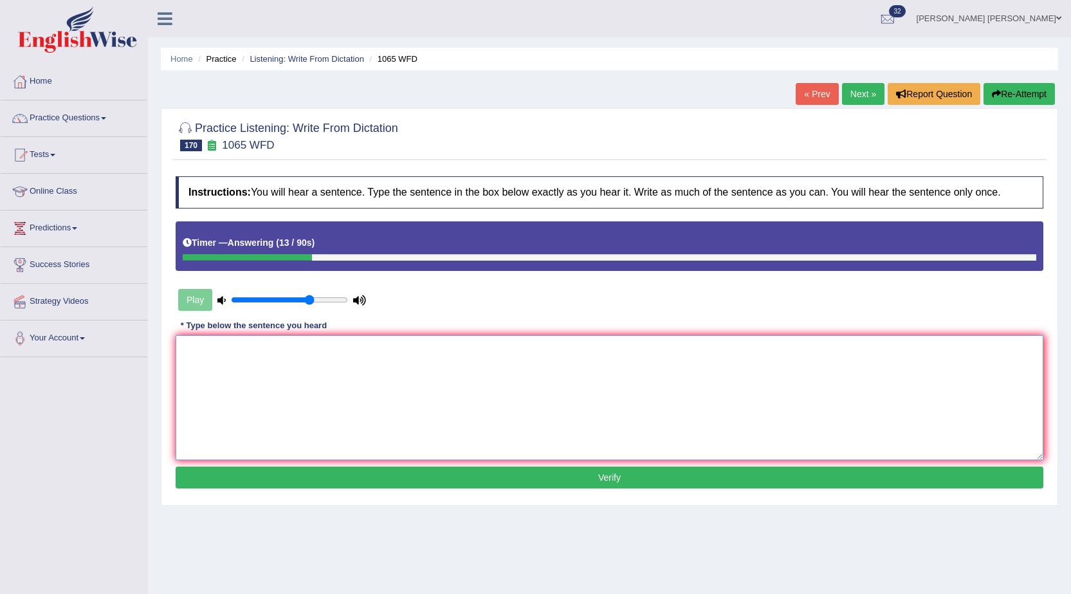
click at [306, 371] on textarea at bounding box center [610, 397] width 868 height 125
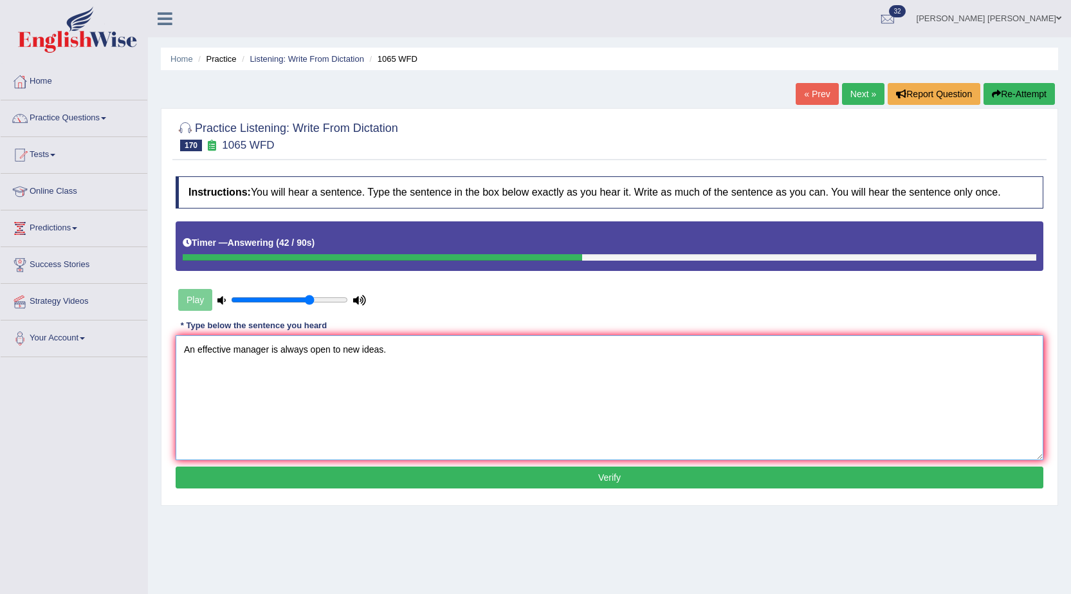
type textarea "An effective manager is always open to new ideas."
click at [677, 481] on button "Verify" at bounding box center [610, 478] width 868 height 22
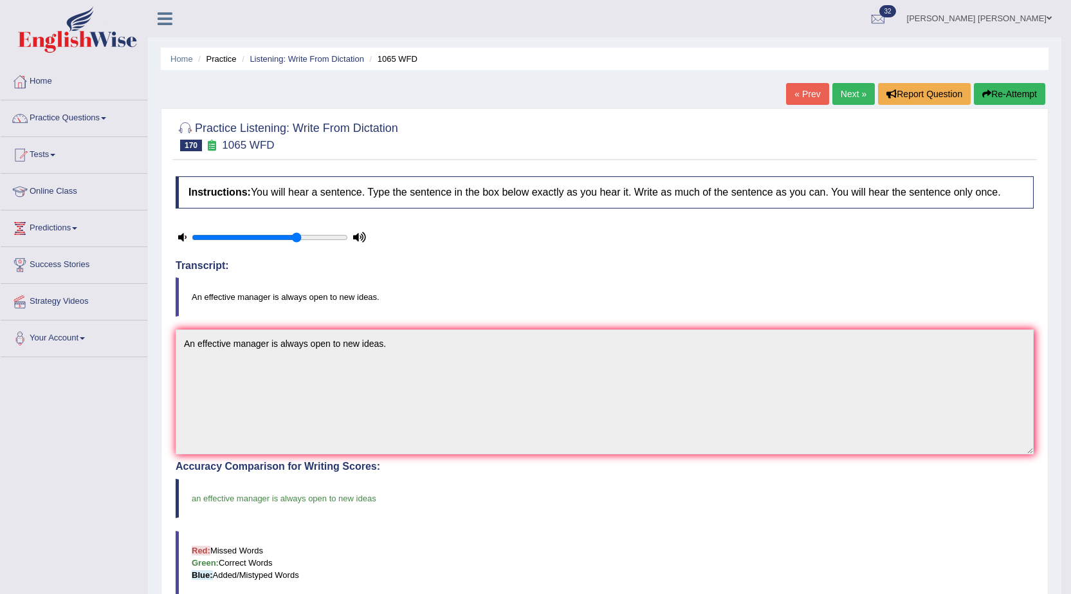
click at [841, 94] on link "Next »" at bounding box center [854, 94] width 42 height 22
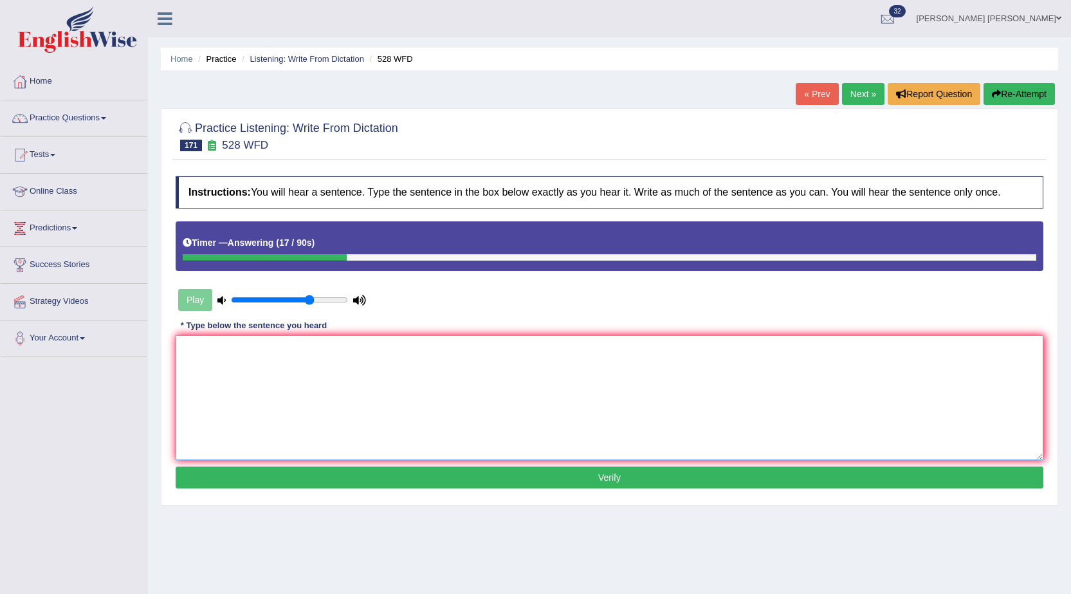
click at [633, 376] on textarea at bounding box center [610, 397] width 868 height 125
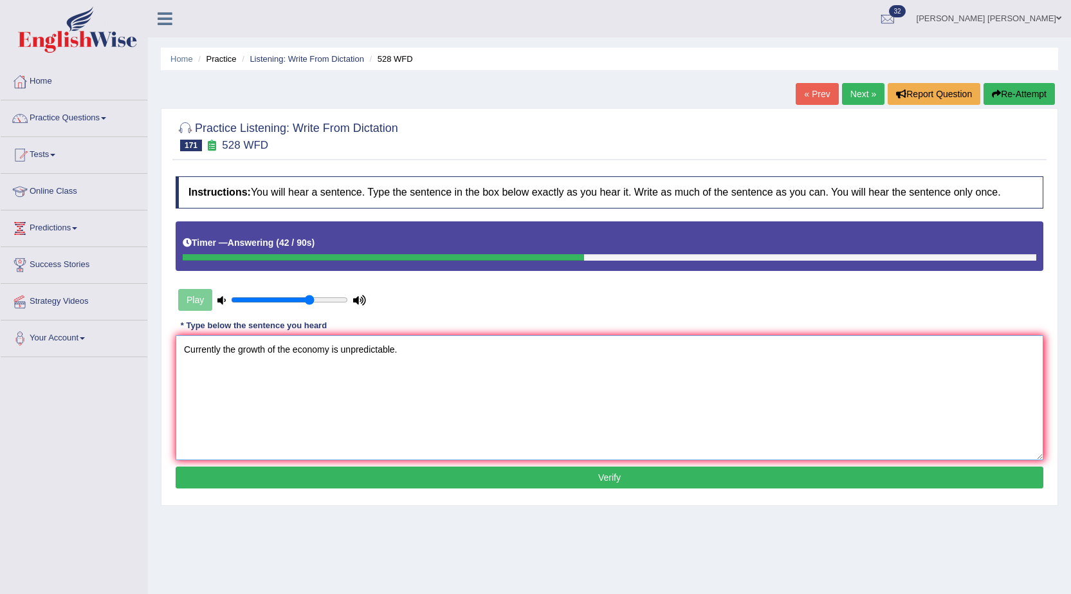
type textarea "Currently the growth of the economy is unpredictable."
click at [396, 480] on button "Verify" at bounding box center [610, 478] width 868 height 22
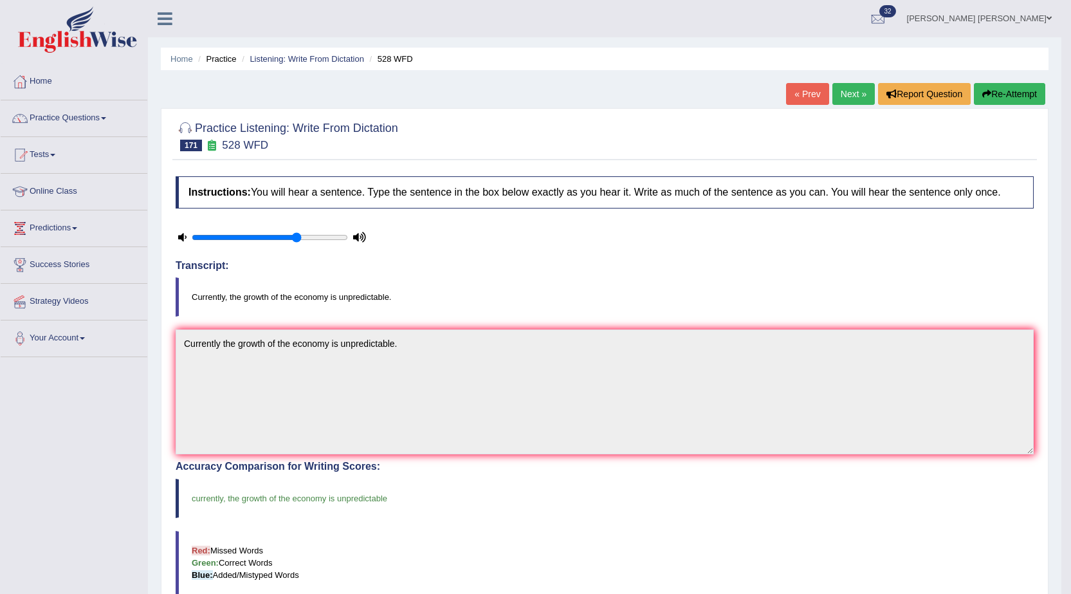
click at [842, 101] on link "Next »" at bounding box center [854, 94] width 42 height 22
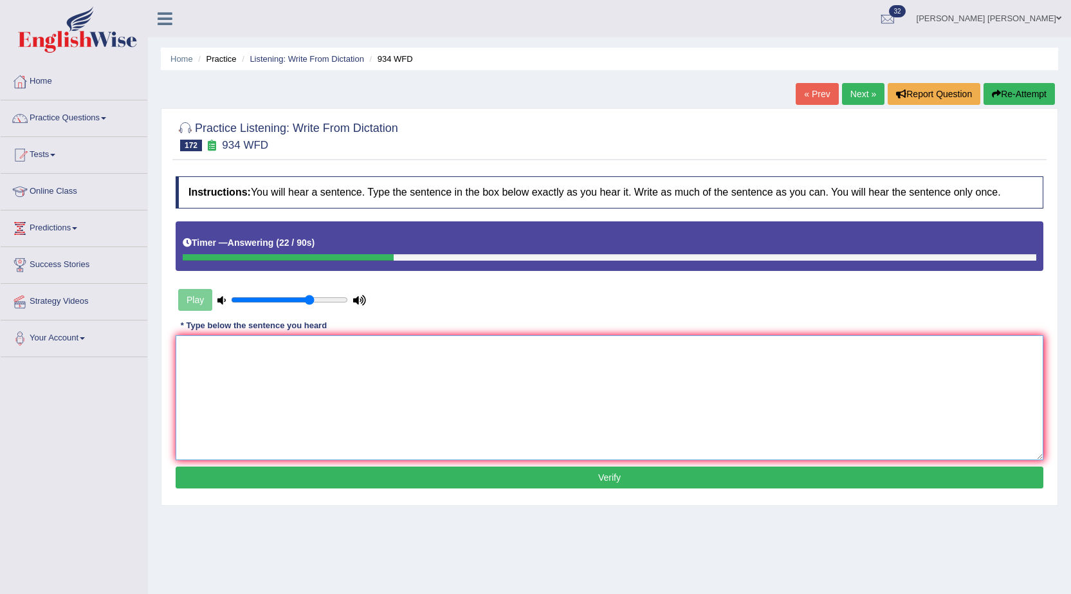
click at [692, 355] on textarea at bounding box center [610, 397] width 868 height 125
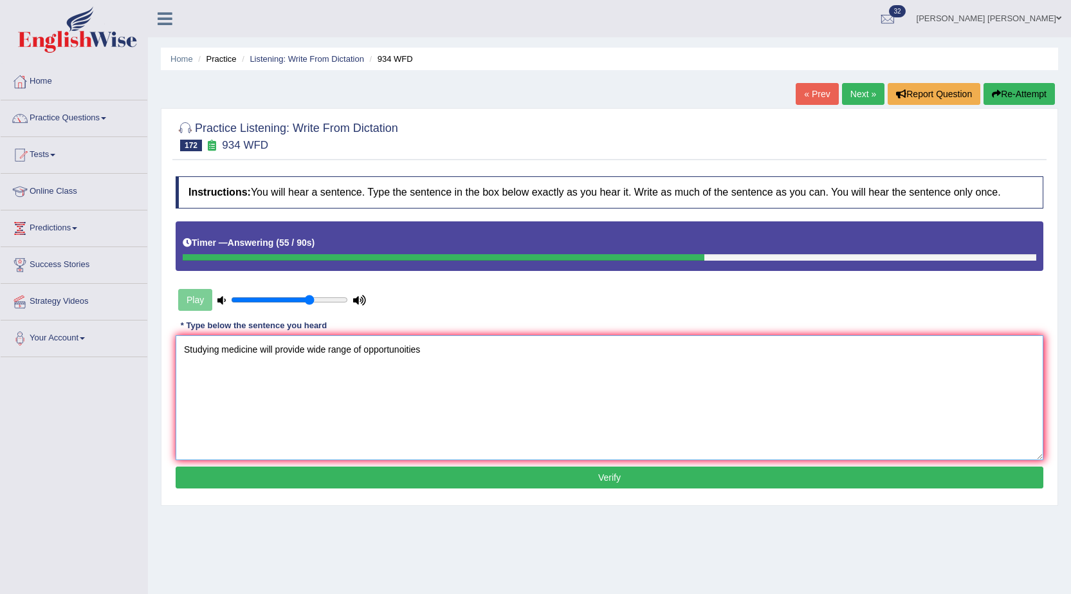
click at [404, 348] on textarea "Studying medicine will provide wide range of opportunoities" at bounding box center [610, 397] width 868 height 125
click at [430, 354] on textarea "Studying medicine will provide wide range of opportunities" at bounding box center [610, 397] width 868 height 125
type textarea "Studying medicine will provide wide range of opportunities."
click at [510, 485] on button "Verify" at bounding box center [610, 478] width 868 height 22
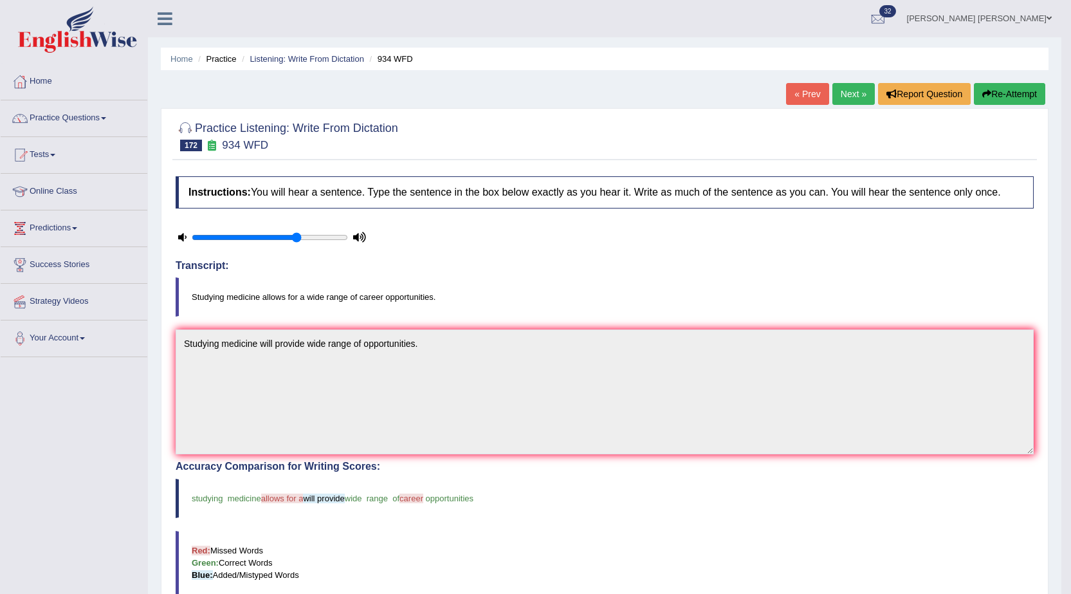
click at [1023, 15] on link "Prabh Simran Singh" at bounding box center [980, 16] width 164 height 33
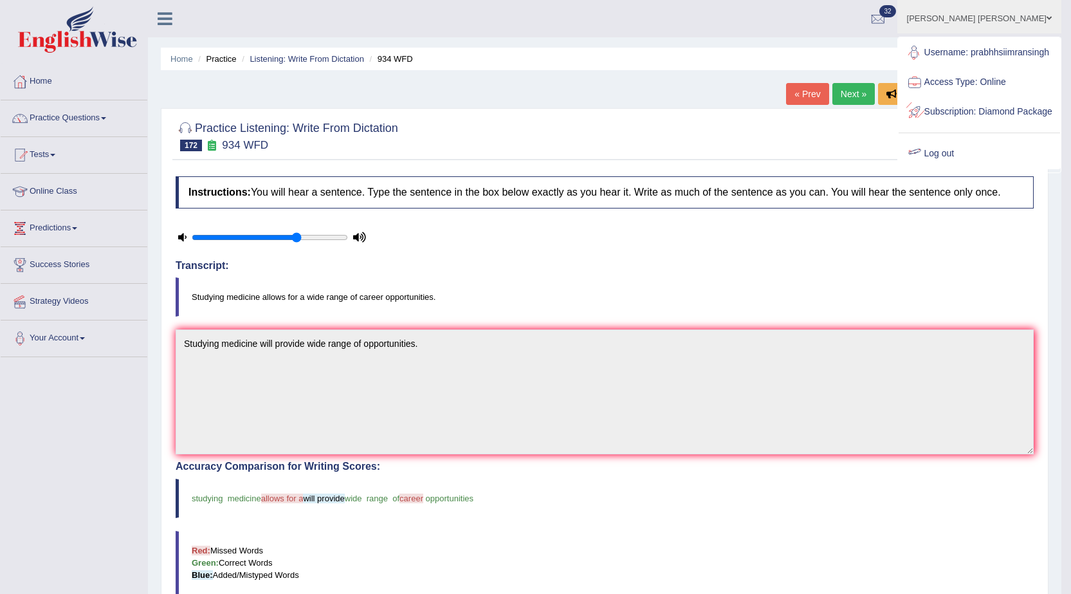
click at [967, 169] on link "Log out" at bounding box center [980, 154] width 162 height 30
